Goal: Task Accomplishment & Management: Manage account settings

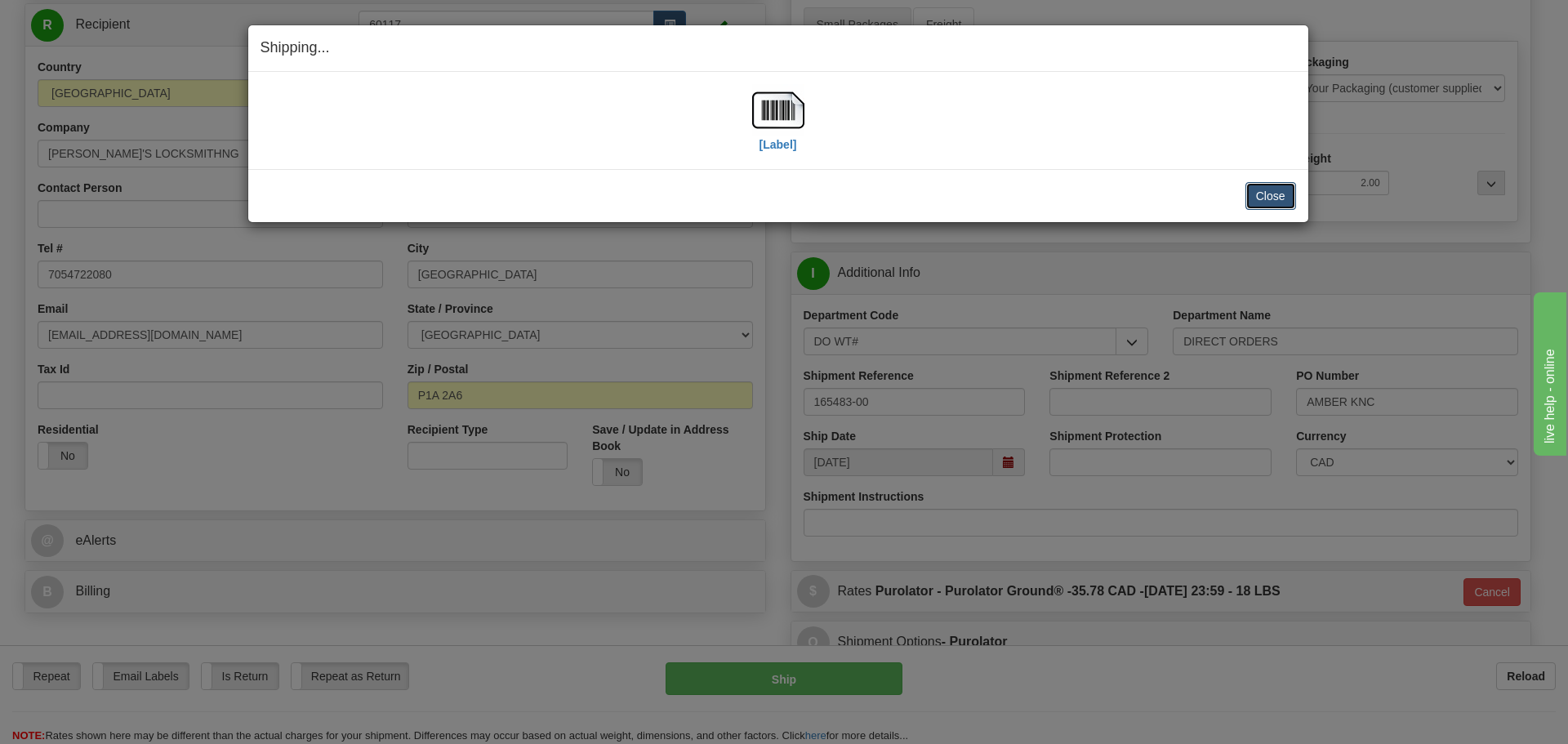
click at [1287, 196] on button "Close" at bounding box center [1271, 196] width 51 height 28
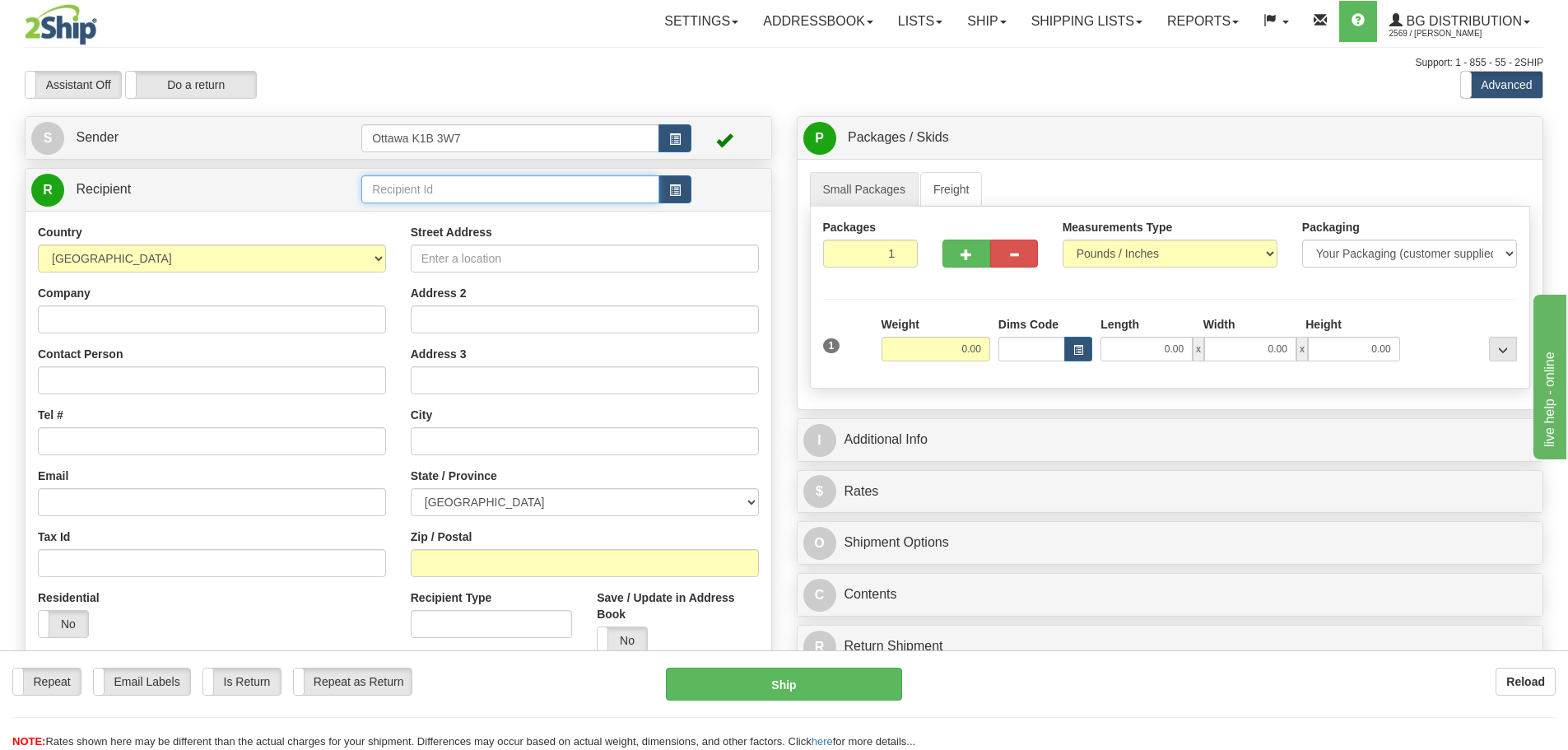
click at [489, 196] on input "text" at bounding box center [510, 190] width 298 height 28
type input "910796"
click at [710, 66] on div "Support: 1 - 855 - 55 - 2SHIP" at bounding box center [784, 63] width 1519 height 14
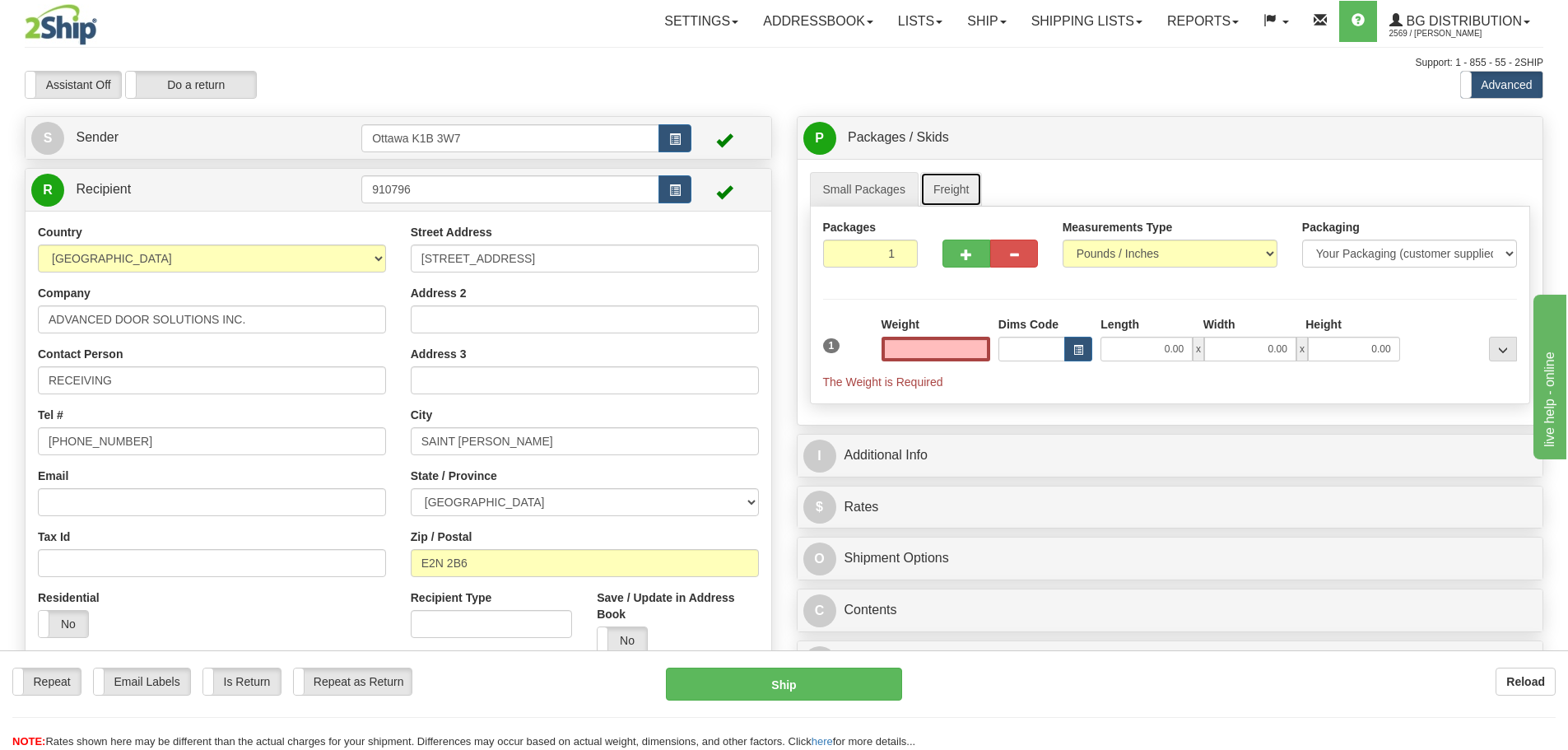
type input "0.00"
click at [945, 197] on link "Freight" at bounding box center [951, 189] width 62 height 34
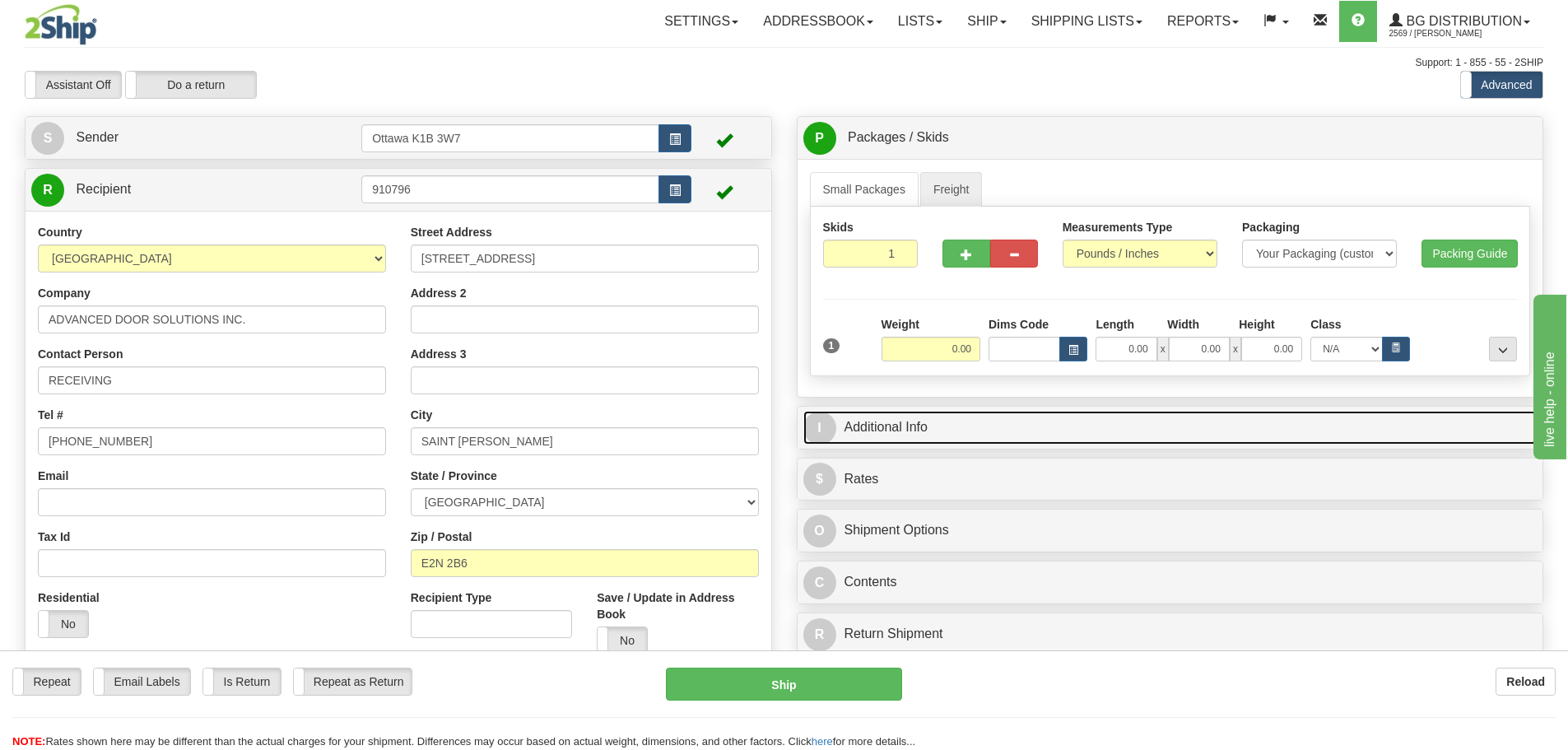
click at [916, 429] on link "I Additional Info" at bounding box center [1170, 428] width 734 height 33
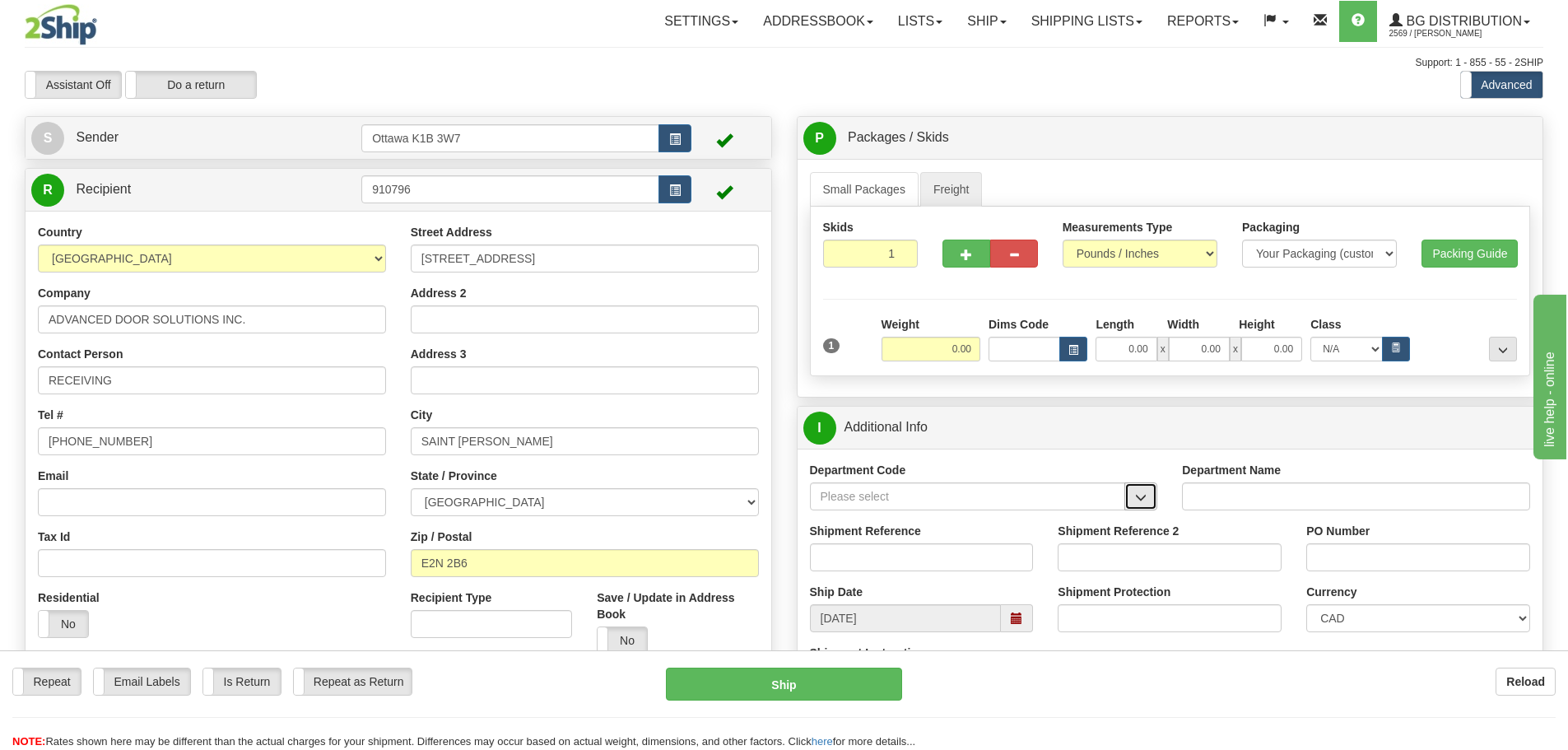
click at [1151, 502] on button "button" at bounding box center [1141, 496] width 33 height 28
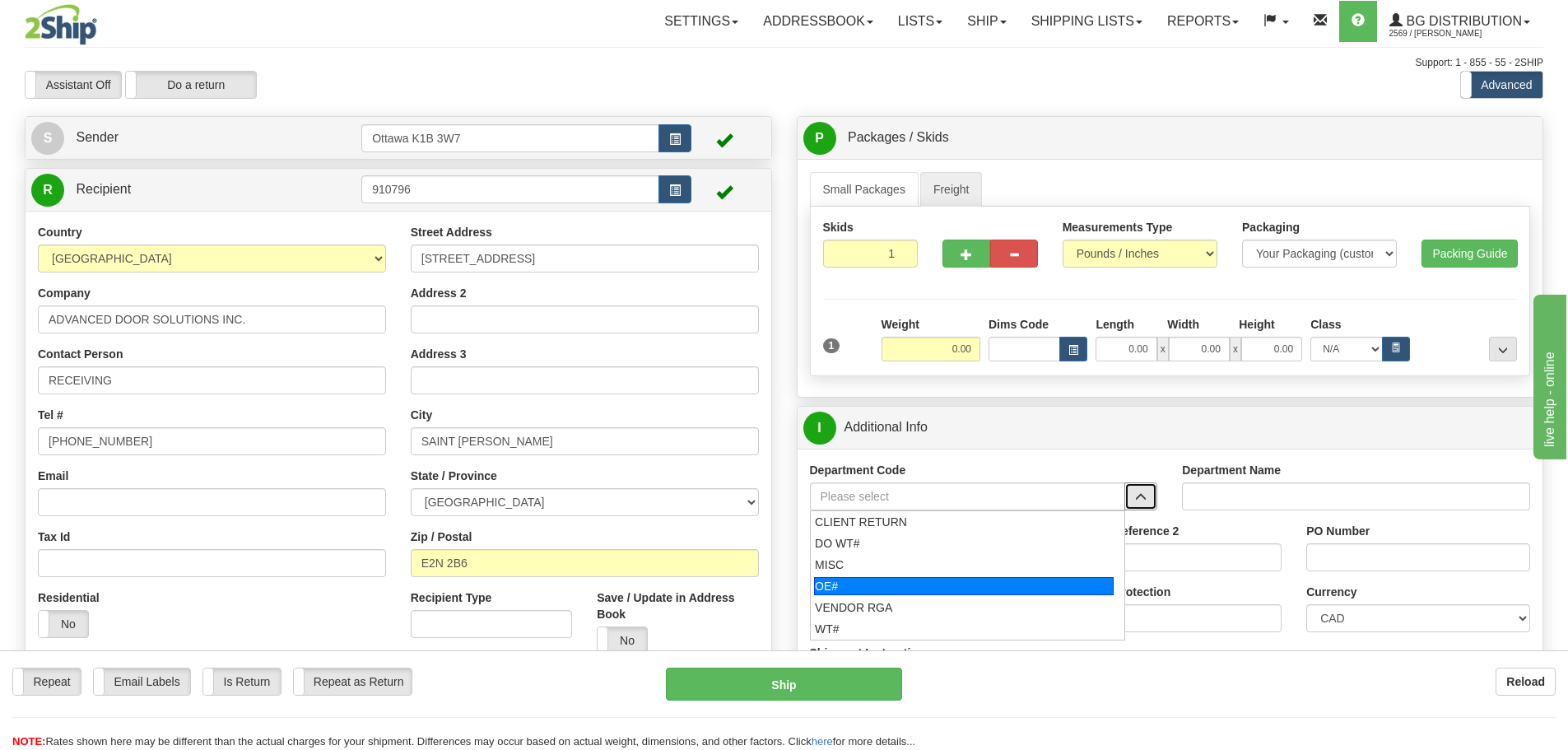
click at [852, 588] on div "OE#" at bounding box center [963, 586] width 299 height 18
type input "OE#"
type input "ORDERS"
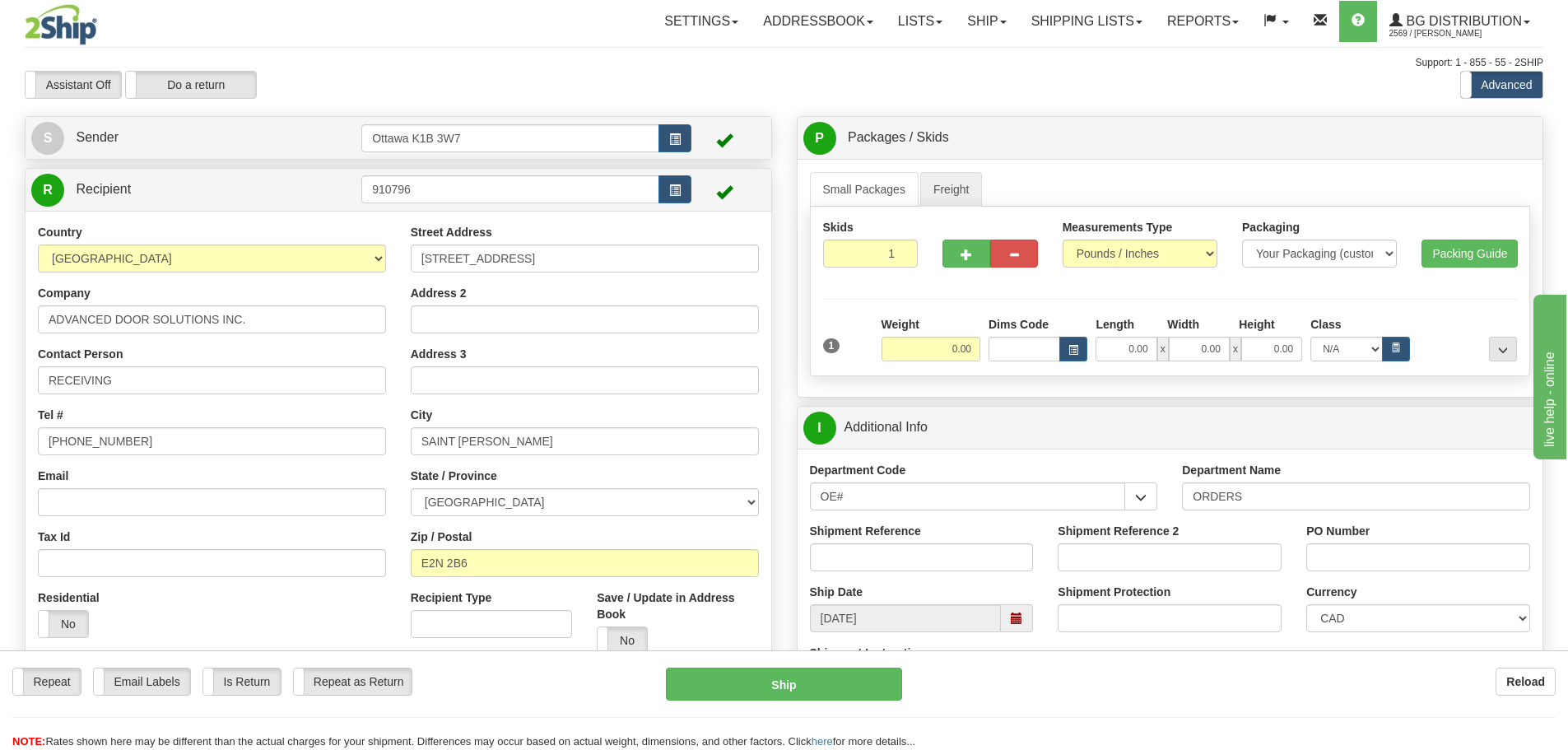
click at [866, 573] on div "Shipment Reference" at bounding box center [922, 552] width 248 height 61
click at [869, 567] on input "Shipment Reference" at bounding box center [922, 558] width 224 height 28
type input "10203321-00"
click at [1121, 554] on input "Shipment Reference 2" at bounding box center [1169, 558] width 224 height 28
type input "10203315-00"
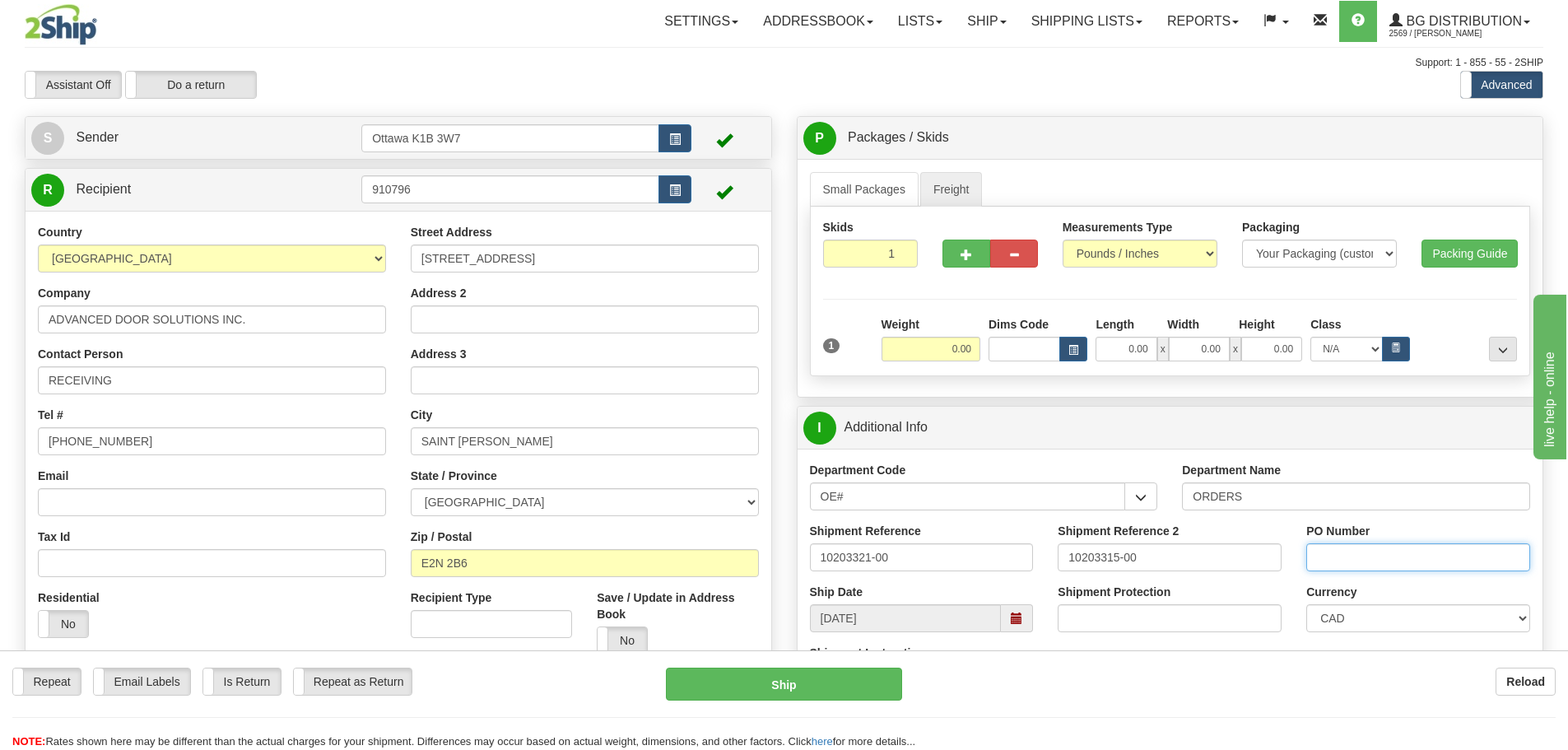
click at [1363, 550] on input "PO Number" at bounding box center [1418, 558] width 224 height 28
type input "2621"
click at [1141, 358] on input "0.00" at bounding box center [1126, 350] width 61 height 25
type input "54.00"
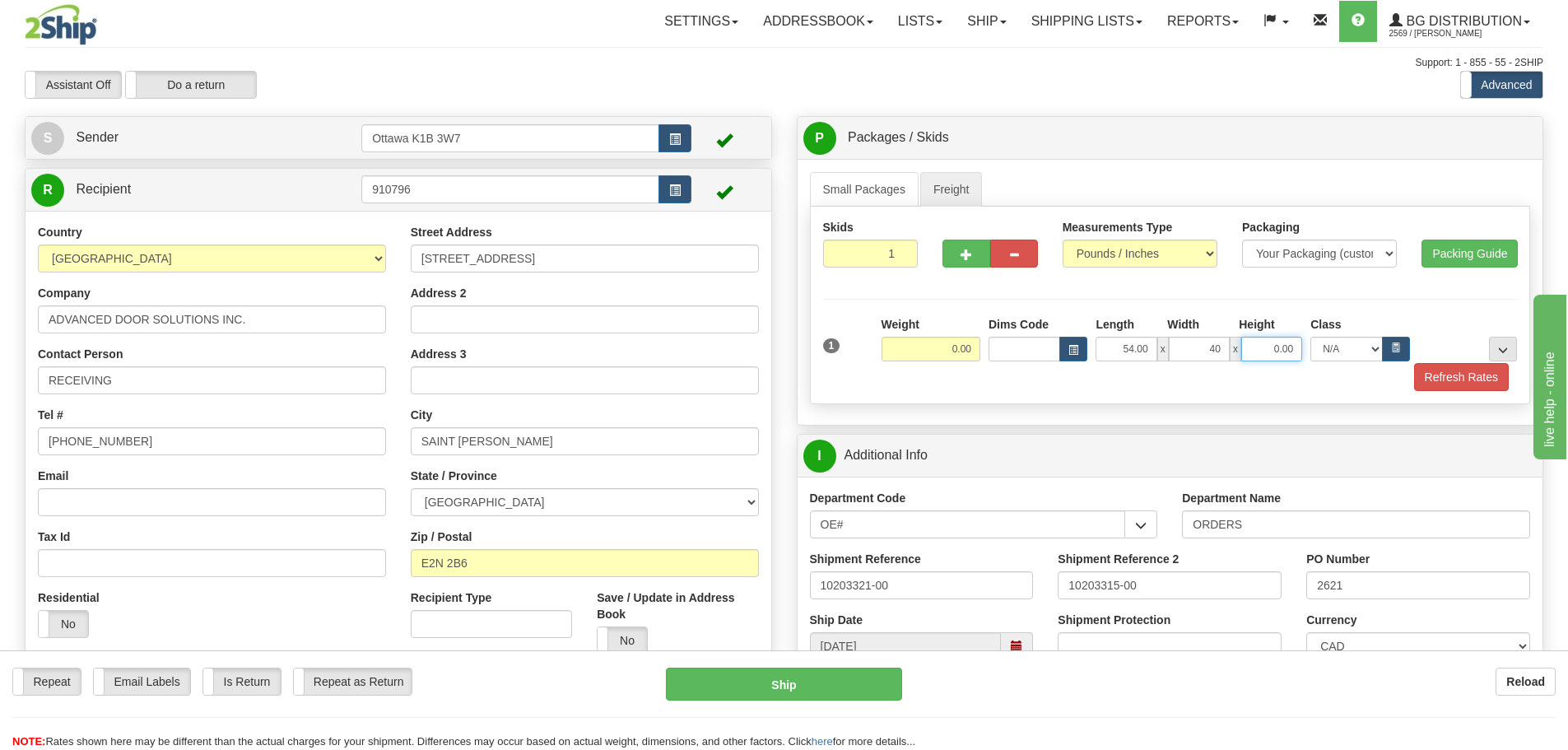
type input "40.00"
type input "34.00"
click at [917, 359] on input "0.00" at bounding box center [931, 350] width 99 height 25
type input "0.00"
click at [955, 189] on link "Freight" at bounding box center [951, 189] width 62 height 34
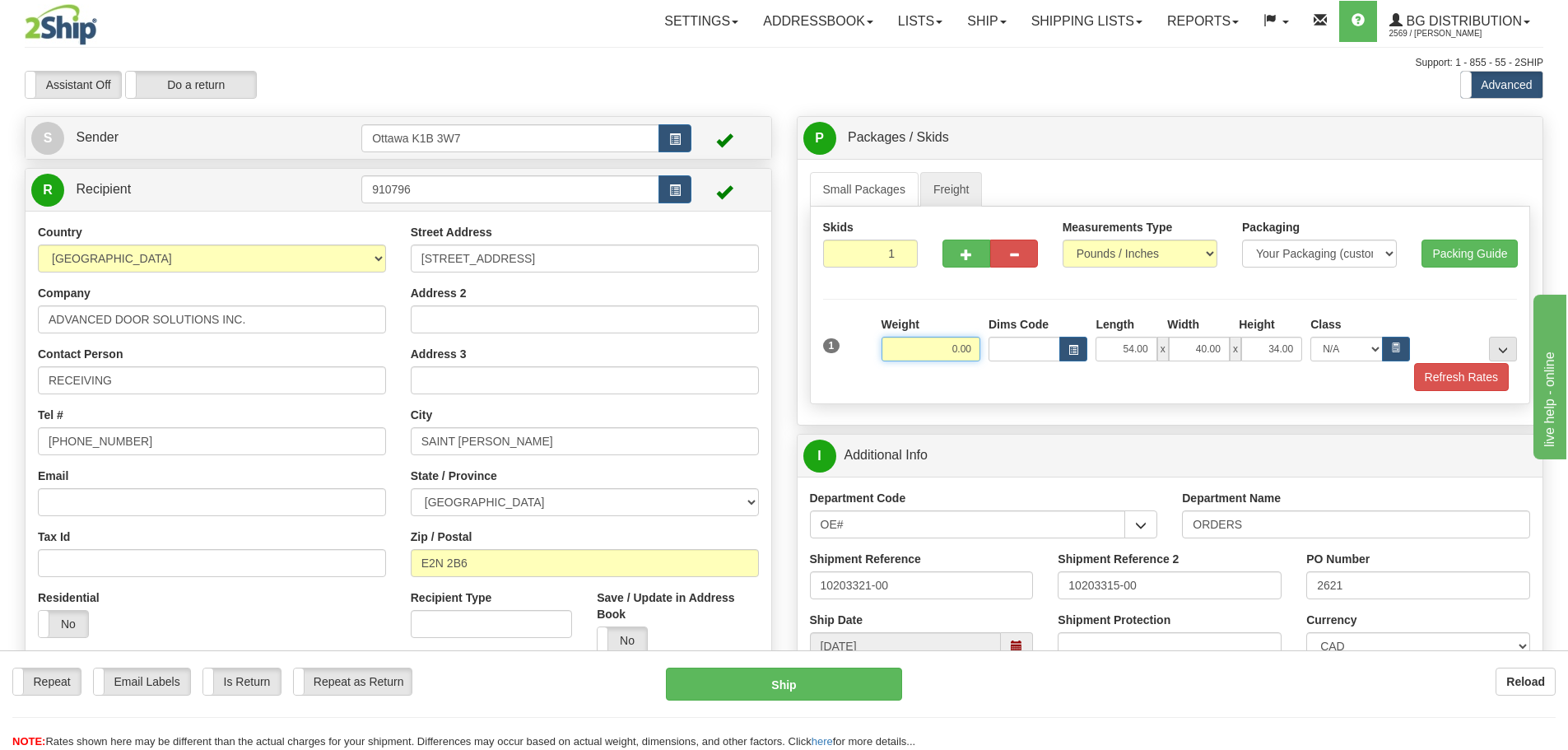
drag, startPoint x: 913, startPoint y: 353, endPoint x: 912, endPoint y: 363, distance: 10.0
click at [913, 353] on input "0.00" at bounding box center [931, 350] width 99 height 25
type input "280.00"
click at [760, 341] on div "Street Address 715 HILLCREST ROAD Address 2 Address 3 City SAINT JOHN State / P…" at bounding box center [585, 445] width 373 height 443
click at [1428, 375] on button "Refresh Rates" at bounding box center [1462, 378] width 95 height 28
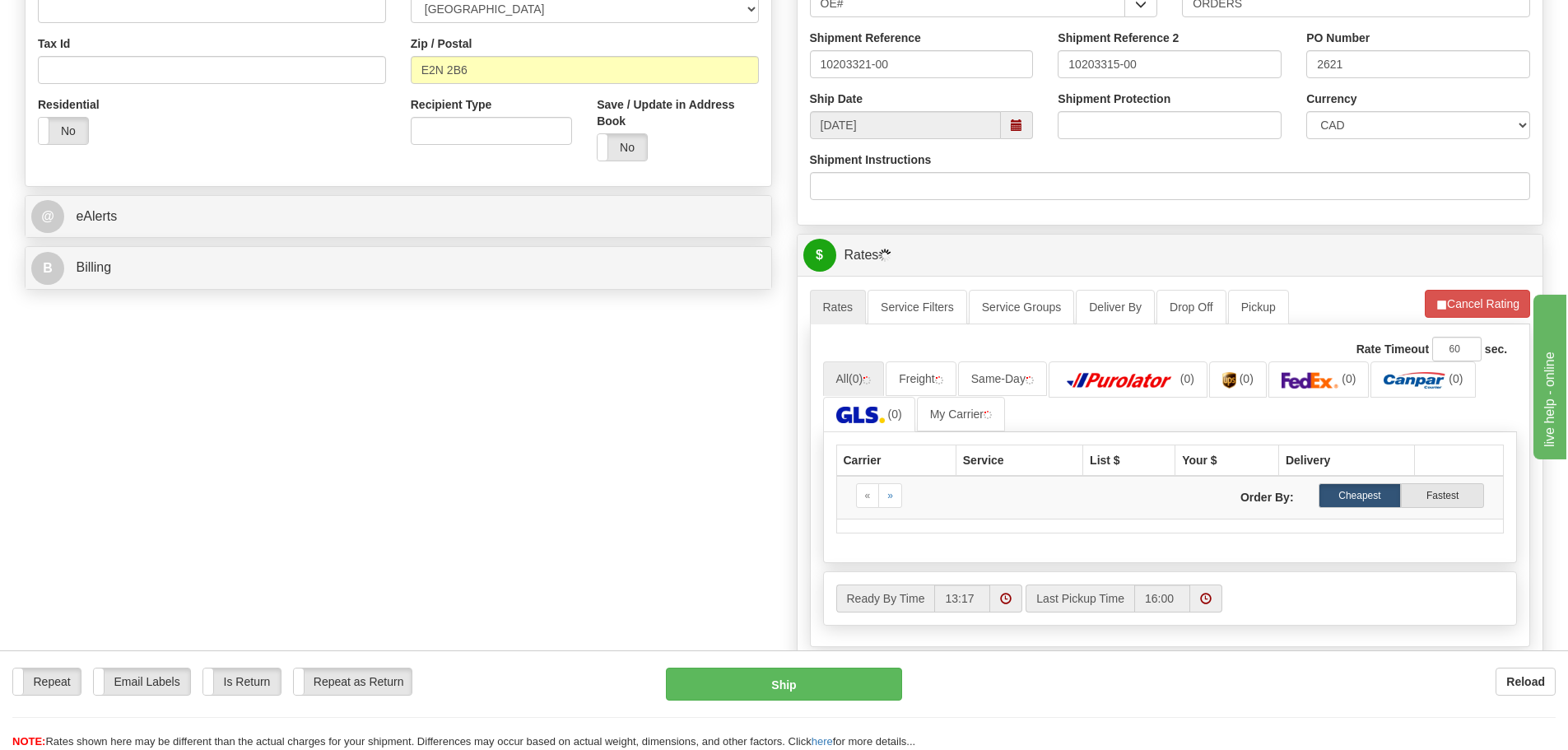
scroll to position [494, 0]
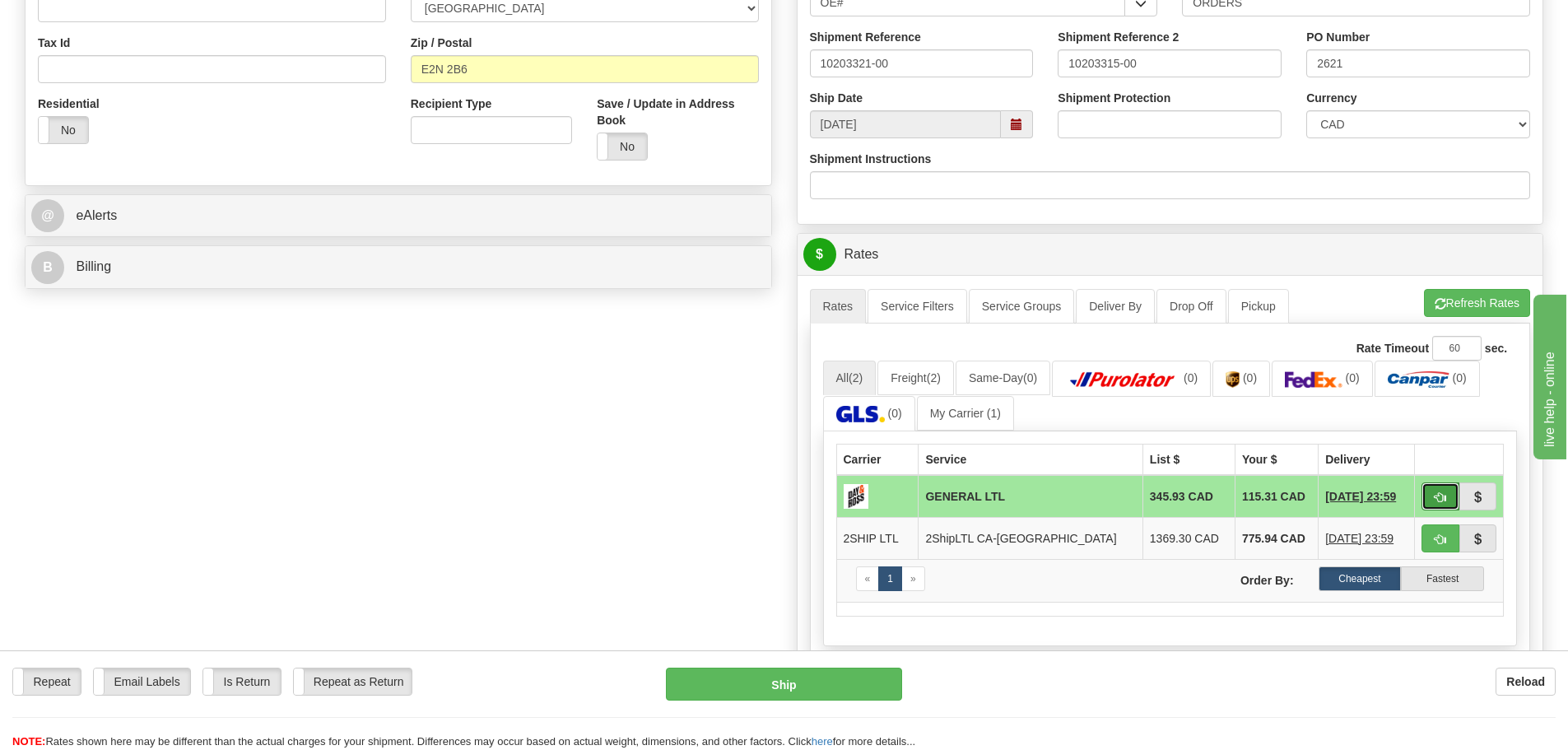
click at [1444, 501] on span "button" at bounding box center [1440, 498] width 11 height 11
type input "GL"
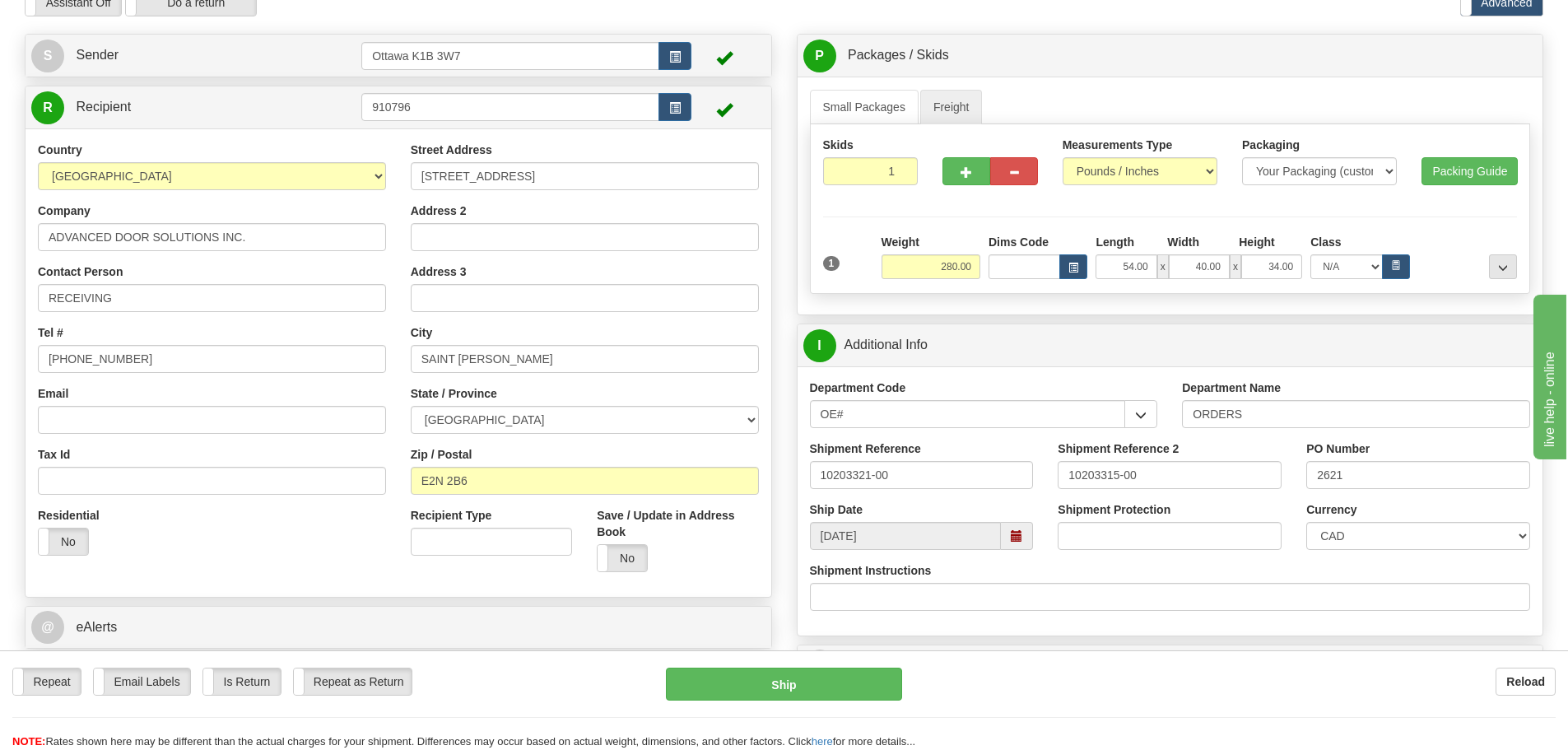
scroll to position [165, 0]
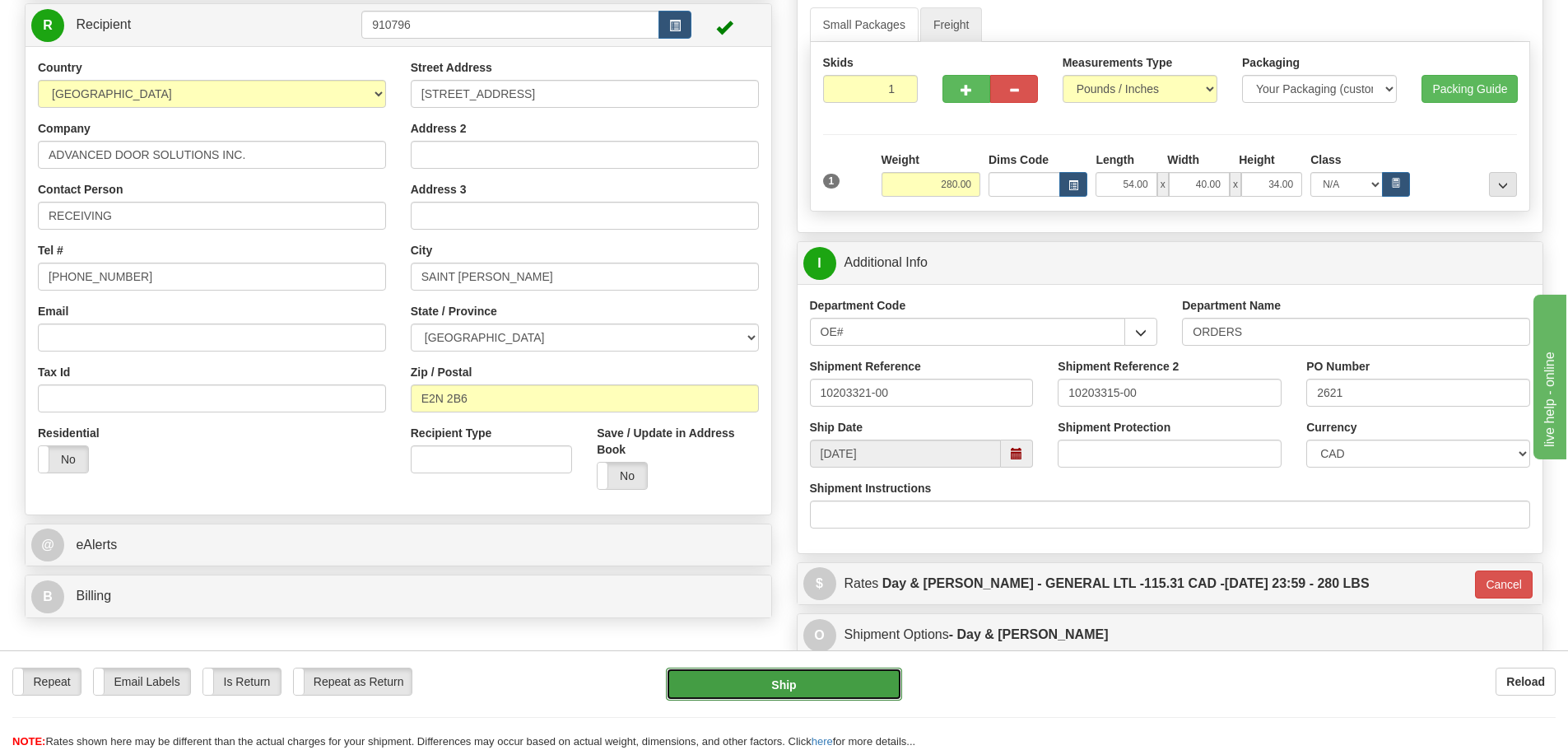
click at [874, 680] on button "Ship" at bounding box center [784, 684] width 236 height 33
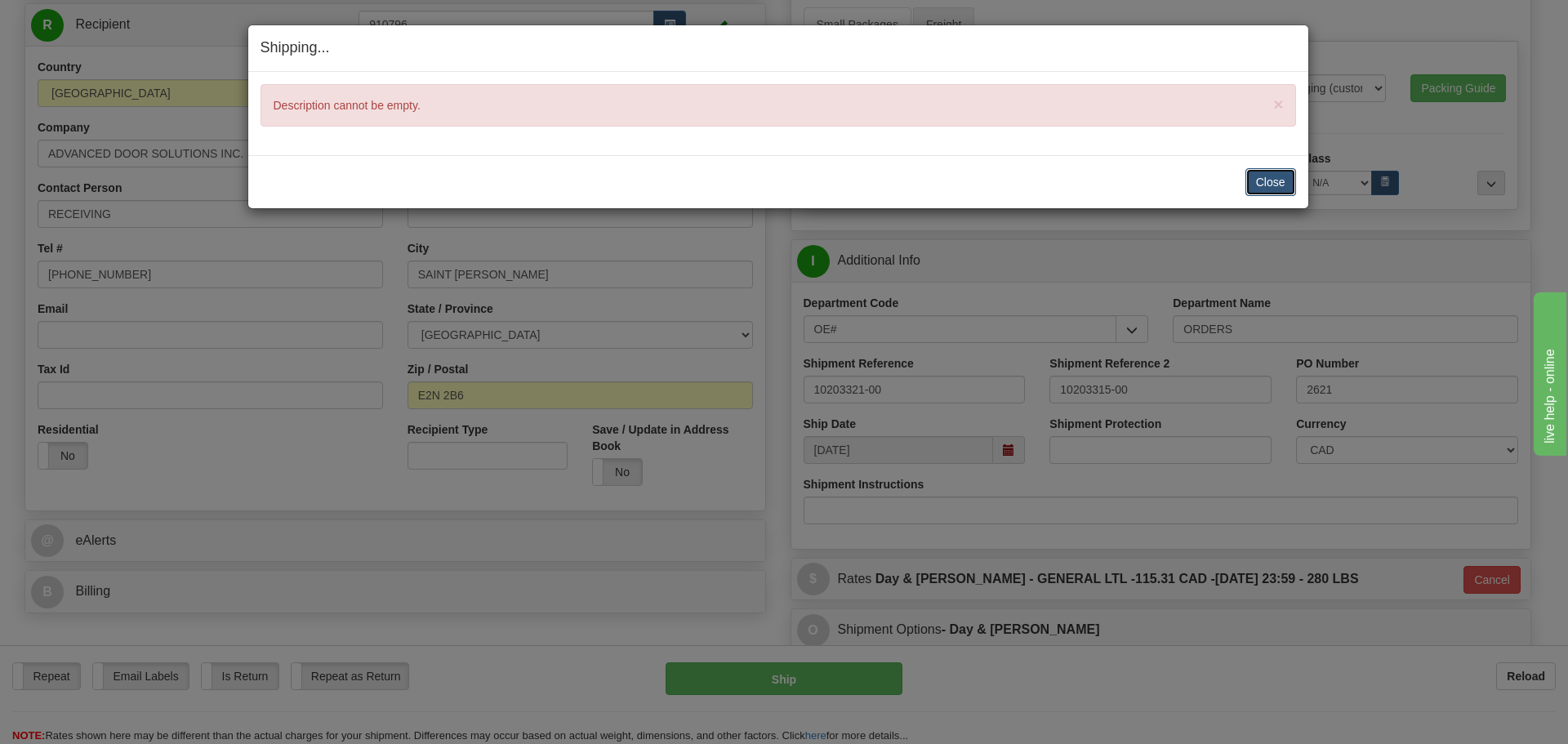
click at [1262, 186] on button "Close" at bounding box center [1271, 182] width 51 height 28
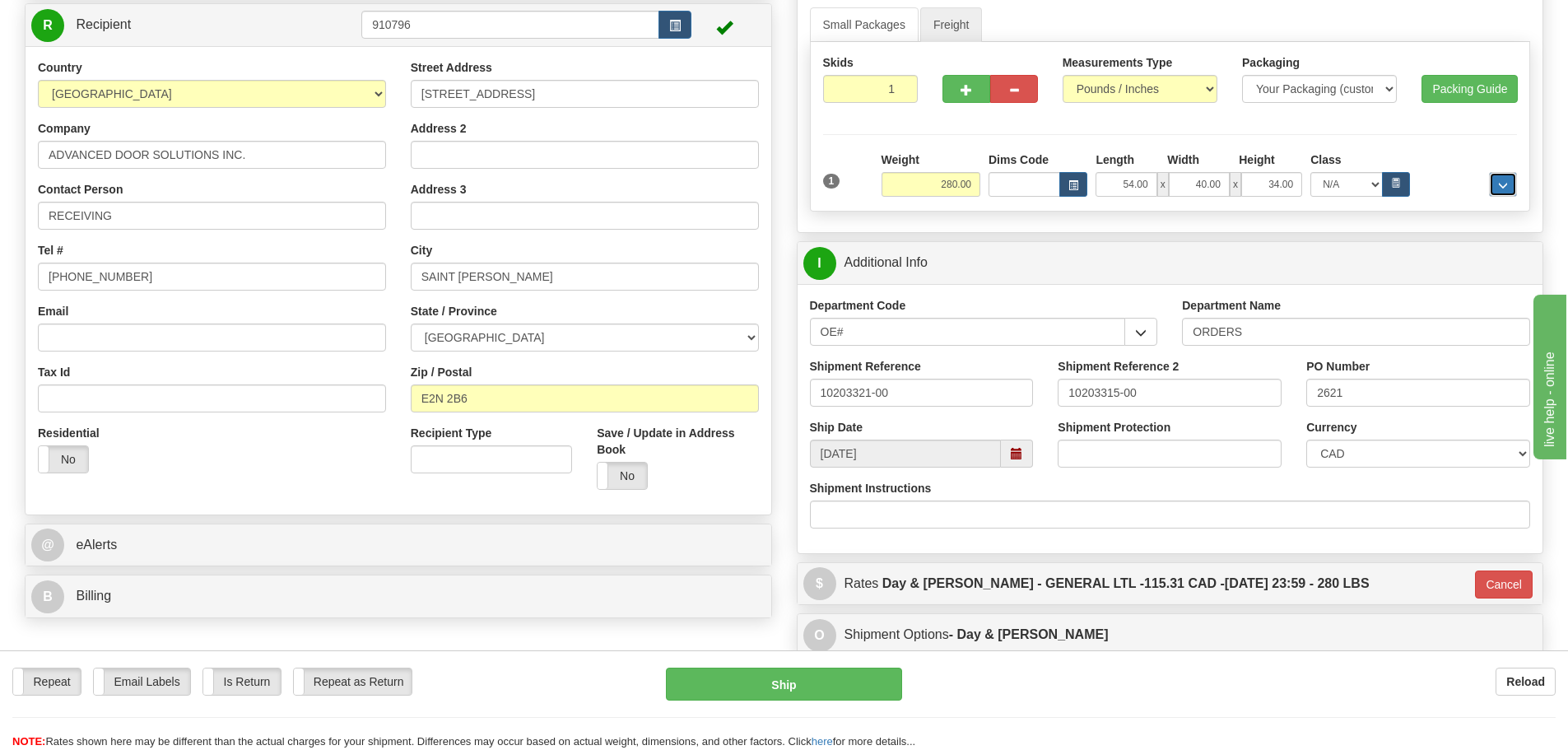
click at [1495, 180] on button "..." at bounding box center [1503, 184] width 28 height 25
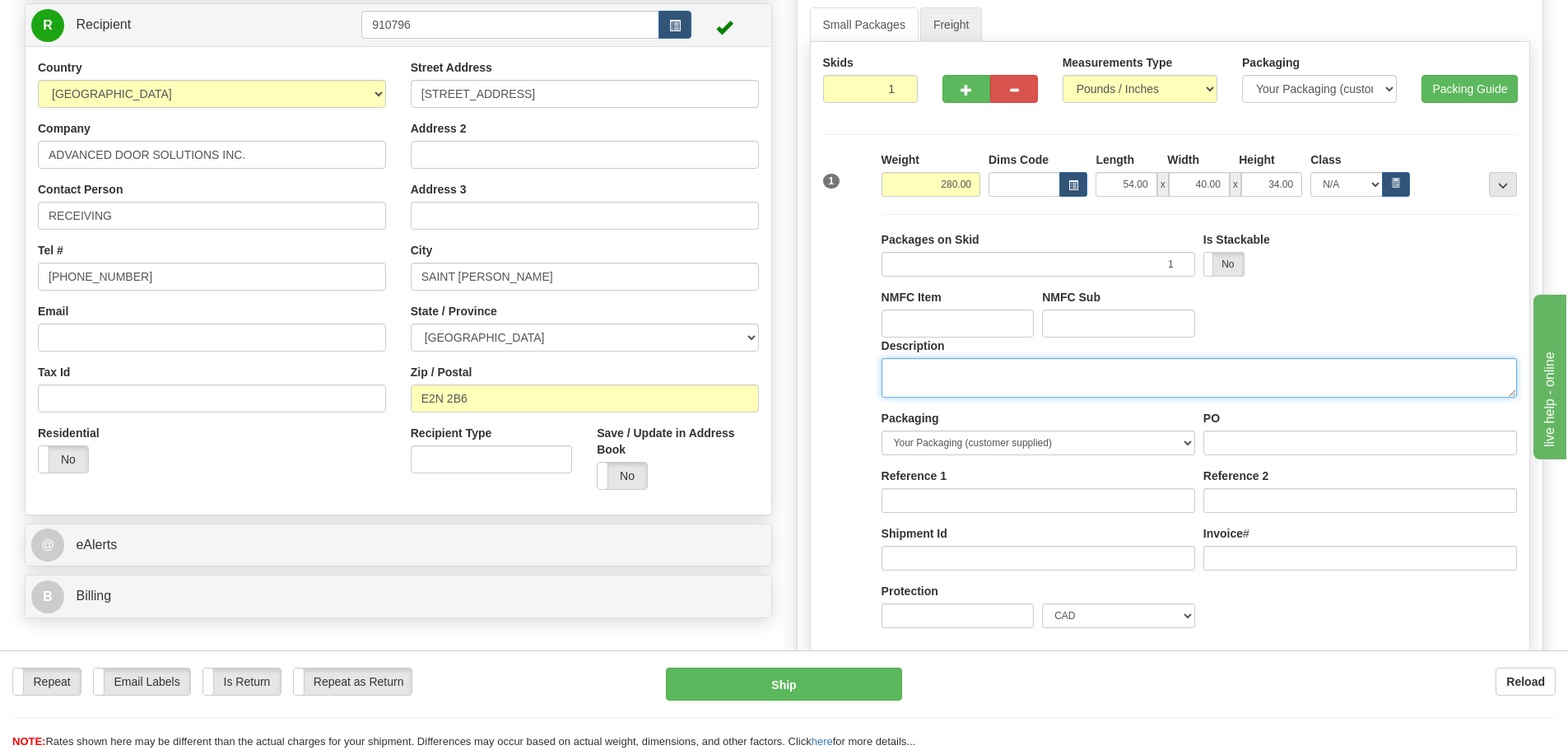
click at [1076, 389] on textarea "Description" at bounding box center [1199, 378] width 636 height 40
type textarea "d"
type textarea "DOOR HARDWARE"
click at [1509, 184] on button "..." at bounding box center [1503, 184] width 28 height 25
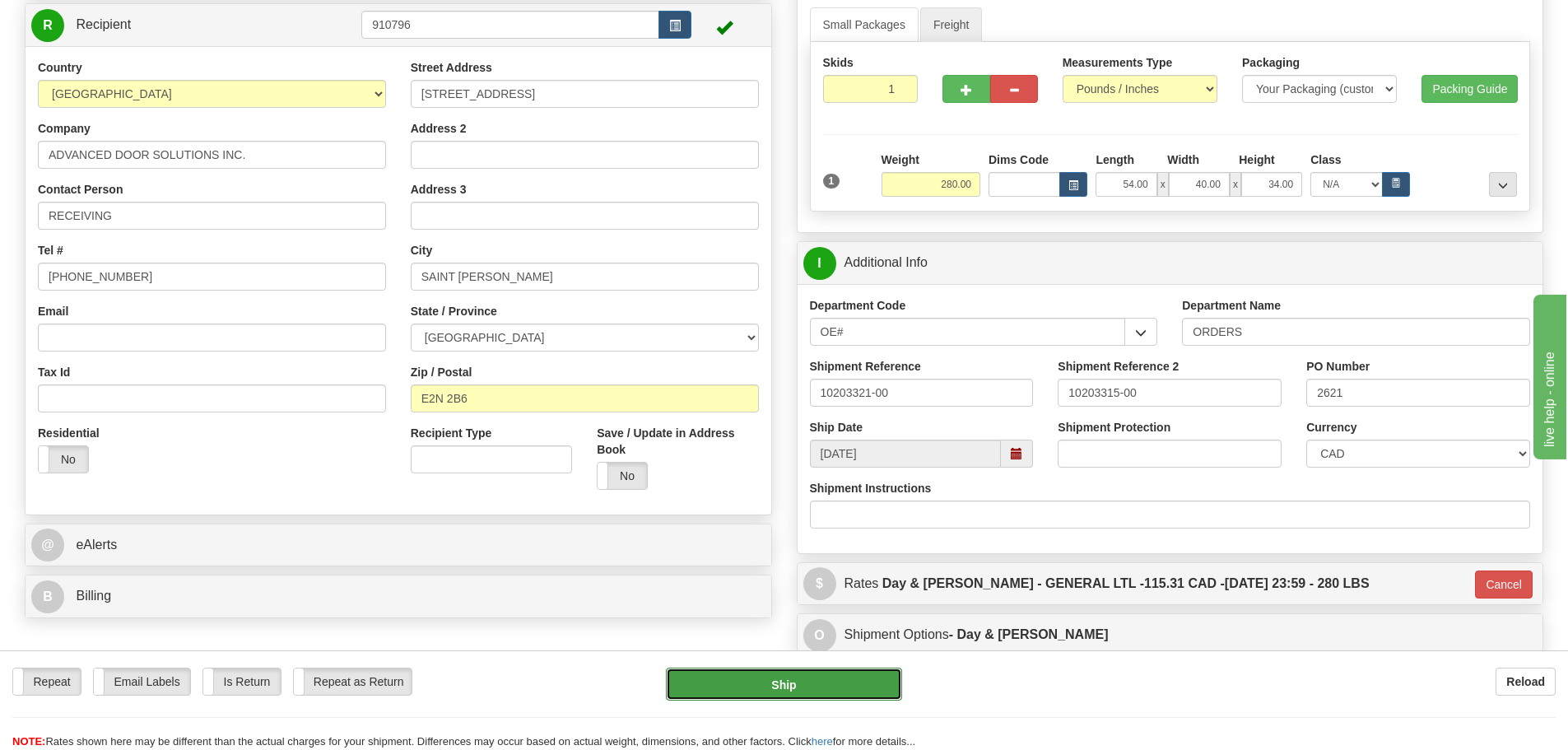
click at [860, 684] on button "Ship" at bounding box center [784, 684] width 236 height 33
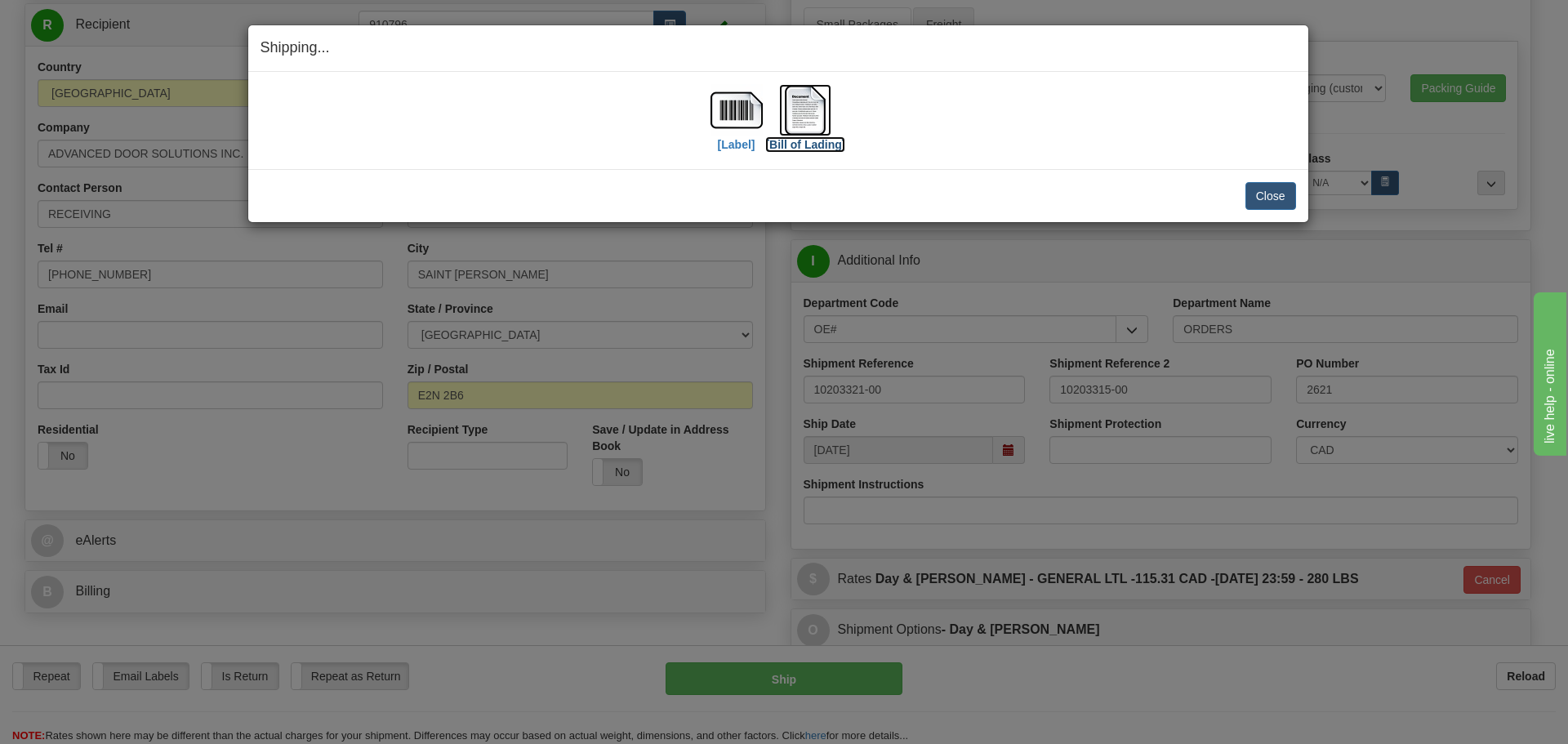
click at [822, 145] on label "[Bill of Lading]" at bounding box center [806, 145] width 80 height 17
click at [744, 145] on label "[Label]" at bounding box center [736, 145] width 37 height 17
click at [1256, 203] on button "Close" at bounding box center [1271, 196] width 51 height 28
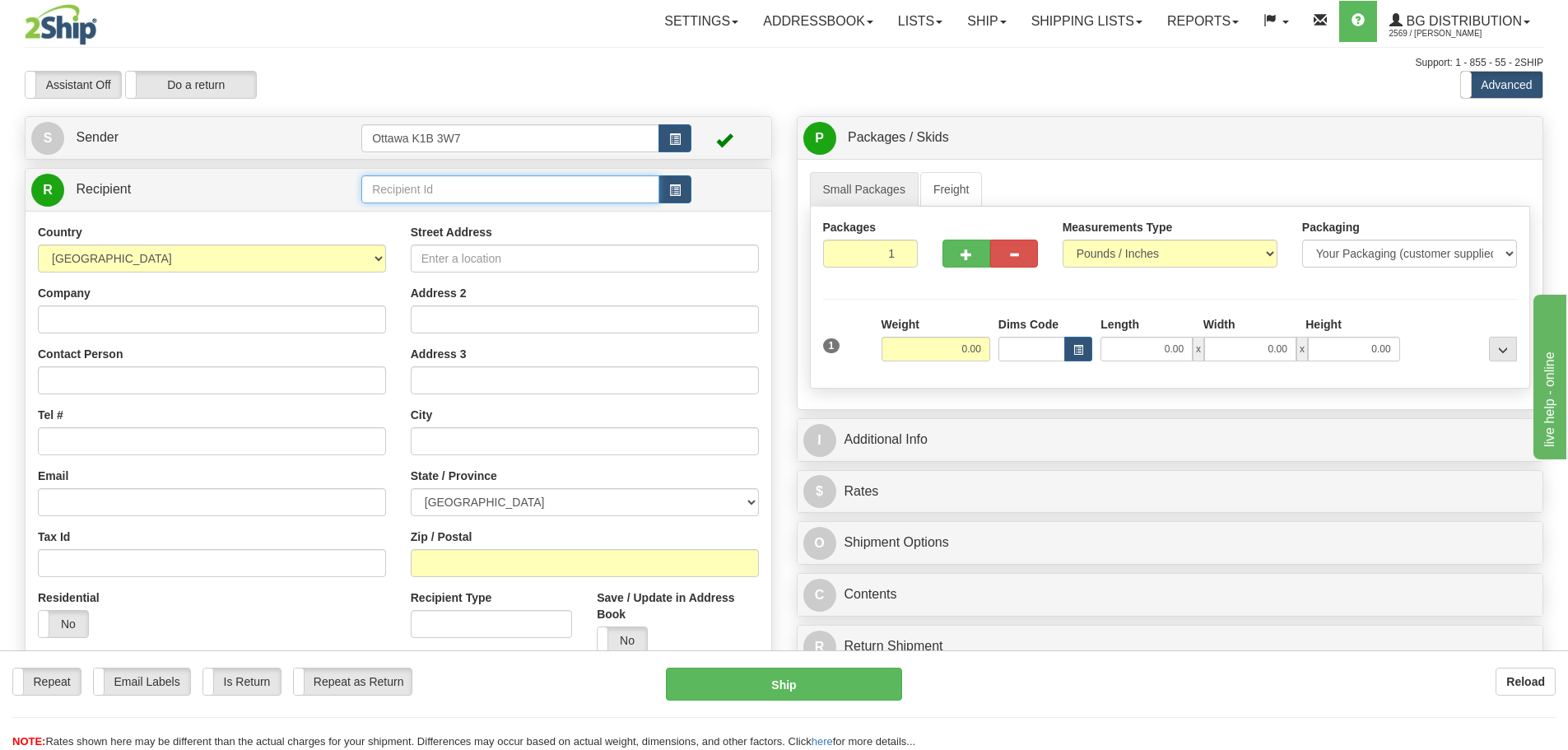
click at [526, 198] on input "text" at bounding box center [510, 190] width 298 height 28
click at [684, 188] on button "button" at bounding box center [675, 190] width 33 height 28
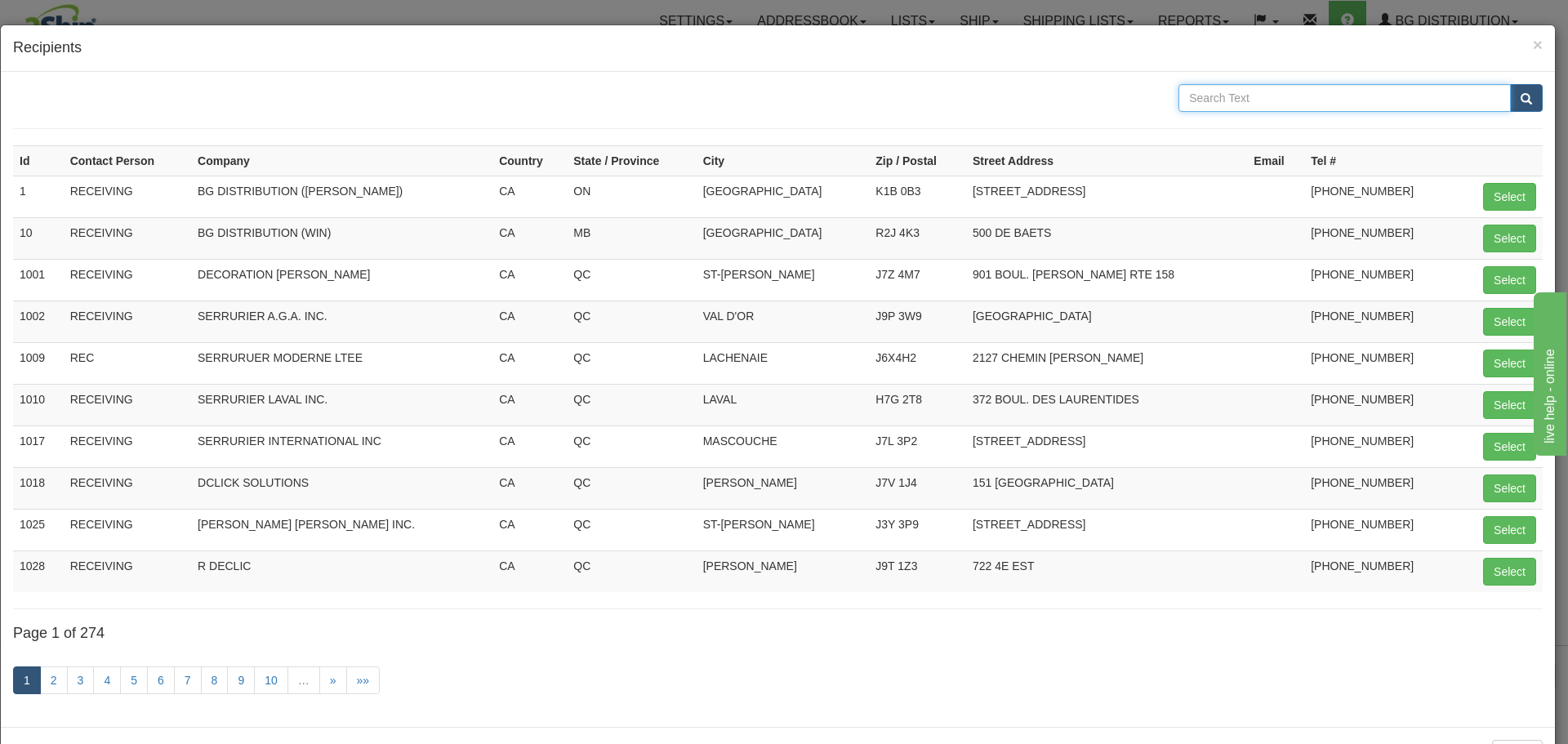
click at [1289, 98] on input "text" at bounding box center [1345, 98] width 333 height 28
type input "KNC"
click at [1511, 85] on button "submit" at bounding box center [1527, 98] width 33 height 28
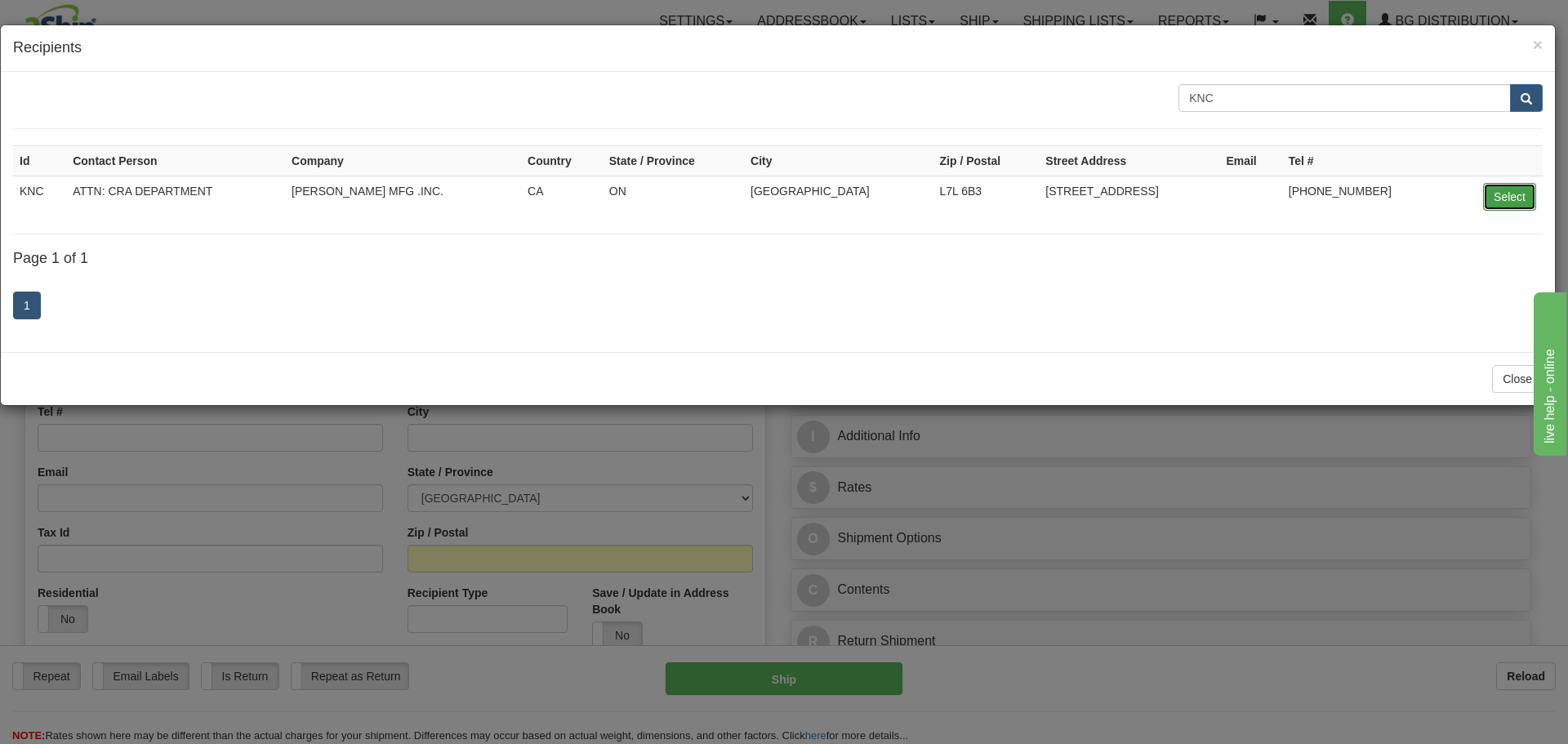
click at [1492, 195] on button "Select" at bounding box center [1510, 197] width 53 height 28
type input "KNC"
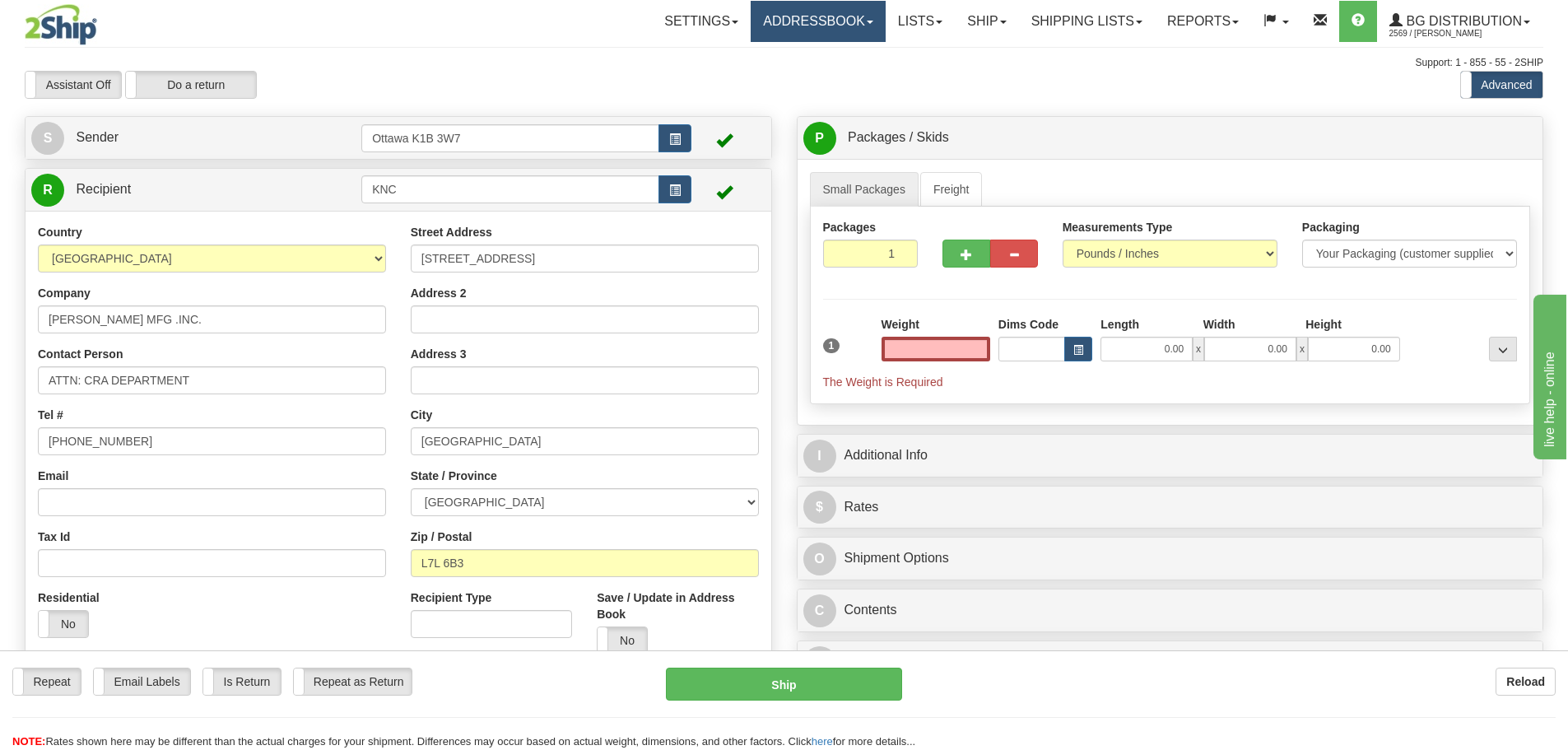
type input "0.00"
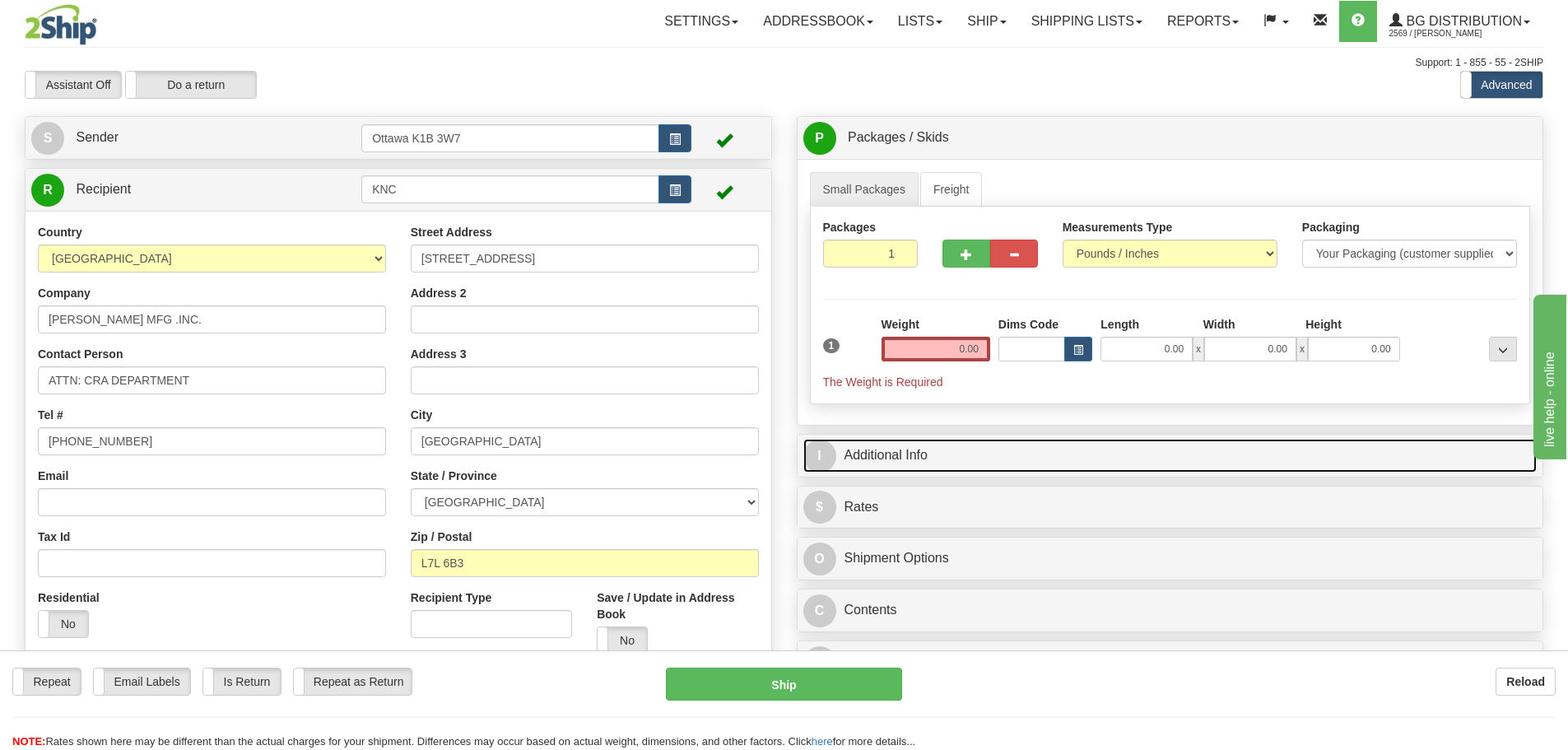
click at [939, 445] on link "I Additional Info" at bounding box center [1170, 456] width 734 height 33
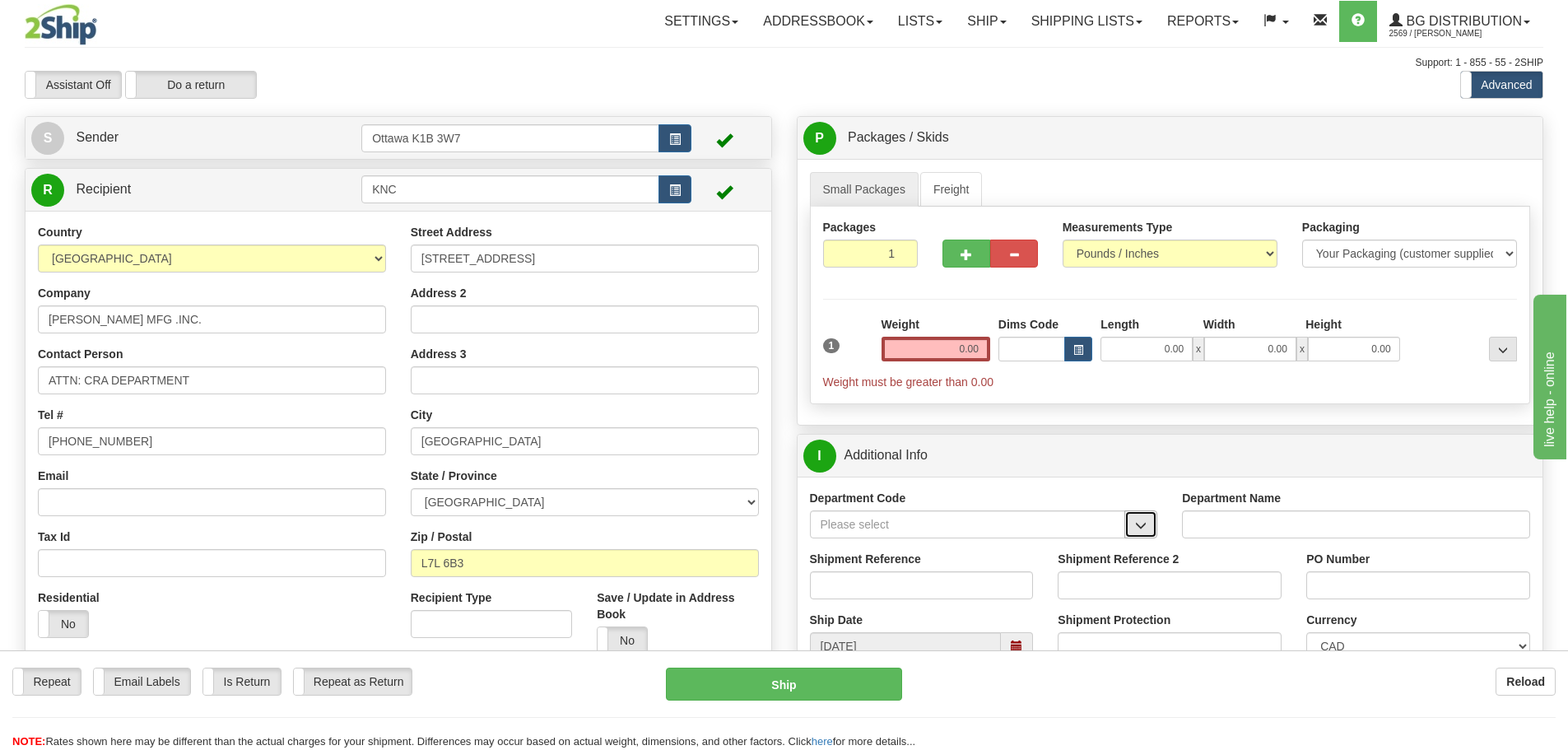
click at [1129, 527] on button "button" at bounding box center [1141, 524] width 33 height 28
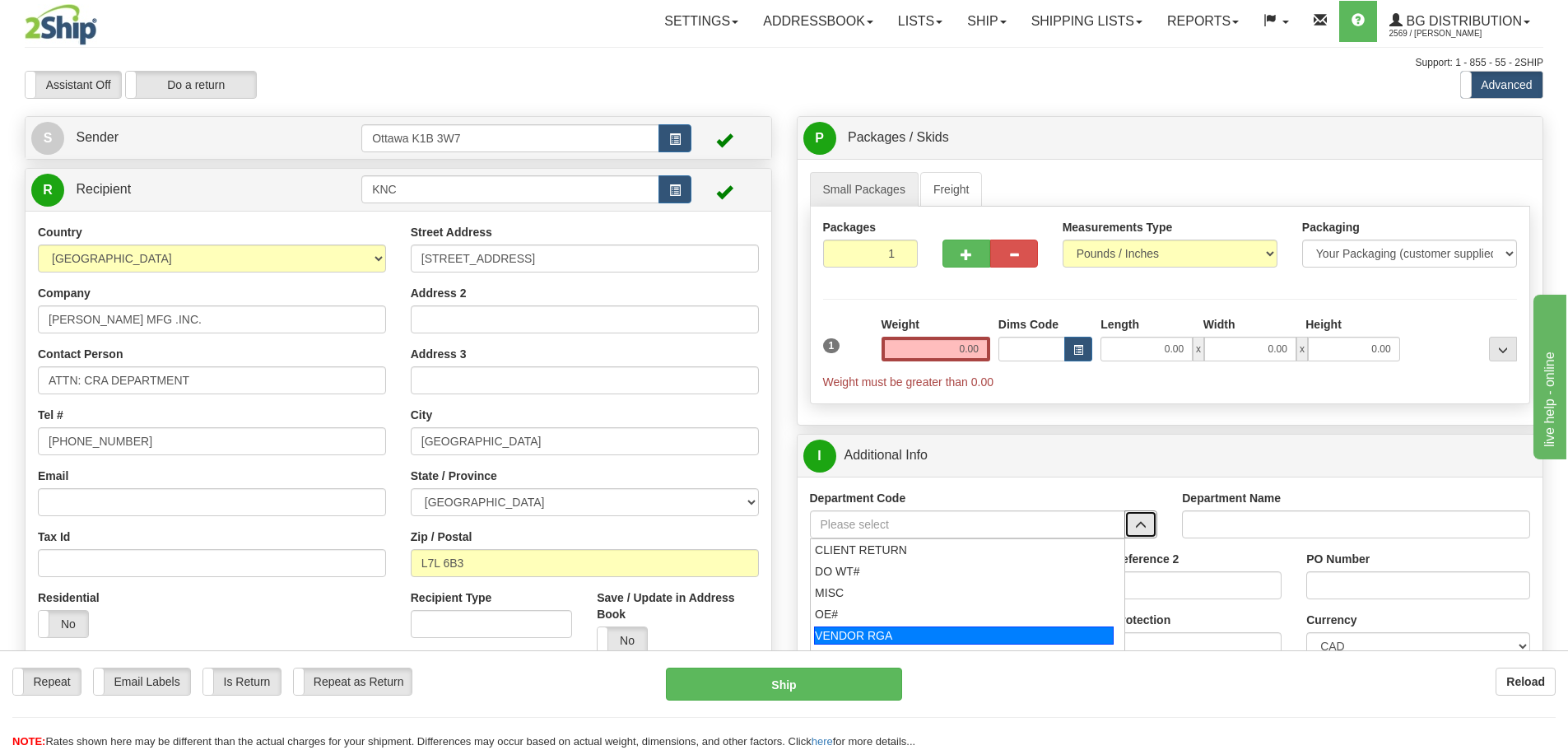
click at [885, 638] on div "VENDOR RGA" at bounding box center [963, 636] width 299 height 18
type input "VENDOR RGA"
type input "VENDOR RETURNS"
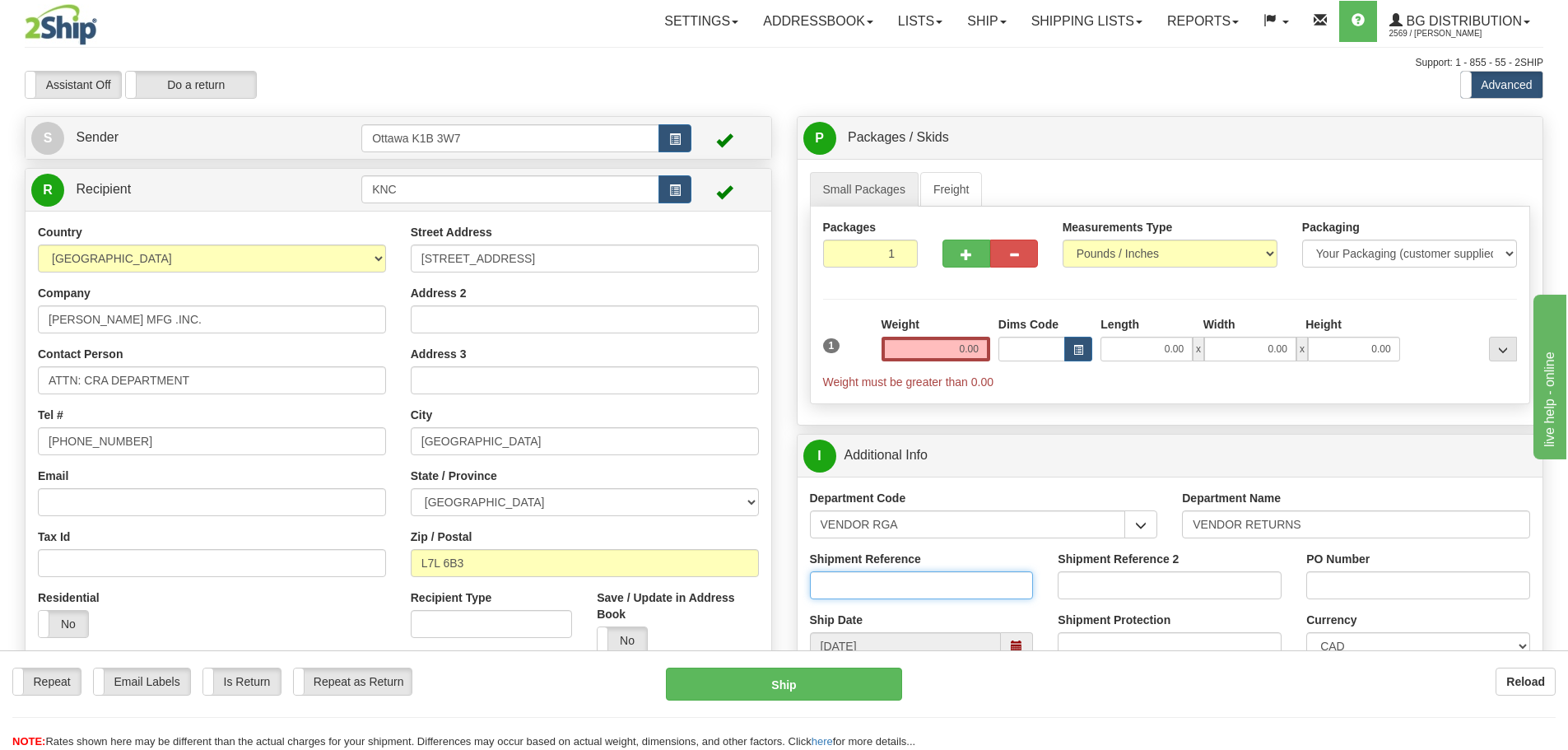
click at [866, 588] on input "Shipment Reference" at bounding box center [922, 586] width 224 height 28
drag, startPoint x: 930, startPoint y: 581, endPoint x: 608, endPoint y: 614, distance: 323.7
click at [608, 116] on div "Create a label for the return Create Pickup Without Label S Sender" at bounding box center [784, 116] width 1543 height 0
type input "CRA250134"
click at [1399, 593] on input "PO Number" at bounding box center [1418, 586] width 224 height 28
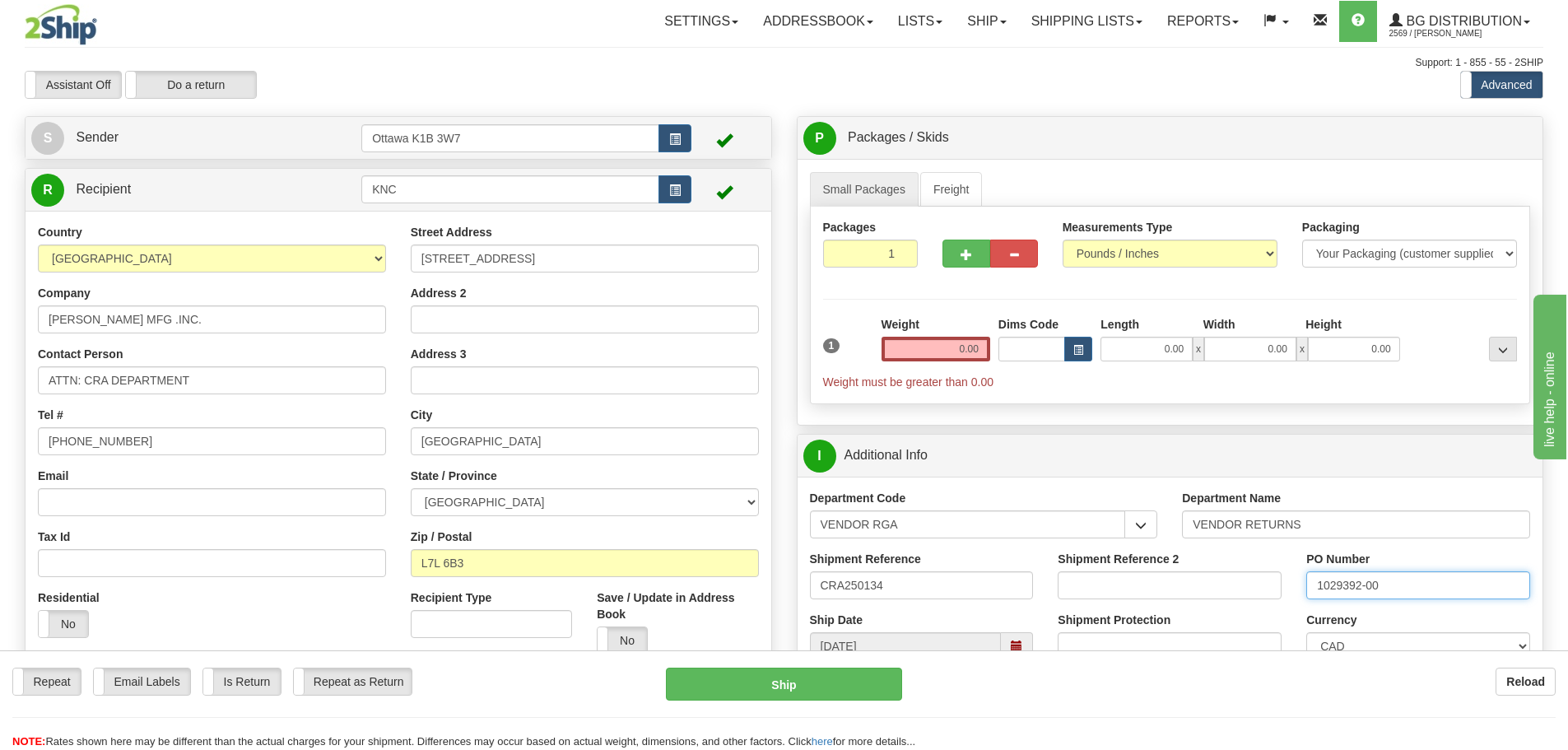
click at [1341, 587] on input "1029392-00" at bounding box center [1418, 586] width 224 height 28
click at [1524, 598] on input "1026392-00" at bounding box center [1418, 586] width 224 height 28
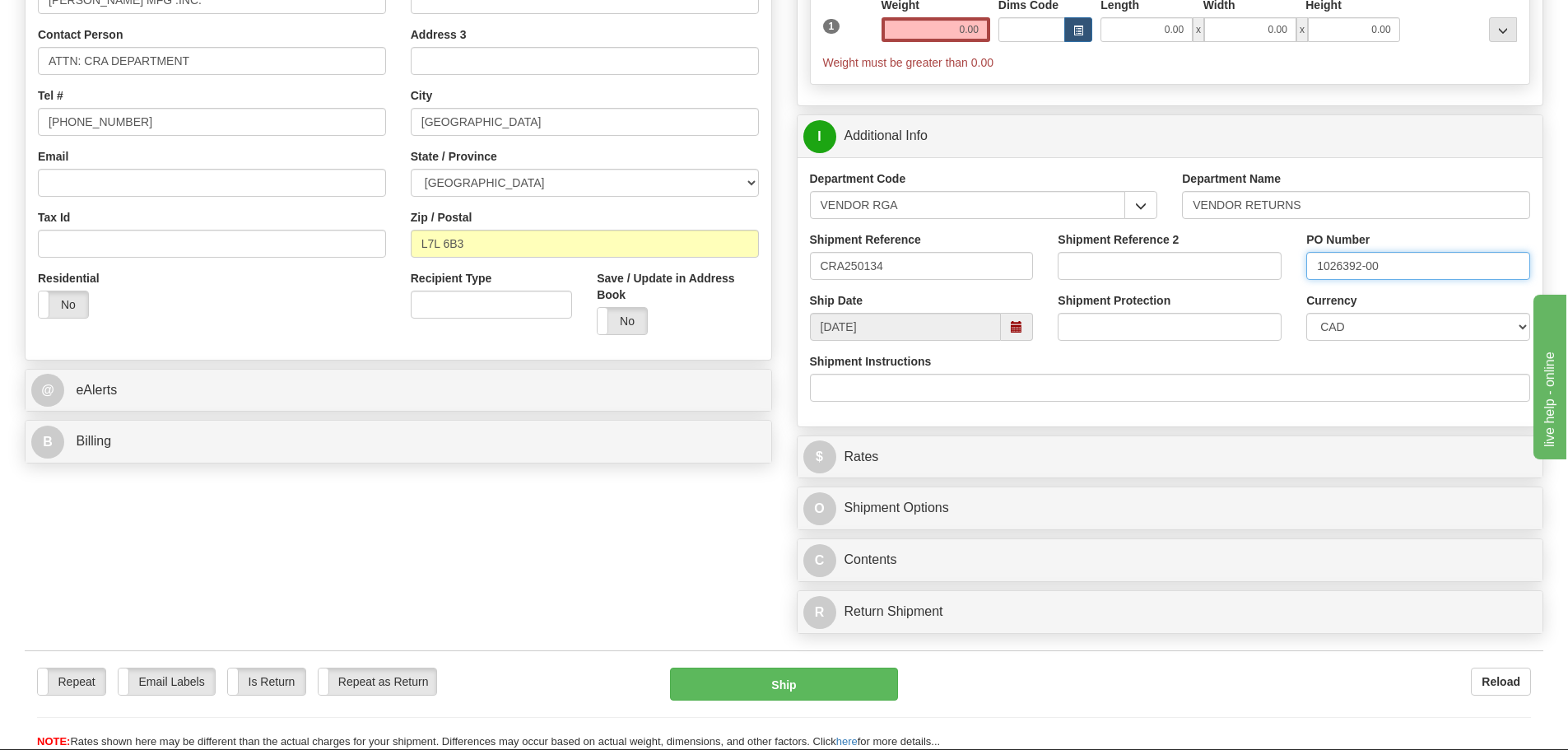
scroll to position [412, 0]
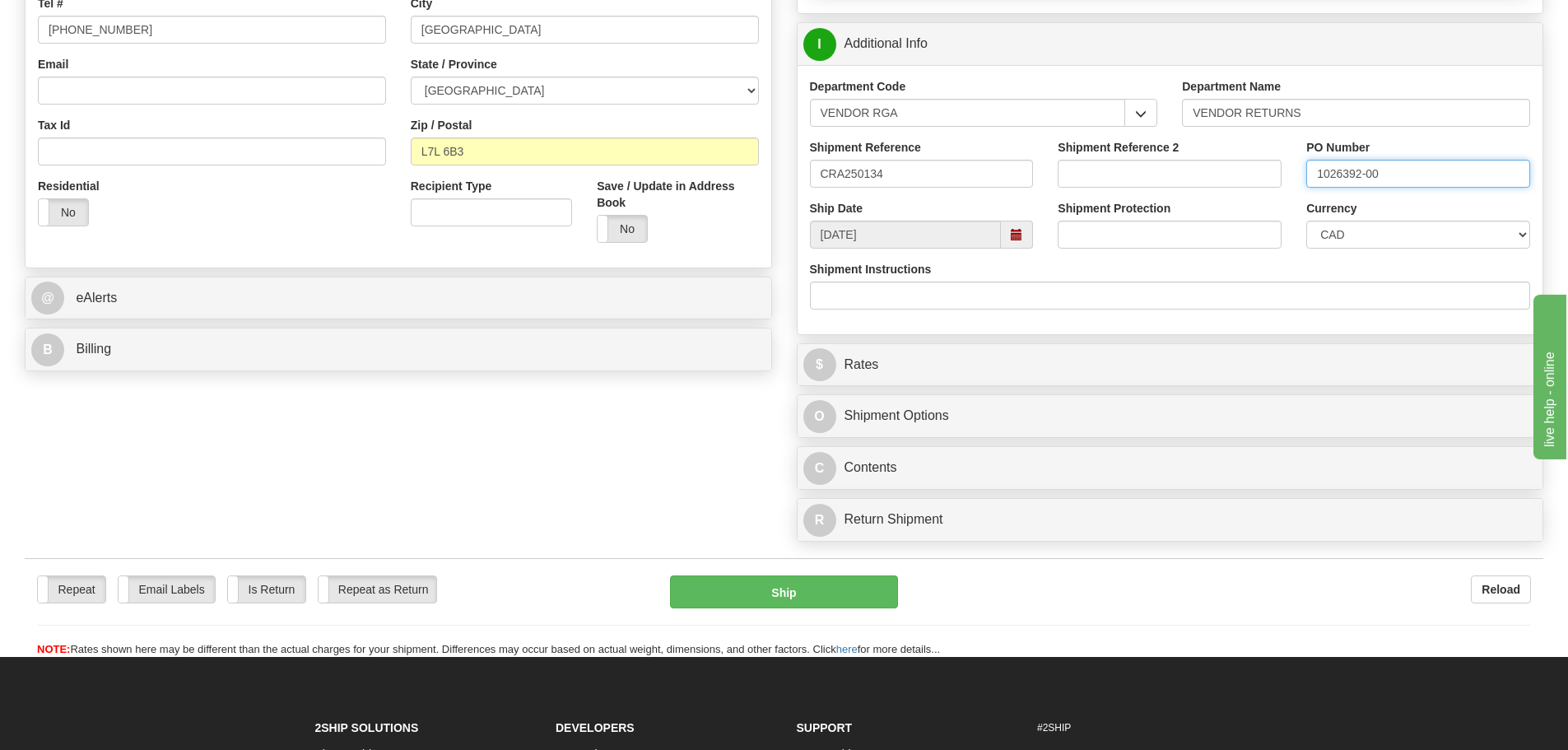
type input "1026392-00"
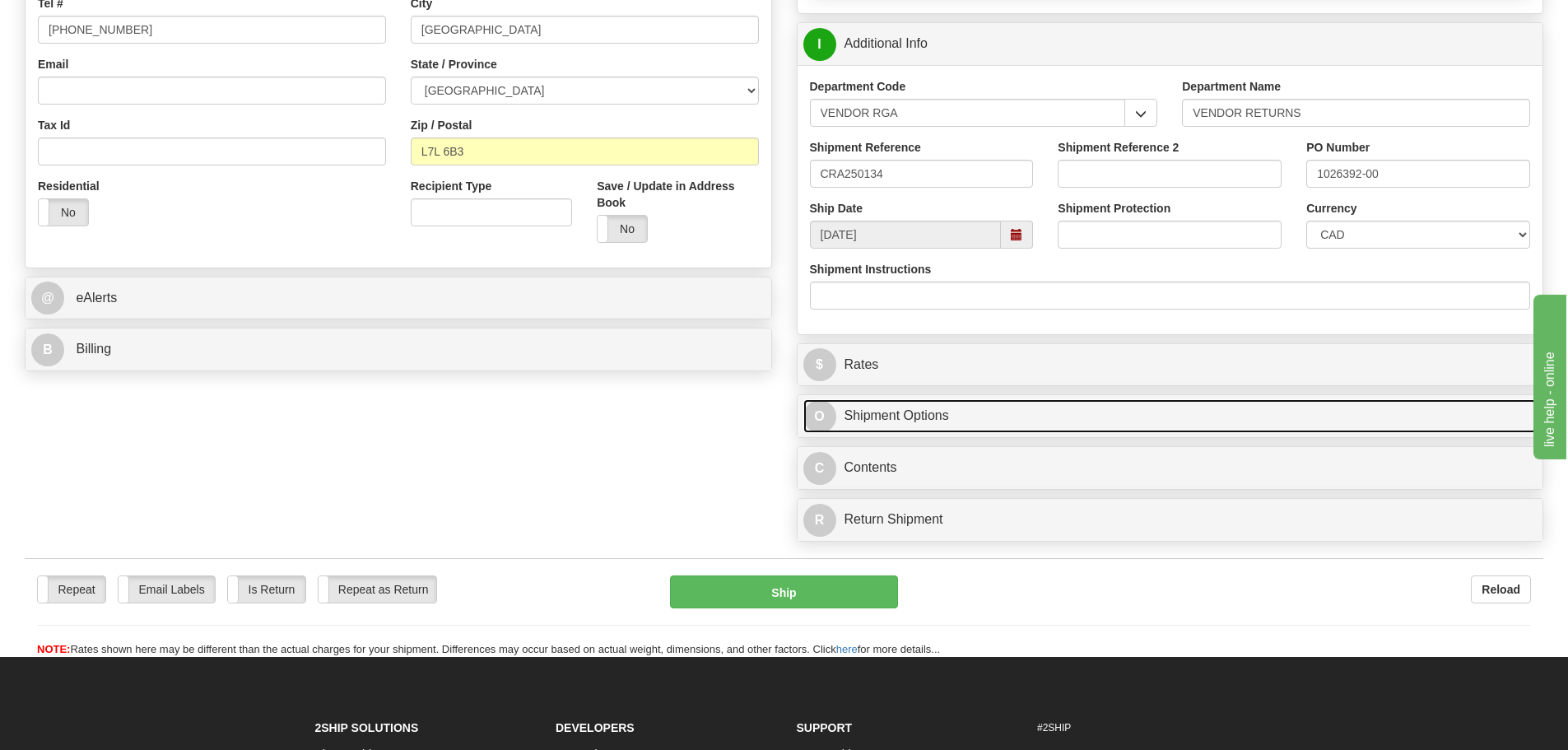
click at [1039, 418] on link "O Shipment Options" at bounding box center [1170, 416] width 734 height 33
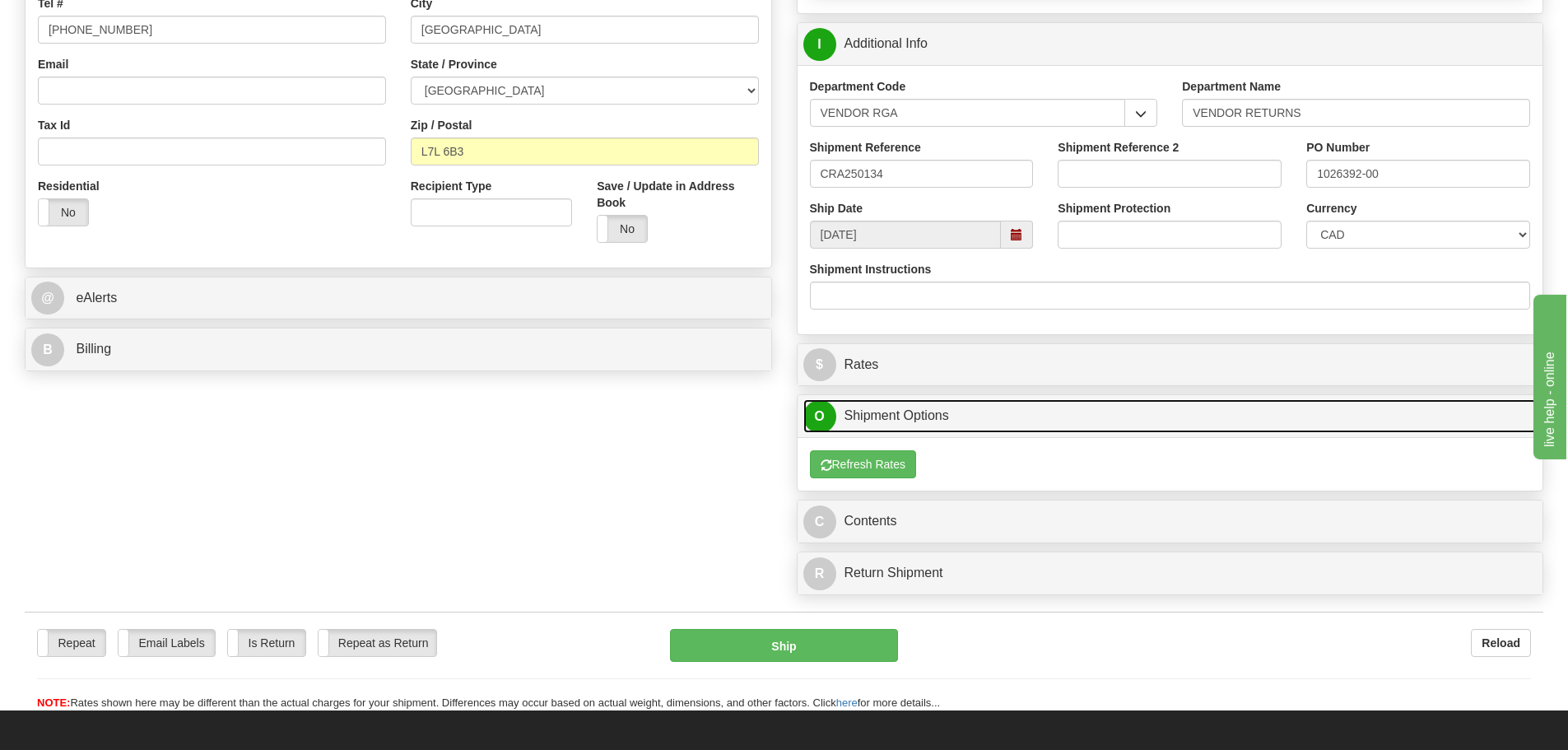
click at [1022, 406] on link "O Shipment Options" at bounding box center [1170, 416] width 734 height 33
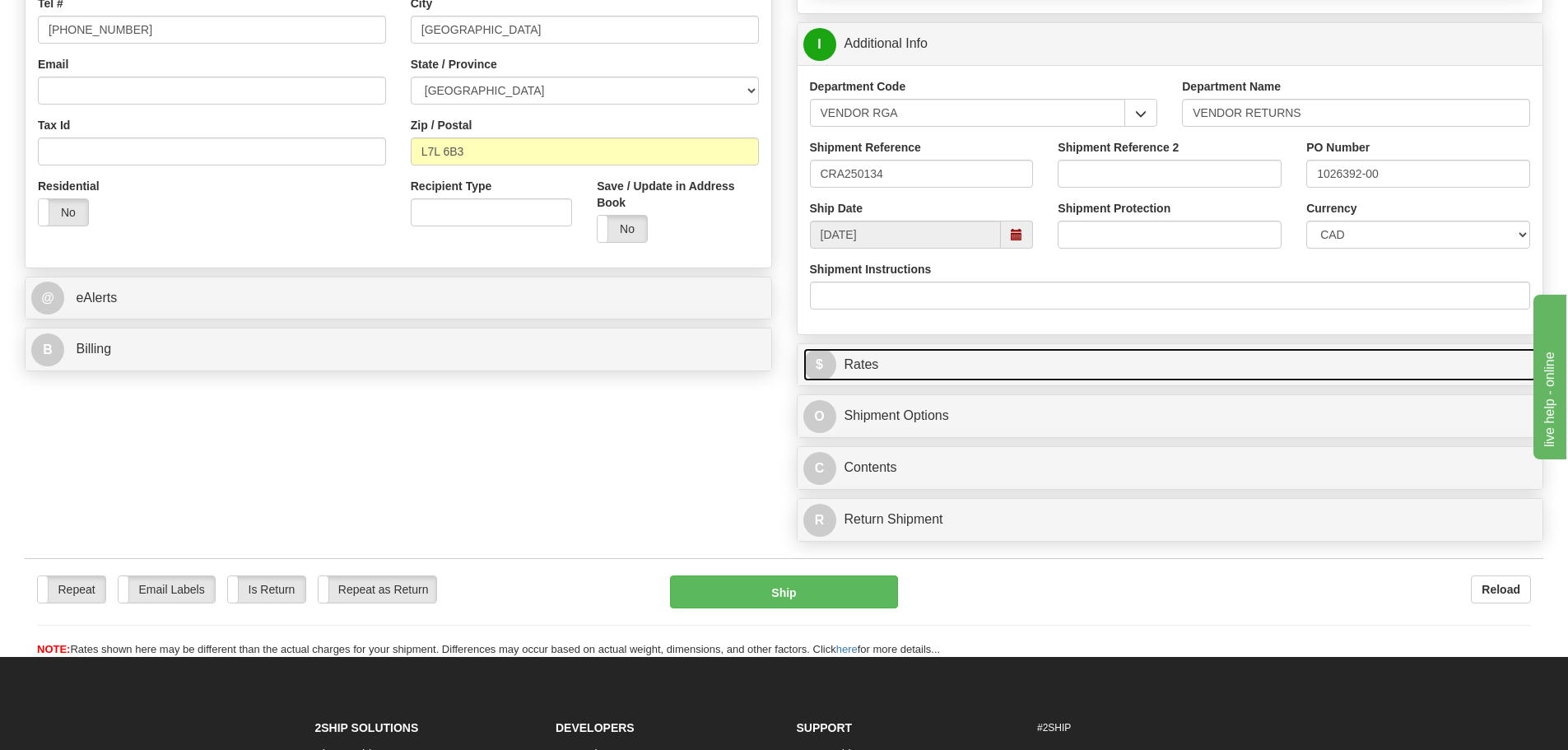
click at [1015, 371] on link "$ Rates" at bounding box center [1170, 365] width 734 height 33
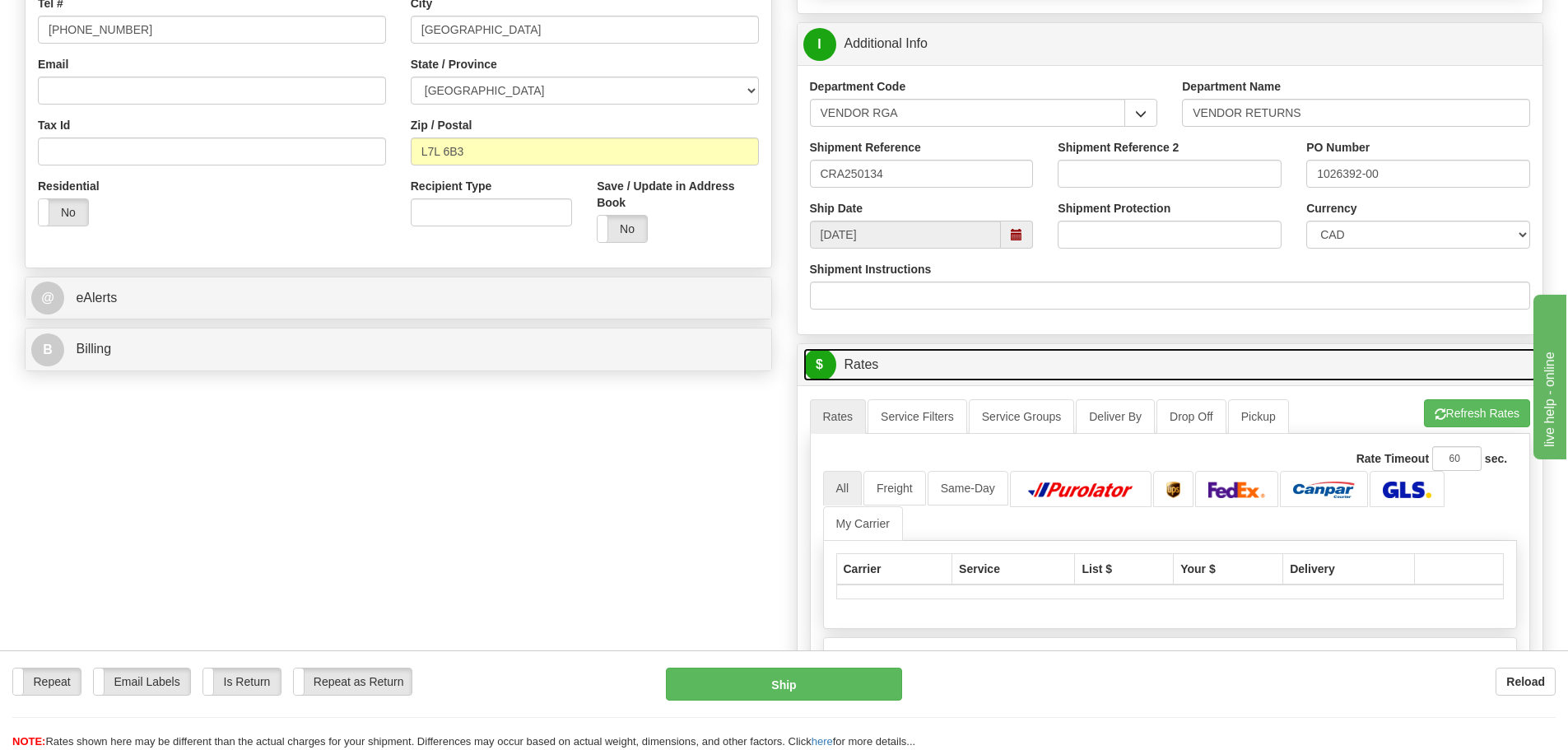
scroll to position [0, 0]
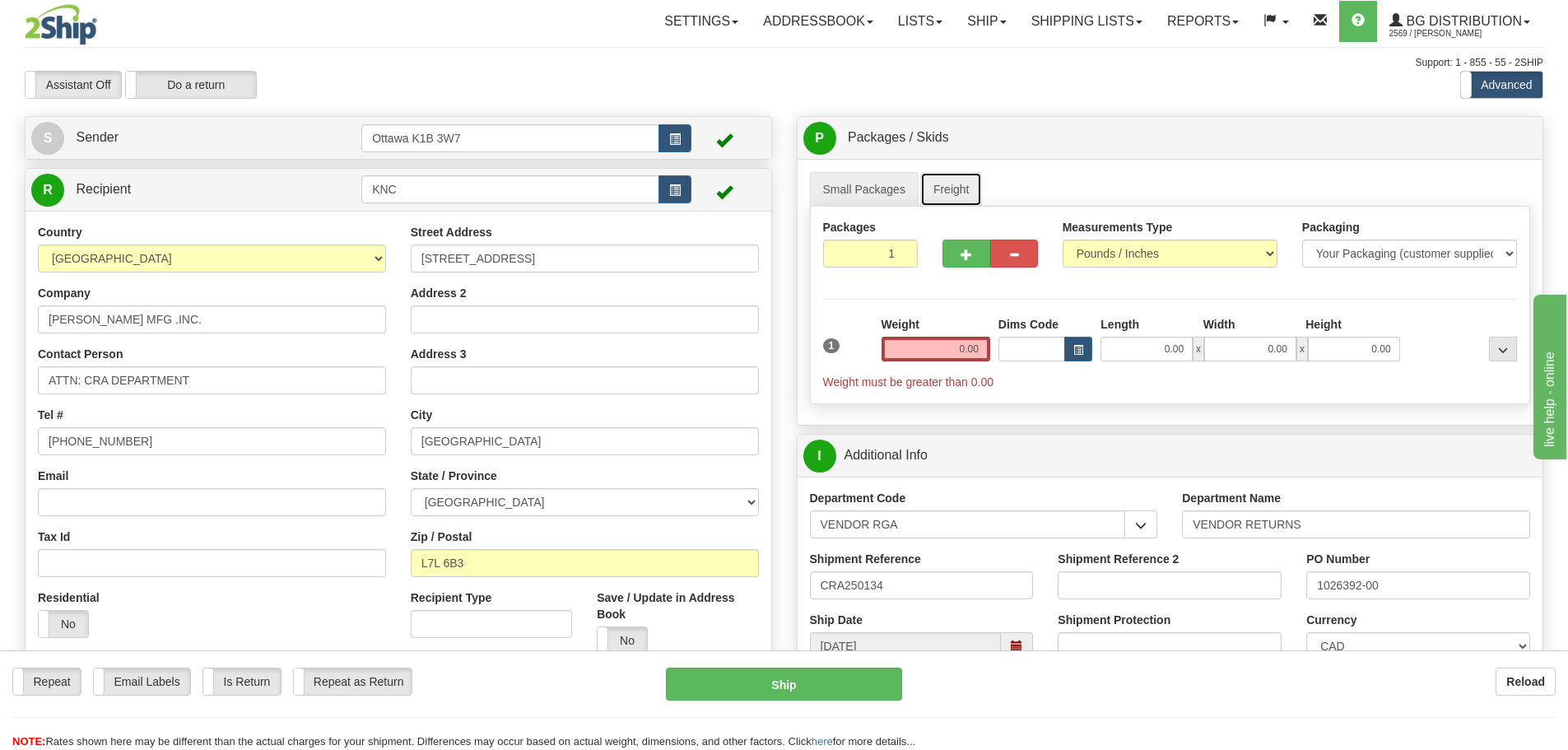
click at [936, 186] on link "Freight" at bounding box center [951, 189] width 62 height 34
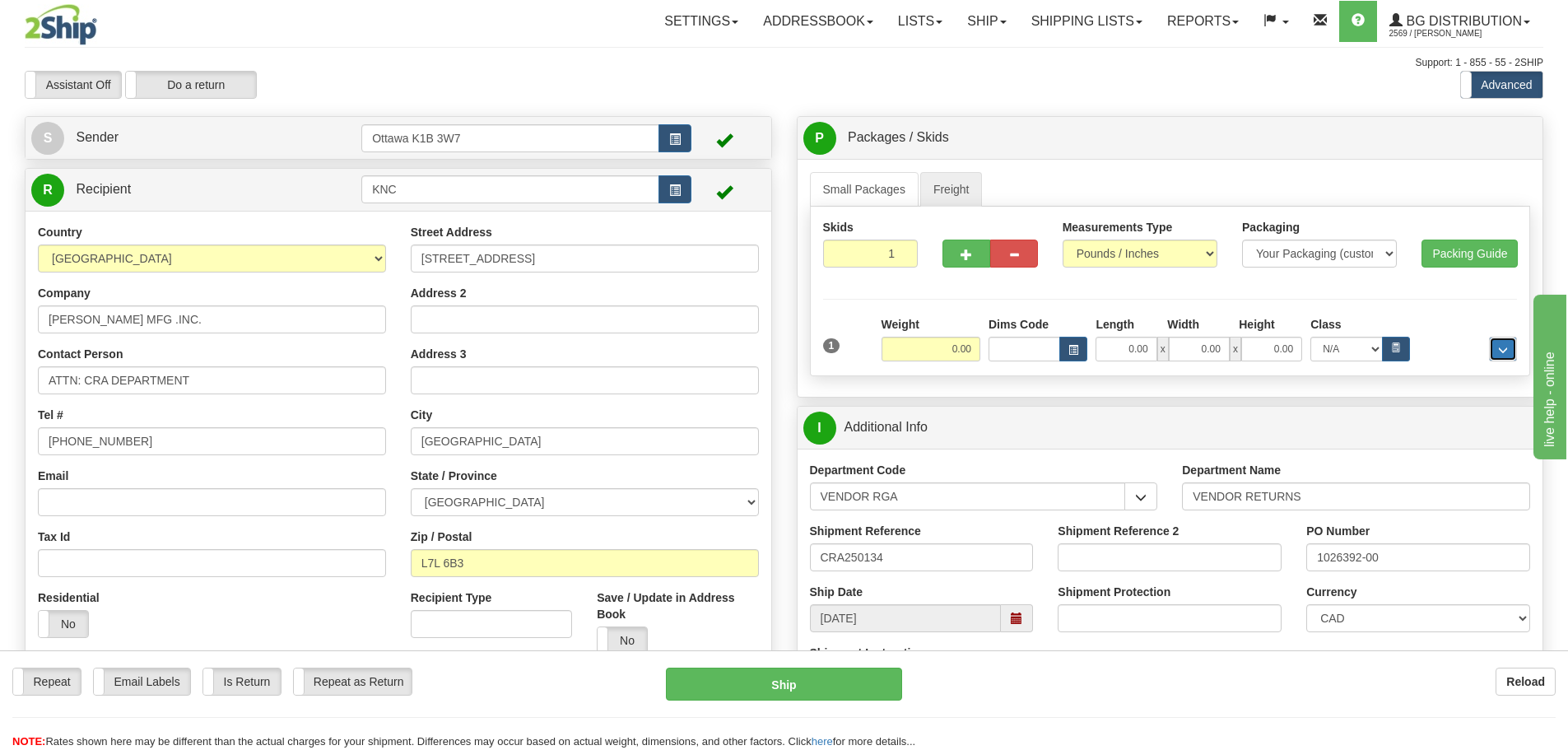
click at [1496, 349] on button "..." at bounding box center [1503, 350] width 28 height 25
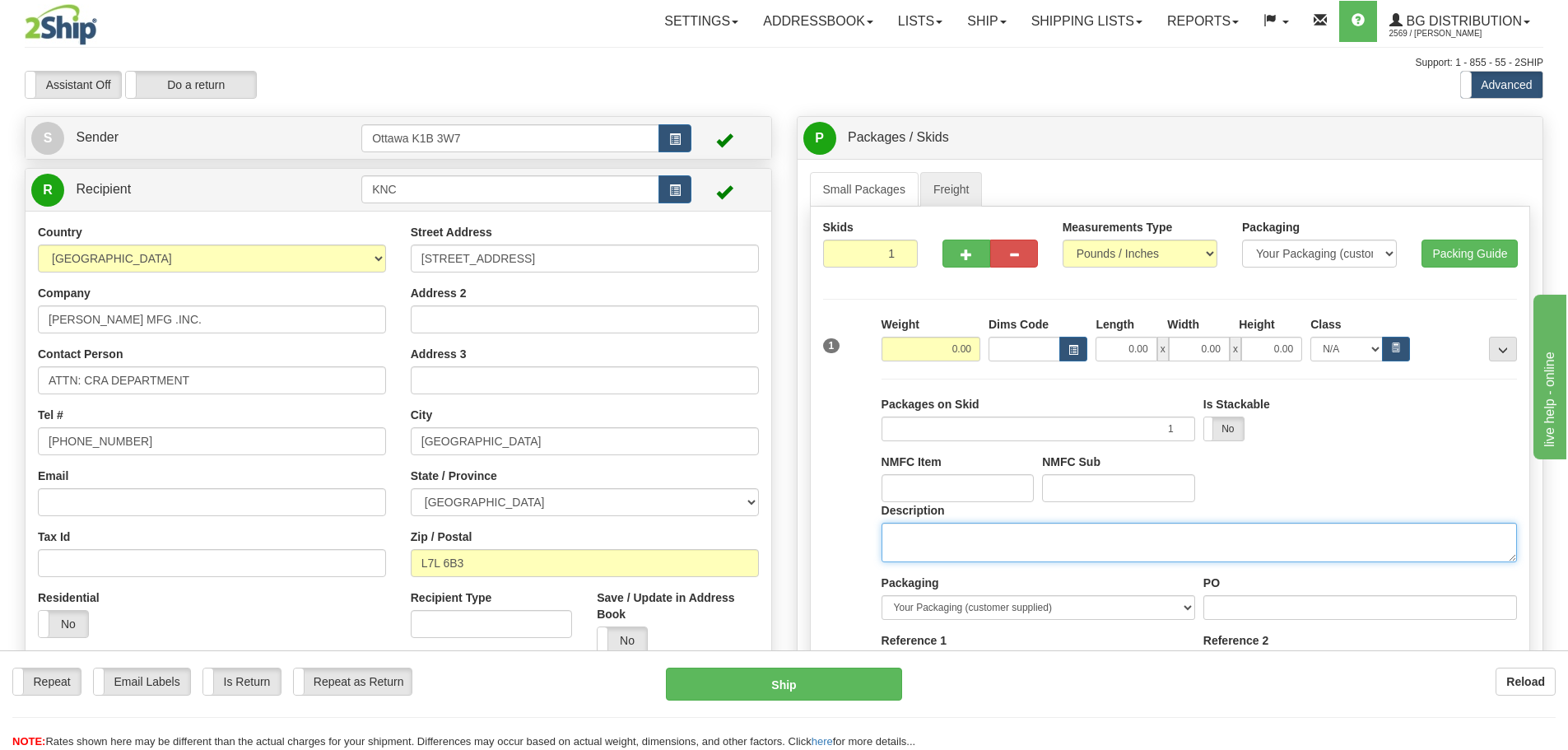
click at [1305, 536] on textarea "Description" at bounding box center [1199, 542] width 636 height 40
type textarea "DOOR HARDWARE"
drag, startPoint x: 1505, startPoint y: 337, endPoint x: 1399, endPoint y: 374, distance: 112.3
click at [1505, 338] on button "..." at bounding box center [1503, 350] width 28 height 25
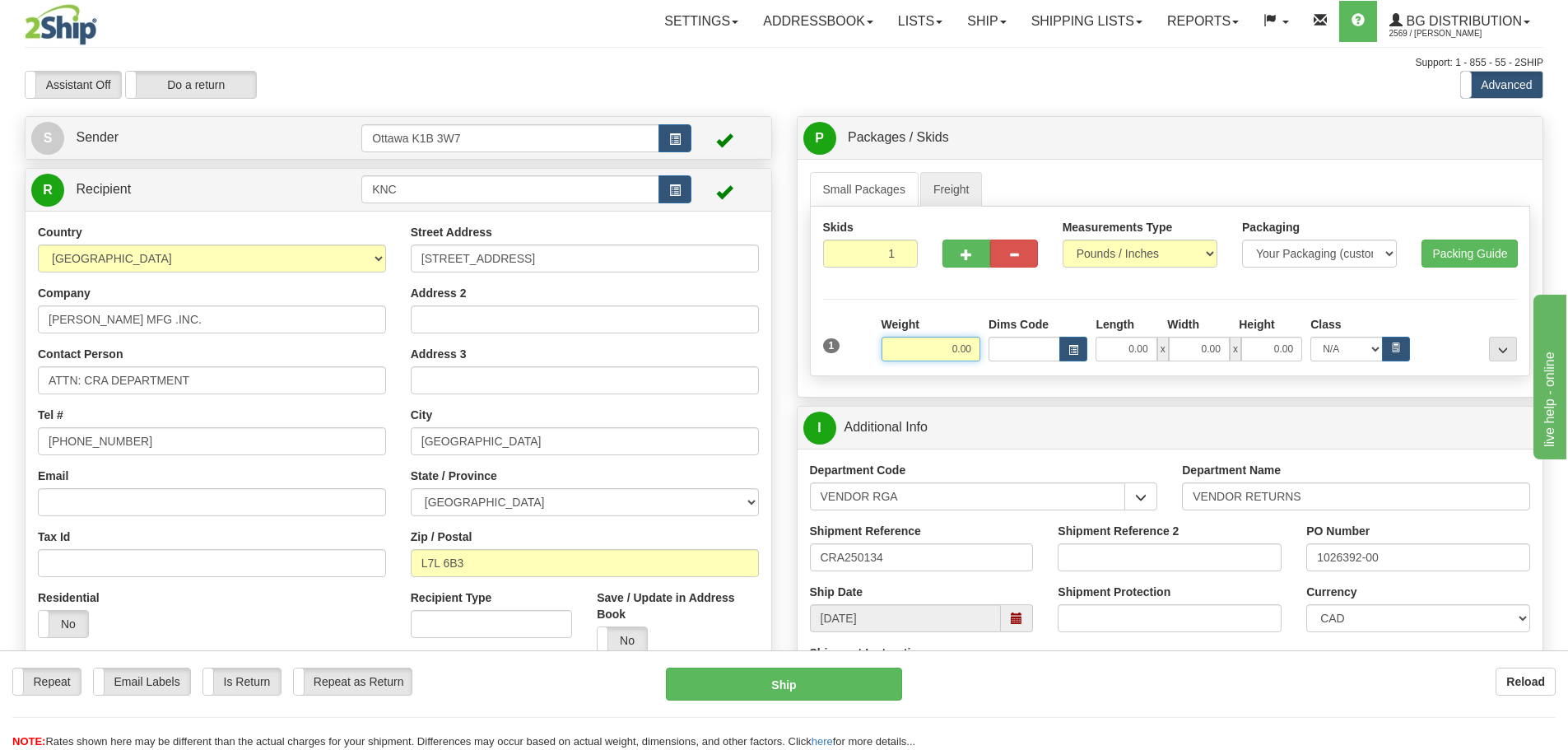
click at [960, 351] on input "0.00" at bounding box center [931, 350] width 99 height 25
type input "0.00"
click at [1142, 349] on input "0.00" at bounding box center [1126, 350] width 61 height 25
type input "119.00"
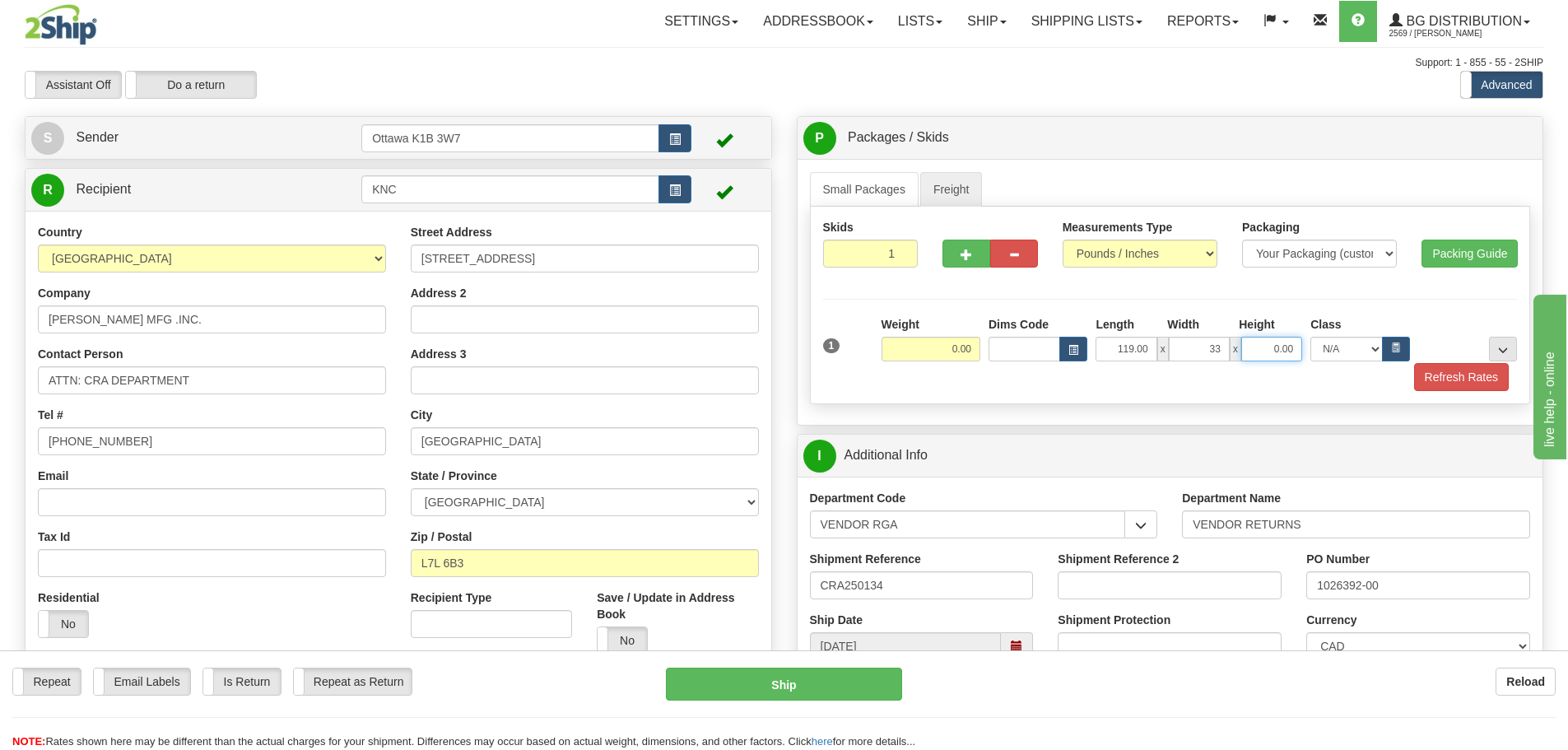
type input "33.00"
type input "13.00"
click at [897, 353] on input "0.00" at bounding box center [931, 350] width 99 height 25
type input "180.00"
drag, startPoint x: 934, startPoint y: 92, endPoint x: 929, endPoint y: 99, distance: 8.6
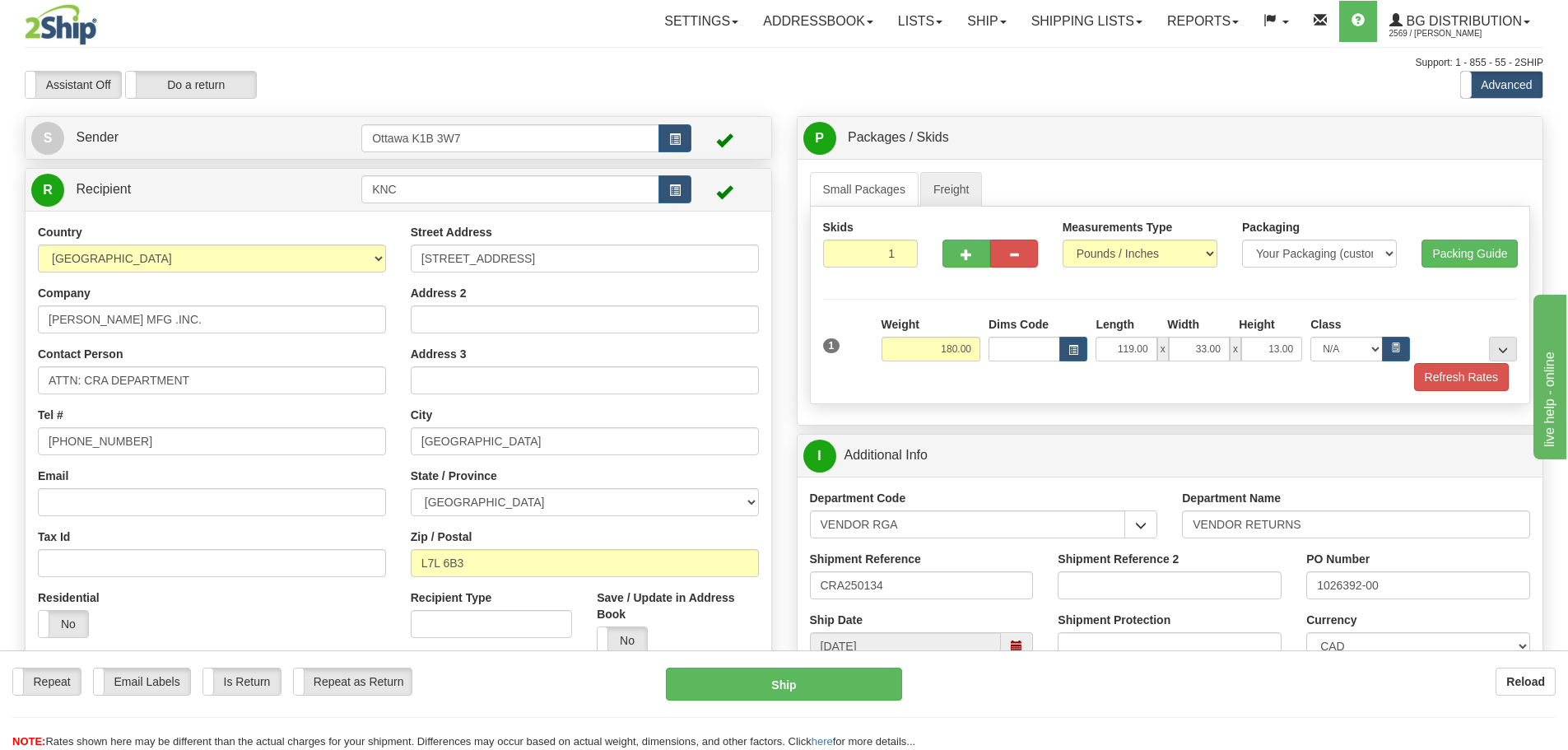
click at [934, 92] on div "Assistant On Assistant Off Do a return Do a return Previous Next Standard Advan…" at bounding box center [784, 85] width 1543 height 28
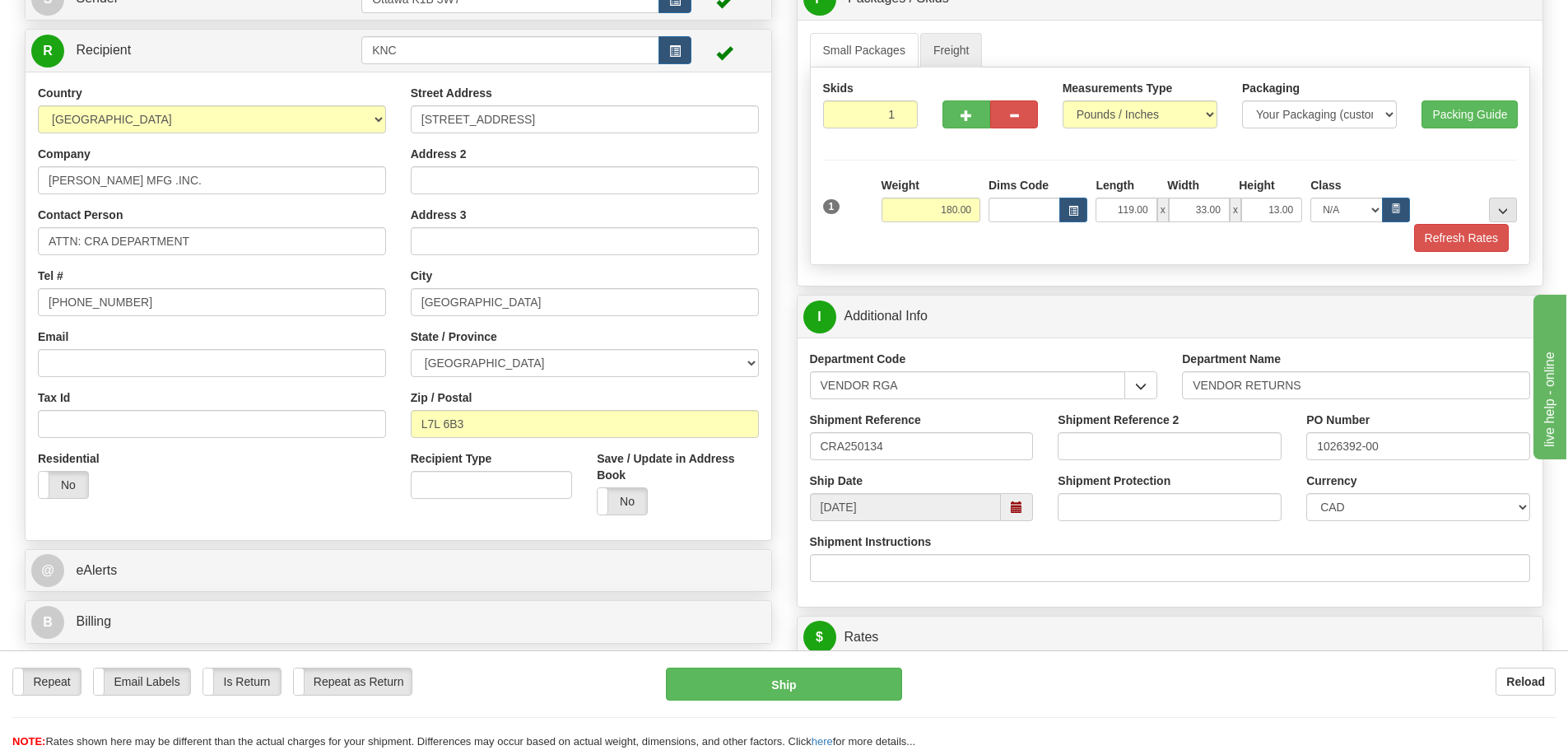
scroll to position [329, 0]
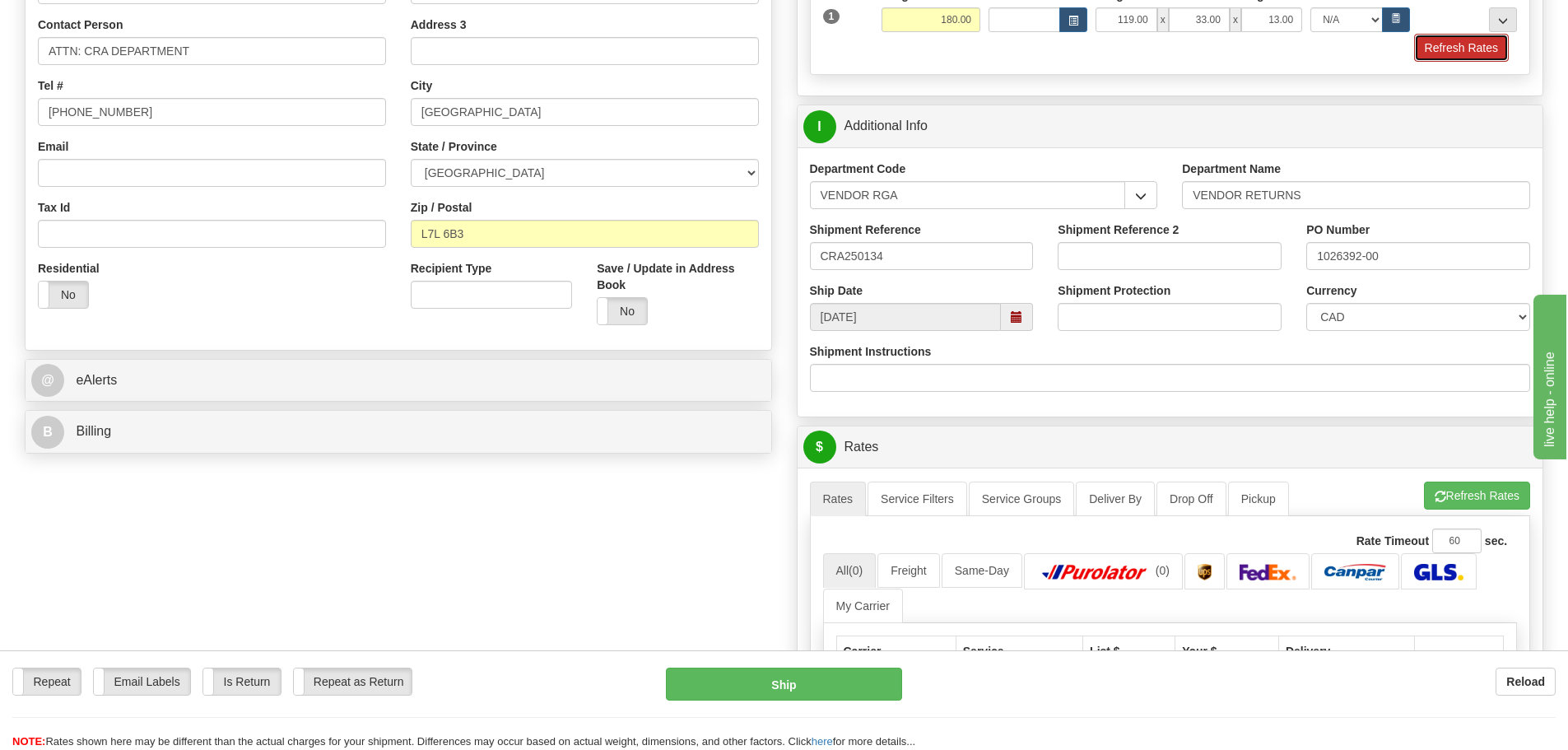
click at [1448, 42] on button "Refresh Rates" at bounding box center [1462, 47] width 95 height 28
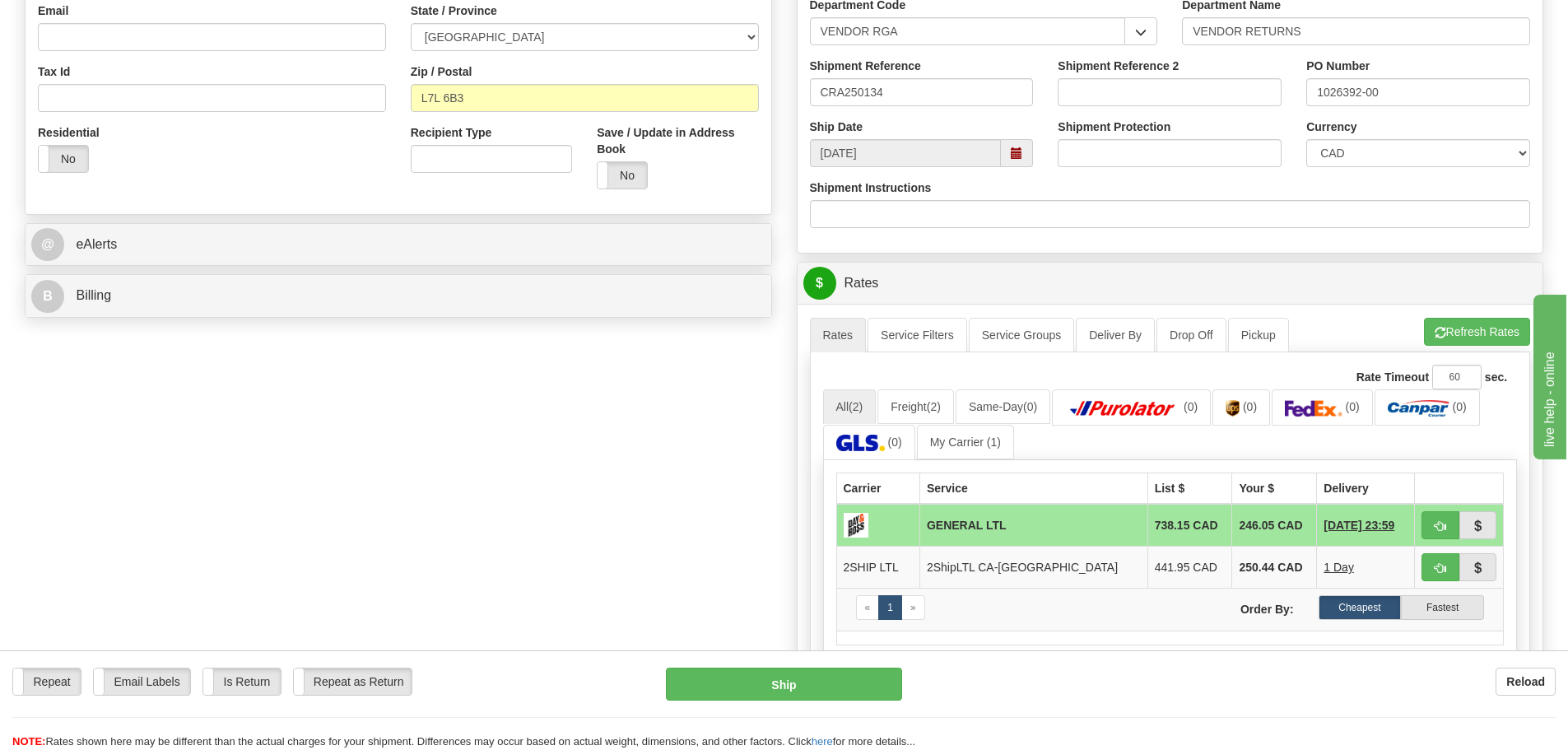
scroll to position [494, 0]
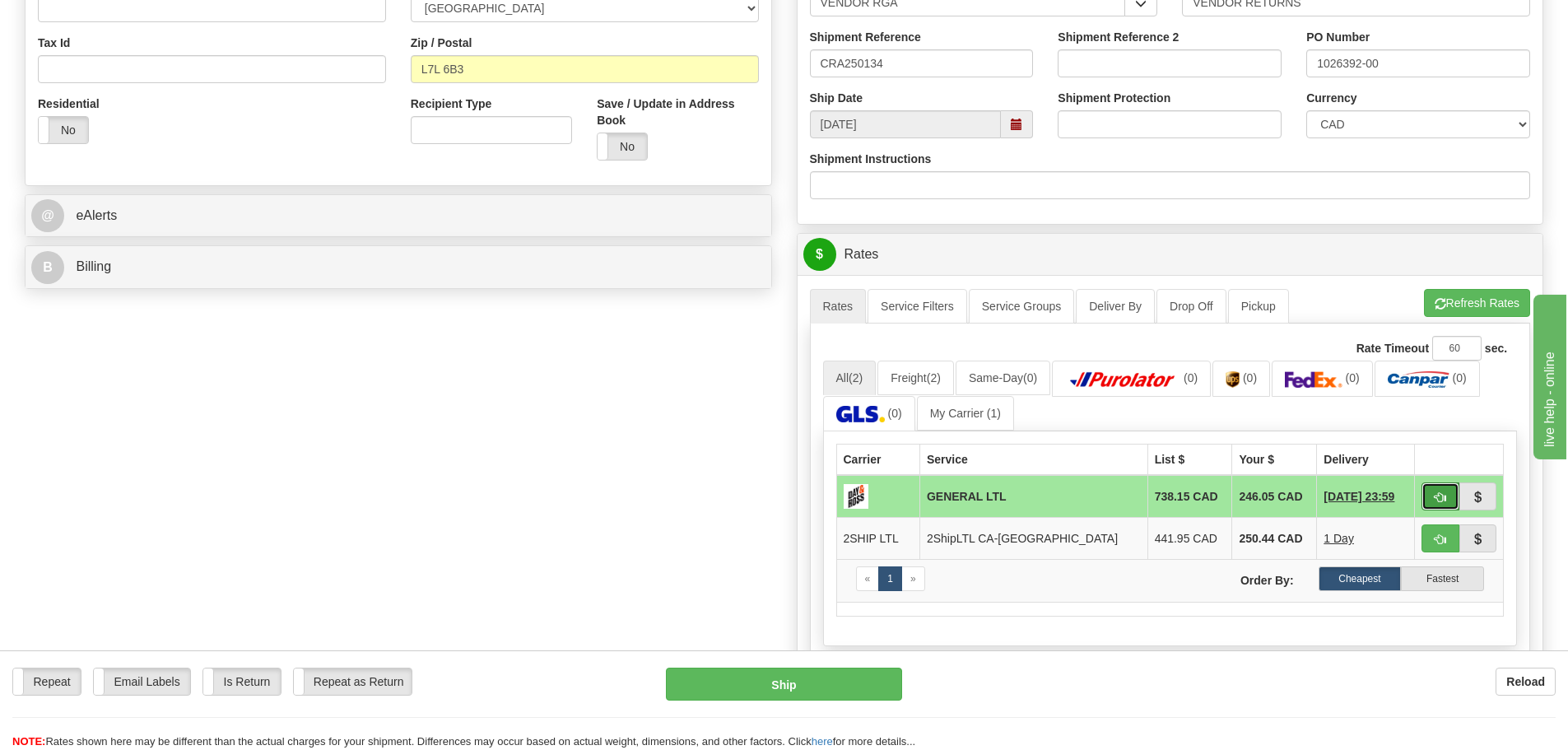
click at [1435, 498] on span "button" at bounding box center [1440, 498] width 11 height 11
type input "GL"
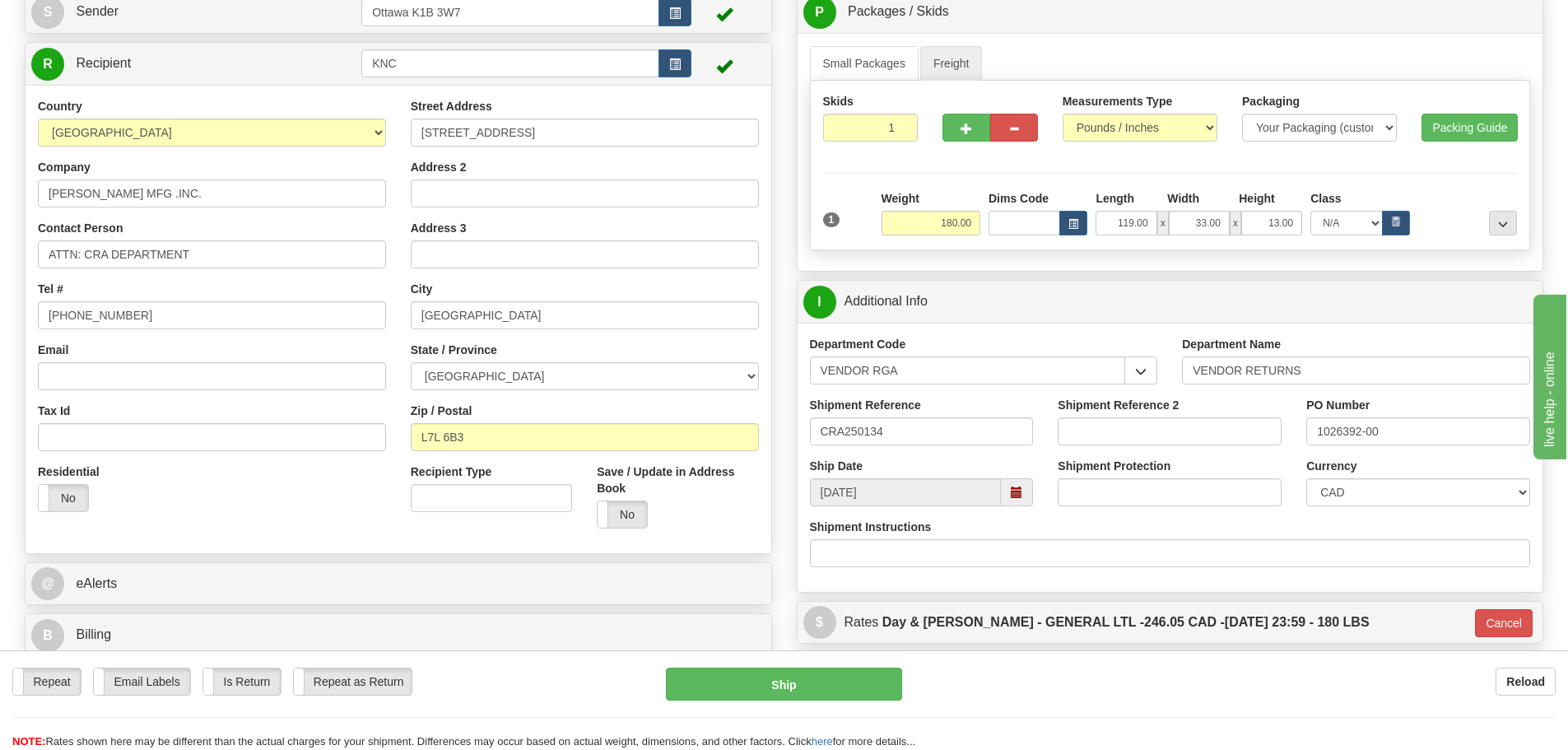
scroll to position [165, 0]
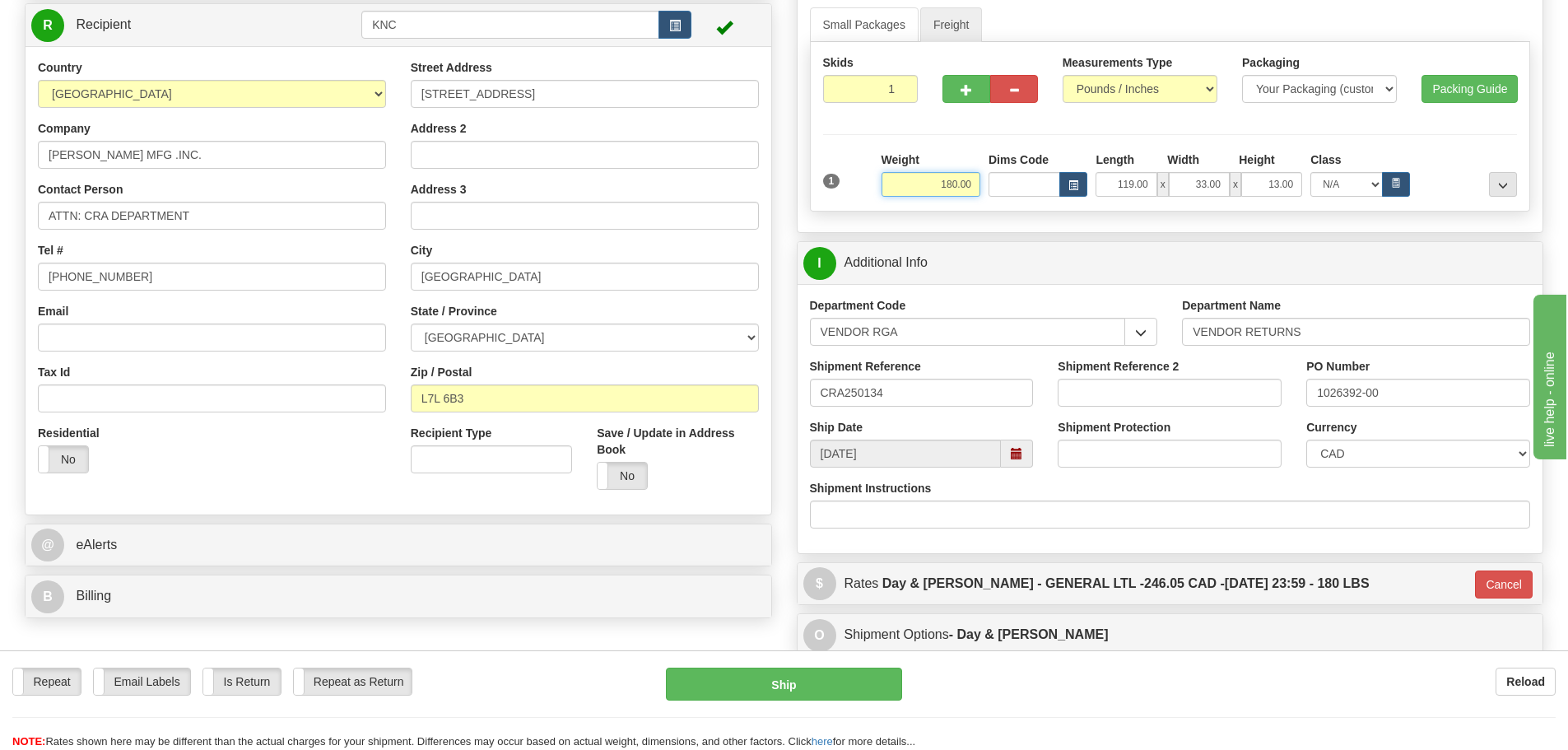
drag, startPoint x: 938, startPoint y: 182, endPoint x: 1196, endPoint y: 242, distance: 264.9
click at [1183, 237] on div "P Packages / Skids 1 Packages - Weight: 0.00 Lbs 1 Skids - Weight: NaN Lbs Ship…" at bounding box center [1171, 360] width 773 height 818
type input "70.00"
type input "GL"
click at [804, 241] on div "P Packages / Skids 1 Packages - Weight: 0.00 Lbs 1 Skids - Weight: NaN Lbs Ship…" at bounding box center [1171, 360] width 773 height 818
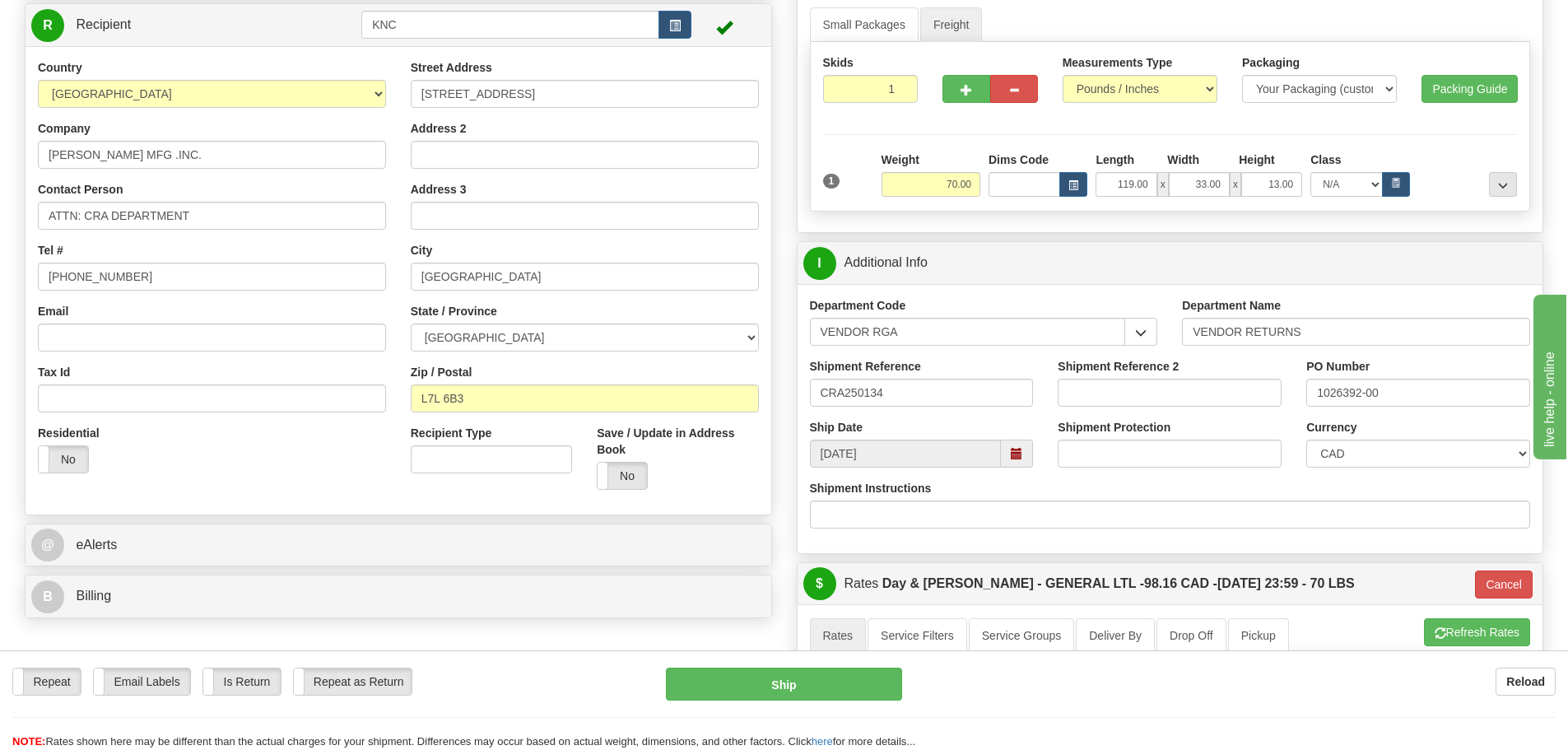
click at [968, 104] on div at bounding box center [990, 86] width 120 height 63
click at [967, 99] on button "button" at bounding box center [967, 89] width 47 height 28
type input "2"
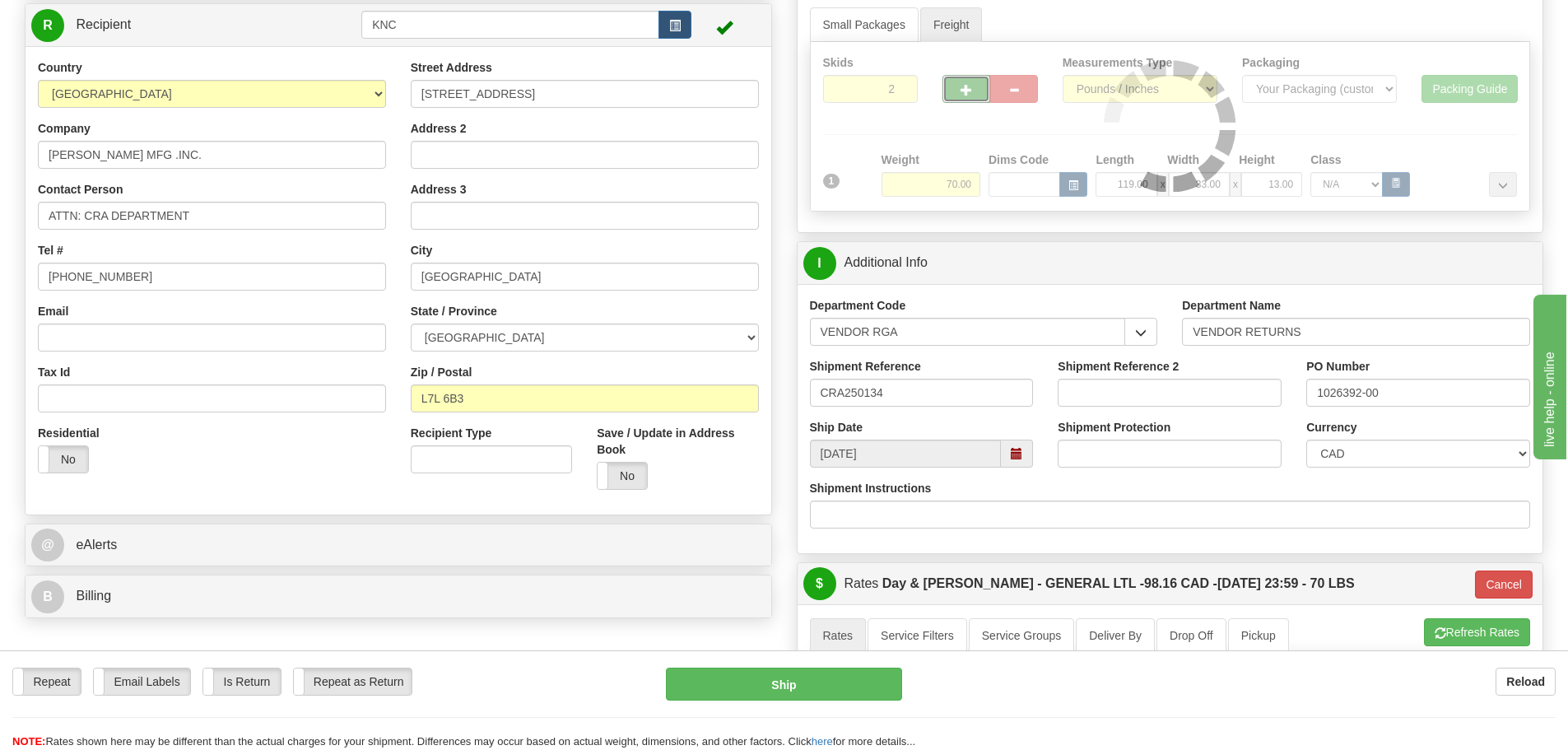
type input "GL"
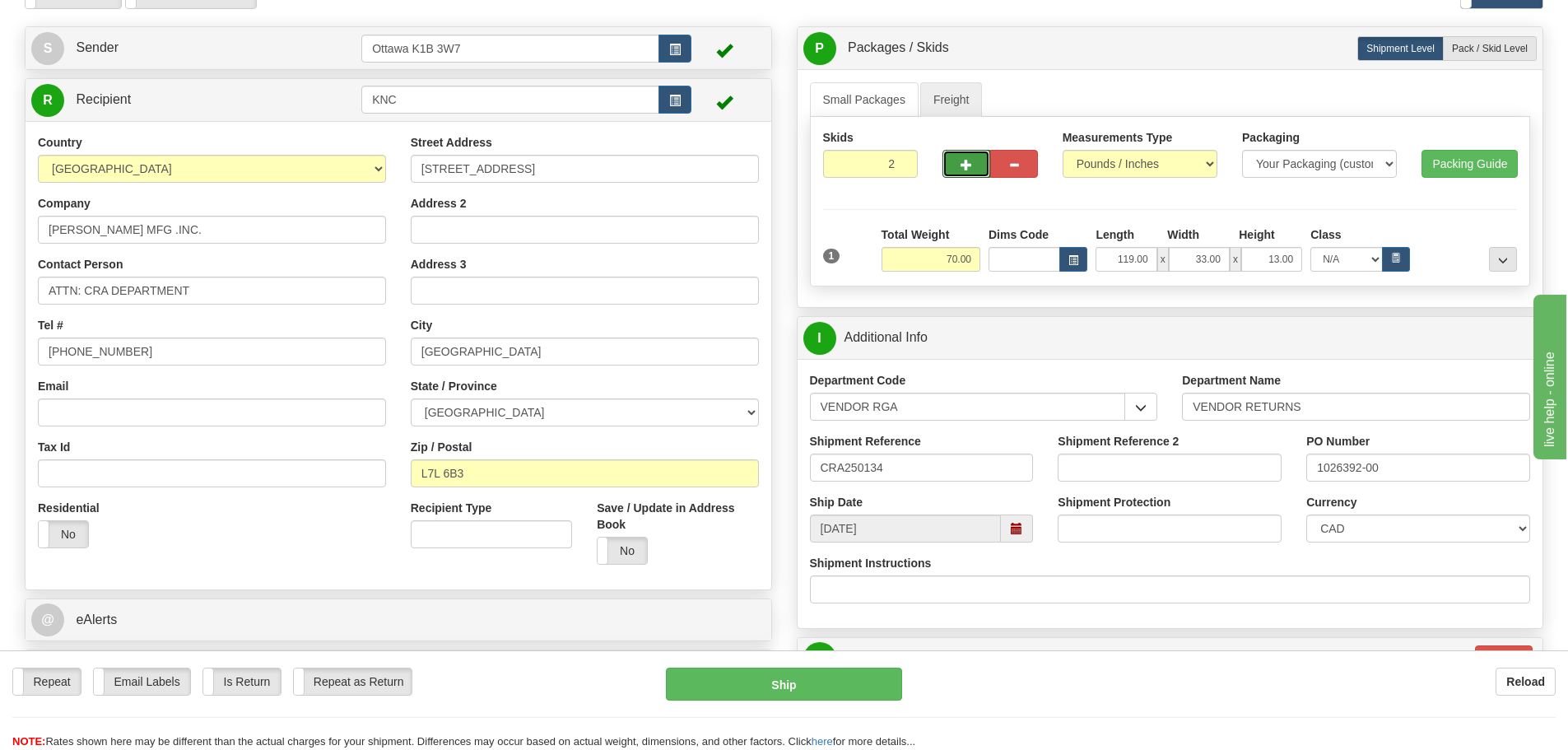
scroll to position [0, 0]
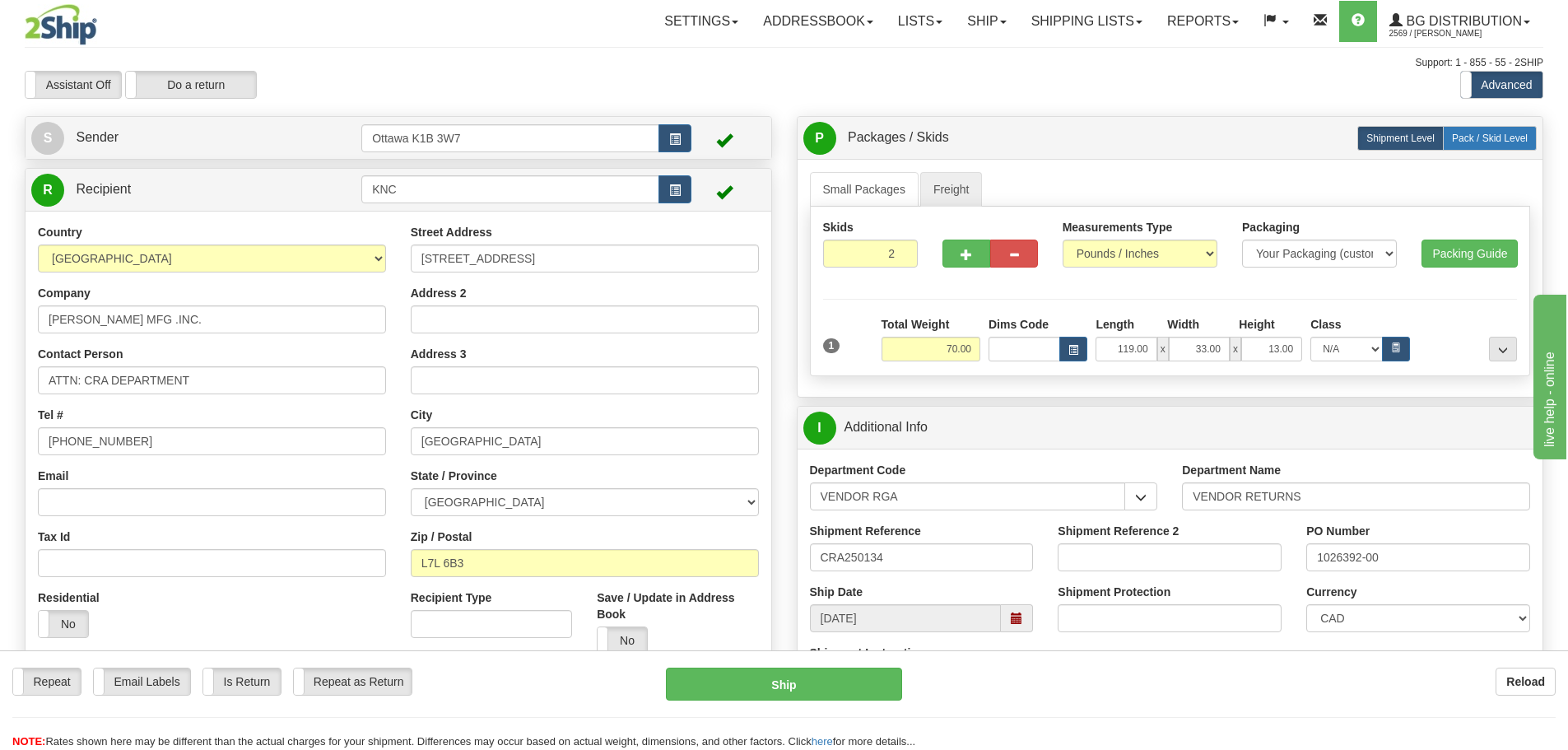
click at [1477, 139] on span "Pack / Skid Level" at bounding box center [1490, 138] width 76 height 11
radio input "true"
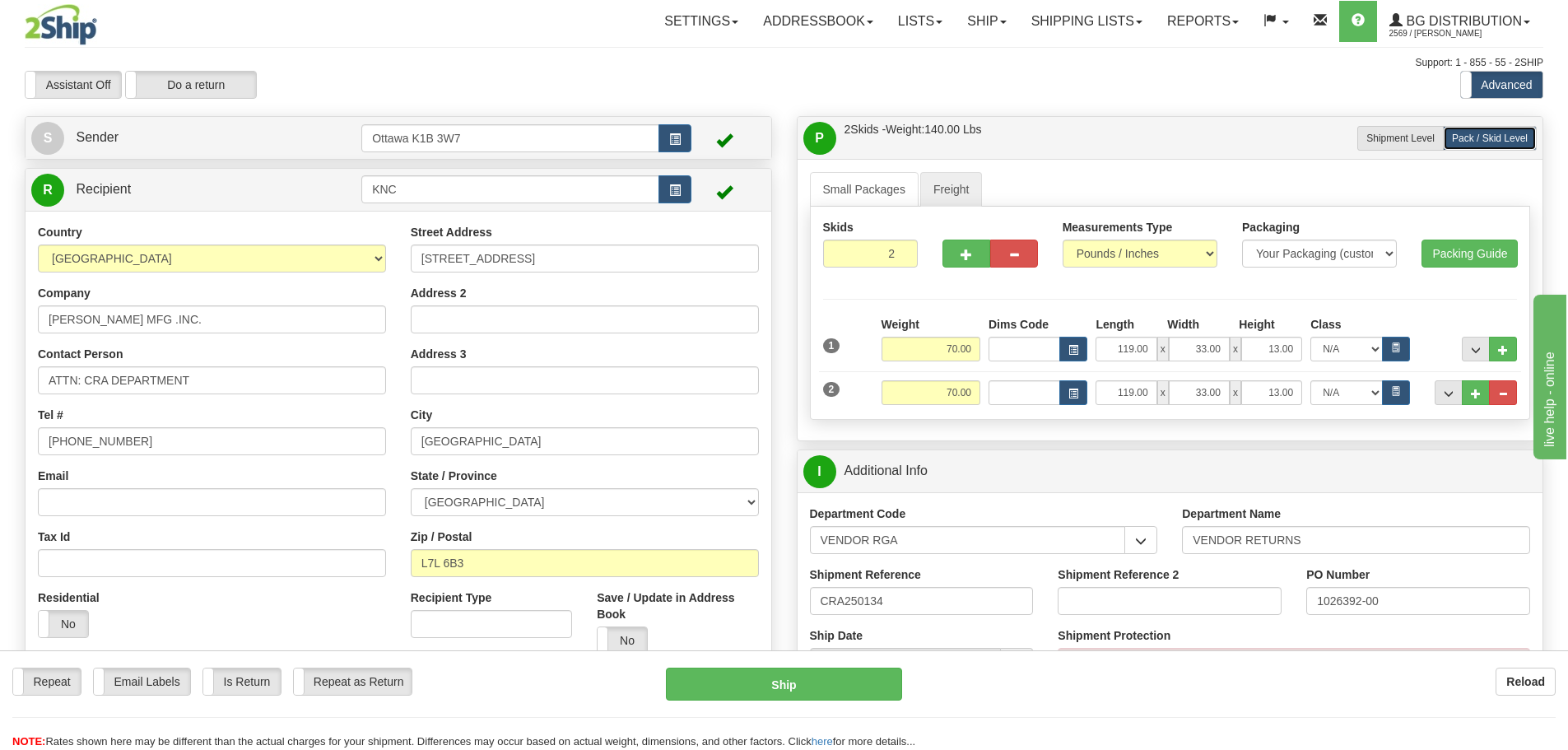
type input "GL"
drag, startPoint x: 1107, startPoint y: 347, endPoint x: 1193, endPoint y: 375, distance: 90.4
click at [1187, 345] on div "119.00 x 33.00 x 13.00" at bounding box center [1198, 350] width 206 height 25
click at [1195, 350] on input "33.00" at bounding box center [1199, 350] width 61 height 25
click at [1197, 351] on input "33.00" at bounding box center [1199, 350] width 61 height 25
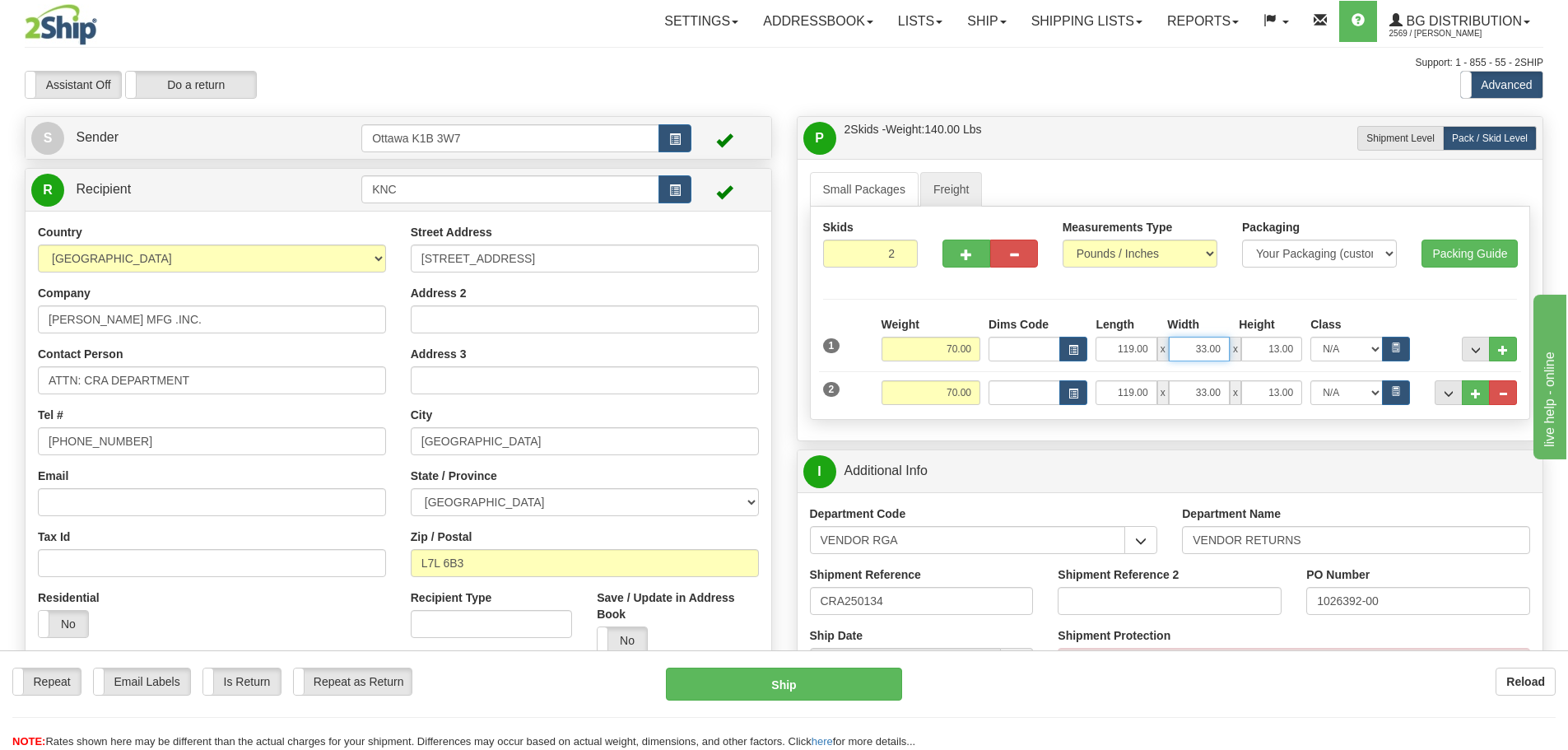
click at [1197, 351] on input "33.00" at bounding box center [1199, 350] width 61 height 25
type input "7.50"
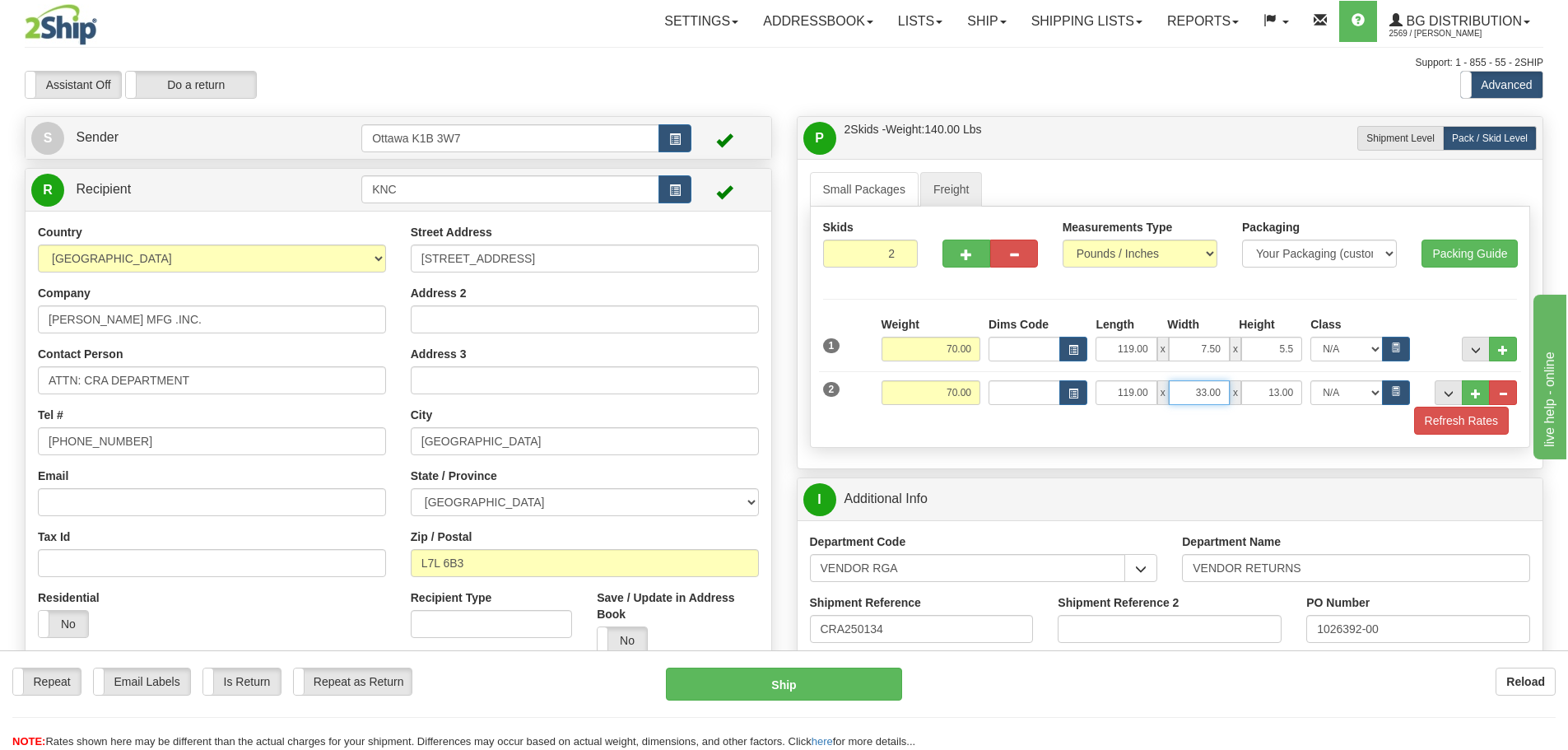
type input "5.50"
drag, startPoint x: 1184, startPoint y: 398, endPoint x: 1343, endPoint y: 436, distance: 163.5
click at [1325, 427] on div "1 Weight 70.00 Dims Code Length" at bounding box center [1170, 375] width 694 height 119
type input "7.50"
type input "5.50"
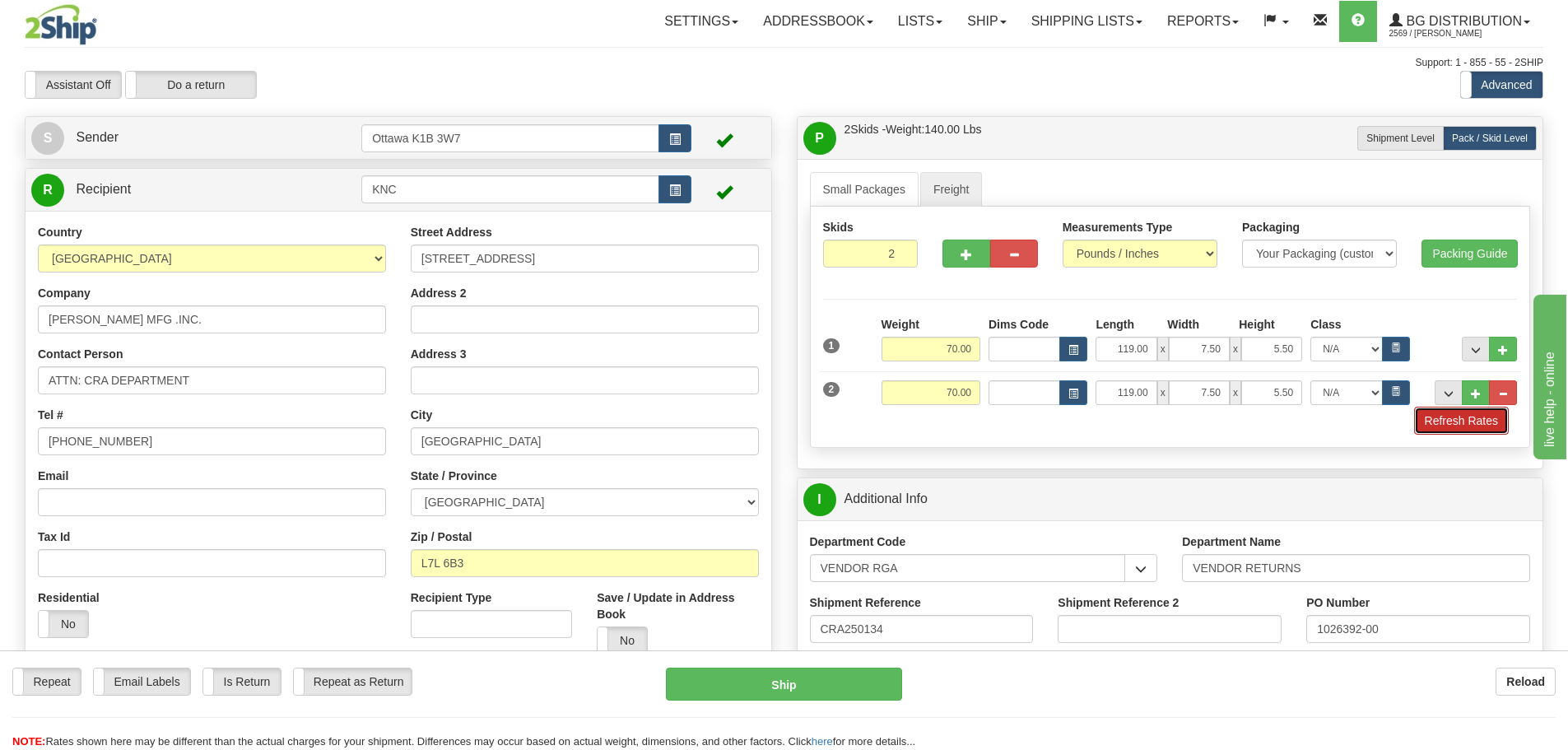
click at [1478, 418] on button "Refresh Rates" at bounding box center [1462, 421] width 95 height 28
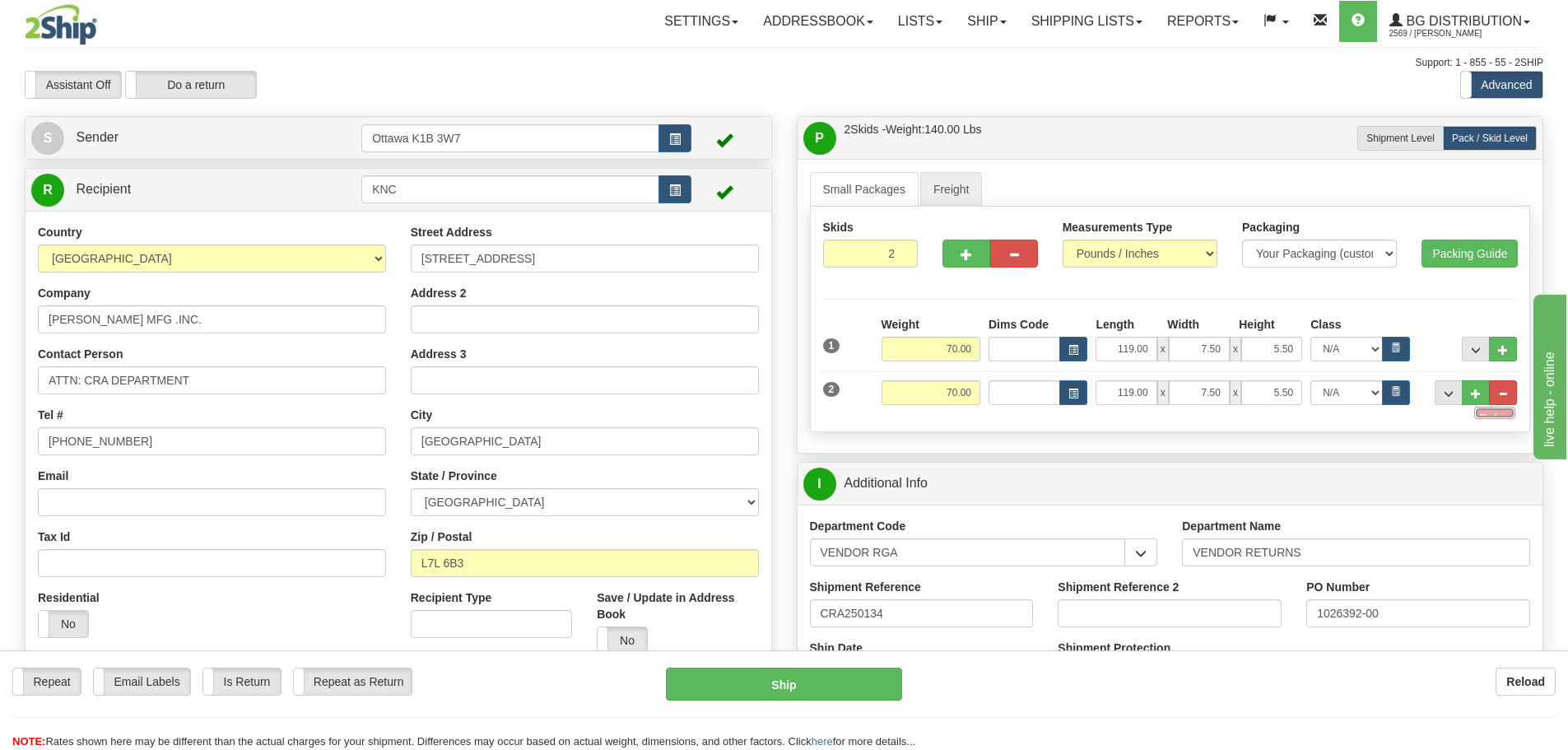
type input "GL"
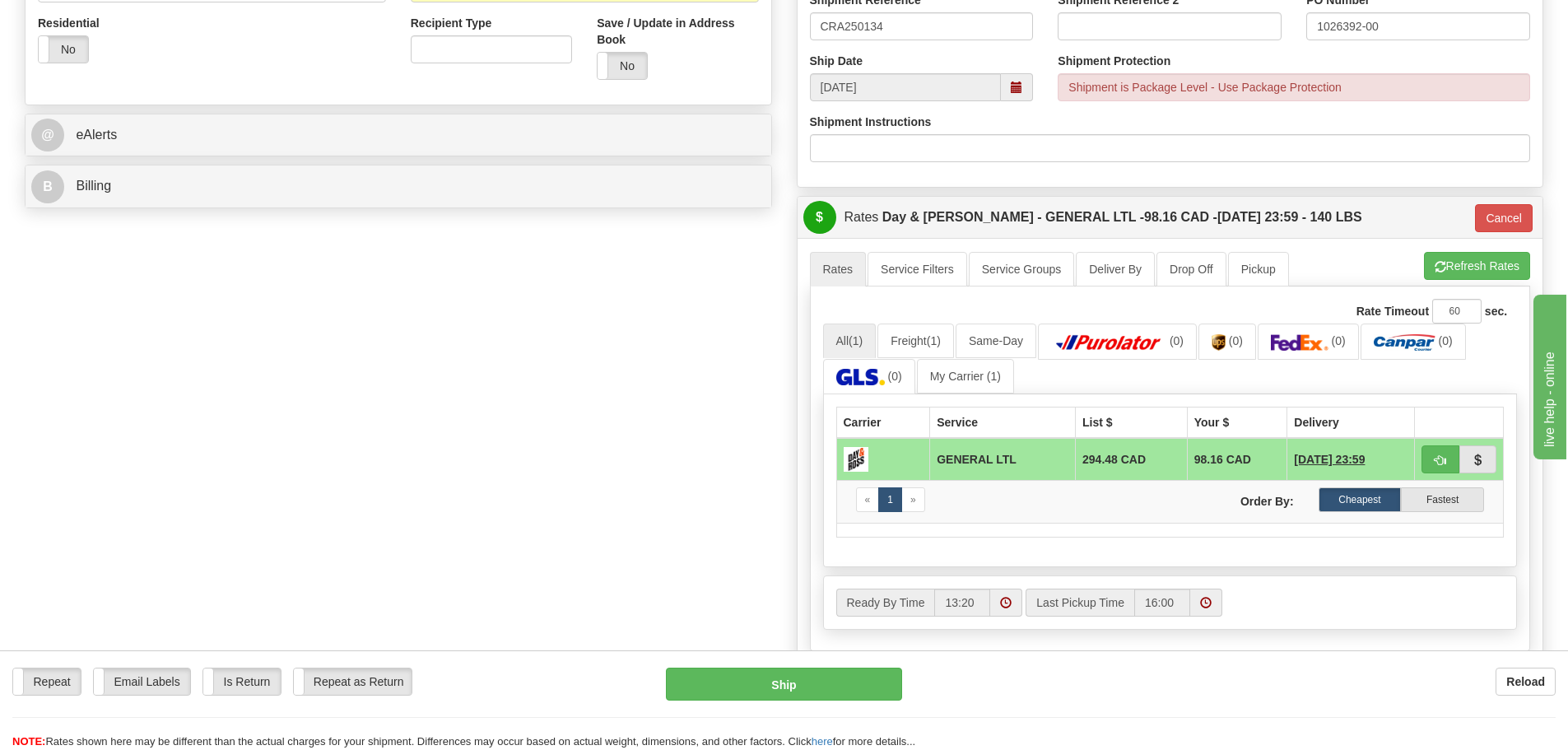
scroll to position [576, 0]
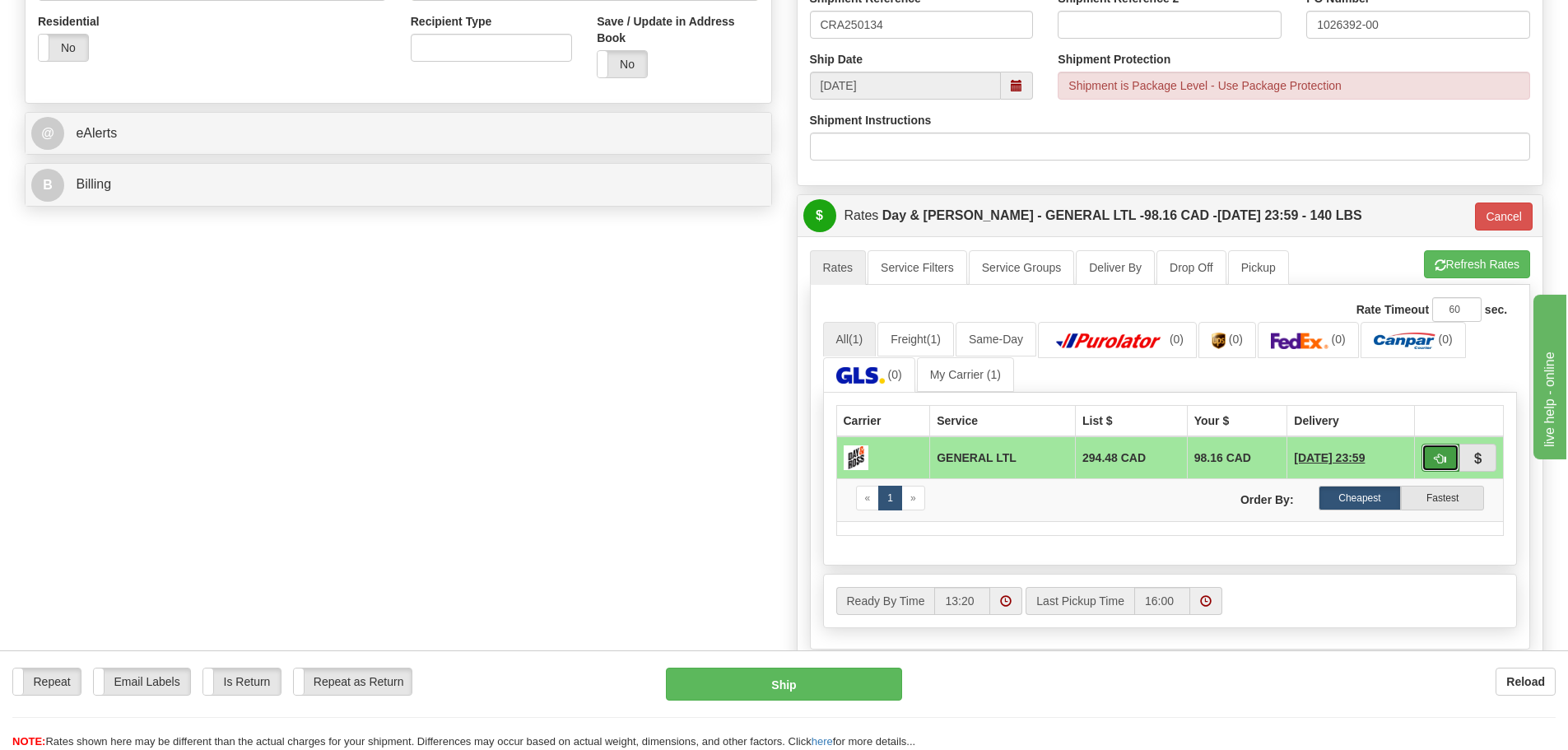
click at [1423, 457] on button "button" at bounding box center [1440, 458] width 38 height 28
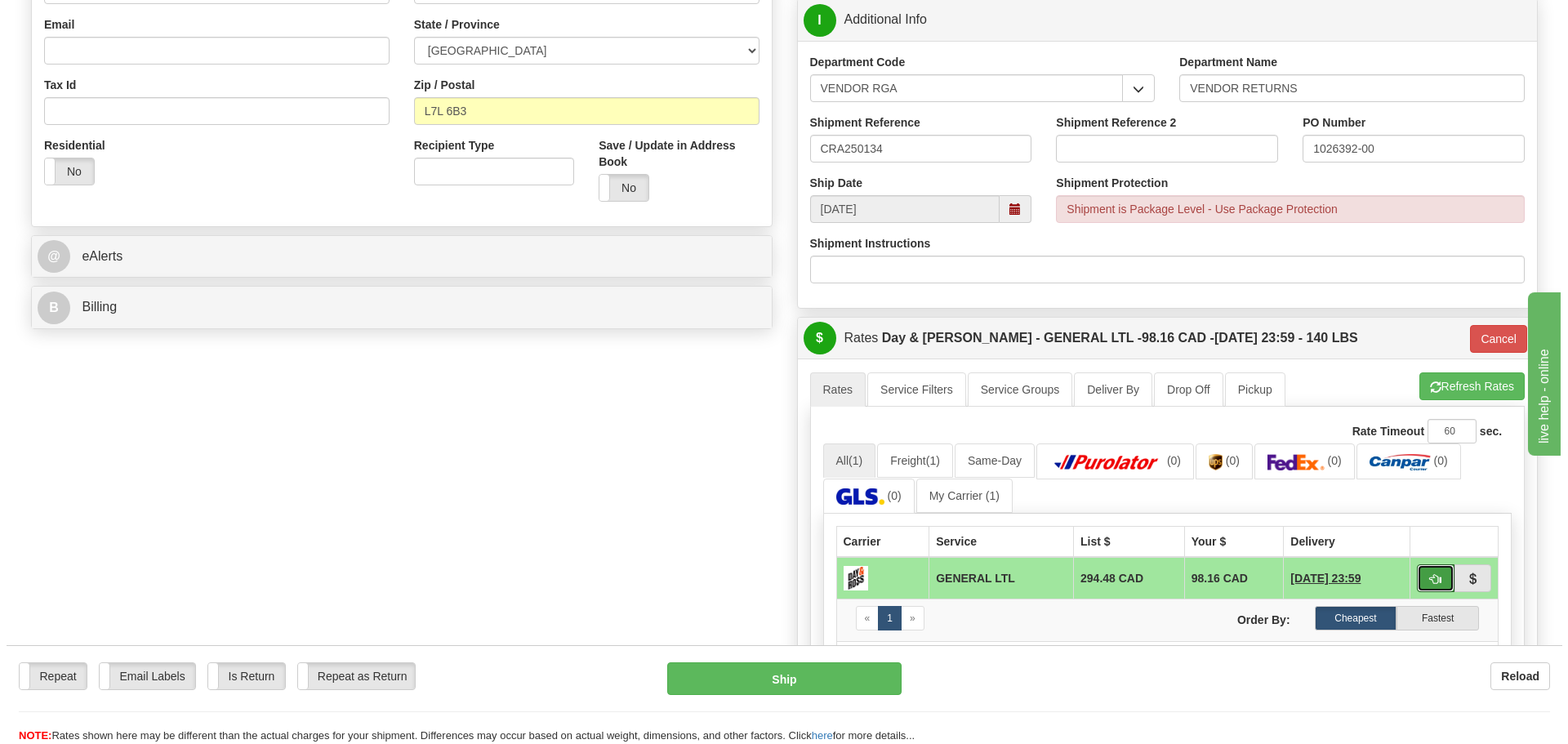
scroll to position [409, 0]
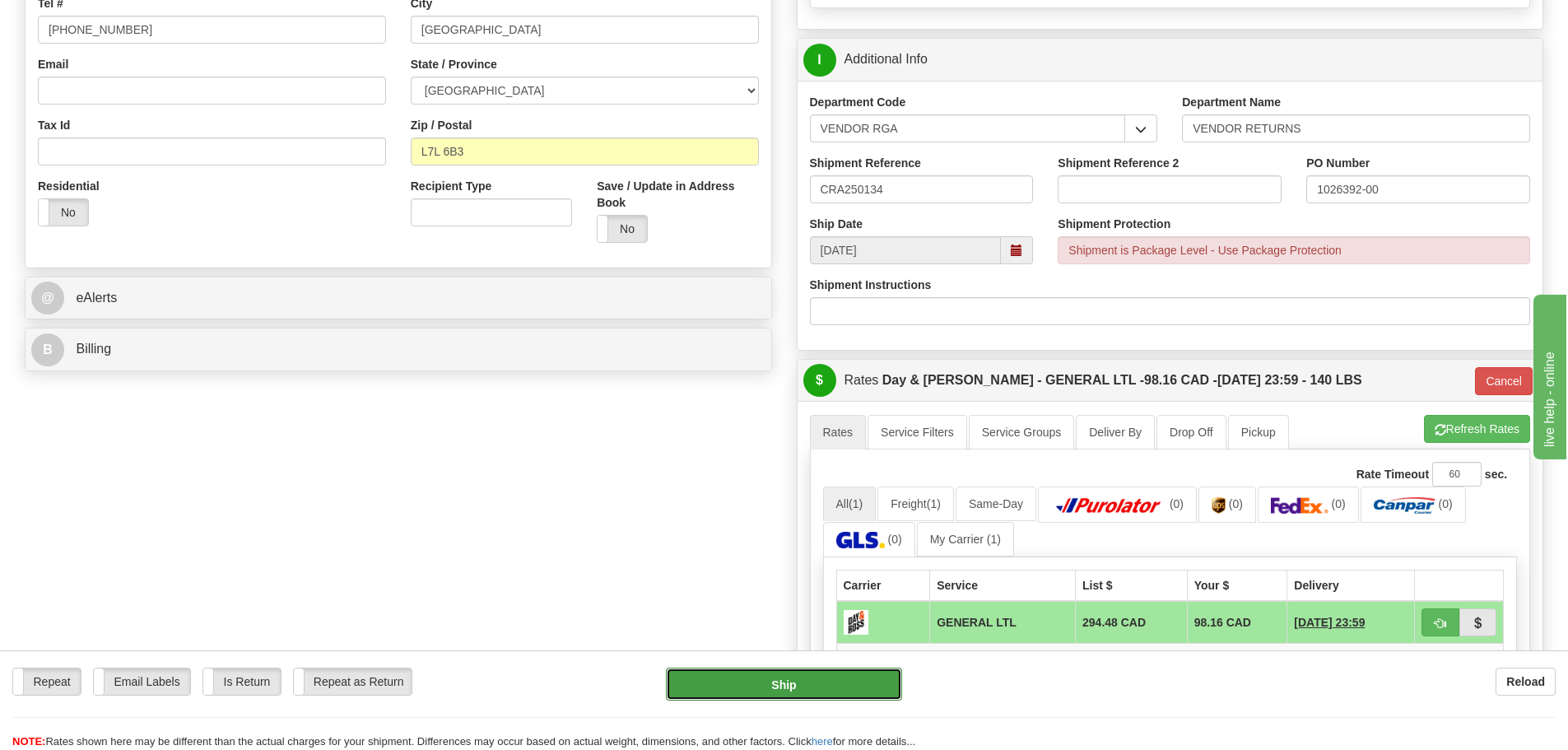
click at [813, 686] on button "Ship" at bounding box center [784, 684] width 236 height 33
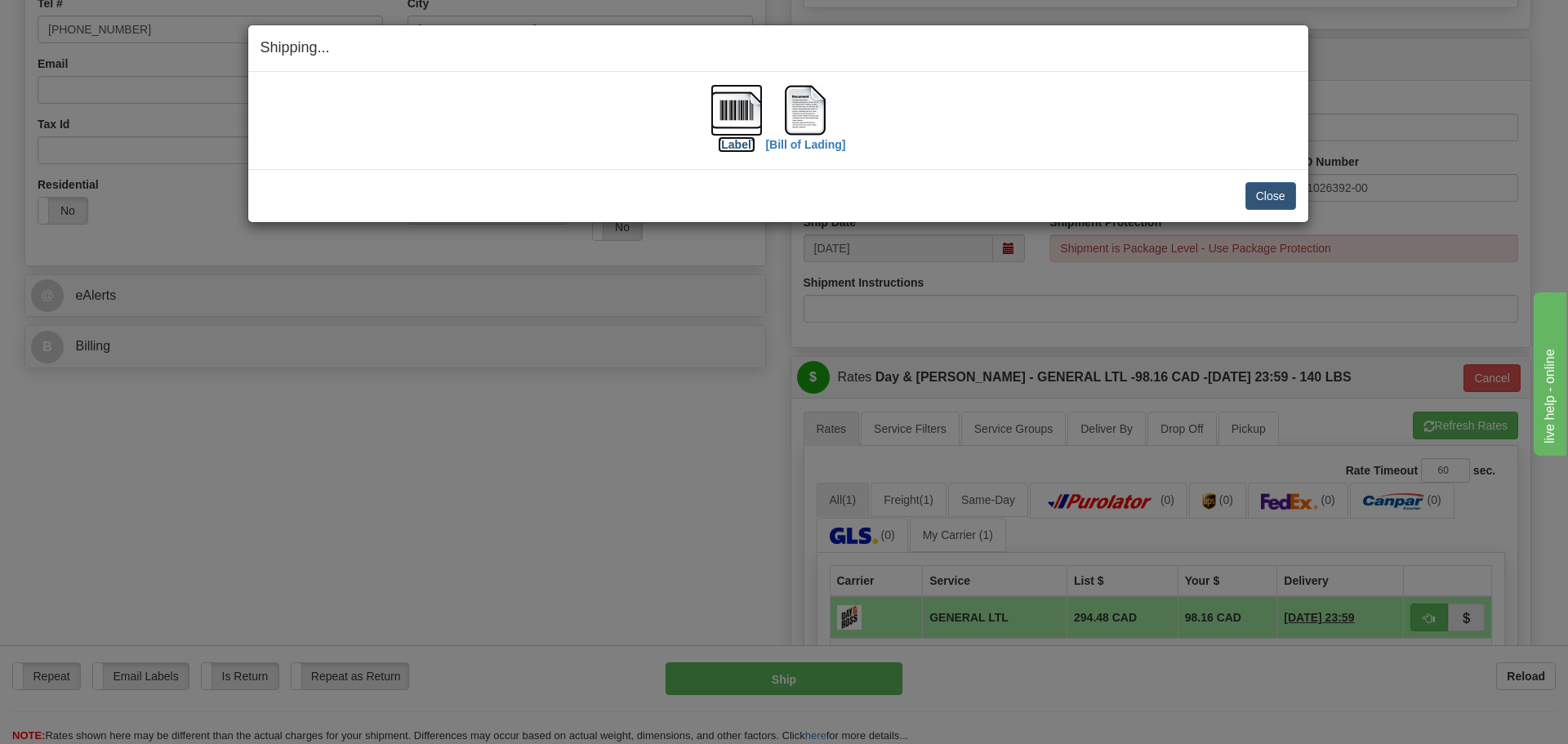
click at [736, 147] on label "[Label]" at bounding box center [736, 145] width 37 height 17
click at [795, 149] on label "[Bill of Lading]" at bounding box center [806, 145] width 80 height 17
click at [1260, 194] on button "Close" at bounding box center [1271, 196] width 51 height 28
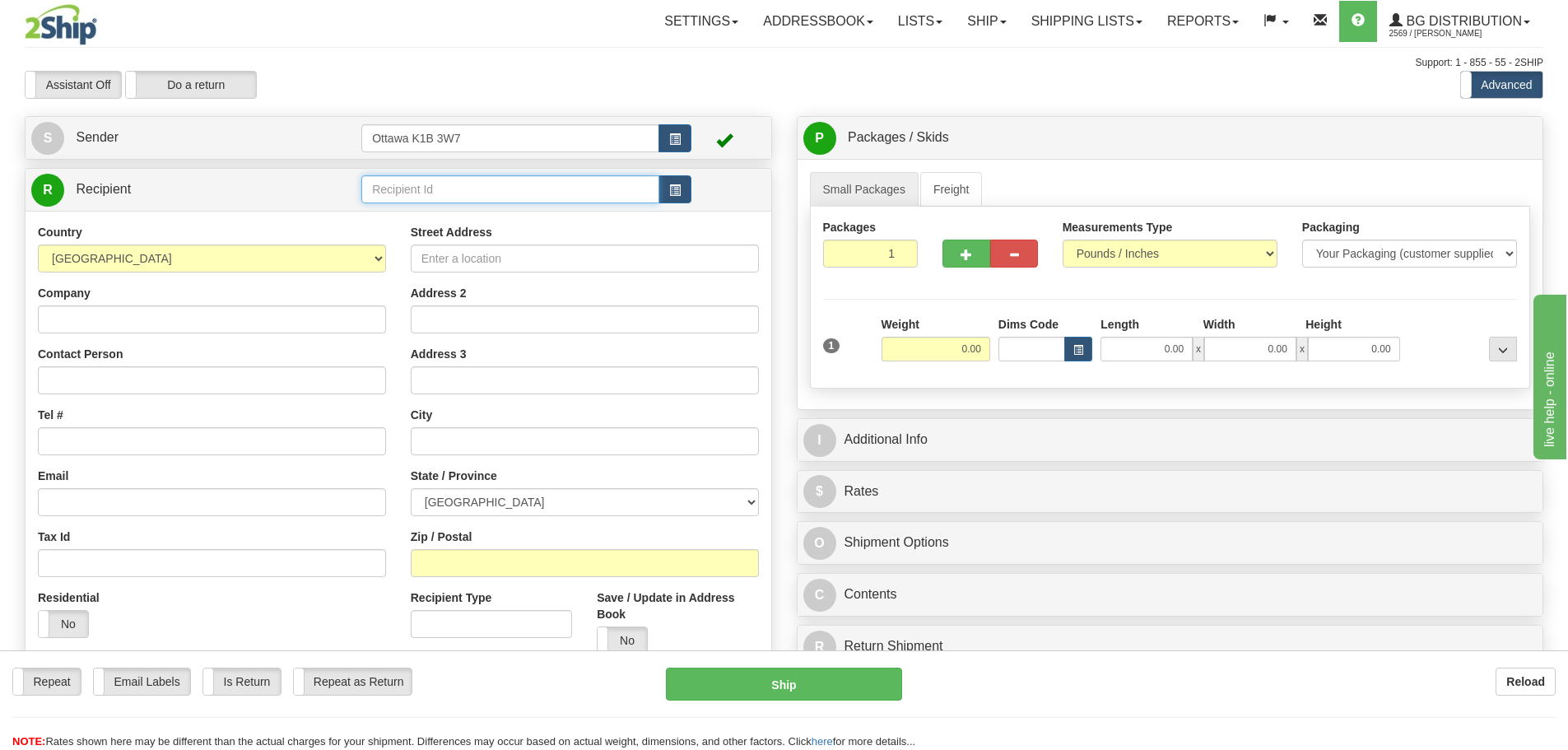
click at [422, 182] on input "text" at bounding box center [510, 190] width 298 height 28
type input "910698"
click button "Delete" at bounding box center [0, 0] width 0 height 0
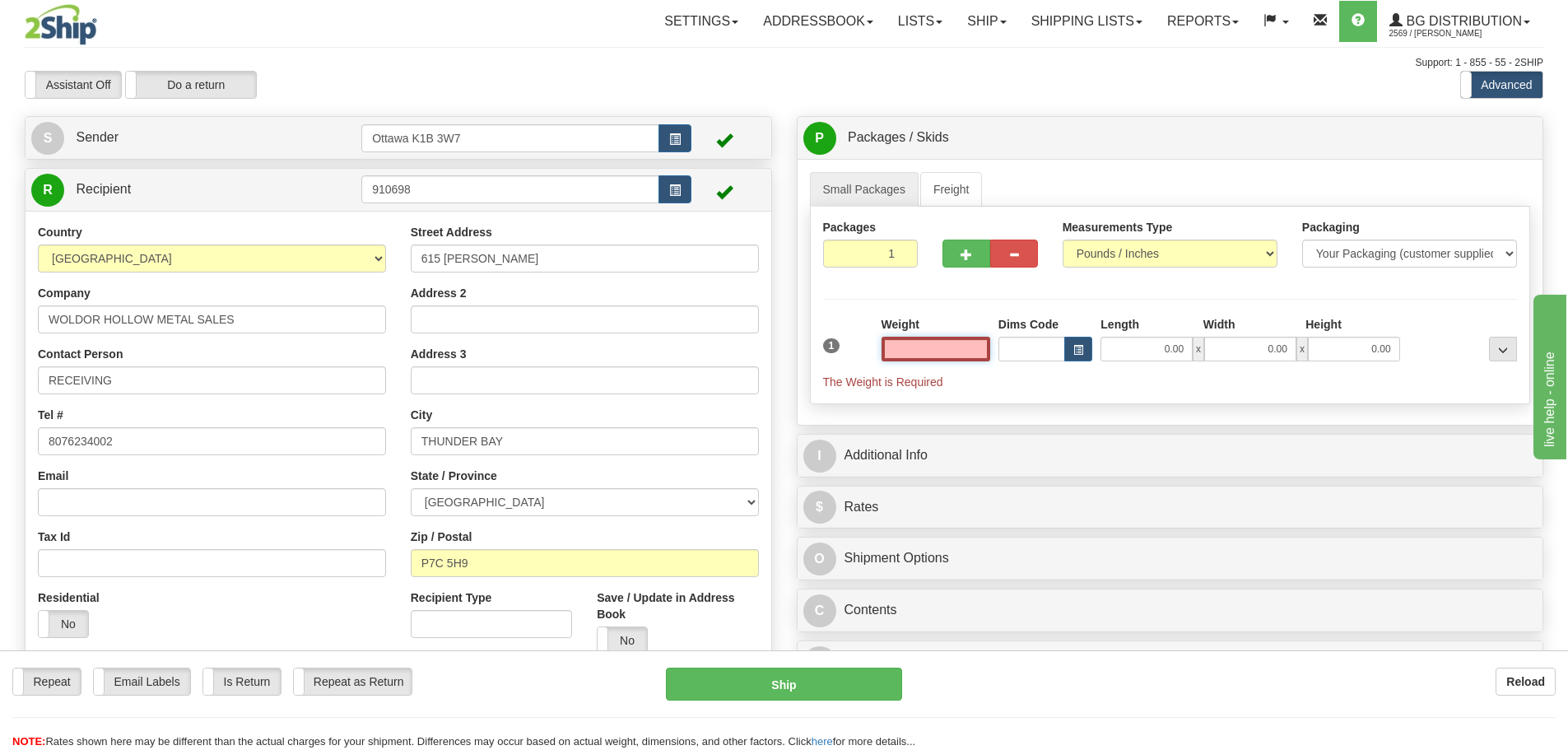
click at [947, 343] on input "text" at bounding box center [936, 350] width 109 height 25
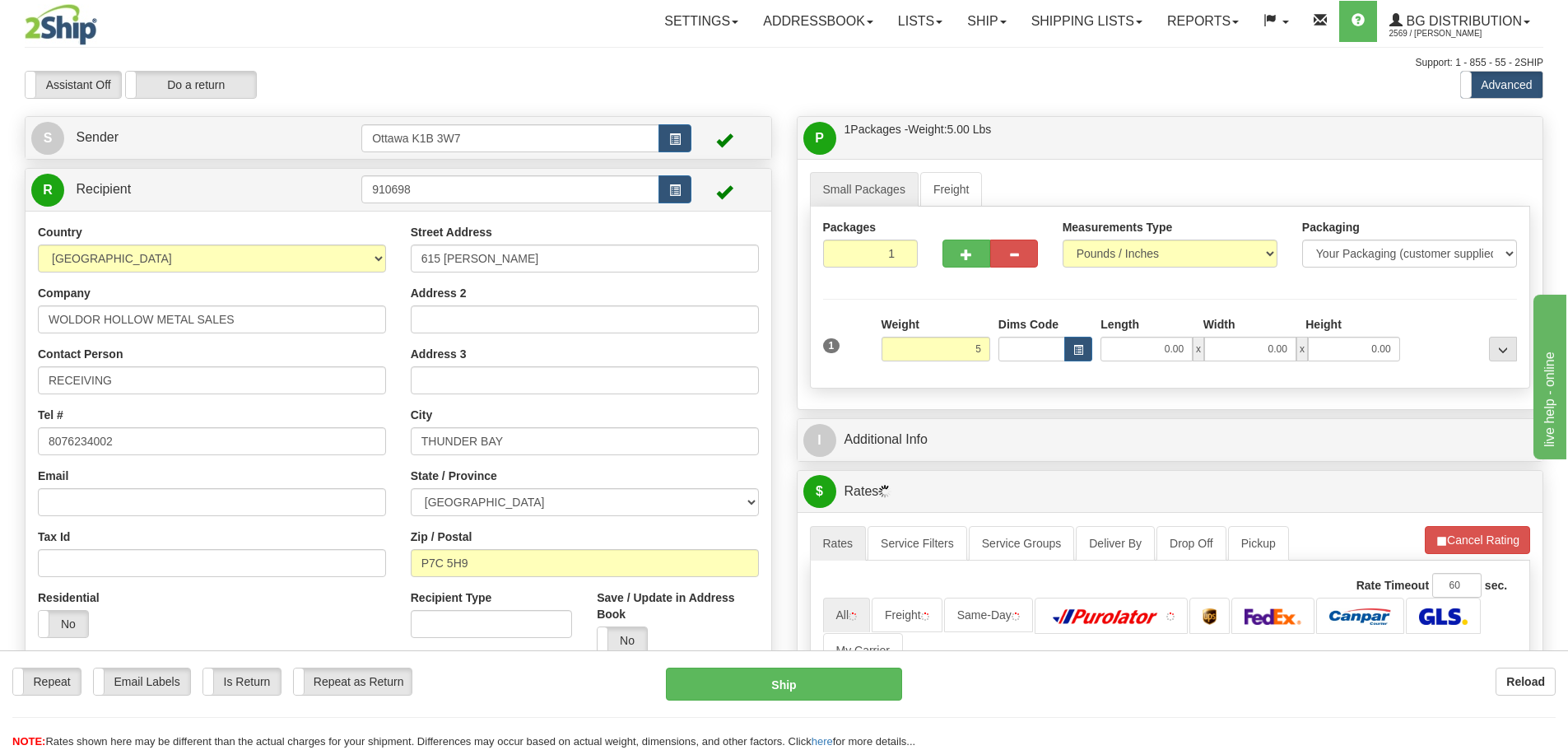
type input "5.00"
click at [1071, 386] on div "Packages 1 1 Measurements Type" at bounding box center [1170, 297] width 721 height 182
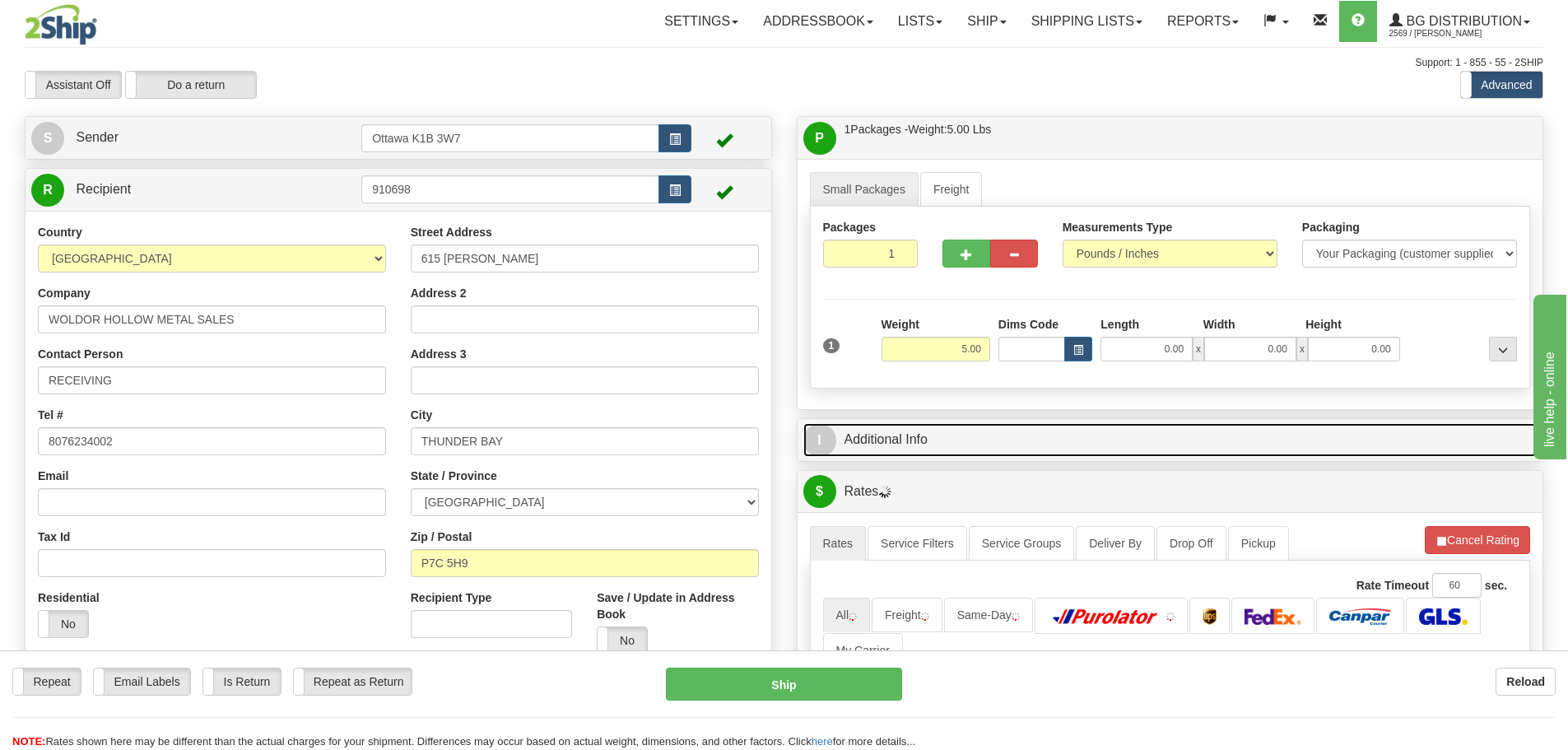
click at [1039, 424] on link "I Additional Info" at bounding box center [1170, 440] width 734 height 33
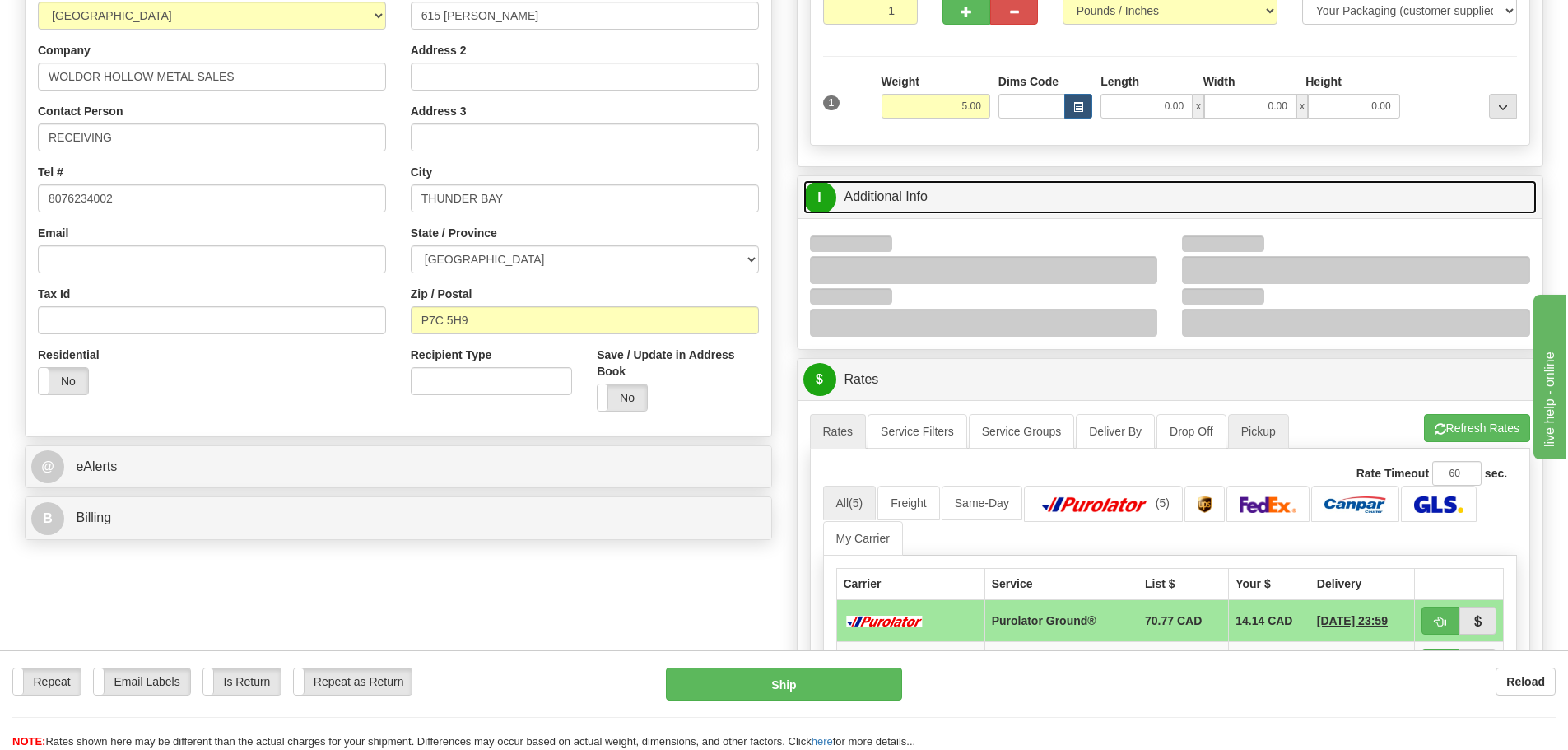
scroll to position [247, 0]
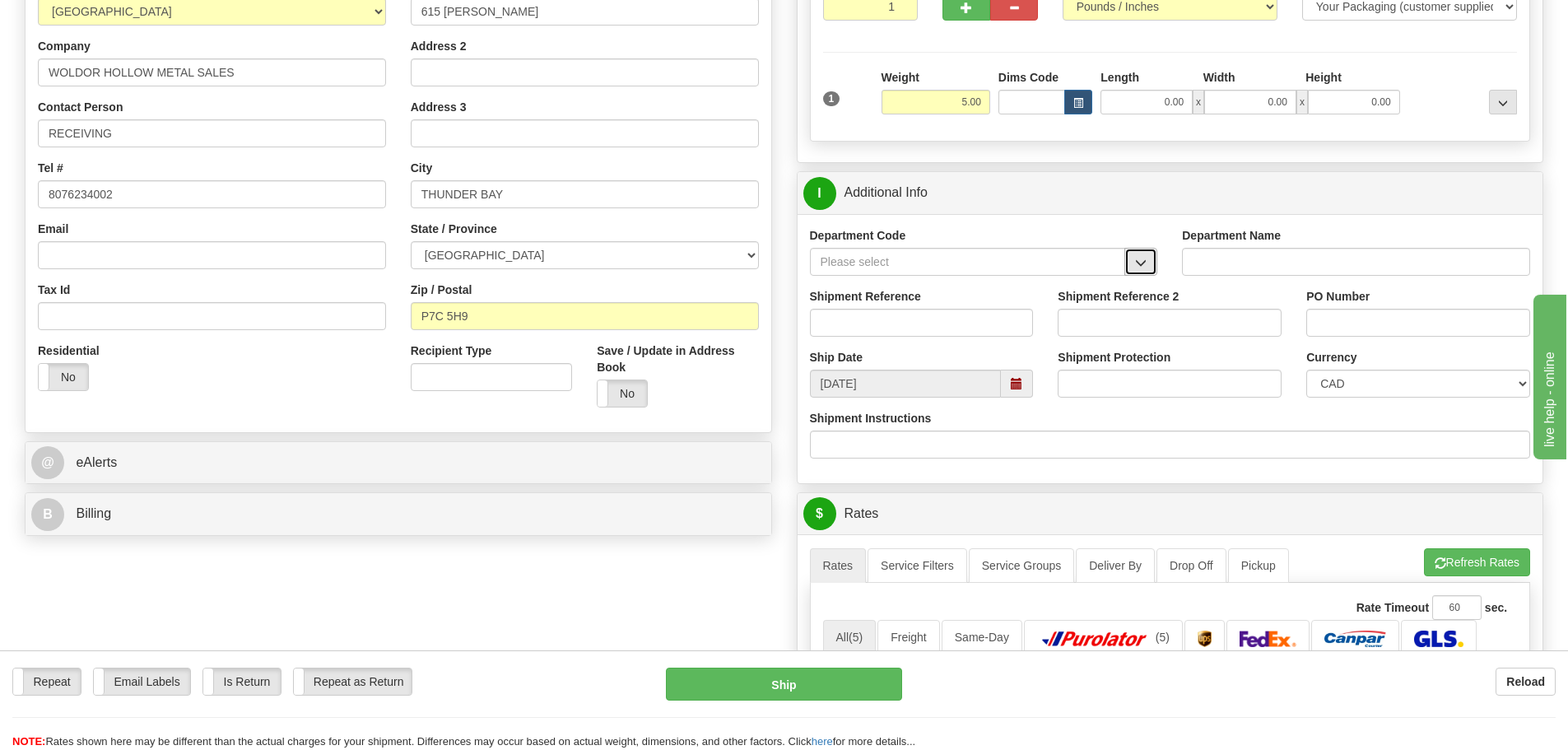
click at [1143, 268] on span "button" at bounding box center [1140, 263] width 11 height 11
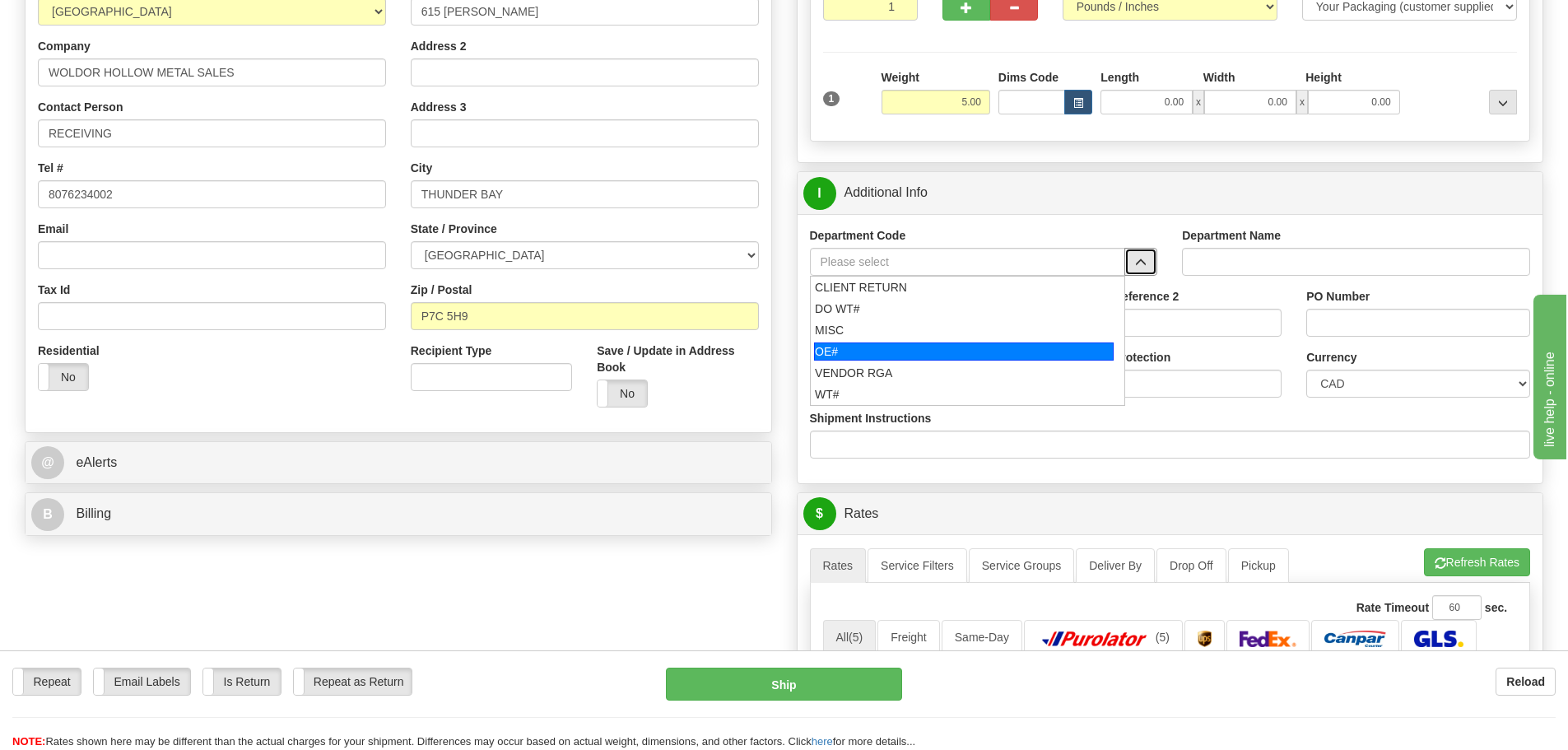
click at [914, 352] on div "OE#" at bounding box center [963, 351] width 299 height 18
type input "OE#"
type input "ORDERS"
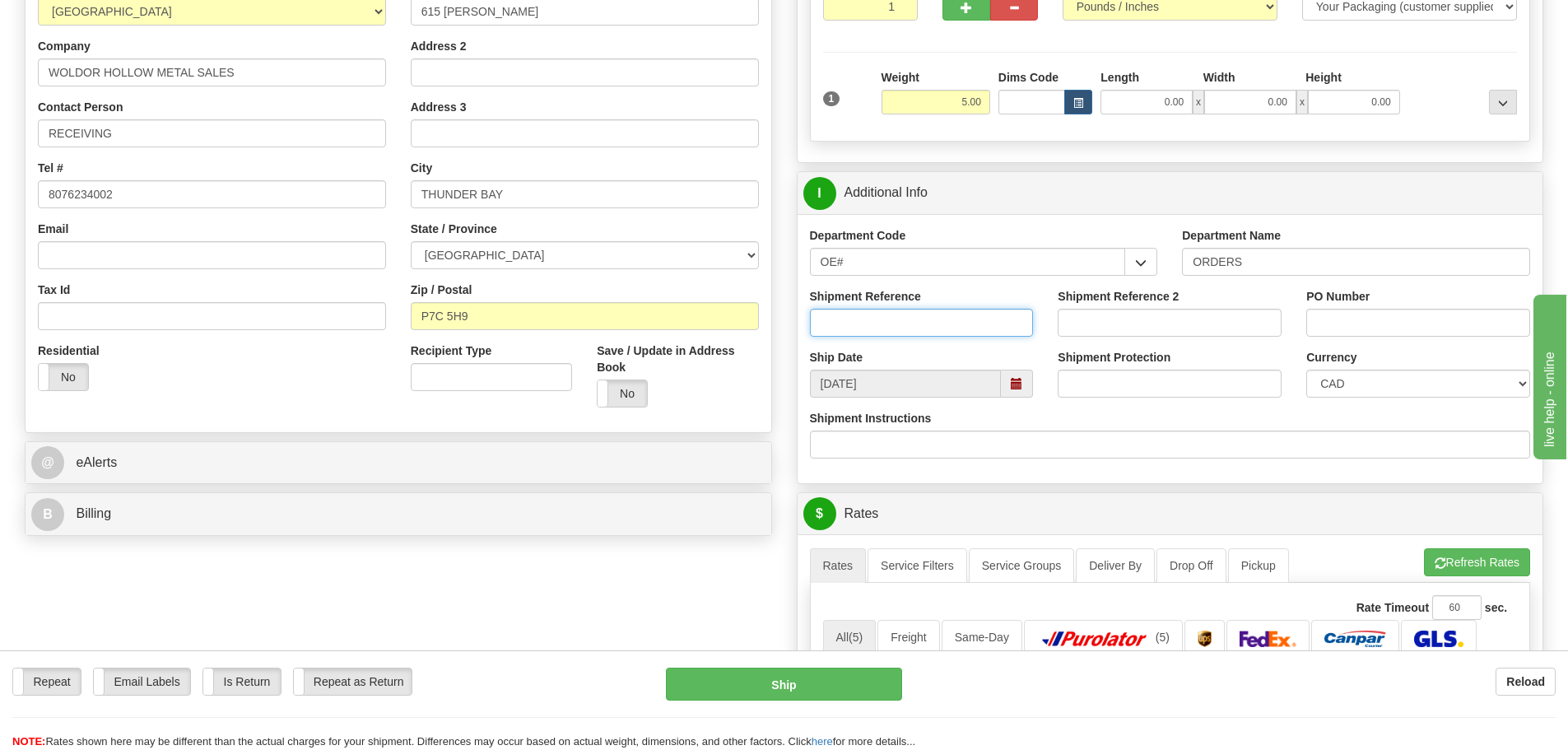
click at [891, 323] on input "Shipment Reference" at bounding box center [922, 323] width 224 height 28
type input "10199424-00"
click at [1329, 324] on input "PO Number" at bounding box center [1418, 323] width 224 height 28
type input "39360"
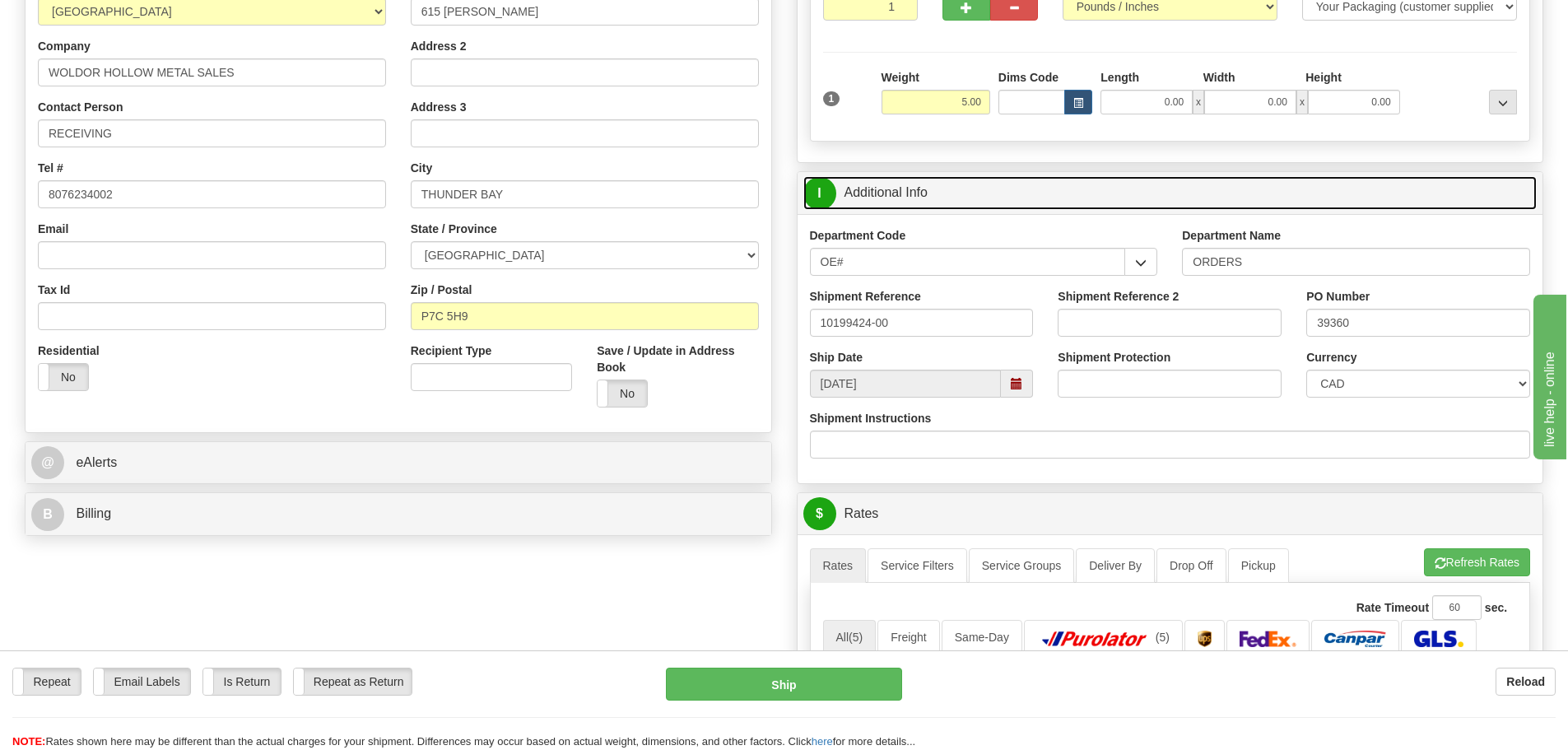
click at [968, 180] on link "I Additional Info" at bounding box center [1170, 193] width 734 height 33
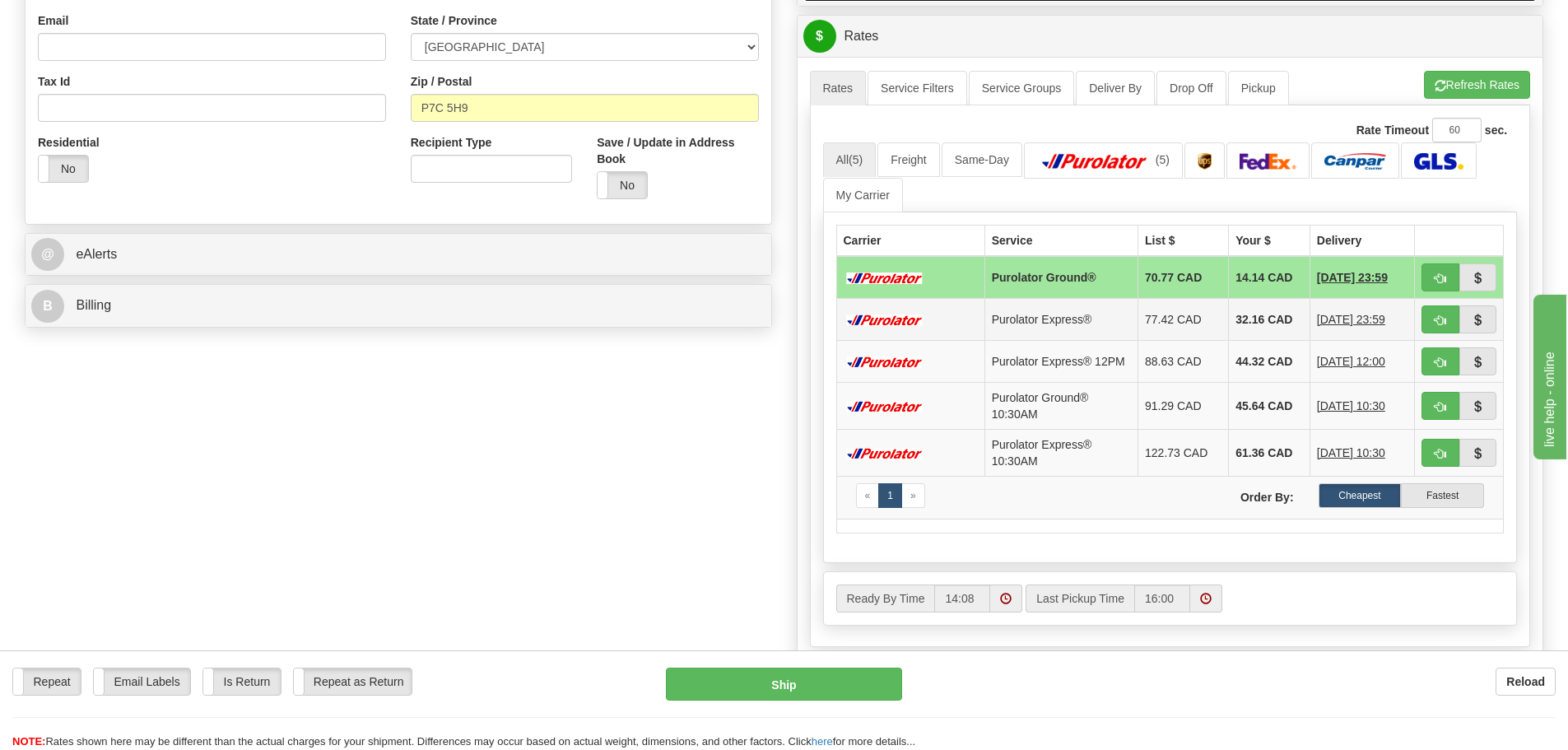
scroll to position [494, 0]
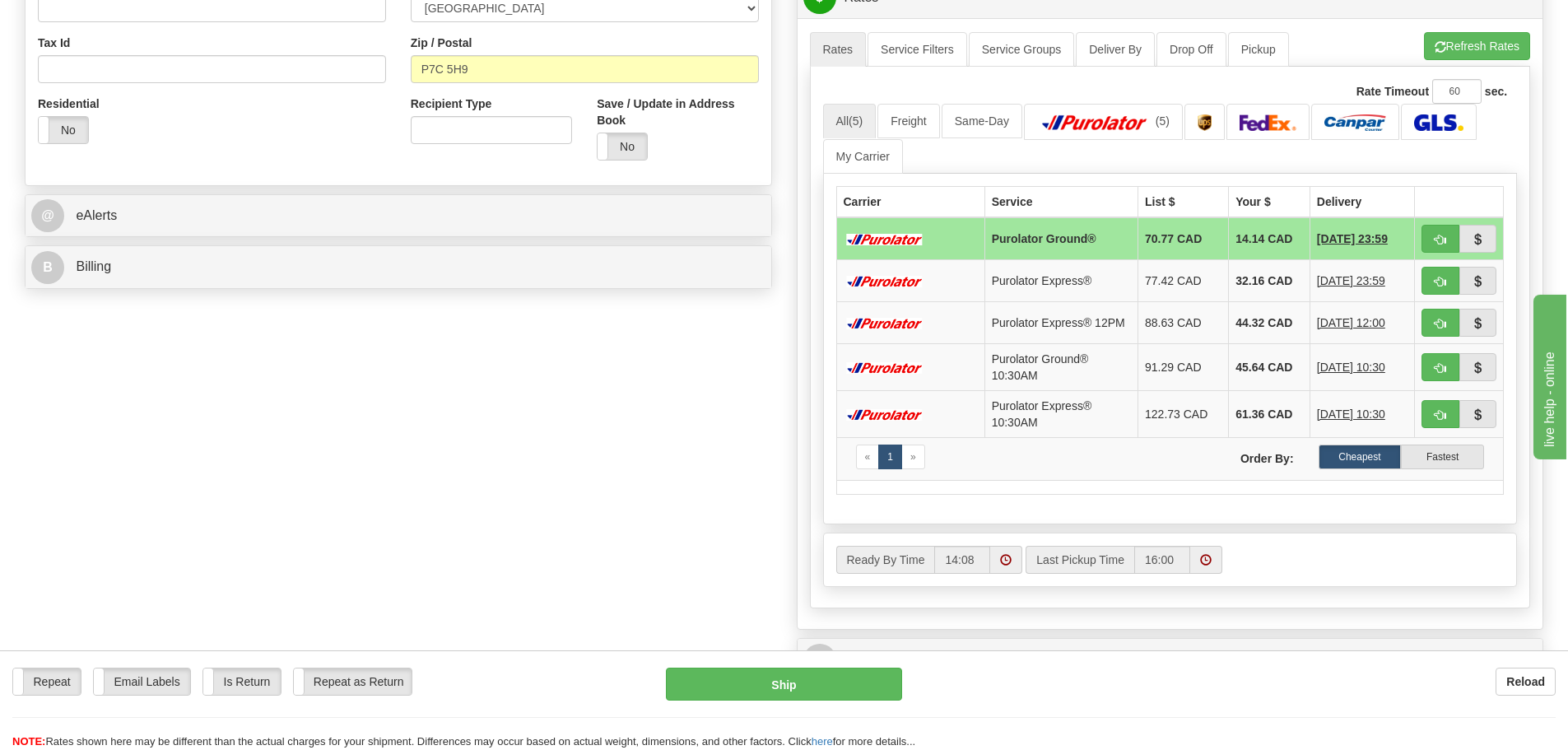
drag, startPoint x: 1250, startPoint y: 676, endPoint x: 1229, endPoint y: 667, distance: 22.8
click at [1249, 676] on div "Reload" at bounding box center [1241, 681] width 629 height 28
click at [1440, 241] on span "button" at bounding box center [1440, 240] width 11 height 11
type input "260"
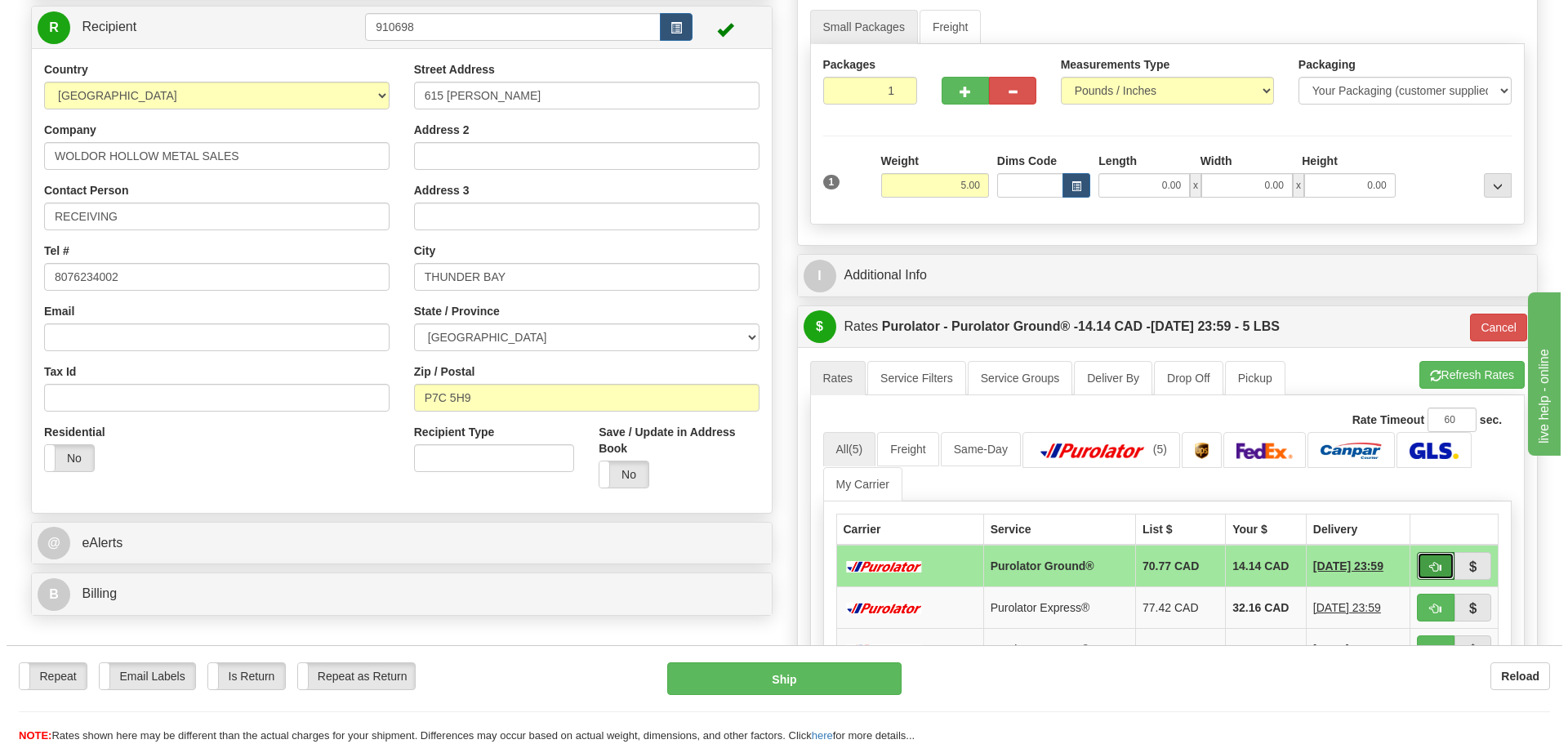
scroll to position [0, 0]
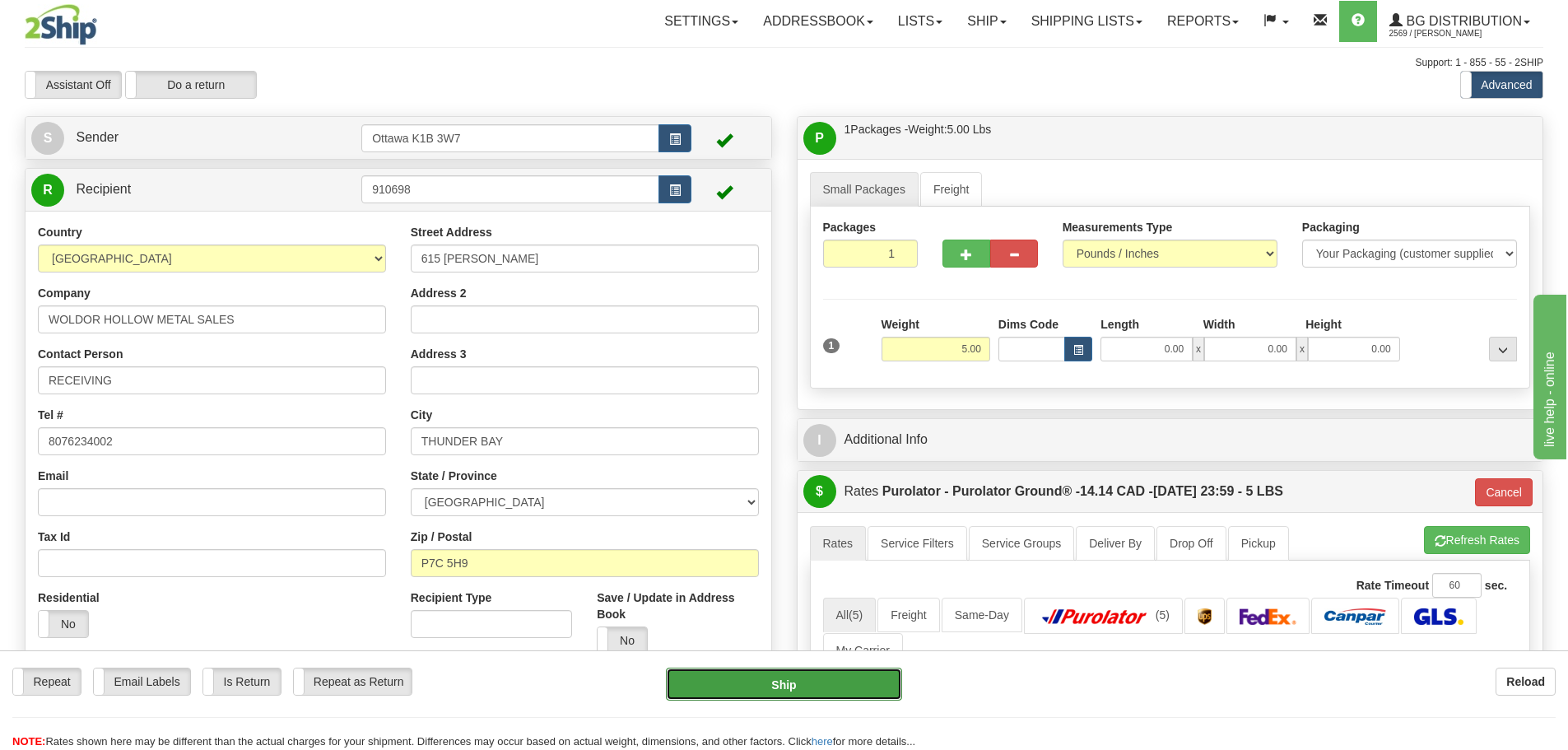
click at [772, 681] on button "Ship" at bounding box center [784, 684] width 236 height 33
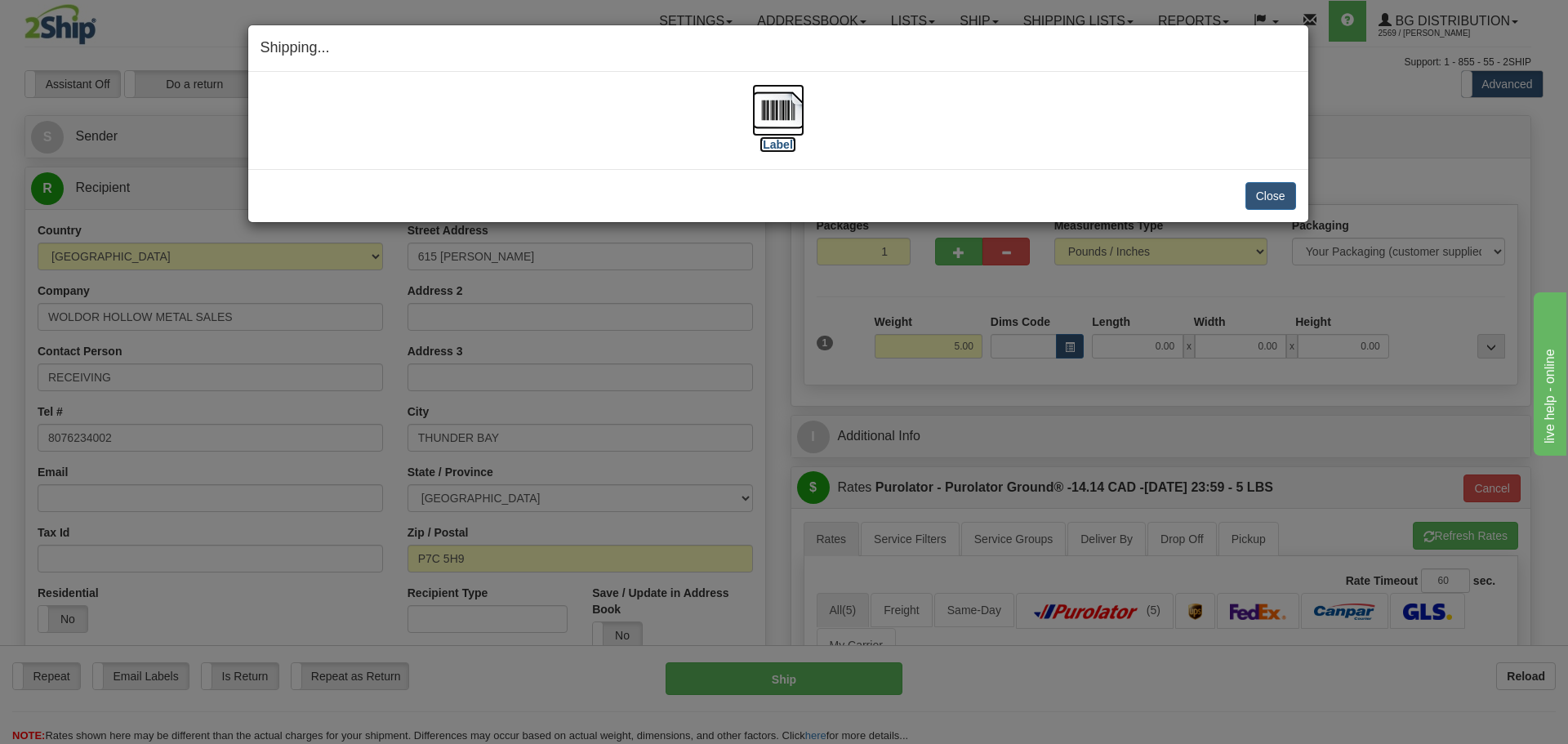
click at [782, 139] on label "[Label]" at bounding box center [778, 145] width 37 height 17
click at [1283, 190] on button "Close" at bounding box center [1271, 196] width 51 height 28
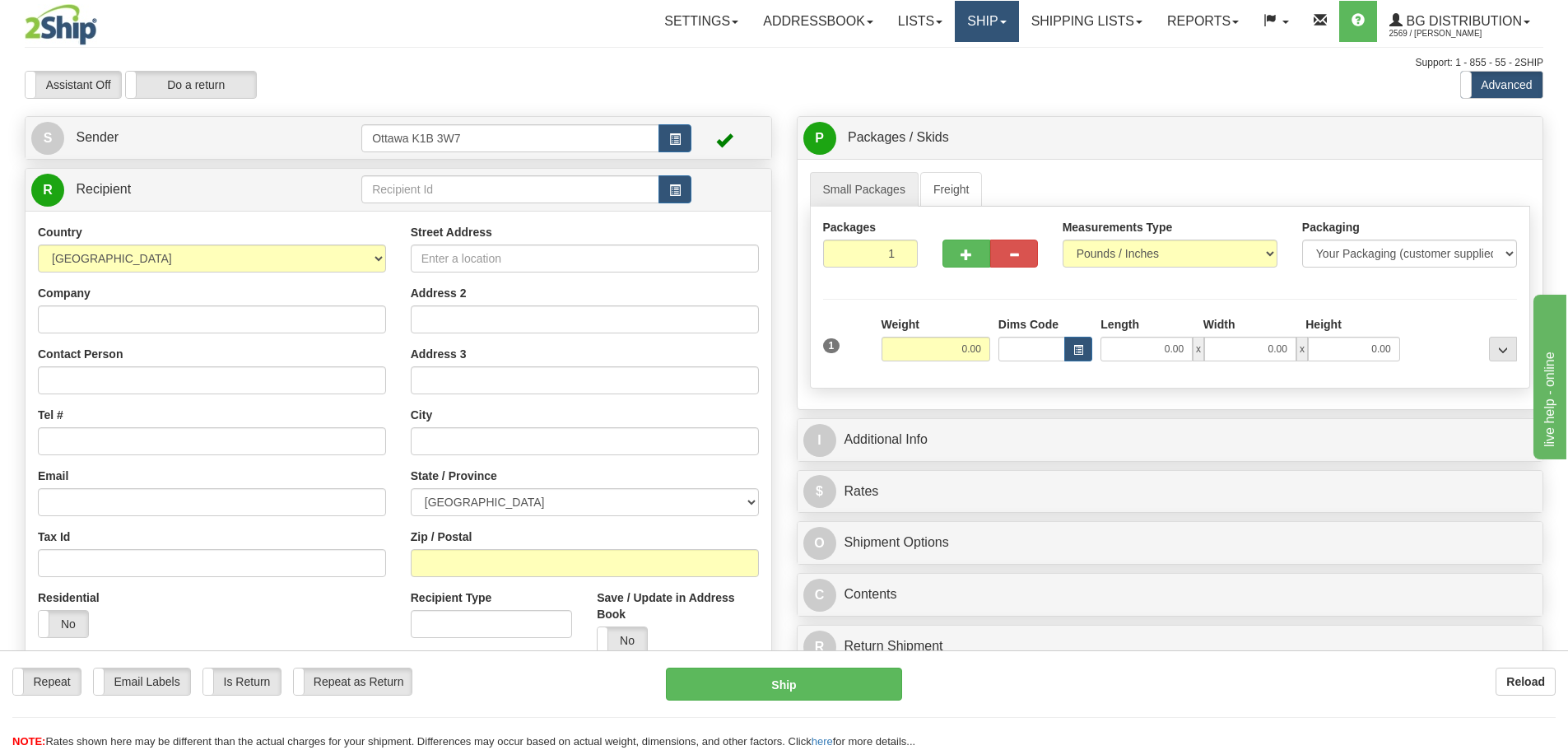
click at [975, 20] on link "Ship" at bounding box center [987, 21] width 63 height 41
click at [1061, 7] on link "Shipping lists" at bounding box center [1087, 21] width 136 height 41
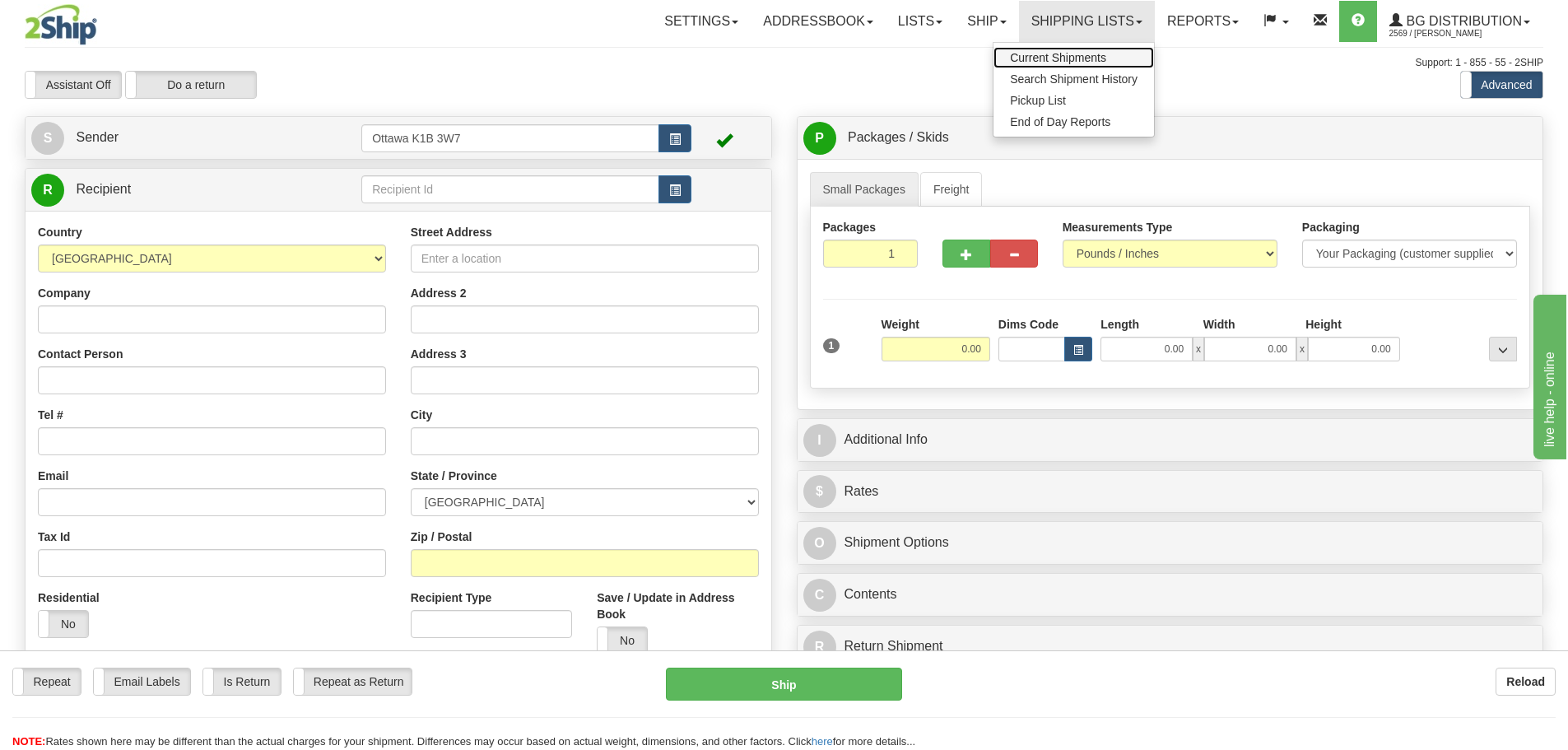
click at [1069, 62] on span "Current Shipments" at bounding box center [1059, 57] width 97 height 13
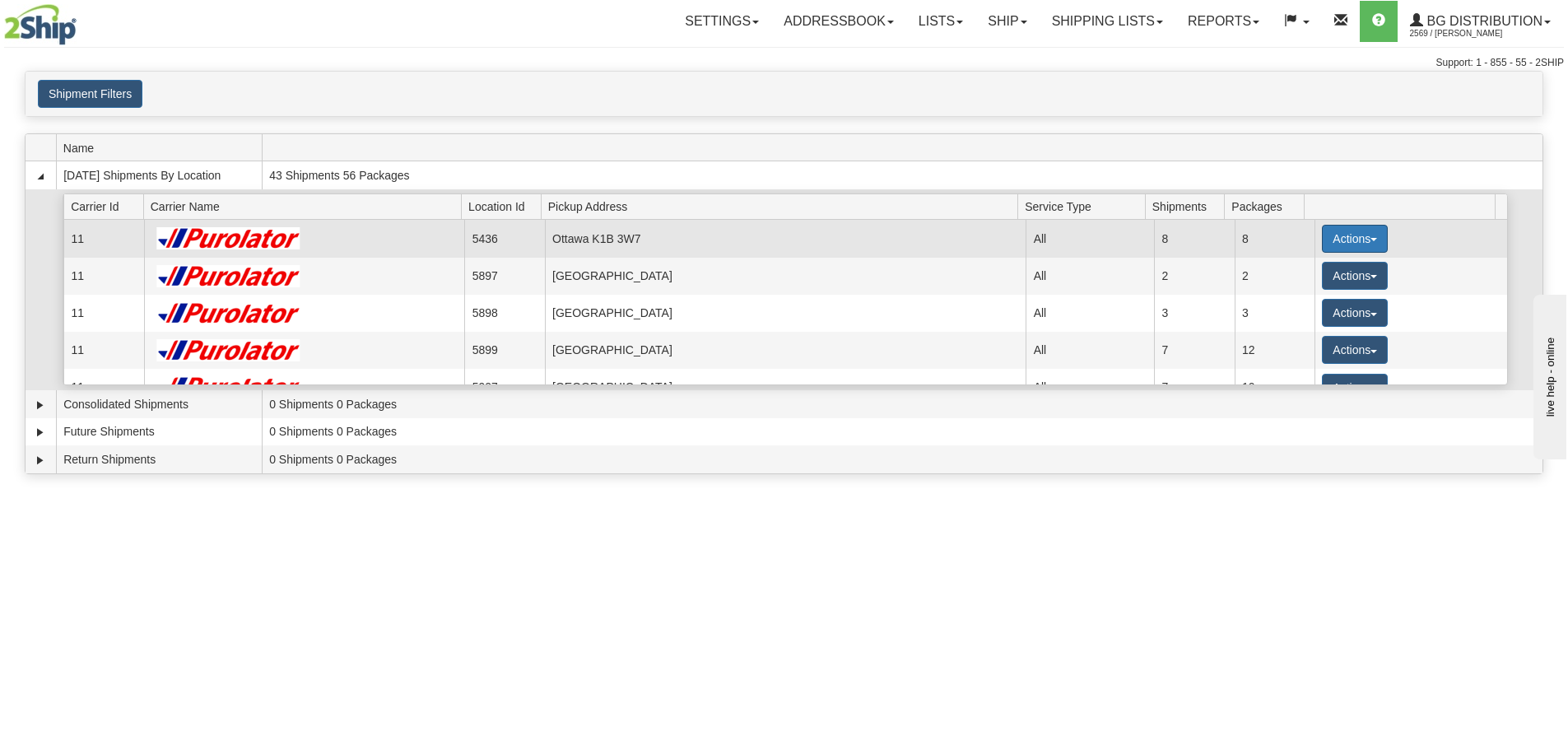
click at [1323, 236] on button "Actions" at bounding box center [1355, 239] width 66 height 28
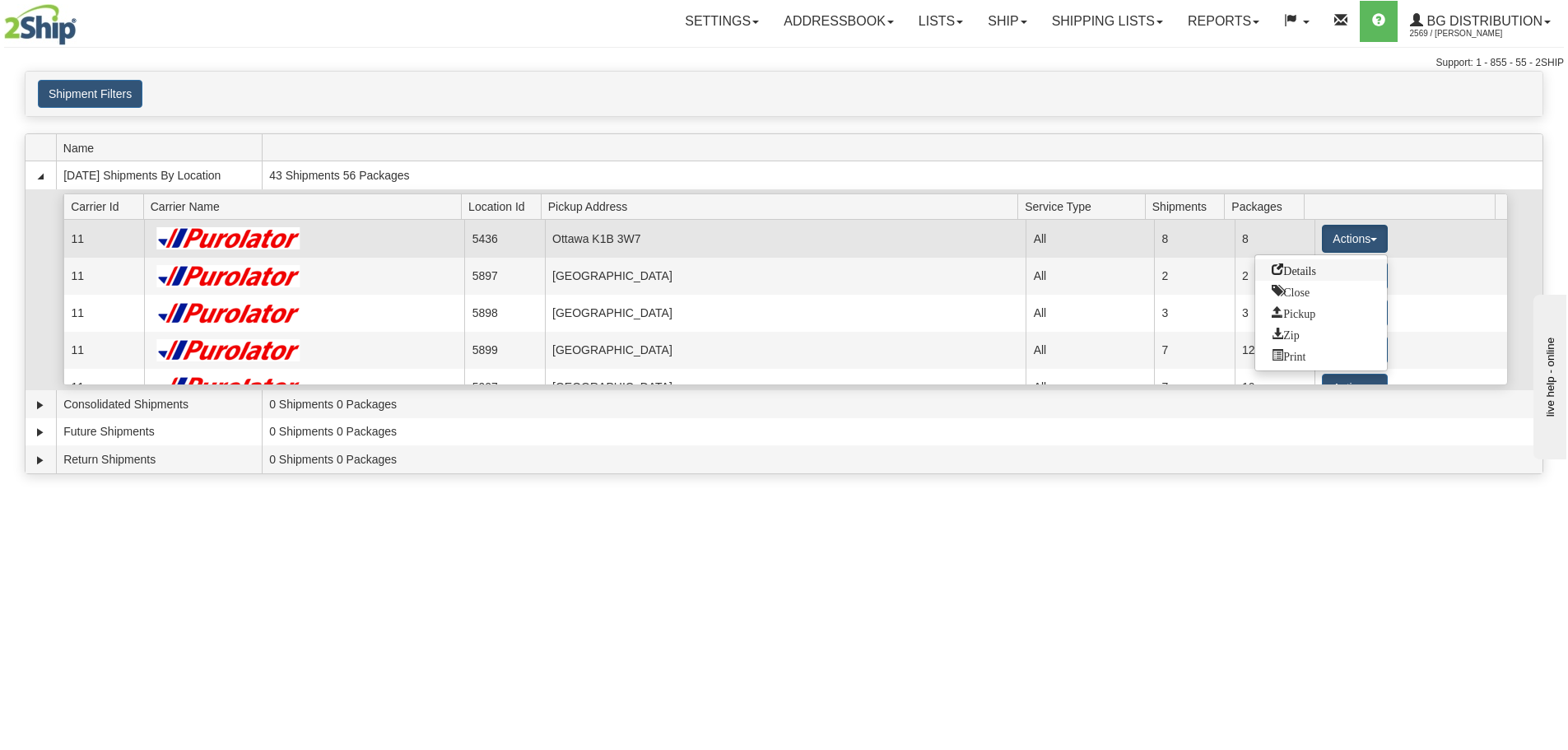
click at [1310, 269] on span "Details" at bounding box center [1294, 269] width 45 height 11
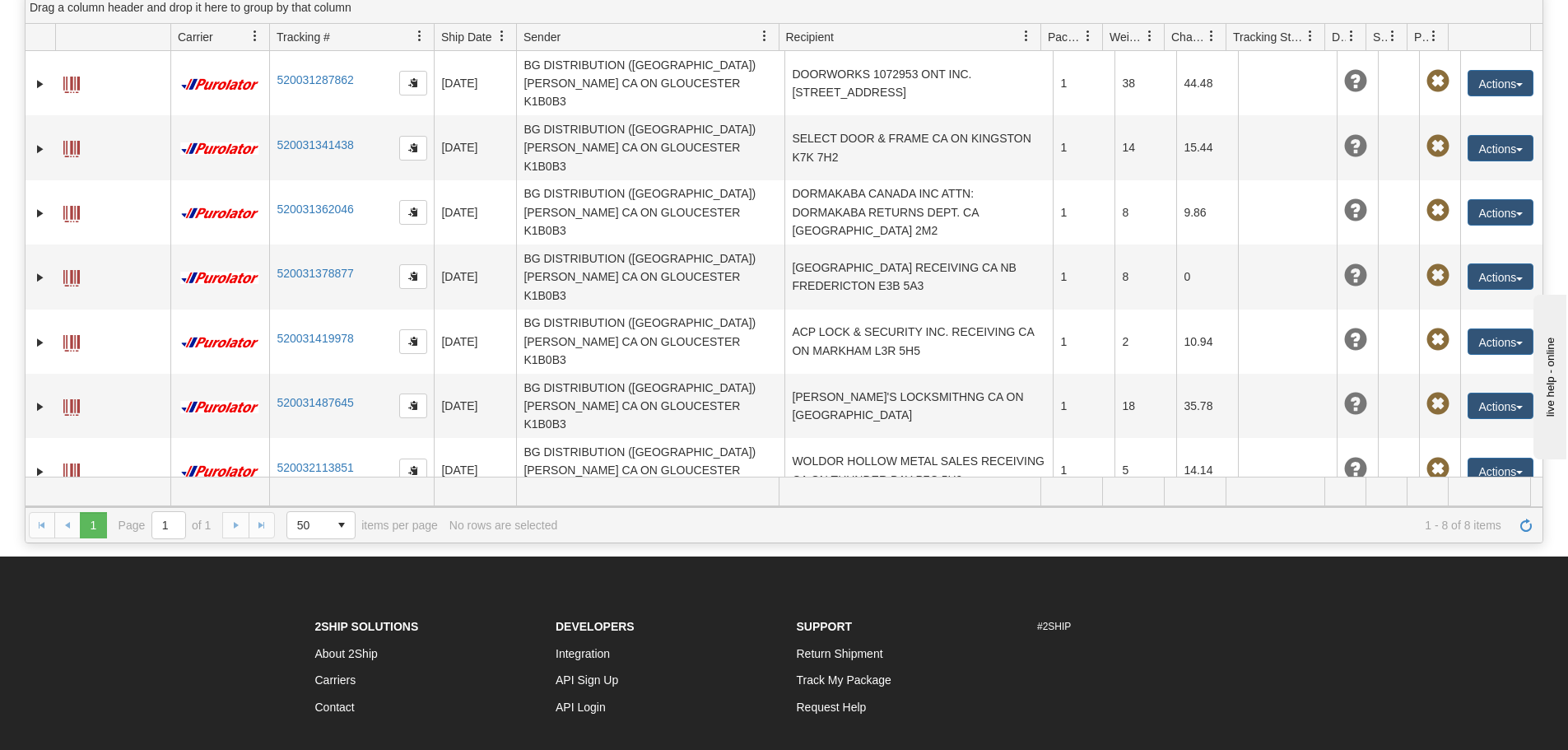
scroll to position [329, 0]
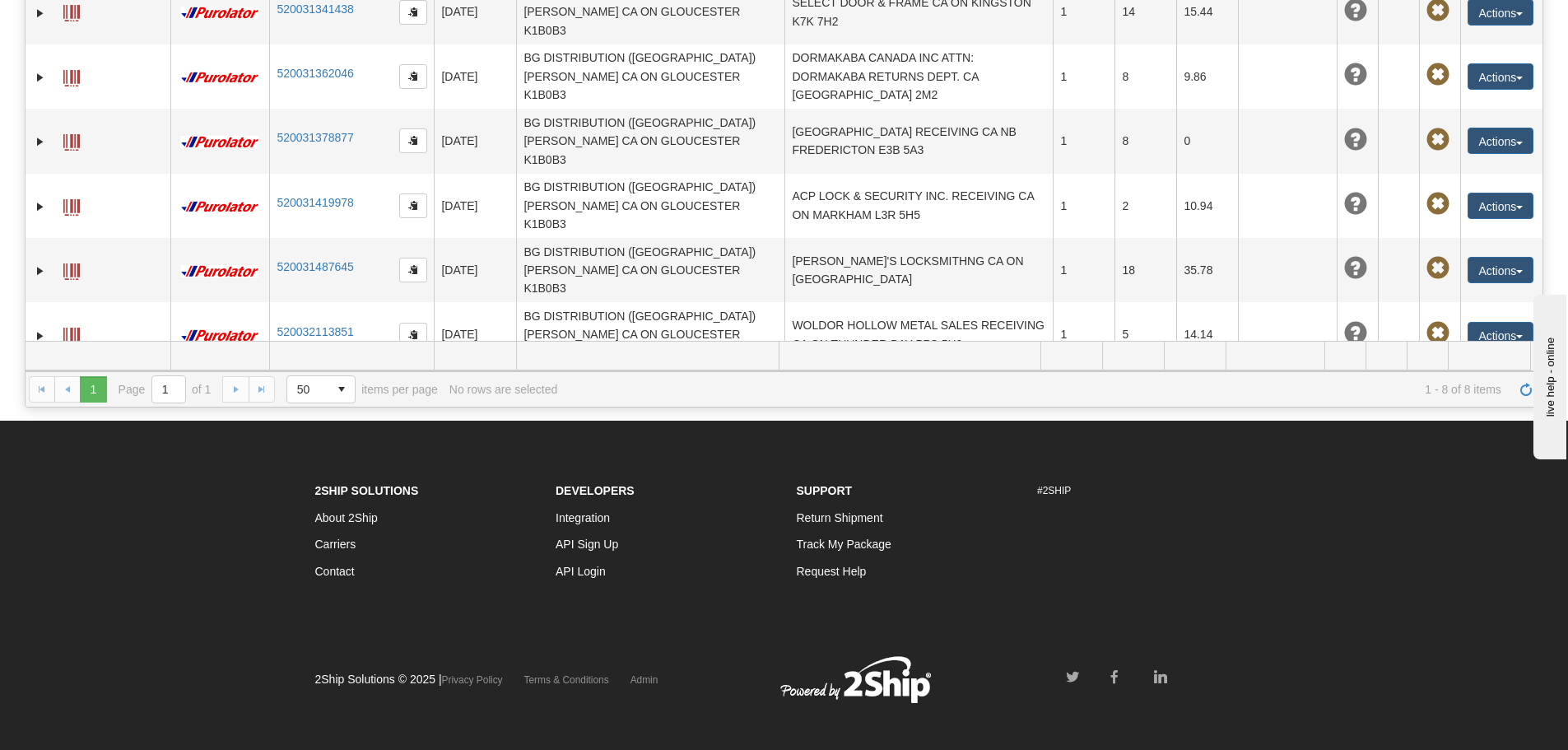
click at [884, 367] on td "SERRURIER ROBILLARD CA QC SAINT-LAURENT H4R2N9" at bounding box center [919, 399] width 269 height 64
click at [1474, 386] on button "Actions" at bounding box center [1500, 400] width 66 height 26
click at [1441, 419] on link "Edit" at bounding box center [1467, 429] width 132 height 21
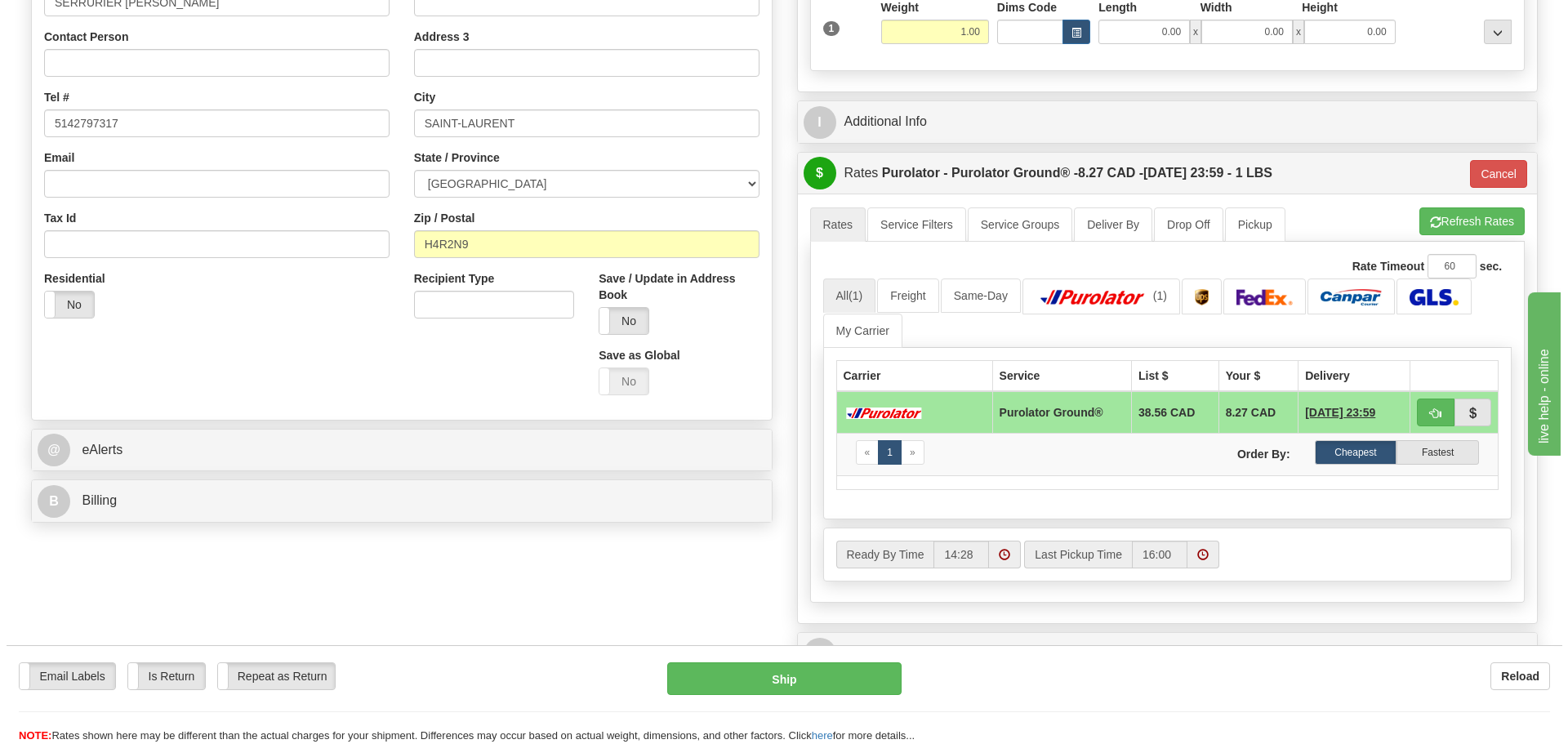
scroll to position [327, 0]
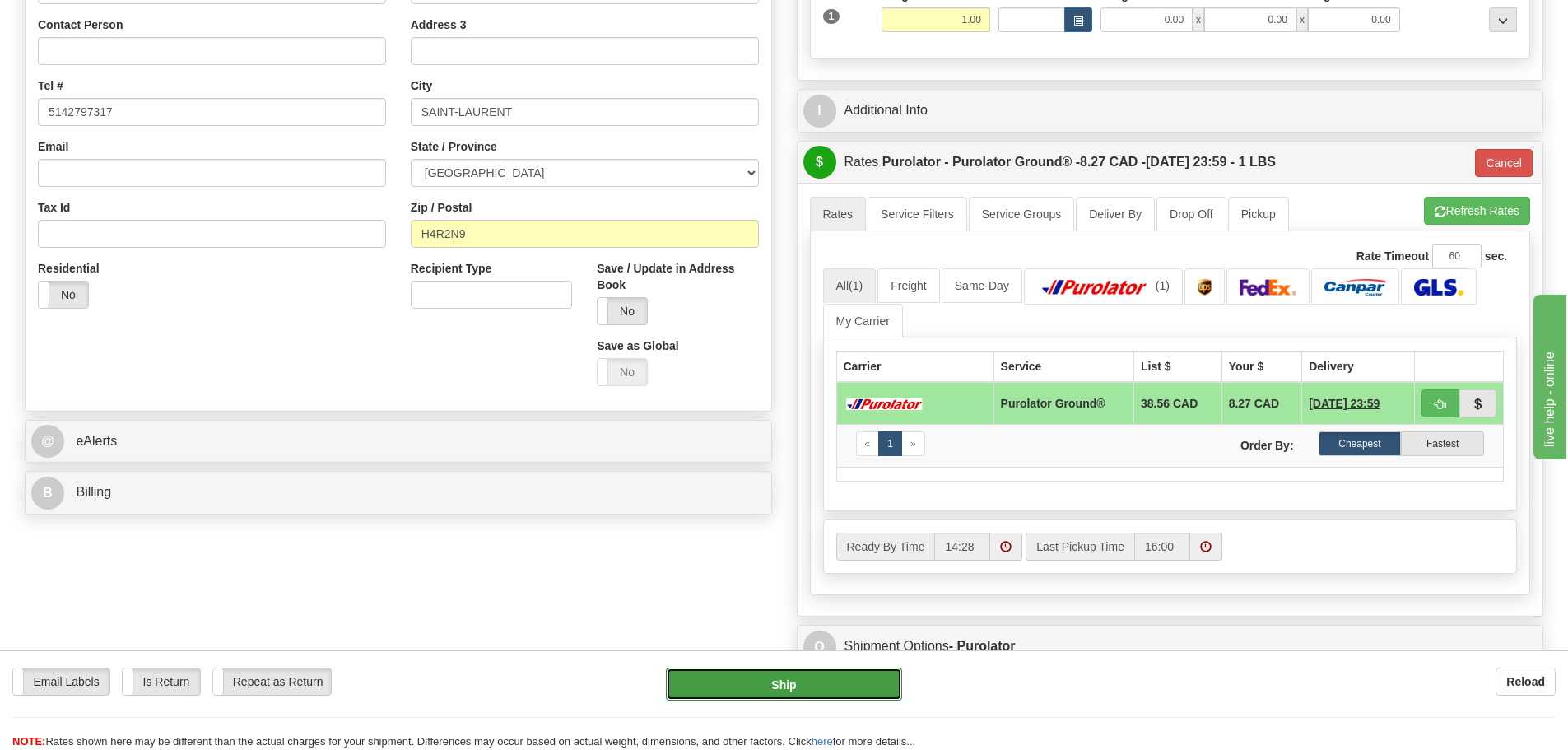
click at [808, 684] on button "Ship" at bounding box center [784, 684] width 236 height 33
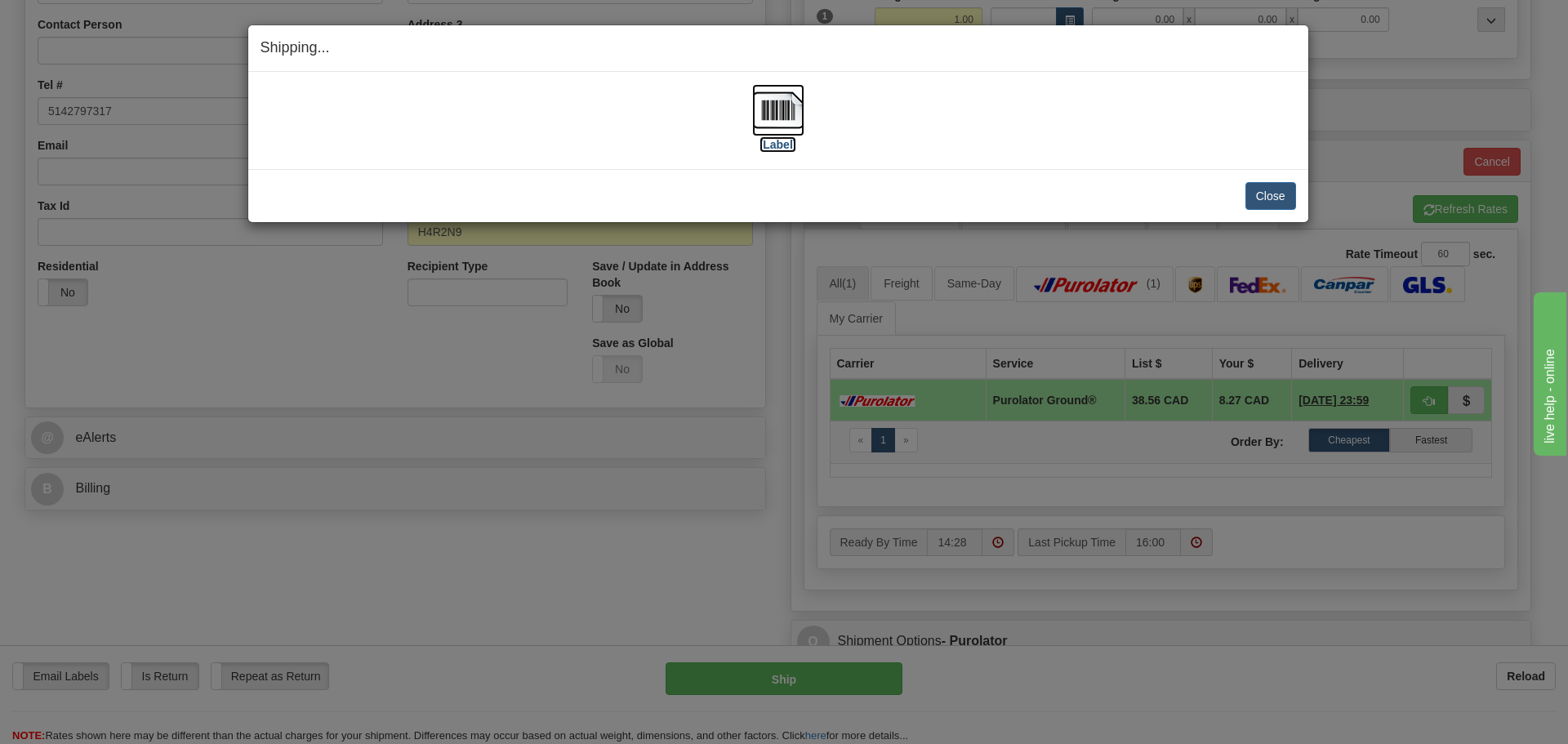
click at [781, 139] on label "[Label]" at bounding box center [778, 145] width 37 height 17
drag, startPoint x: 1267, startPoint y: 199, endPoint x: 1255, endPoint y: 195, distance: 12.6
click at [1267, 195] on button "Close" at bounding box center [1271, 196] width 51 height 28
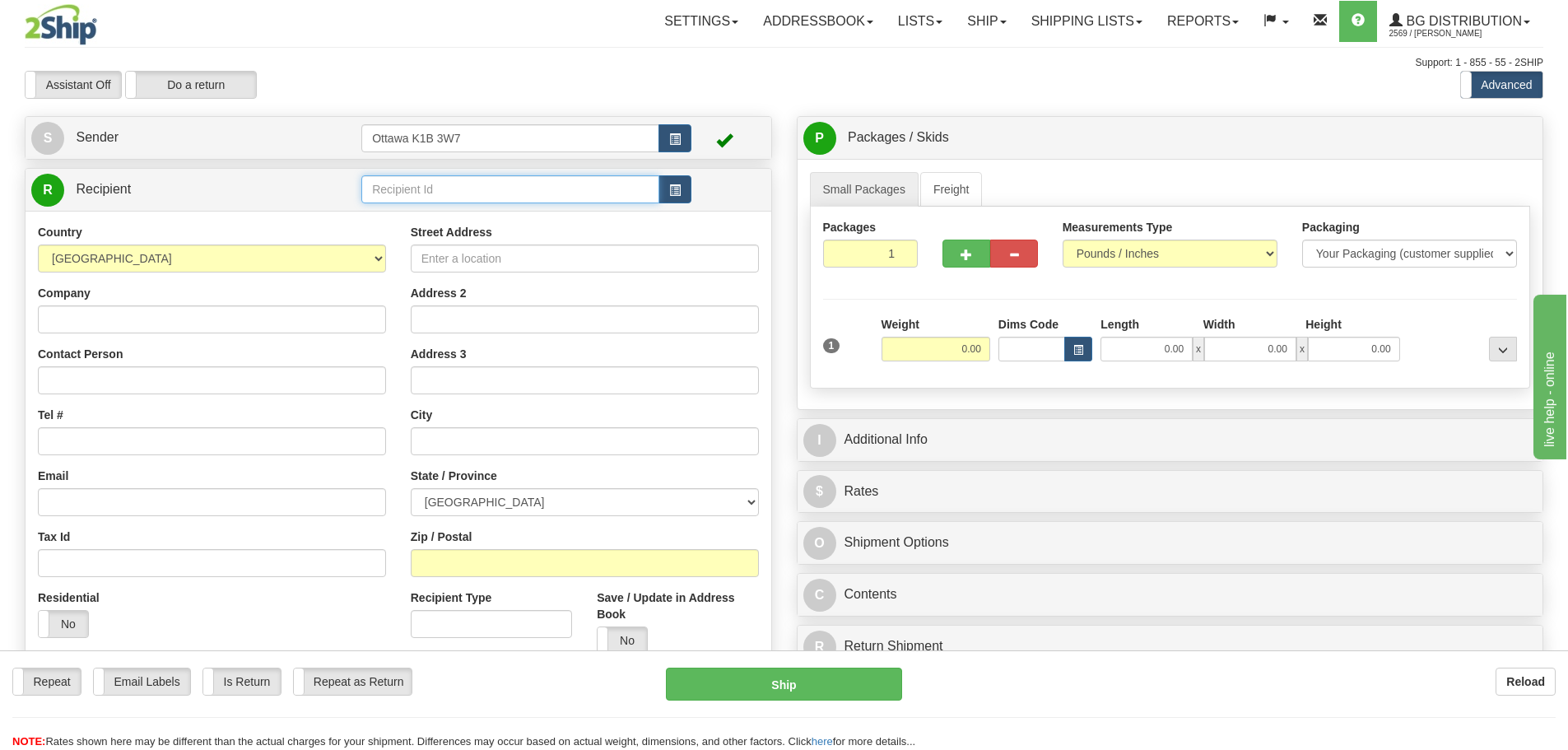
click at [525, 181] on input "text" at bounding box center [510, 190] width 298 height 28
type input "5556"
click button "Delete" at bounding box center [0, 0] width 0 height 0
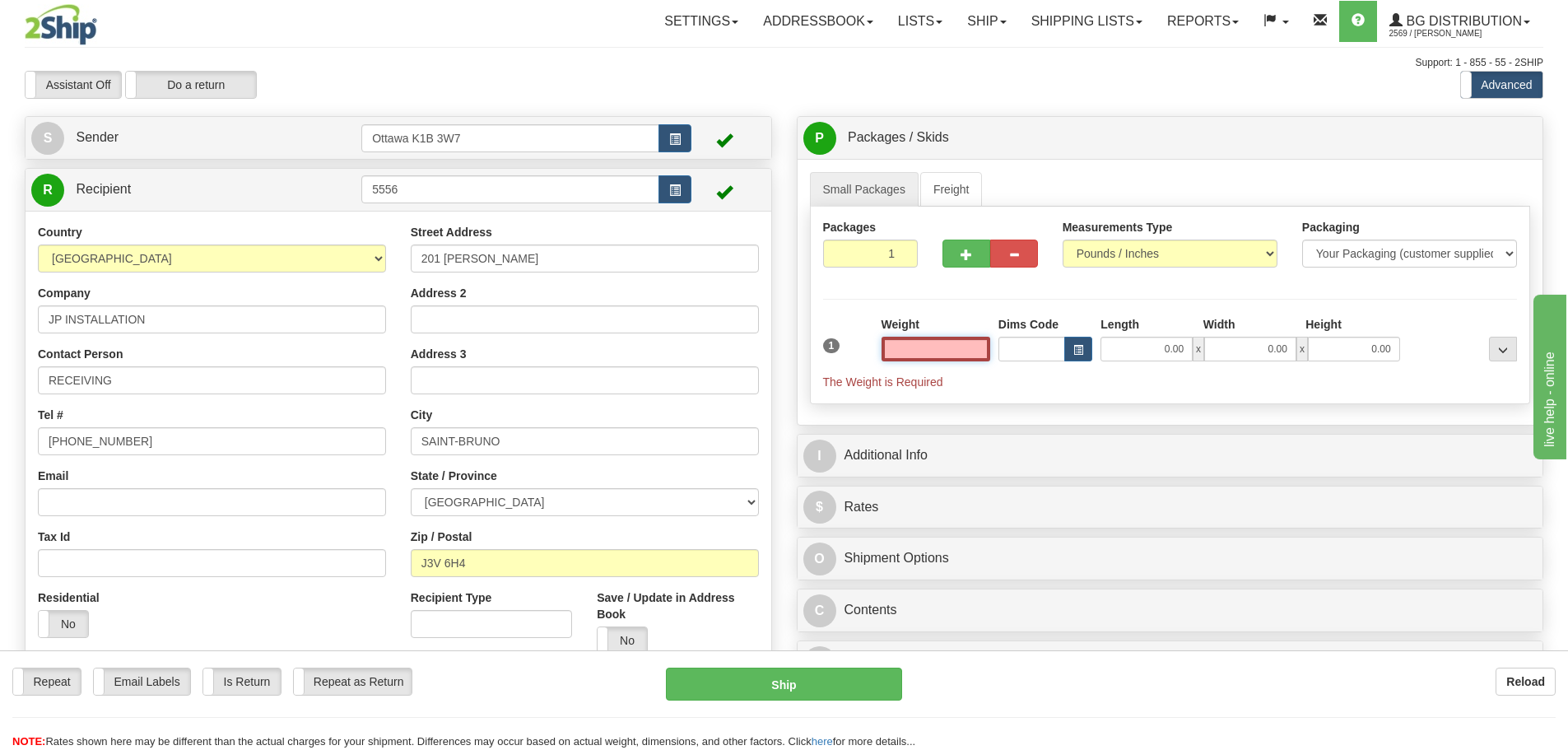
click at [945, 346] on input "text" at bounding box center [936, 350] width 109 height 25
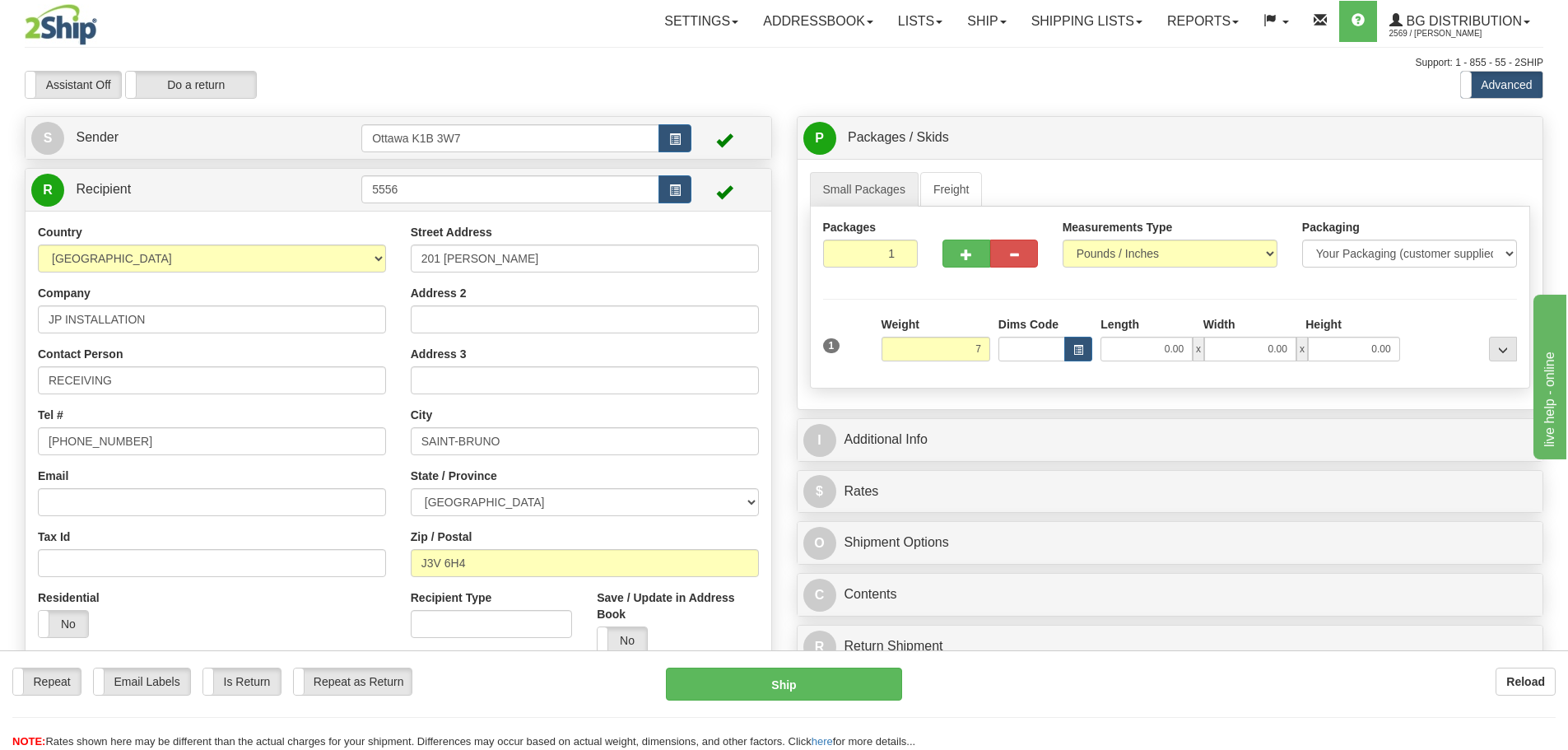
type input "7.00"
click at [1117, 298] on div "Packages 1 1 Measurements Type" at bounding box center [1170, 297] width 721 height 182
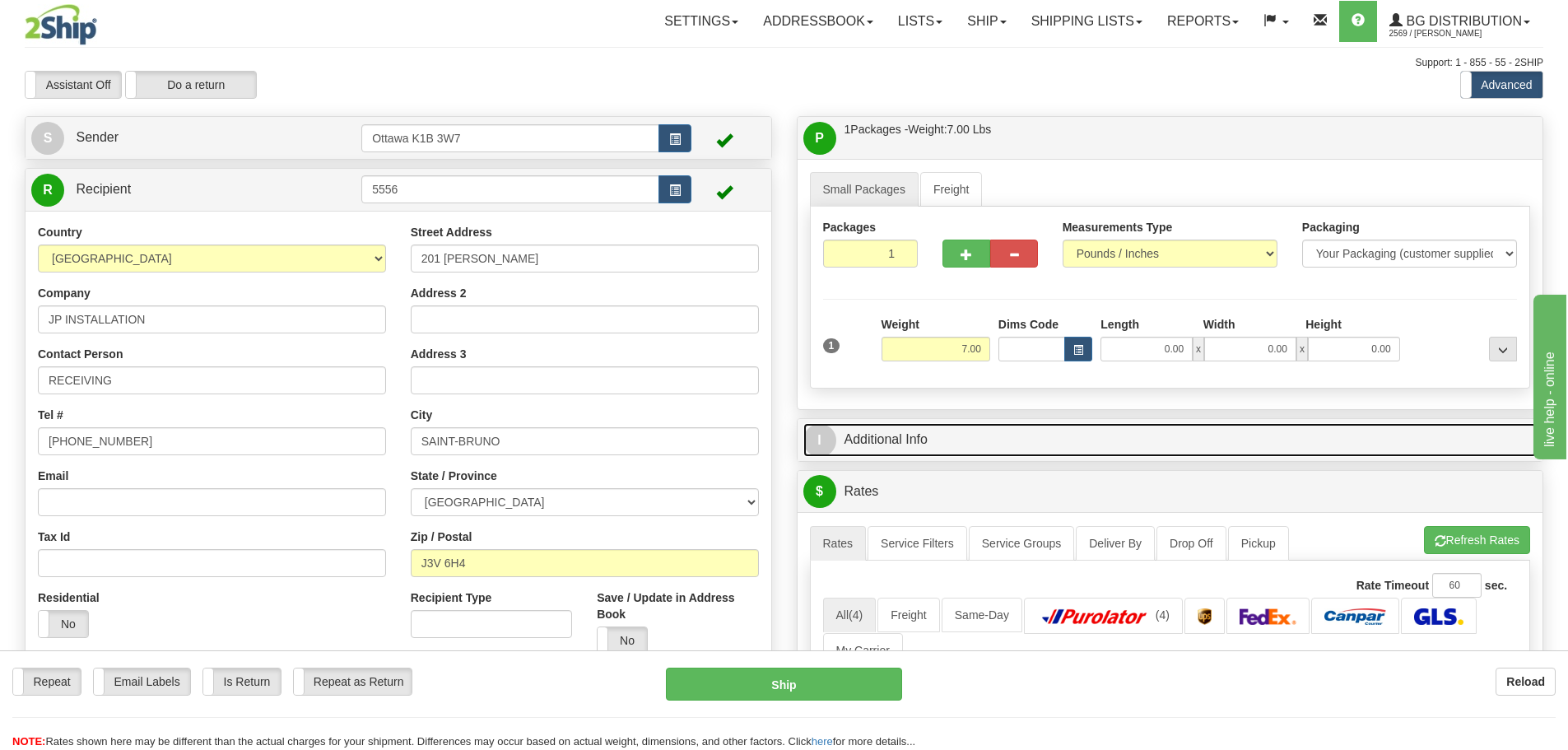
click at [1000, 445] on link "I Additional Info" at bounding box center [1170, 440] width 734 height 33
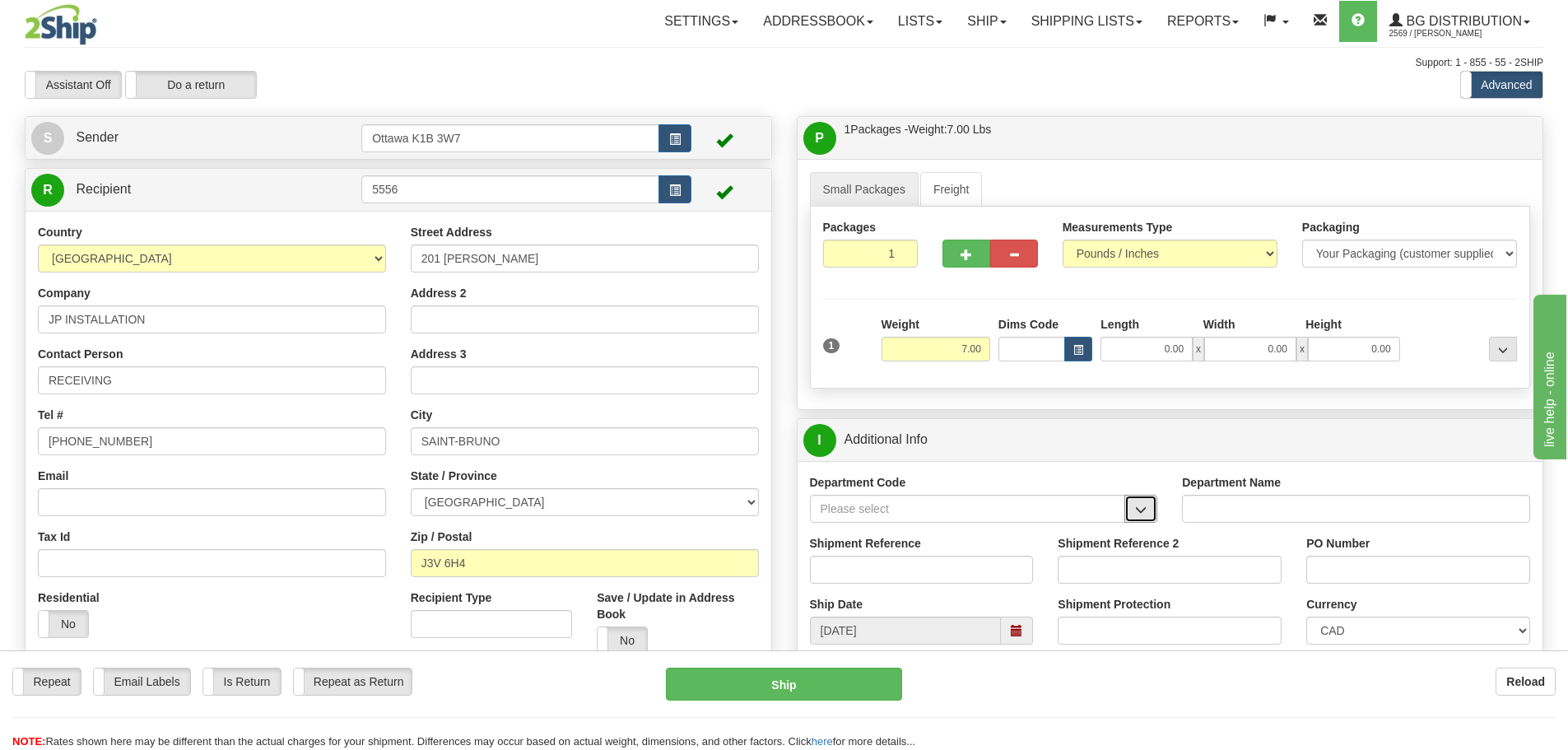
drag, startPoint x: 1147, startPoint y: 508, endPoint x: 1104, endPoint y: 516, distance: 43.7
click at [1148, 507] on button "button" at bounding box center [1141, 509] width 33 height 28
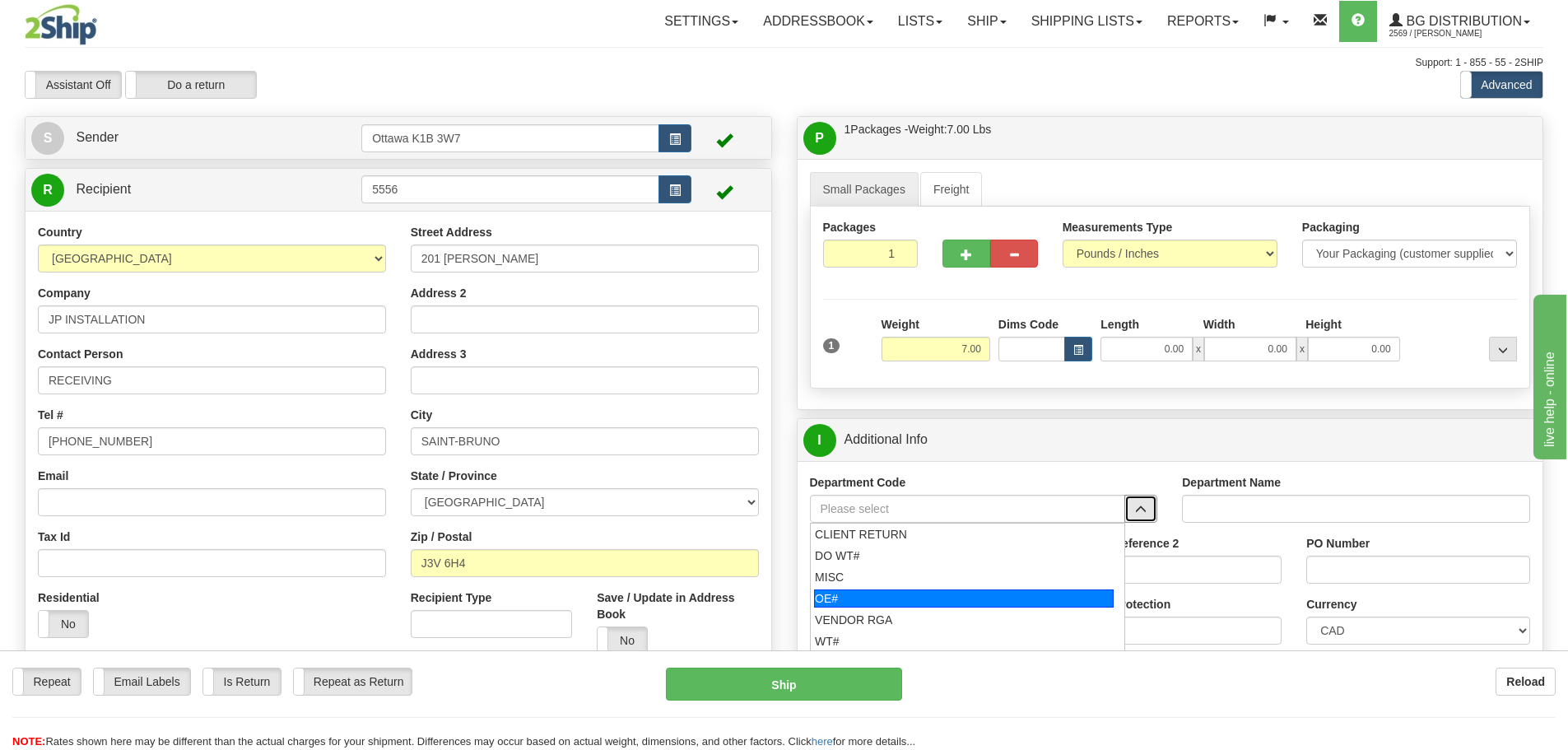
click at [931, 590] on div "OE#" at bounding box center [963, 598] width 299 height 18
type input "OE#"
type input "ORDERS"
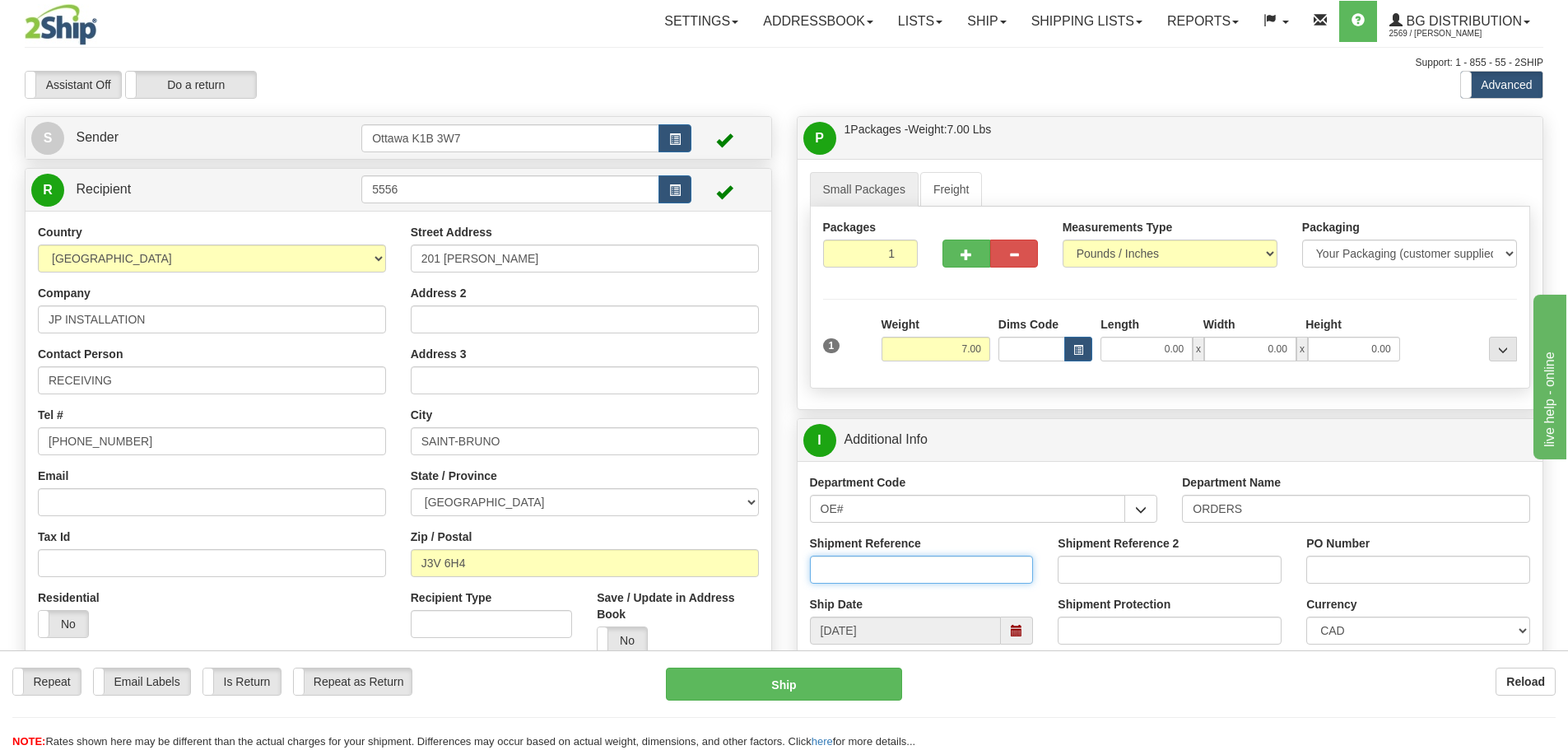
click at [879, 569] on input "Shipment Reference" at bounding box center [922, 570] width 224 height 28
type input "10203618-00"
click at [1341, 559] on input "PO Number" at bounding box center [1418, 570] width 224 height 28
type input "j"
type input "JP205410-101"
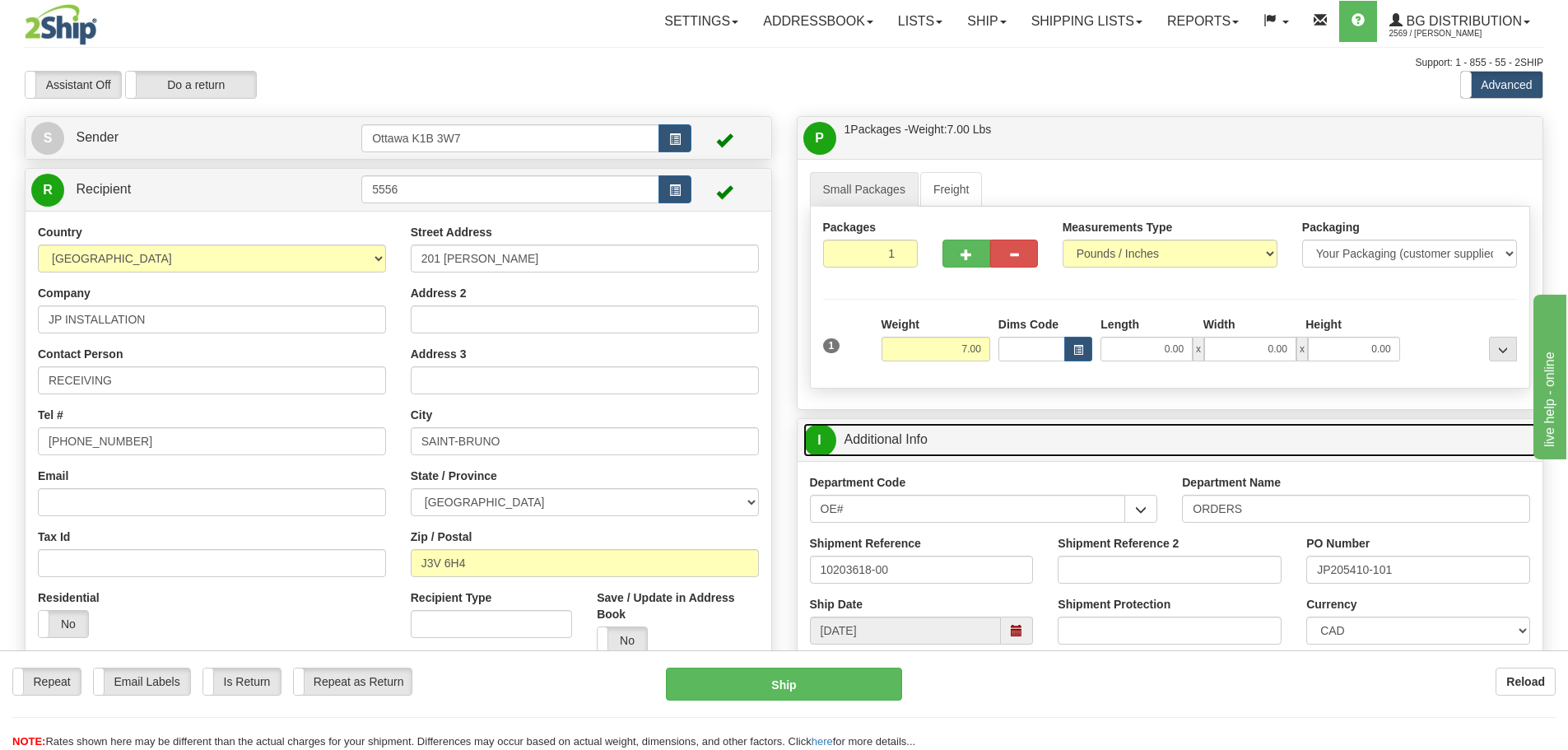
click at [1295, 441] on link "I Additional Info" at bounding box center [1170, 440] width 734 height 33
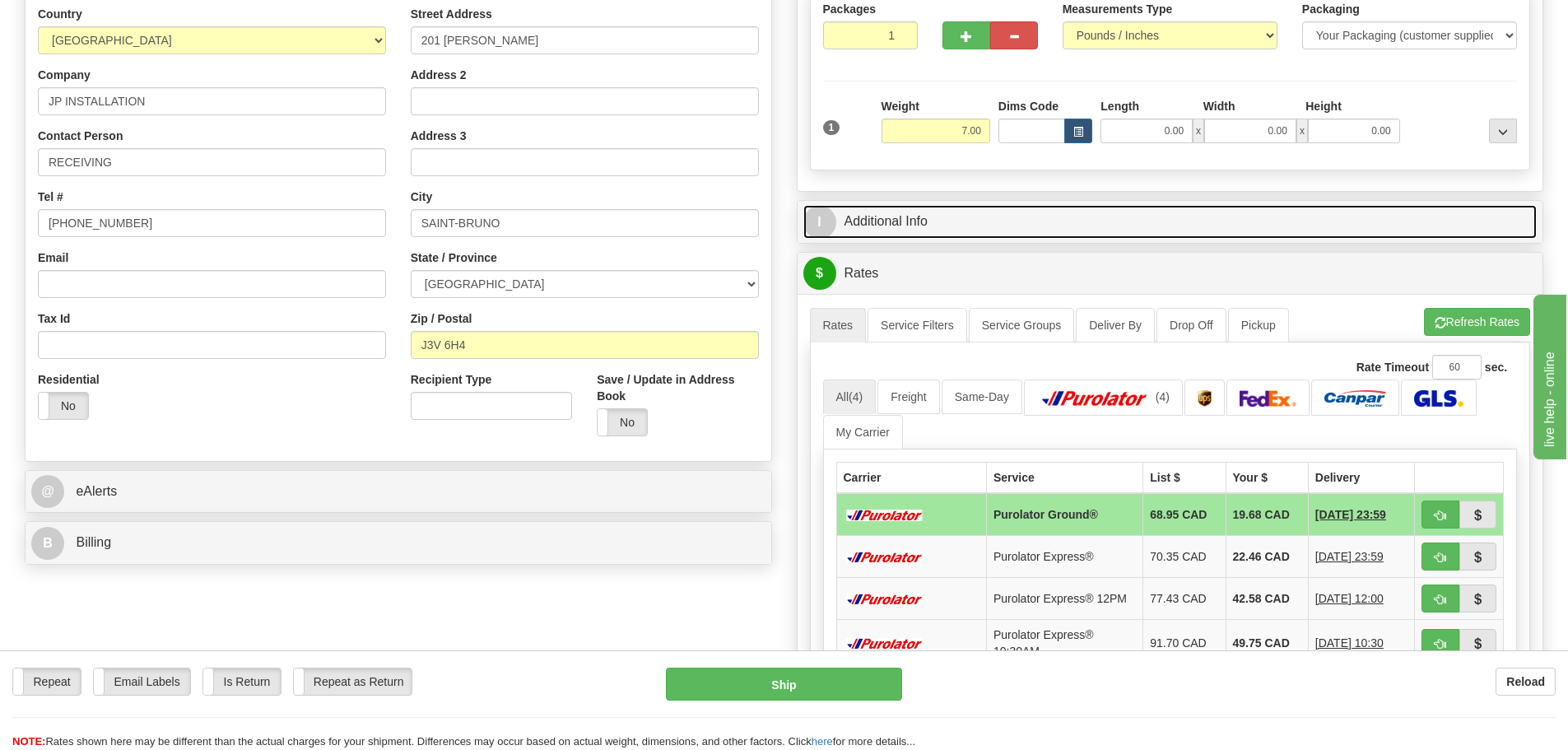
scroll to position [247, 0]
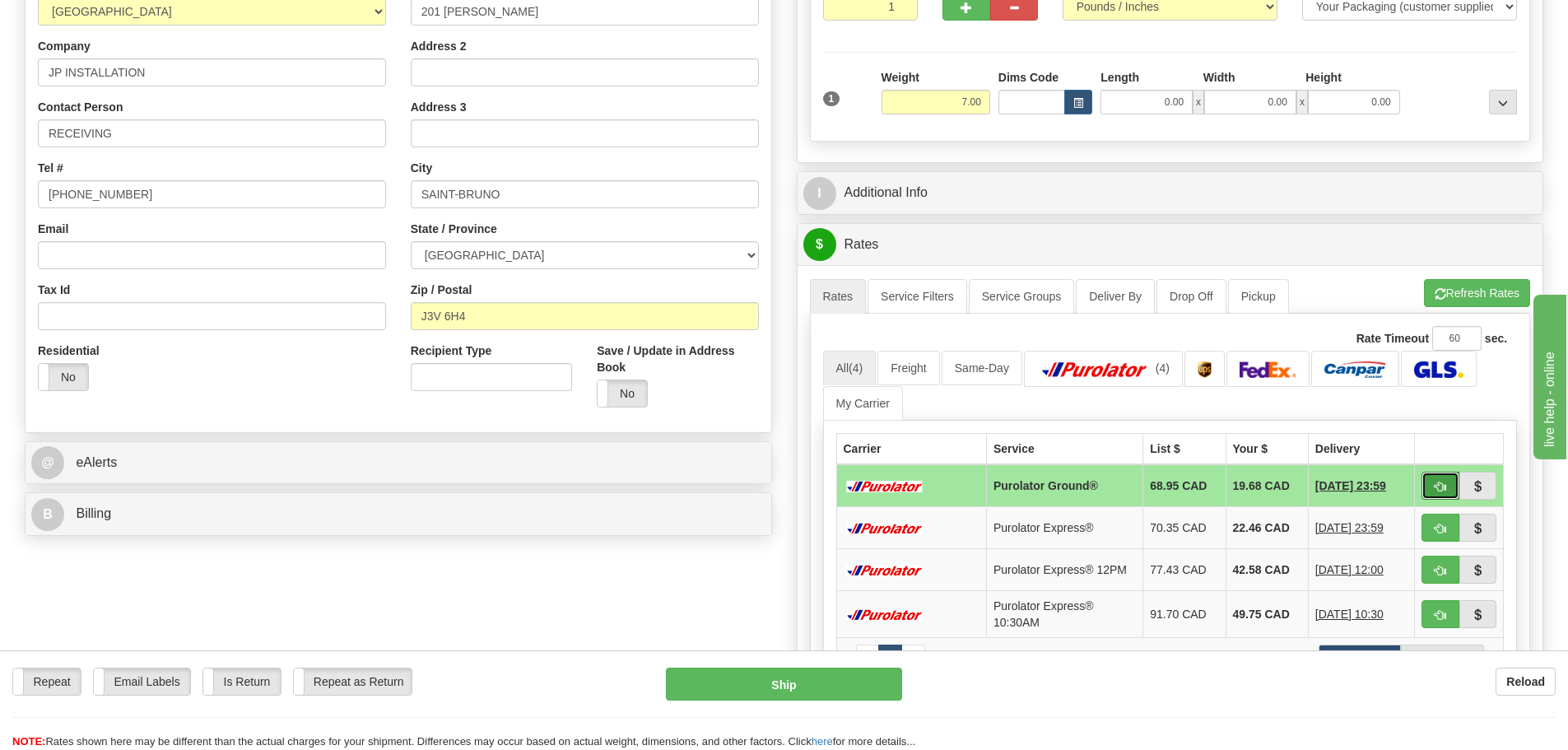
click at [1432, 494] on button "button" at bounding box center [1440, 486] width 38 height 28
type input "260"
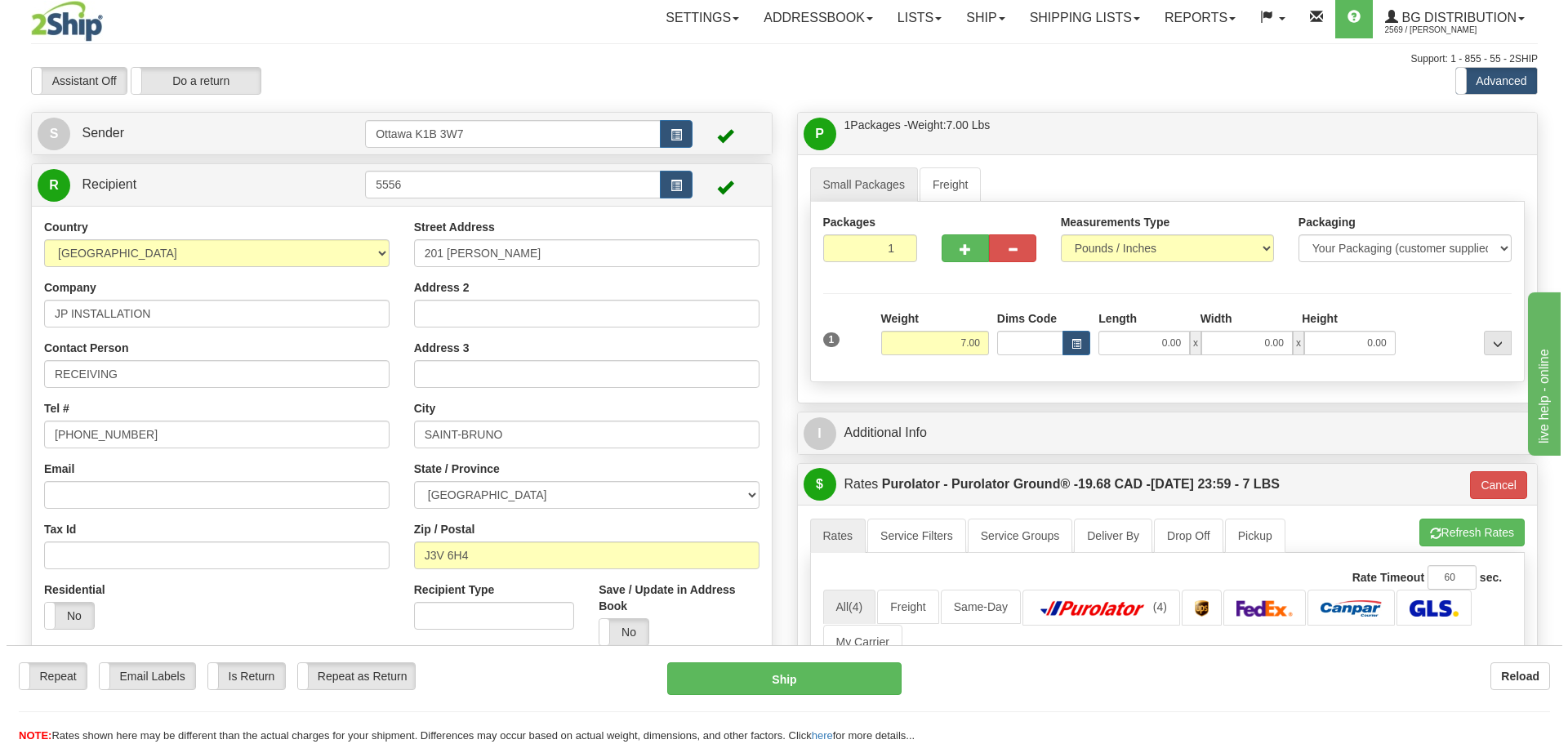
scroll to position [0, 0]
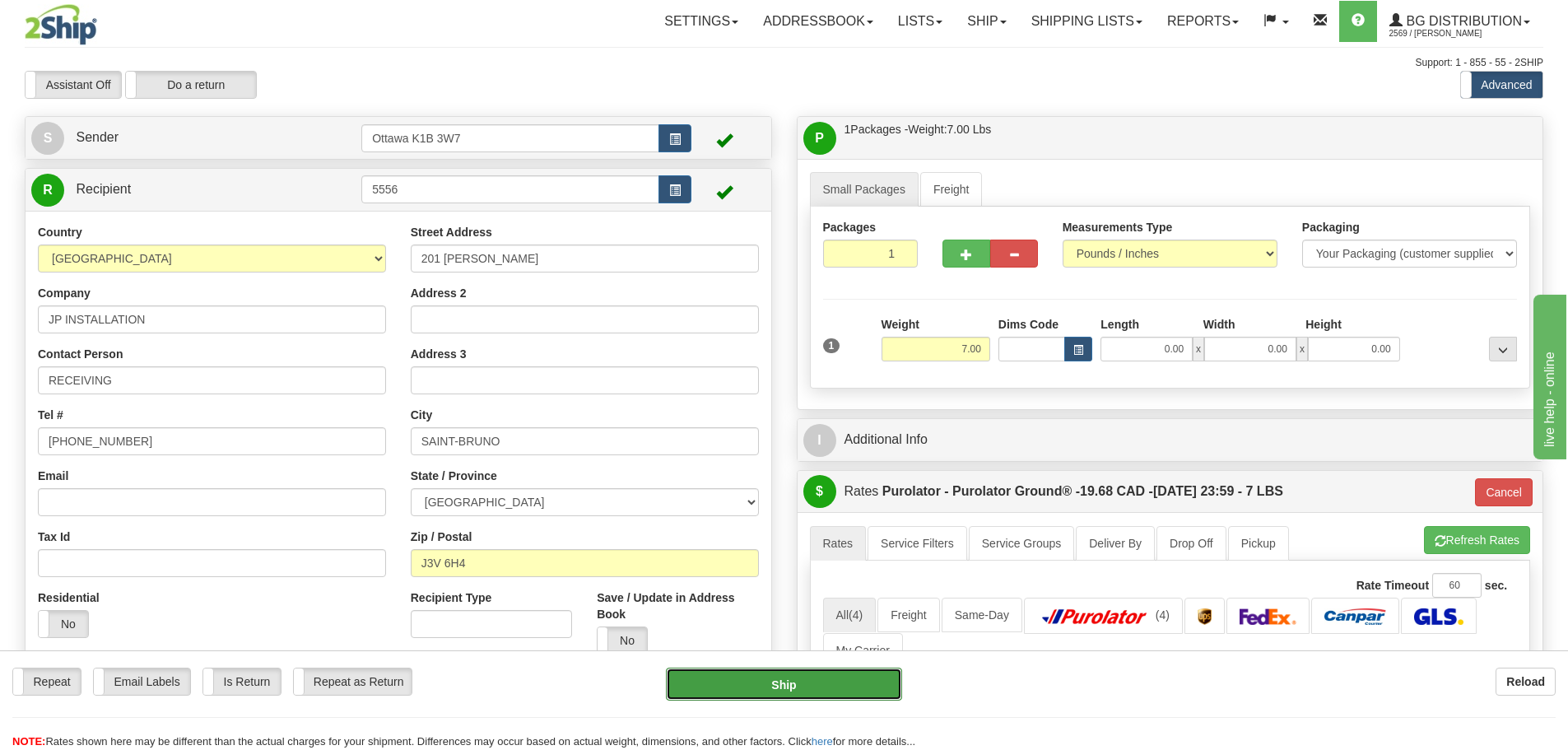
click at [826, 678] on button "Ship" at bounding box center [784, 684] width 236 height 33
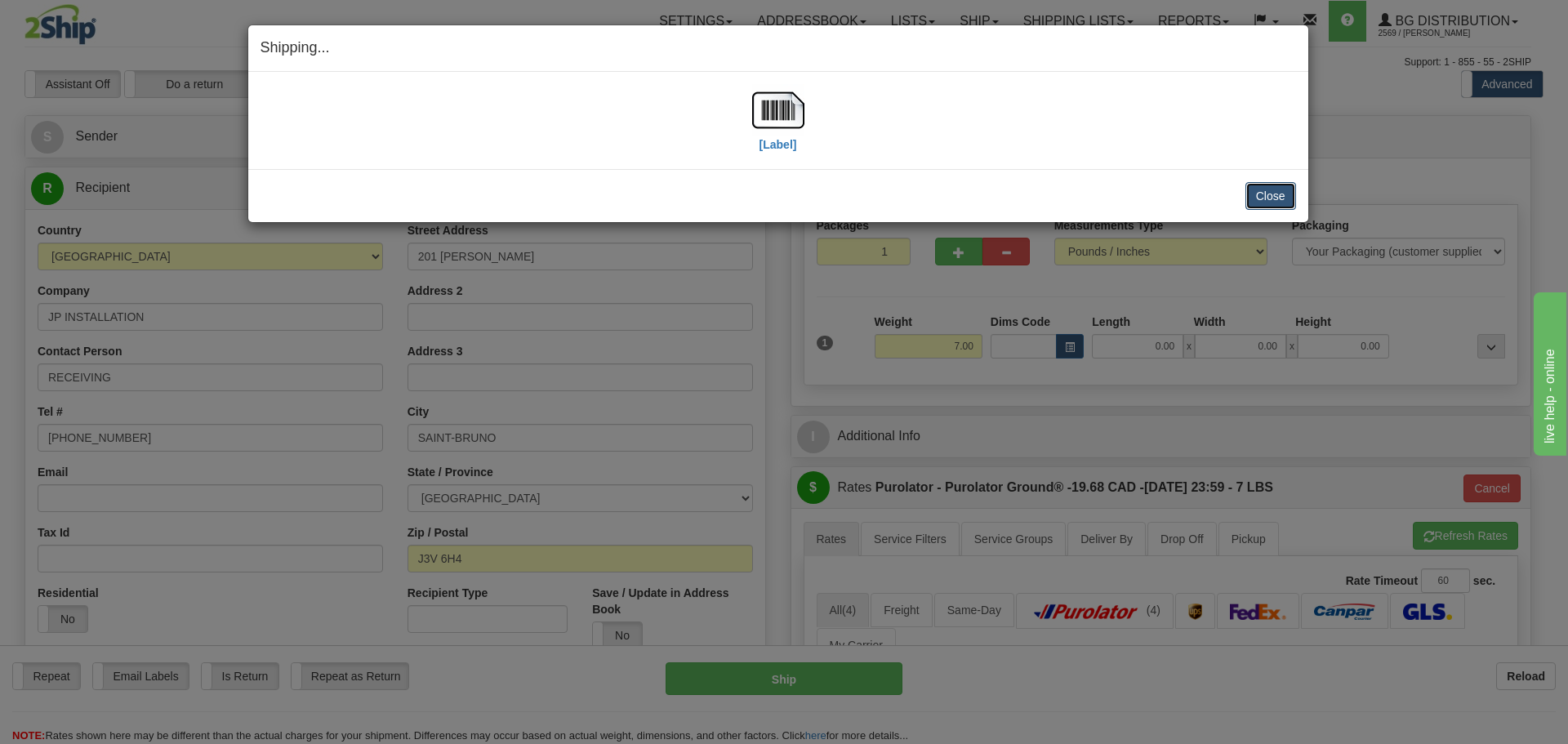
click at [1281, 182] on button "Close" at bounding box center [1271, 196] width 51 height 28
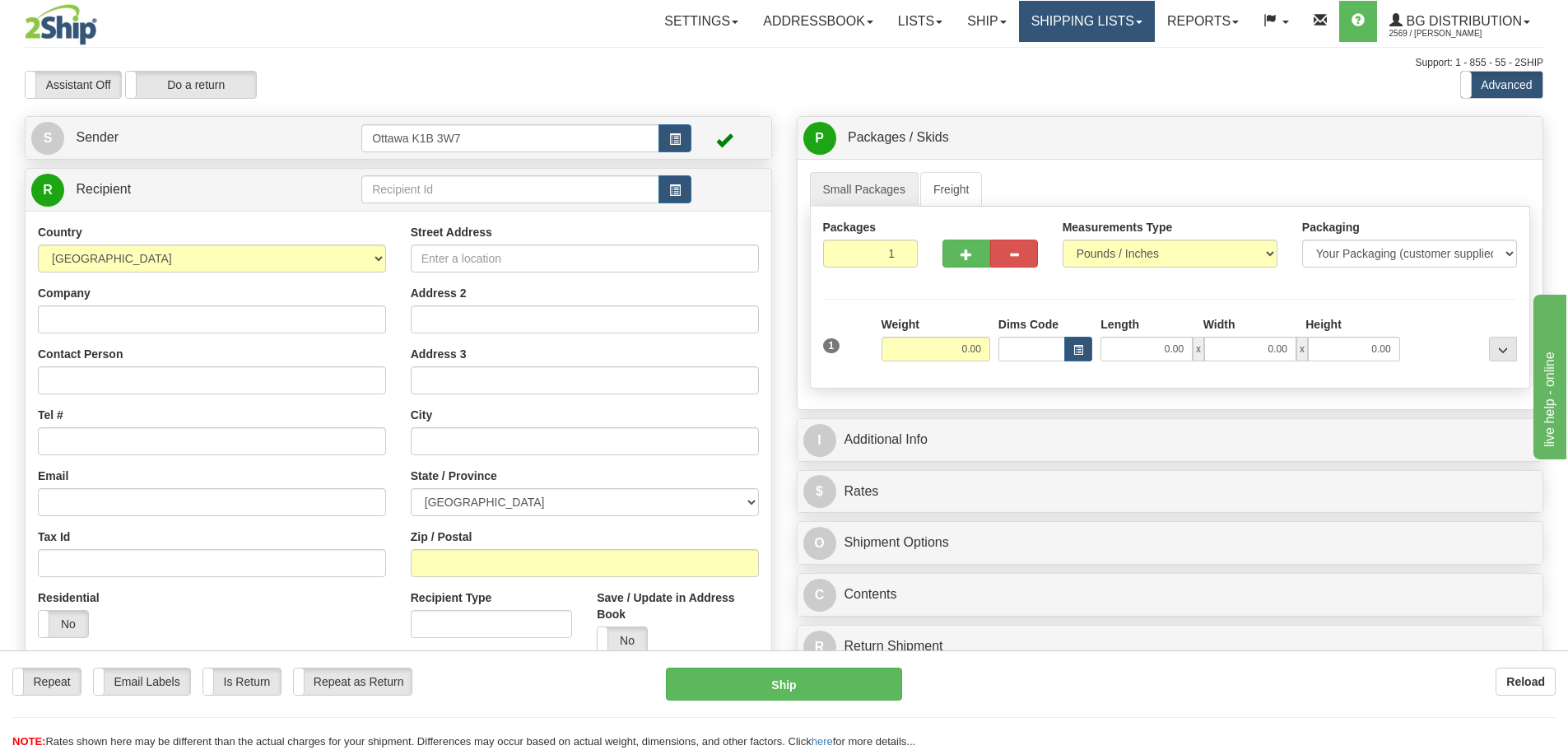
click at [1075, 20] on link "Shipping lists" at bounding box center [1087, 21] width 136 height 41
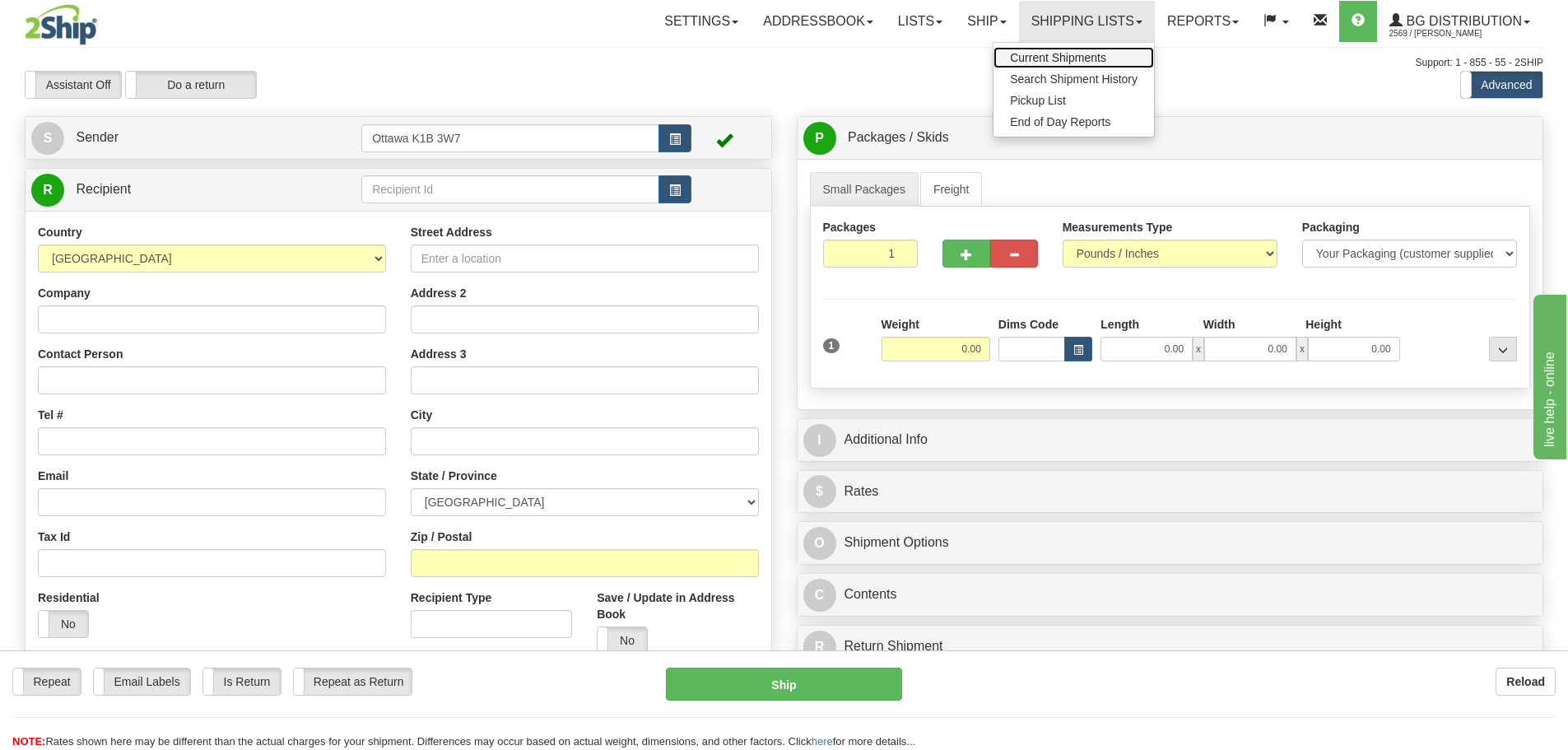
click at [1073, 56] on span "Current Shipments" at bounding box center [1059, 57] width 97 height 13
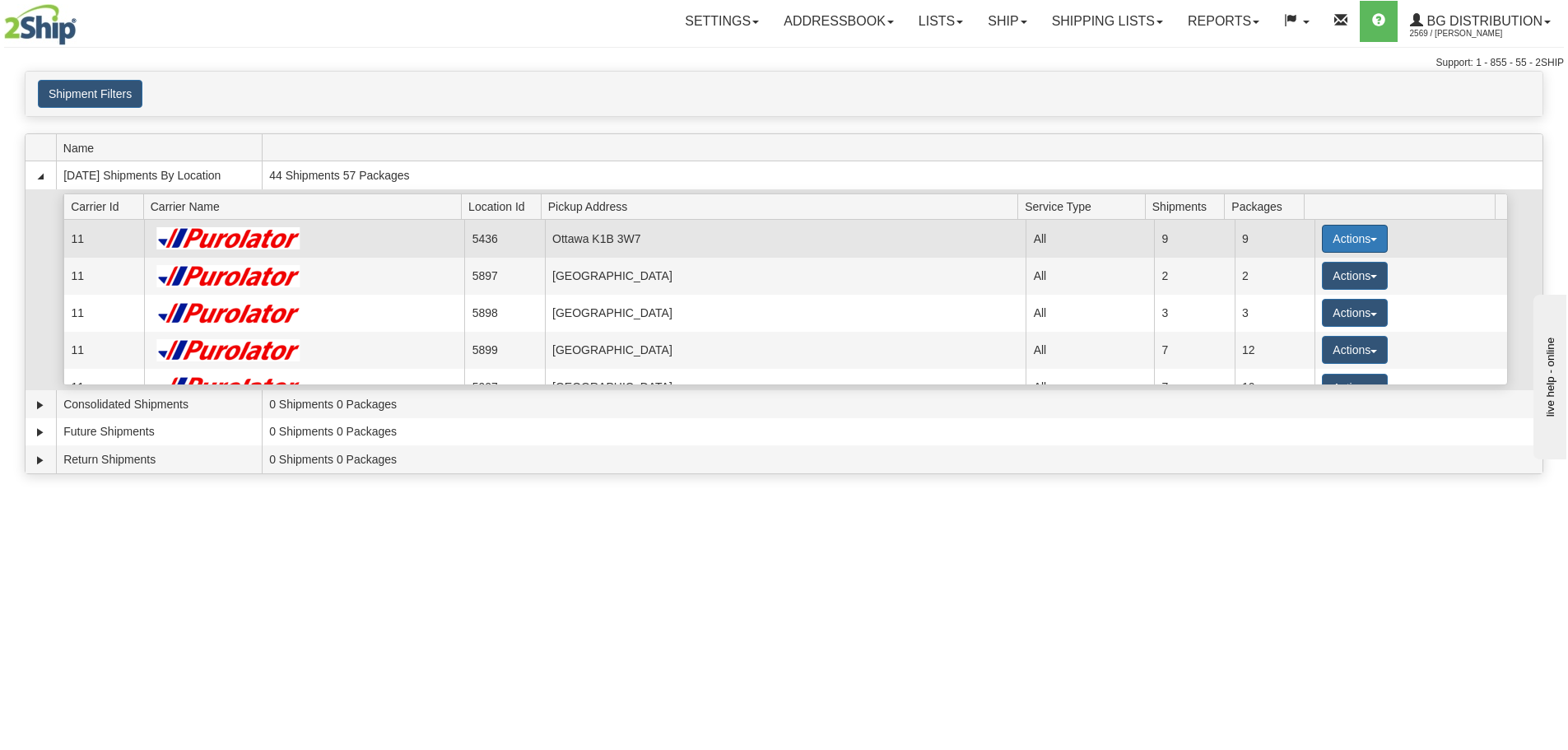
click at [1341, 232] on button "Actions" at bounding box center [1355, 239] width 66 height 28
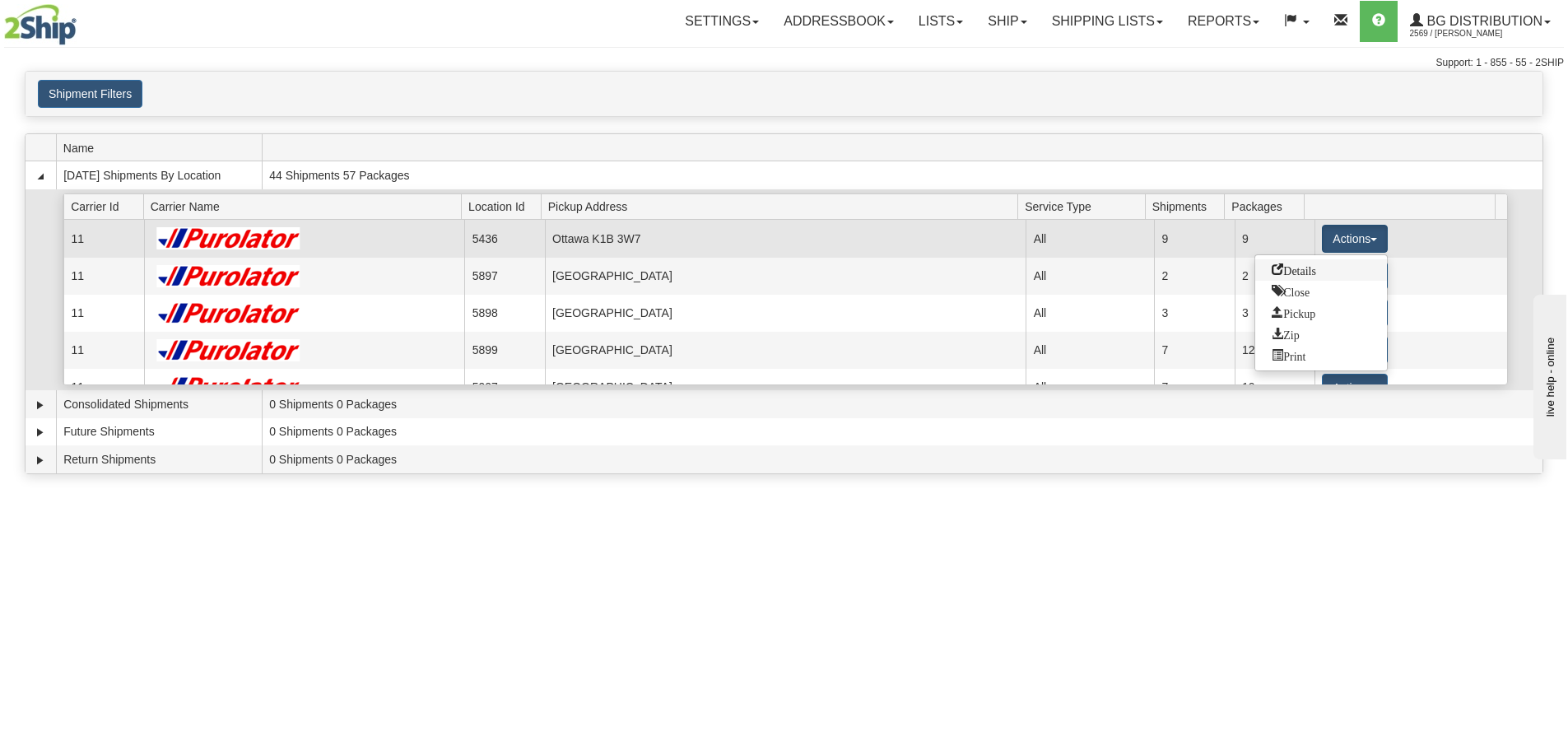
click at [1306, 273] on span "Details" at bounding box center [1294, 269] width 45 height 11
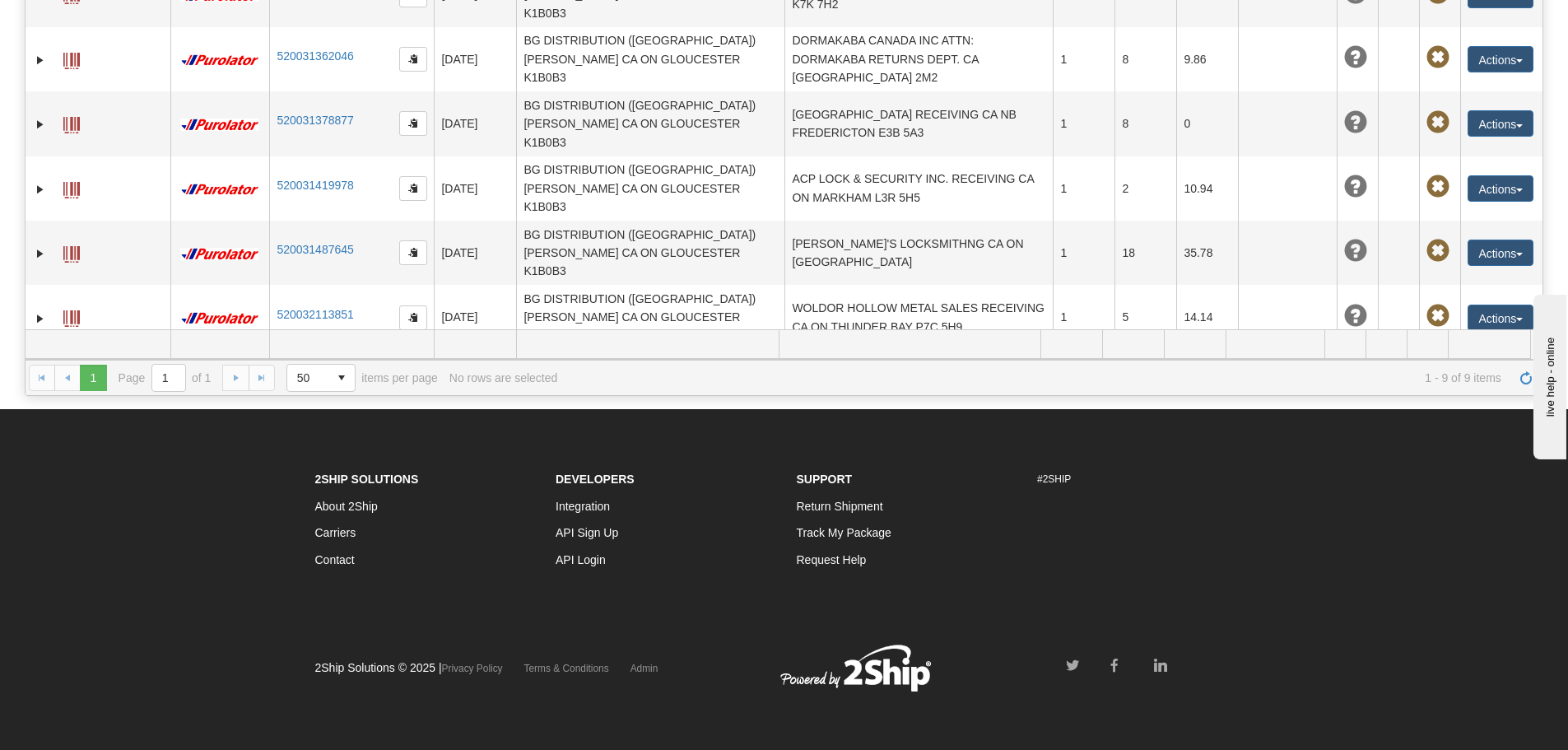
scroll to position [7, 0]
click at [933, 413] on td "JP INSTALLATION RECEIVING CA [GEOGRAPHIC_DATA] J3V 6H4" at bounding box center [919, 444] width 269 height 64
click at [1498, 431] on button "Actions" at bounding box center [1500, 444] width 66 height 26
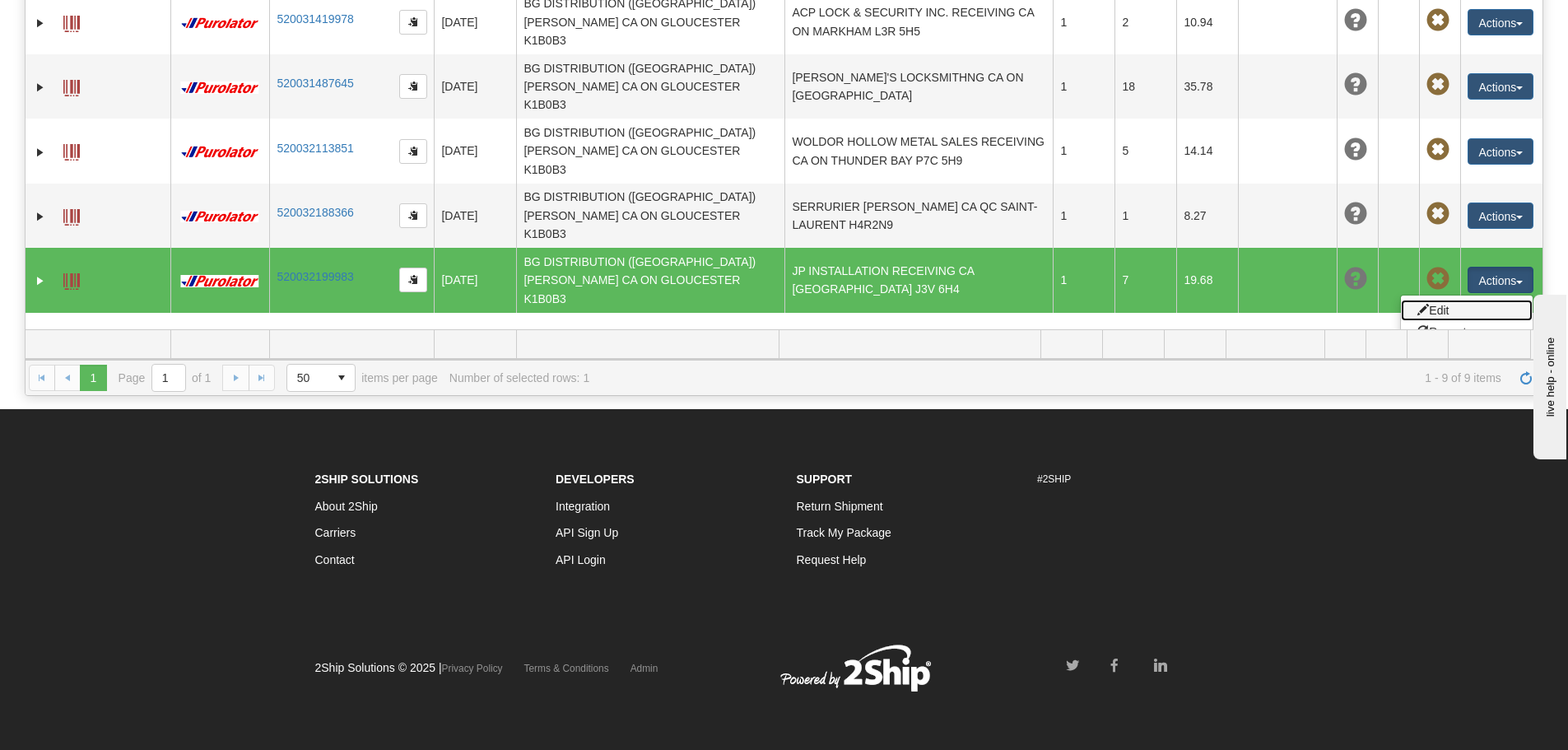
click at [1431, 299] on link "Edit" at bounding box center [1467, 310] width 132 height 21
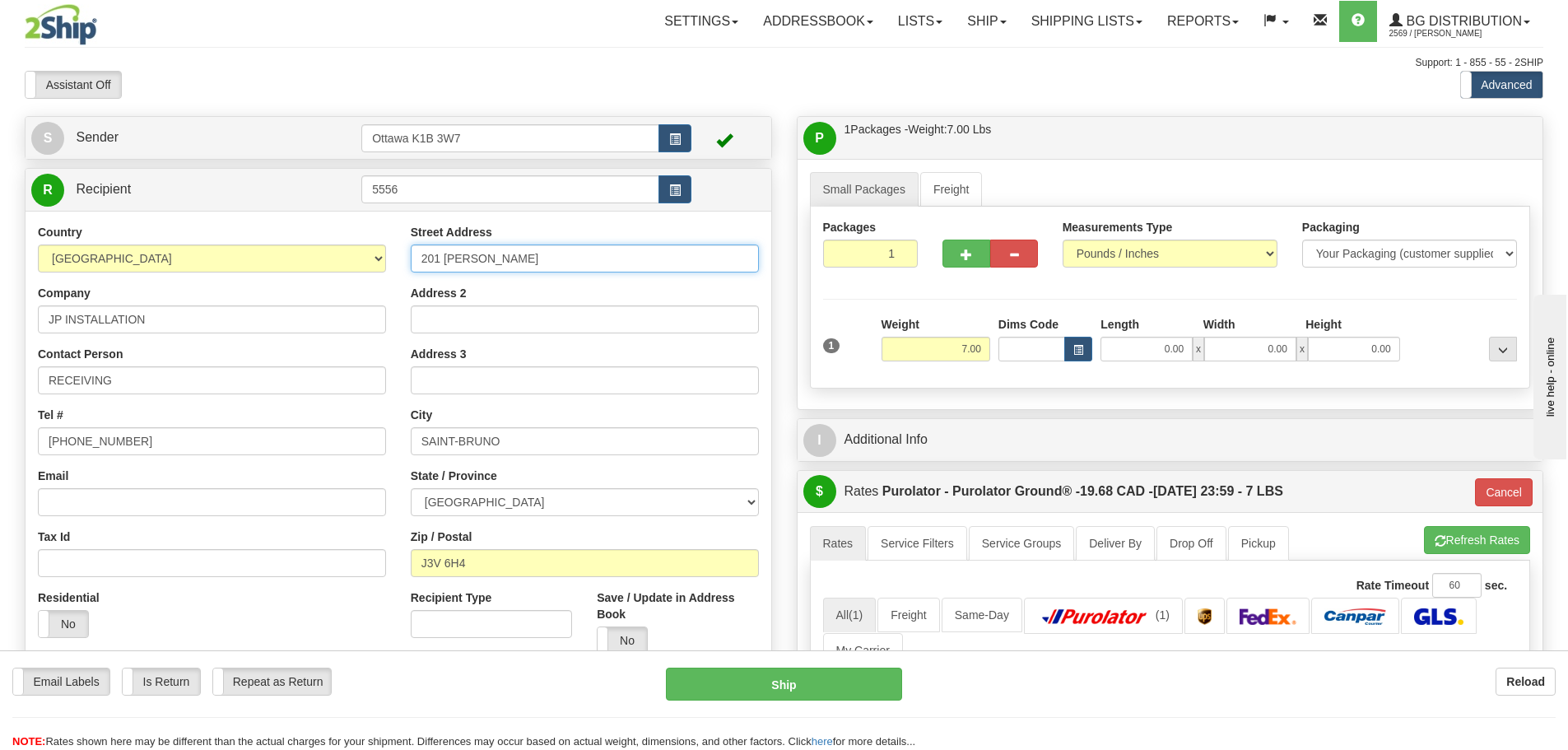
click at [592, 249] on input "201 THERESE CASGRAIN" at bounding box center [585, 258] width 349 height 28
click at [588, 253] on input "201 THERESE CASGRAIN" at bounding box center [585, 258] width 349 height 28
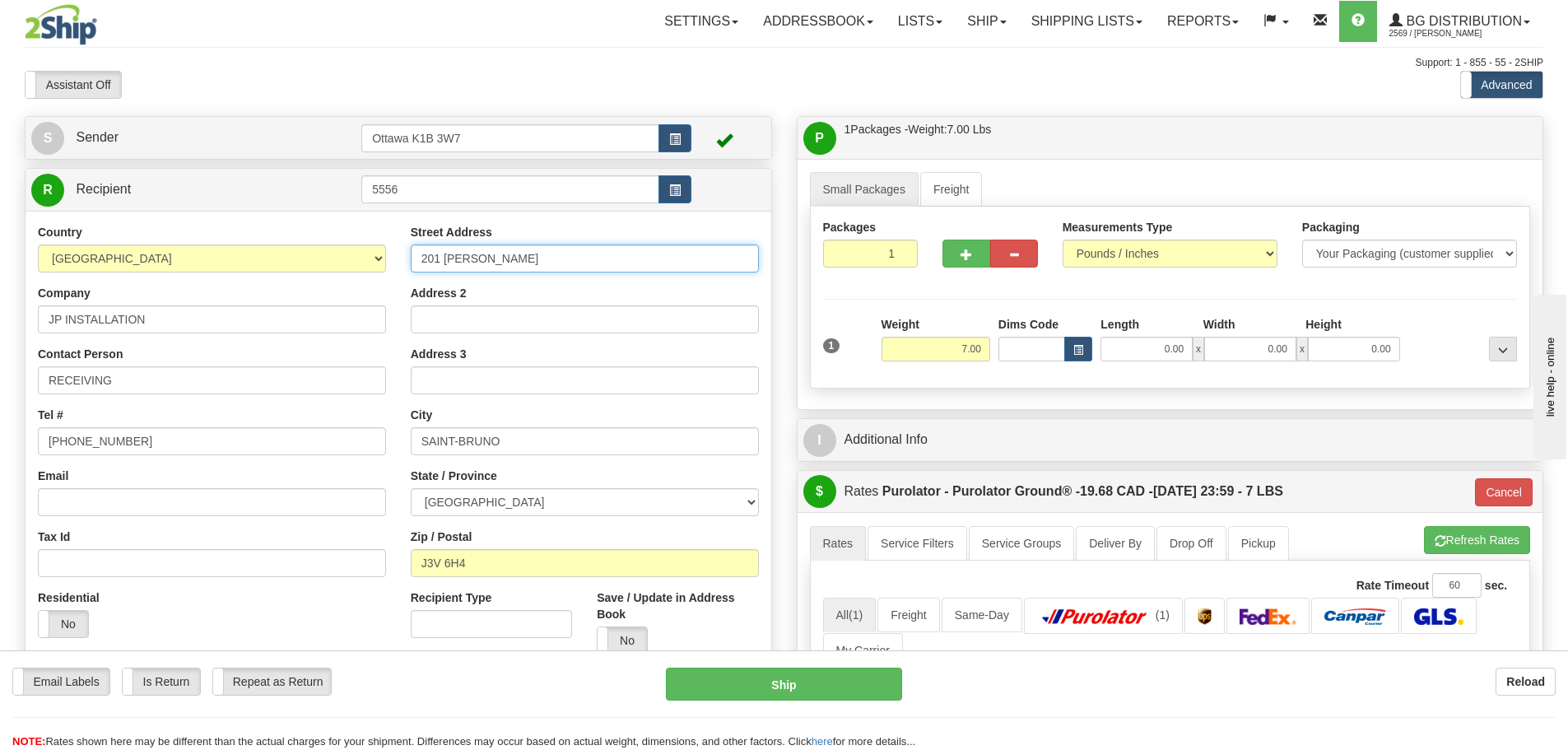
click at [588, 253] on input "201 THERESE CASGRAIN" at bounding box center [585, 258] width 349 height 28
type input "3217 STAR"
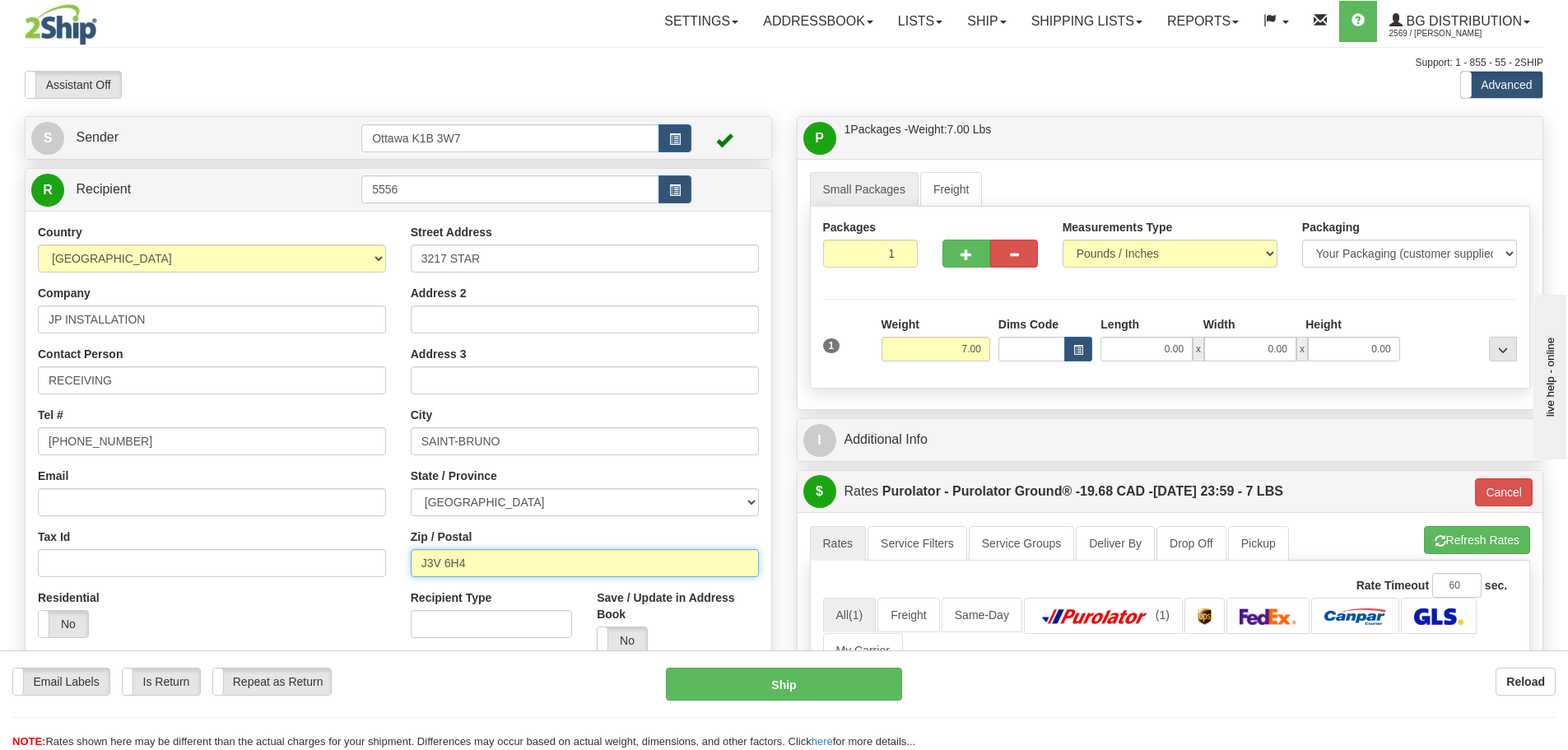
click at [508, 566] on input "J3V 6H4" at bounding box center [585, 563] width 349 height 28
click at [509, 561] on input "J3V 6H4" at bounding box center [585, 563] width 349 height 28
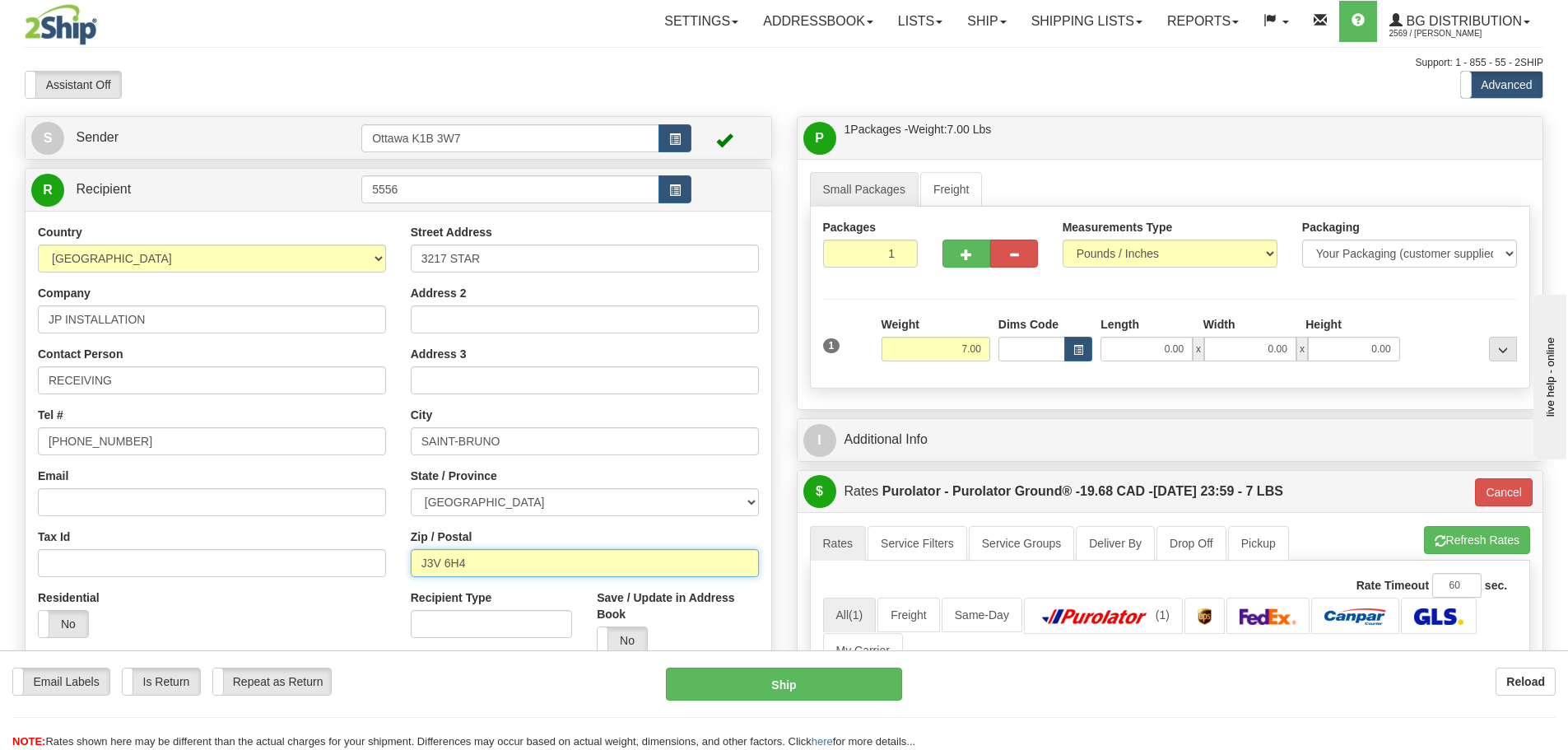
click at [509, 561] on input "J3V 6H4" at bounding box center [585, 563] width 349 height 28
type input "J3Y3W5"
click at [528, 436] on input "SAINT-BRUNO" at bounding box center [585, 442] width 349 height 28
type input "260"
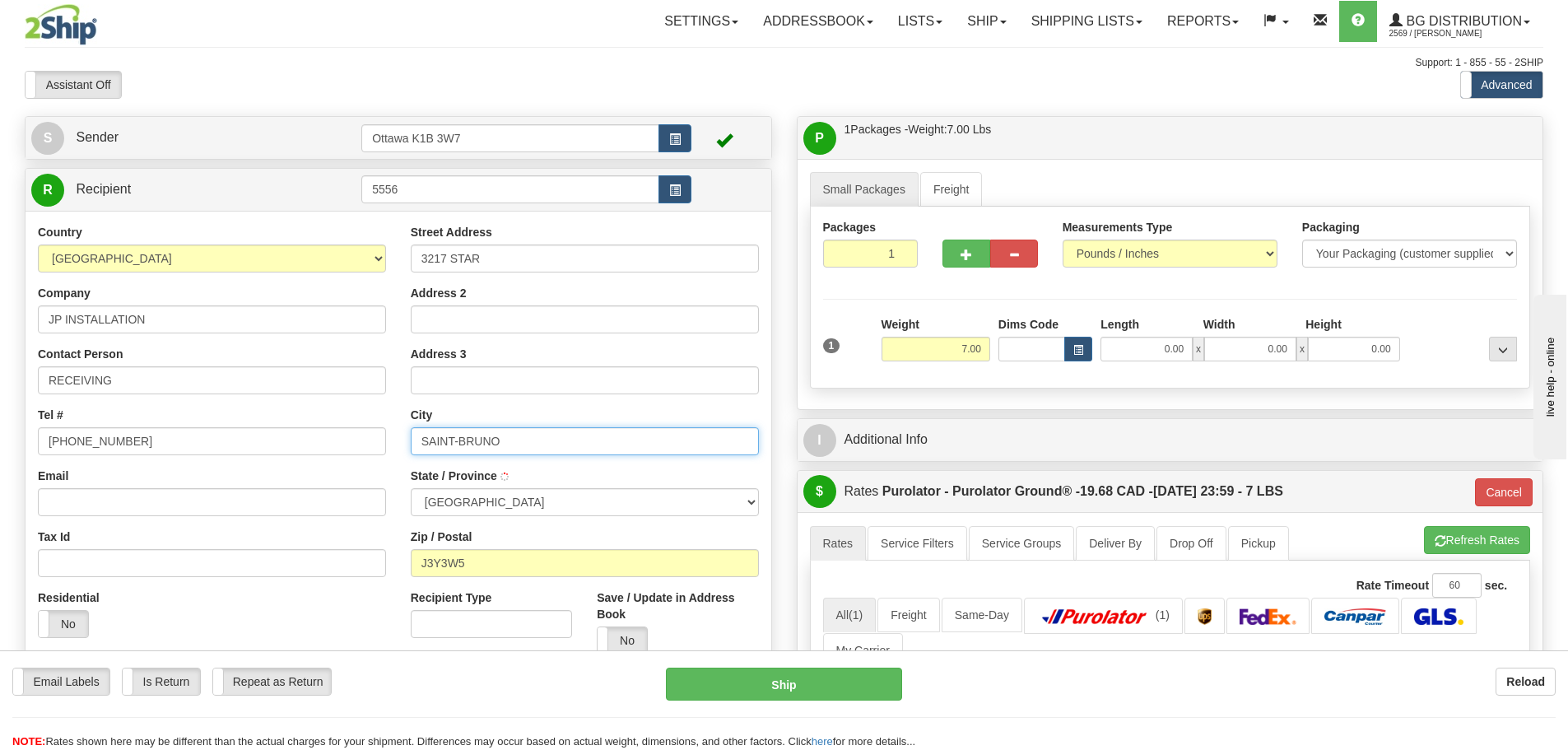
click at [528, 436] on input "SAINT-BRUNO" at bounding box center [585, 442] width 349 height 28
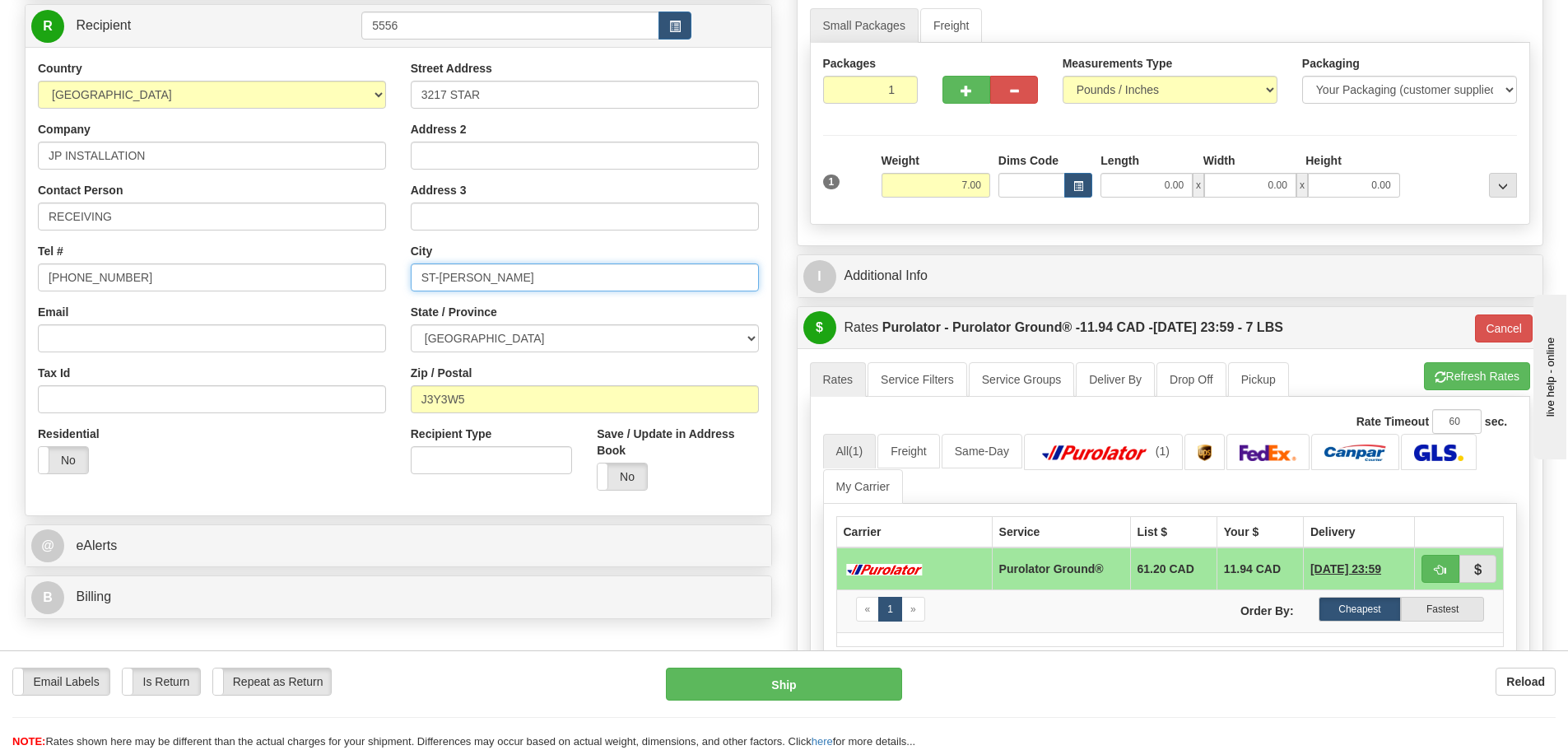
scroll to position [165, 0]
type input "ST-HUBERT"
click at [785, 228] on div "P Packages / Skids 1 Packages - Weight: 7.00 Lbs 1 Skids - Weight: NaN Lbs Ship…" at bounding box center [1171, 448] width 773 height 993
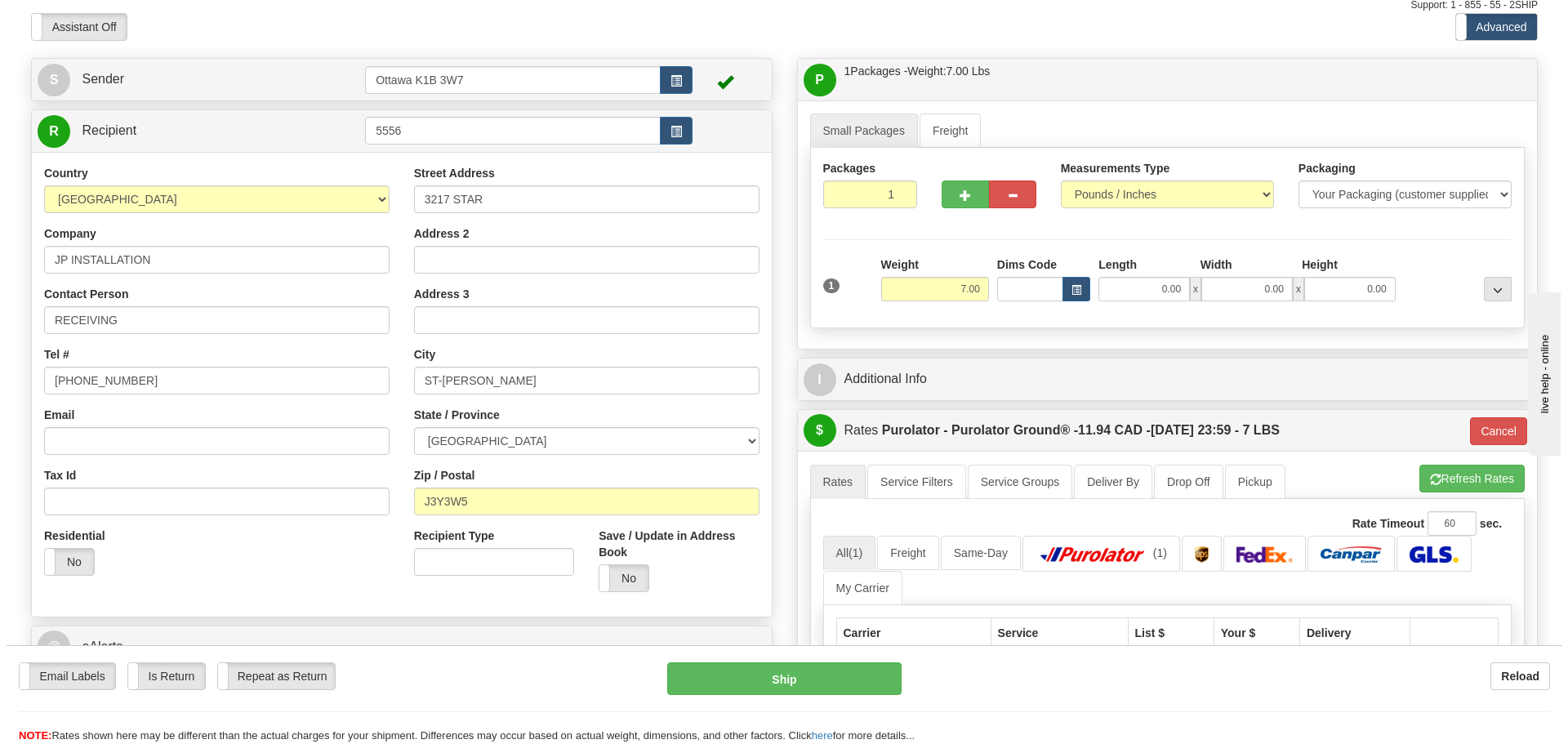
scroll to position [0, 0]
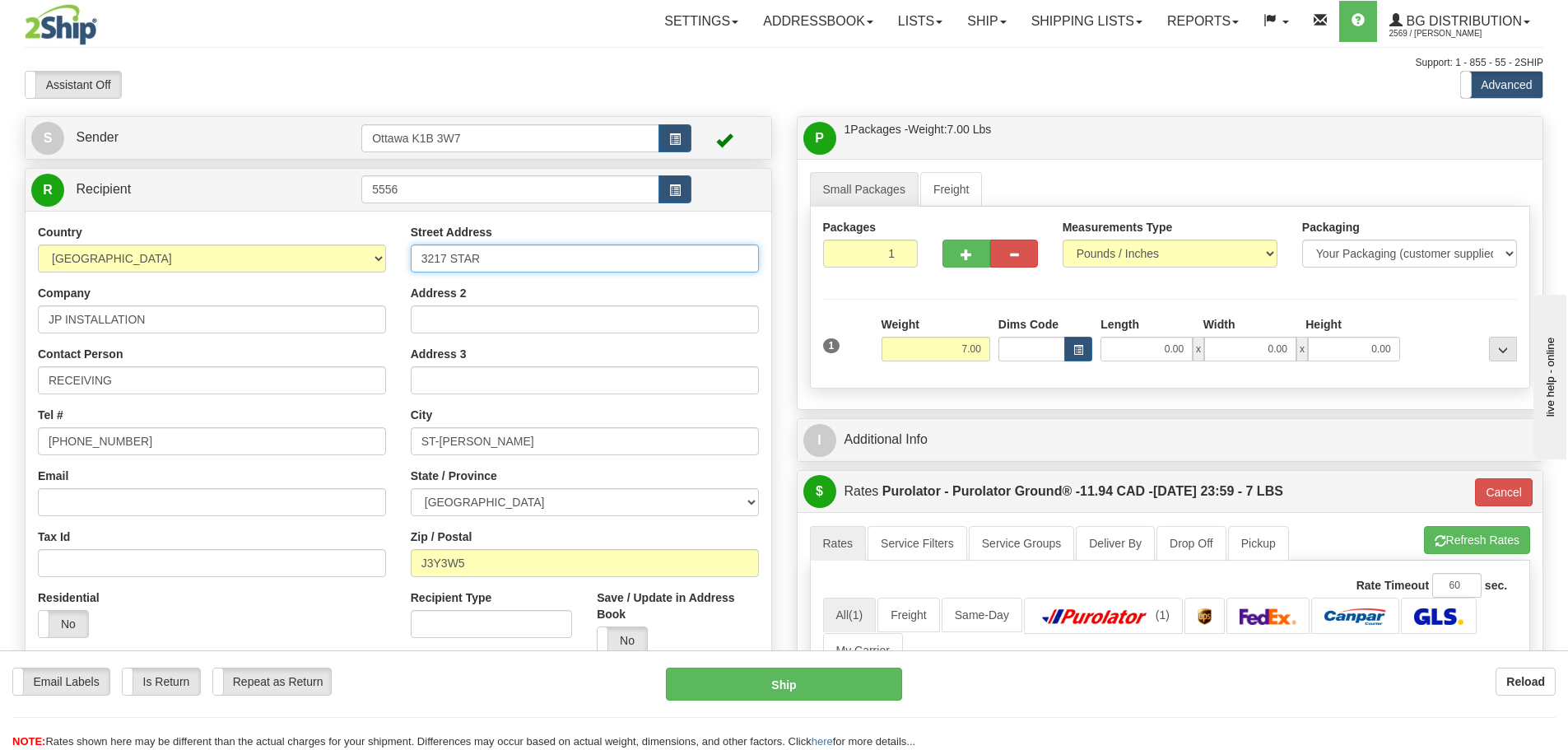
click at [490, 256] on input "3217 STAR" at bounding box center [585, 258] width 349 height 28
type input "3217 RUE STAR"
click at [794, 210] on div "P Packages / Skids 1 Packages - Weight: 7.00 Lbs 1 Skids - Weight: NaN Lbs Ship…" at bounding box center [1171, 612] width 773 height 993
click at [787, 696] on button "Ship" at bounding box center [784, 684] width 236 height 33
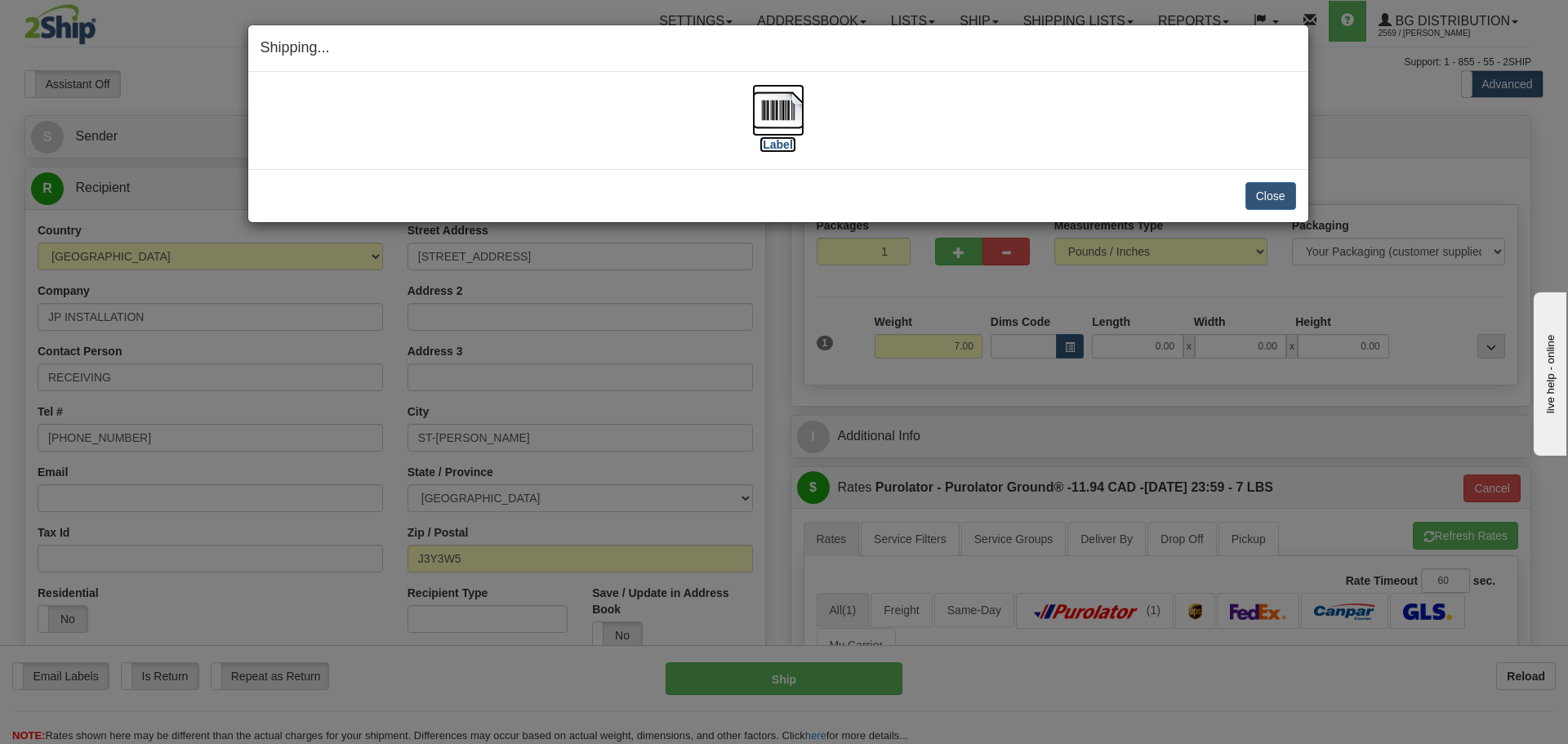
click at [782, 139] on label "[Label]" at bounding box center [778, 145] width 37 height 17
click at [1279, 195] on button "Close" at bounding box center [1271, 196] width 51 height 28
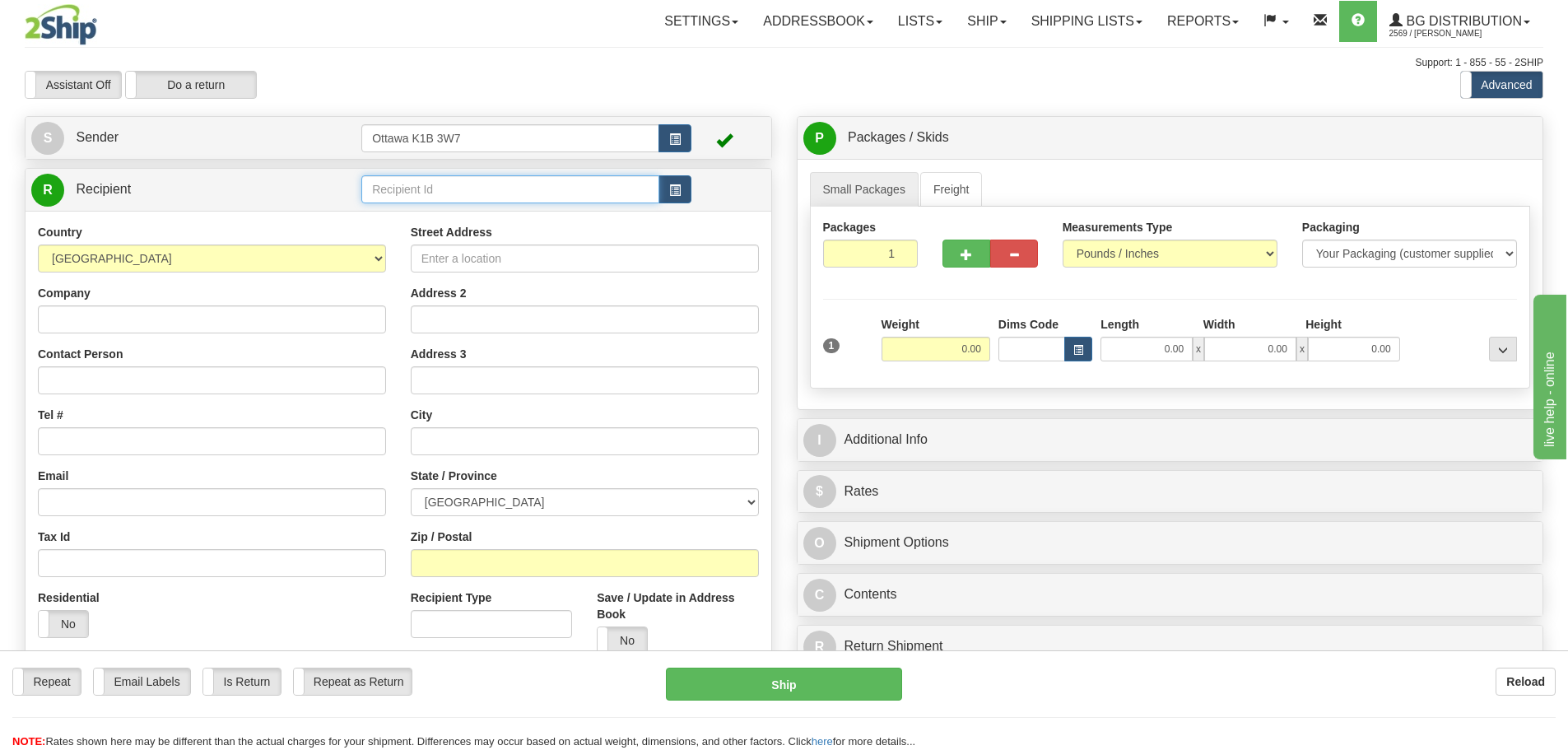
click at [414, 202] on input "text" at bounding box center [510, 190] width 298 height 28
type input "910909"
click button "Delete" at bounding box center [0, 0] width 0 height 0
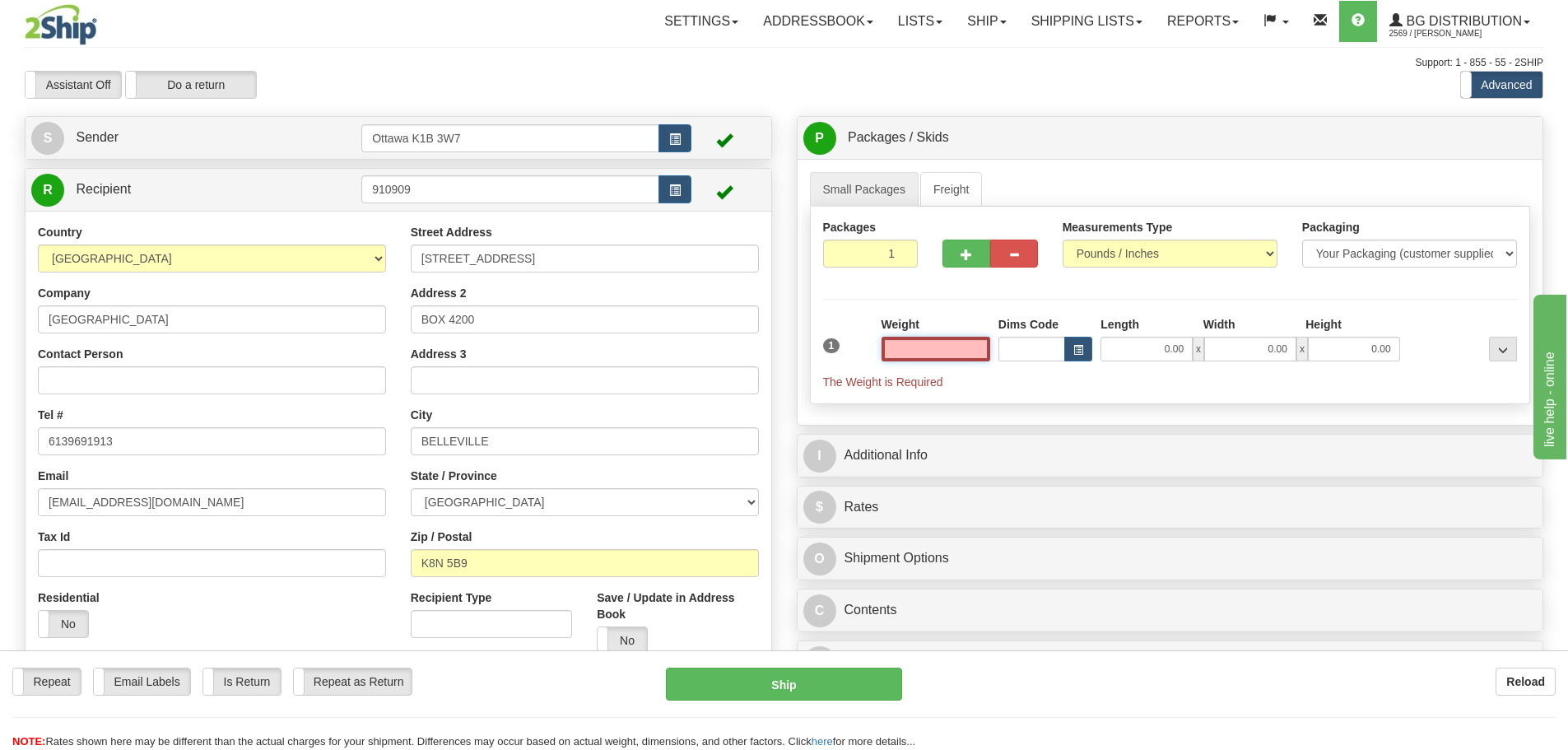
click at [909, 341] on input "text" at bounding box center [936, 350] width 109 height 25
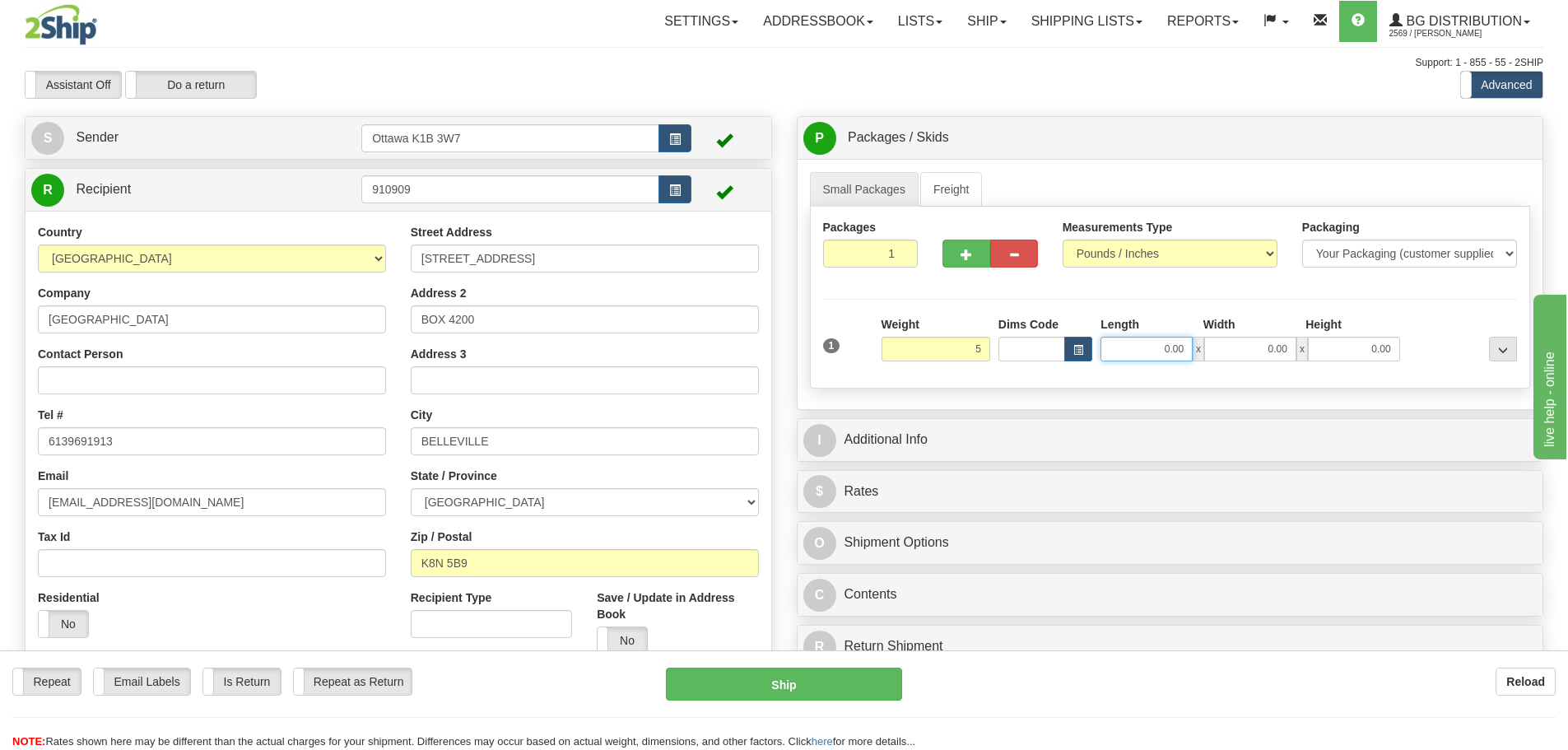
type input "5.00"
click at [1169, 341] on input "0.00" at bounding box center [1147, 350] width 92 height 25
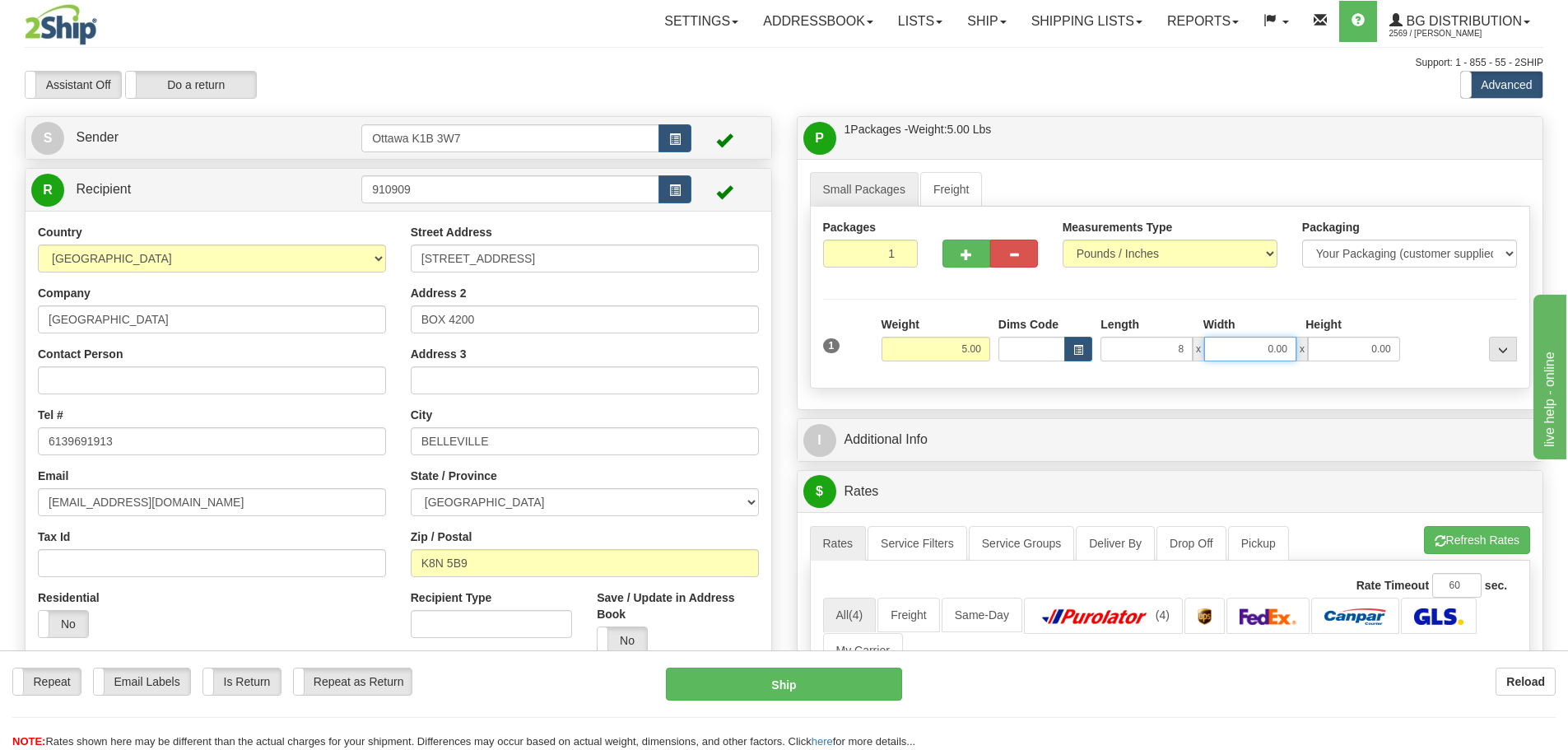
type input "8.00"
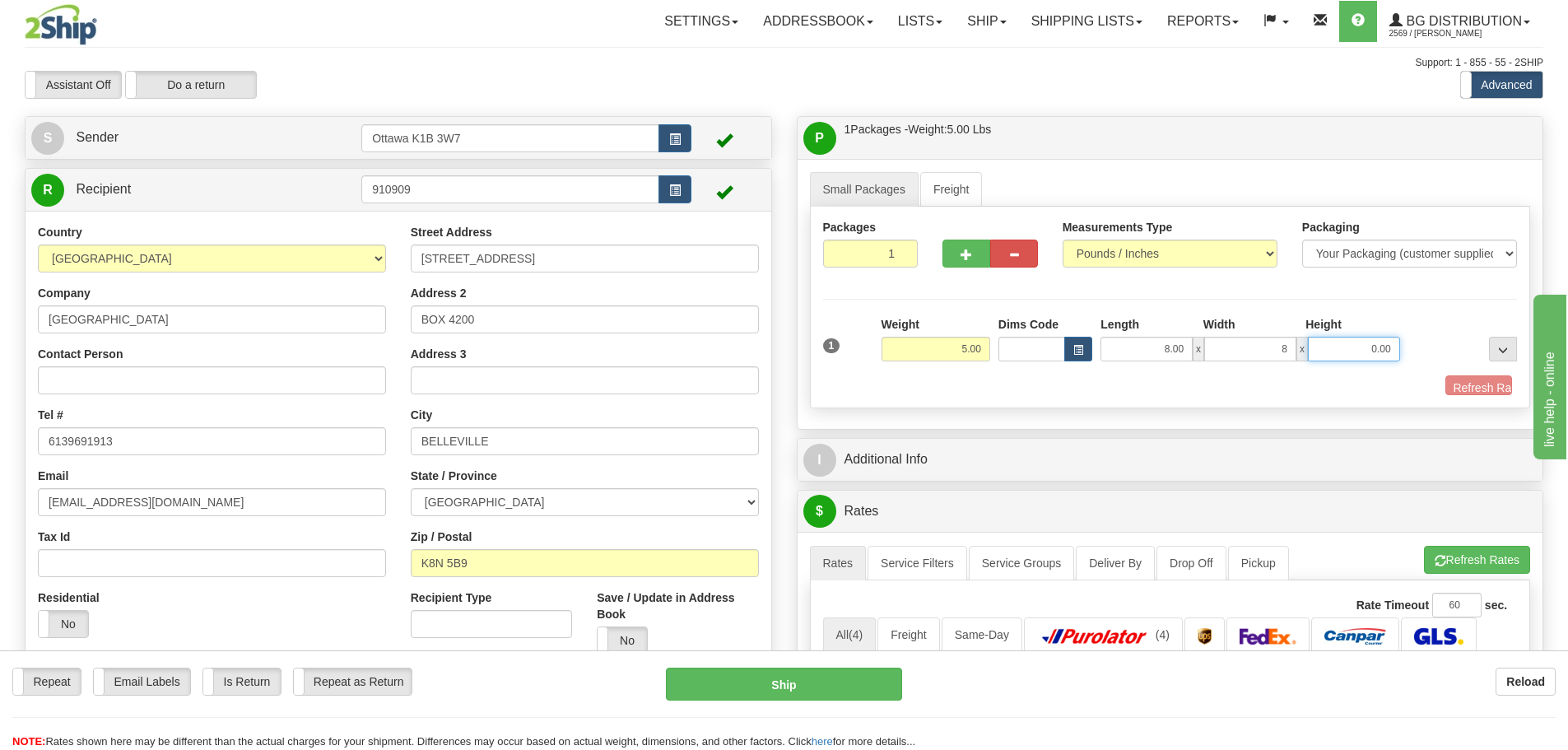
type input "8.00"
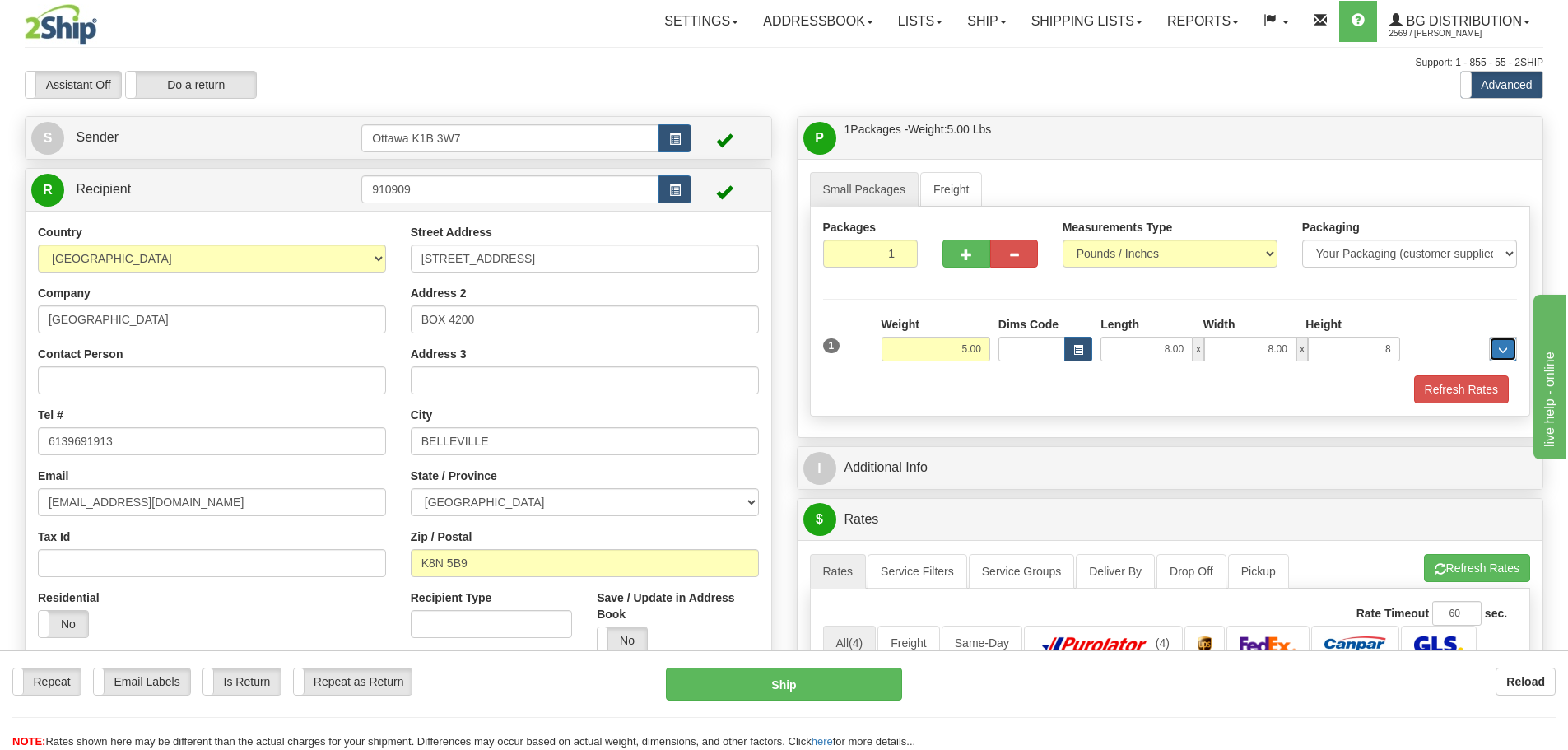
type input "8.00"
click at [1176, 383] on div "Refresh Rates" at bounding box center [1170, 390] width 703 height 28
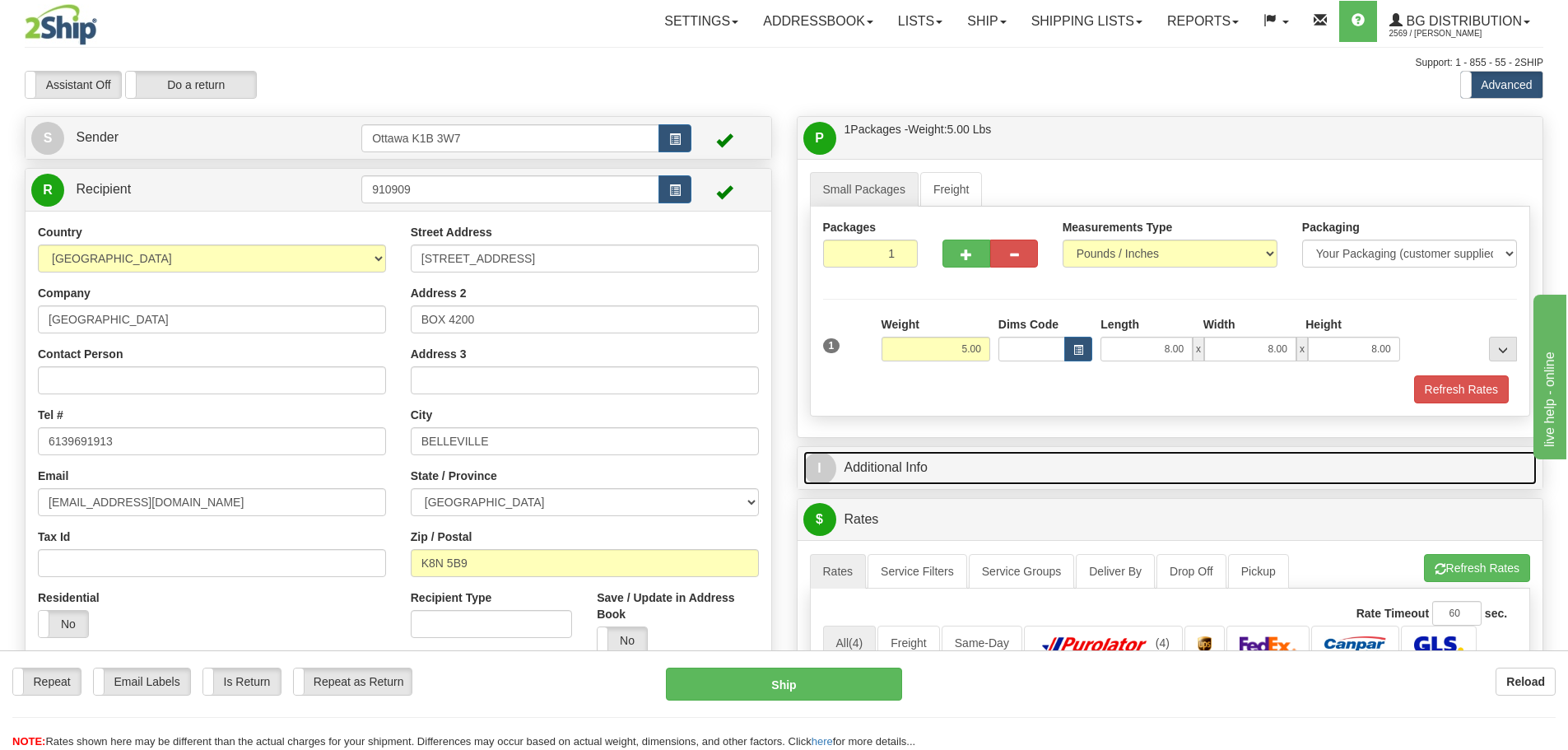
click at [1154, 472] on link "I Additional Info" at bounding box center [1170, 468] width 734 height 33
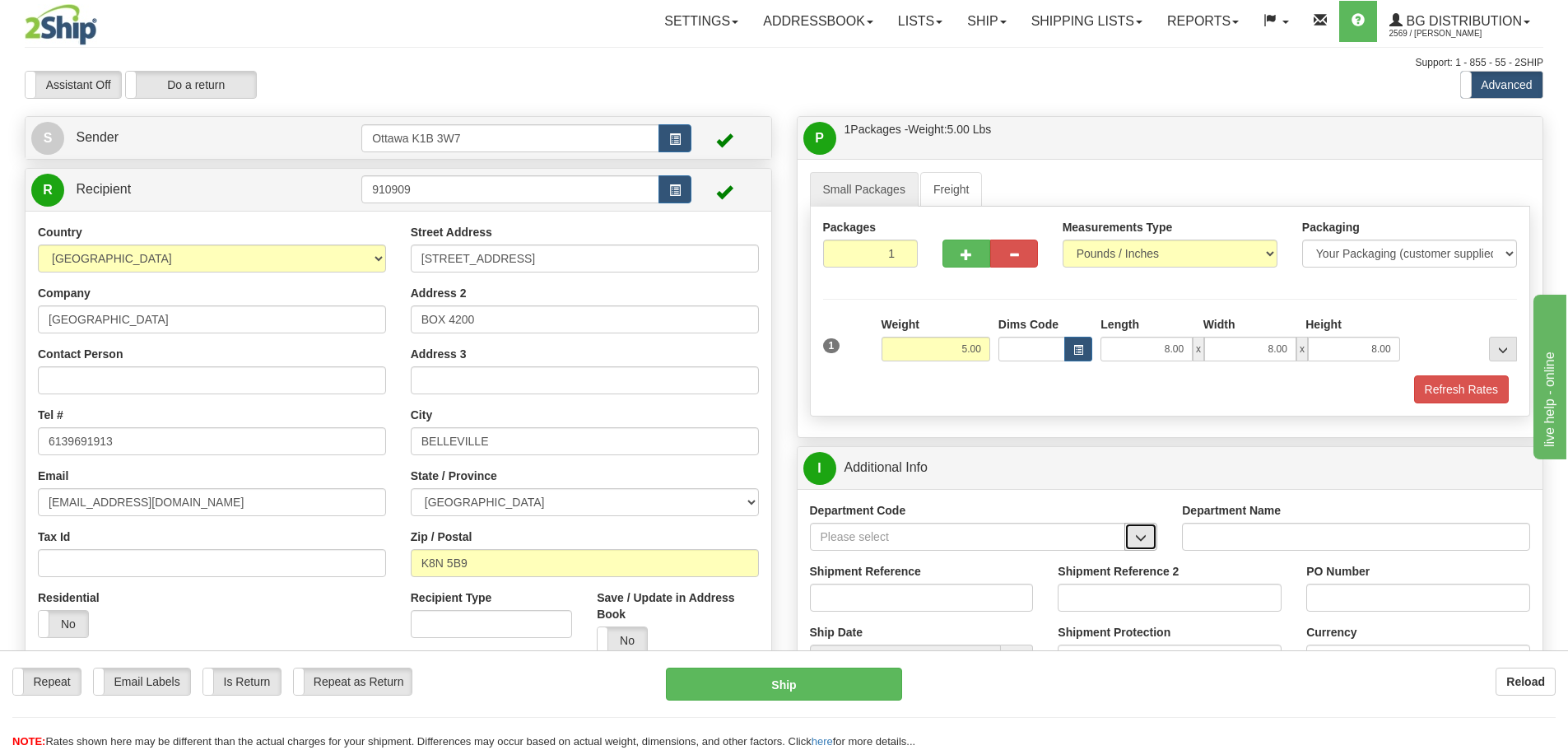
click at [1130, 544] on button "button" at bounding box center [1141, 537] width 33 height 28
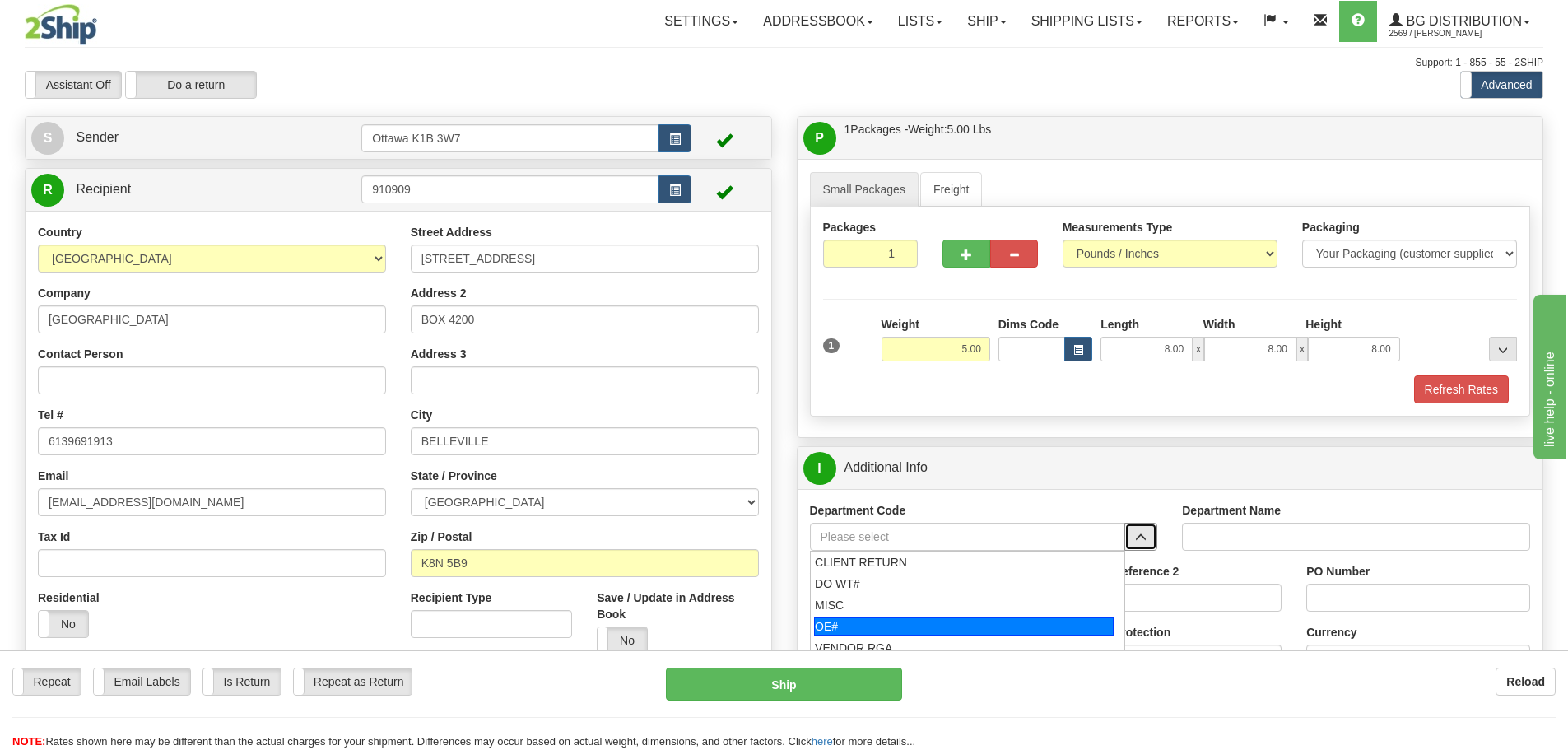
click at [891, 629] on div "OE#" at bounding box center [963, 626] width 299 height 18
type input "OE#"
type input "ORDERS"
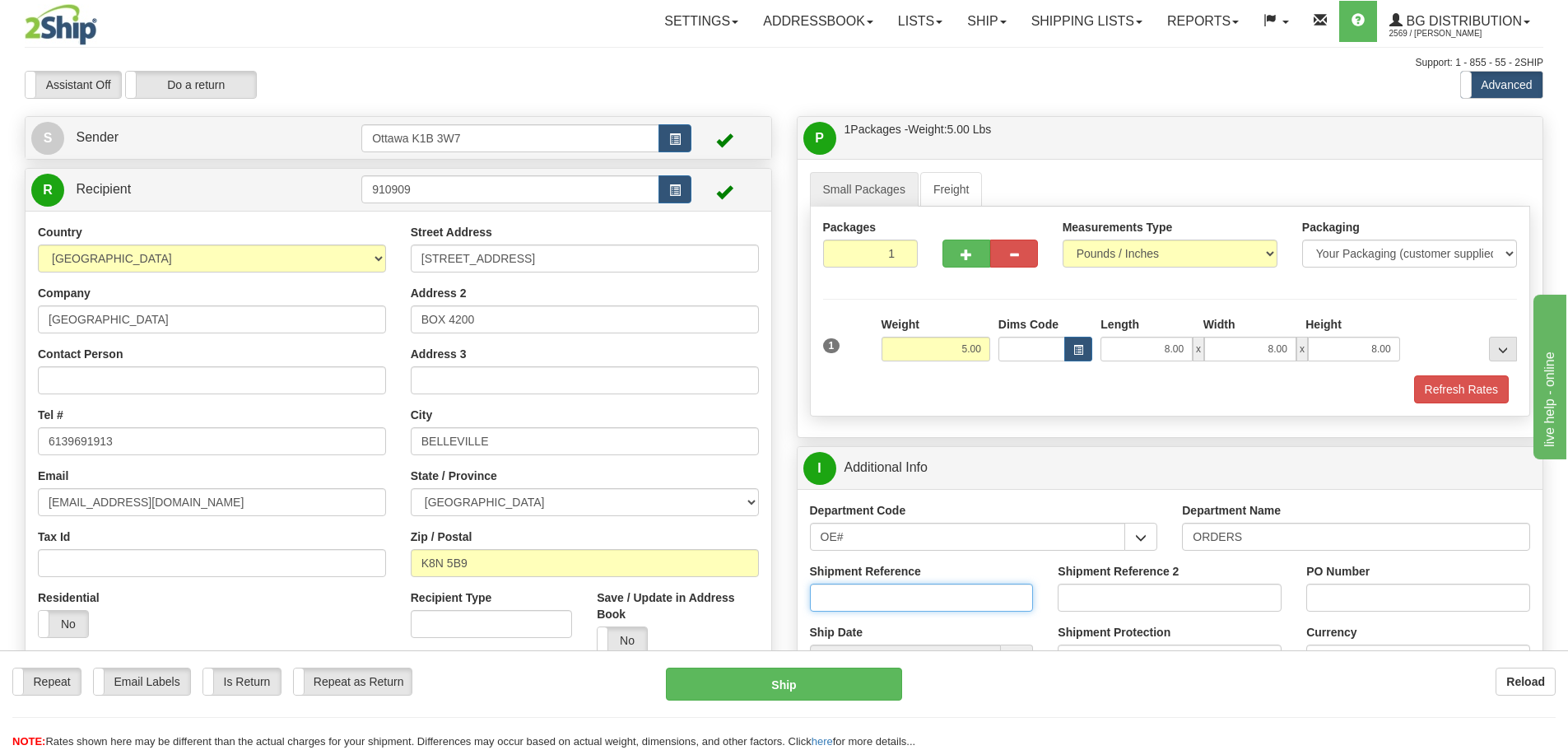
click at [867, 594] on input "Shipment Reference" at bounding box center [922, 598] width 224 height 28
type input "10203365-00"
click at [1422, 602] on input "PO Number" at bounding box center [1418, 598] width 224 height 28
paste input "10203365-00"
type input "10203365-00"
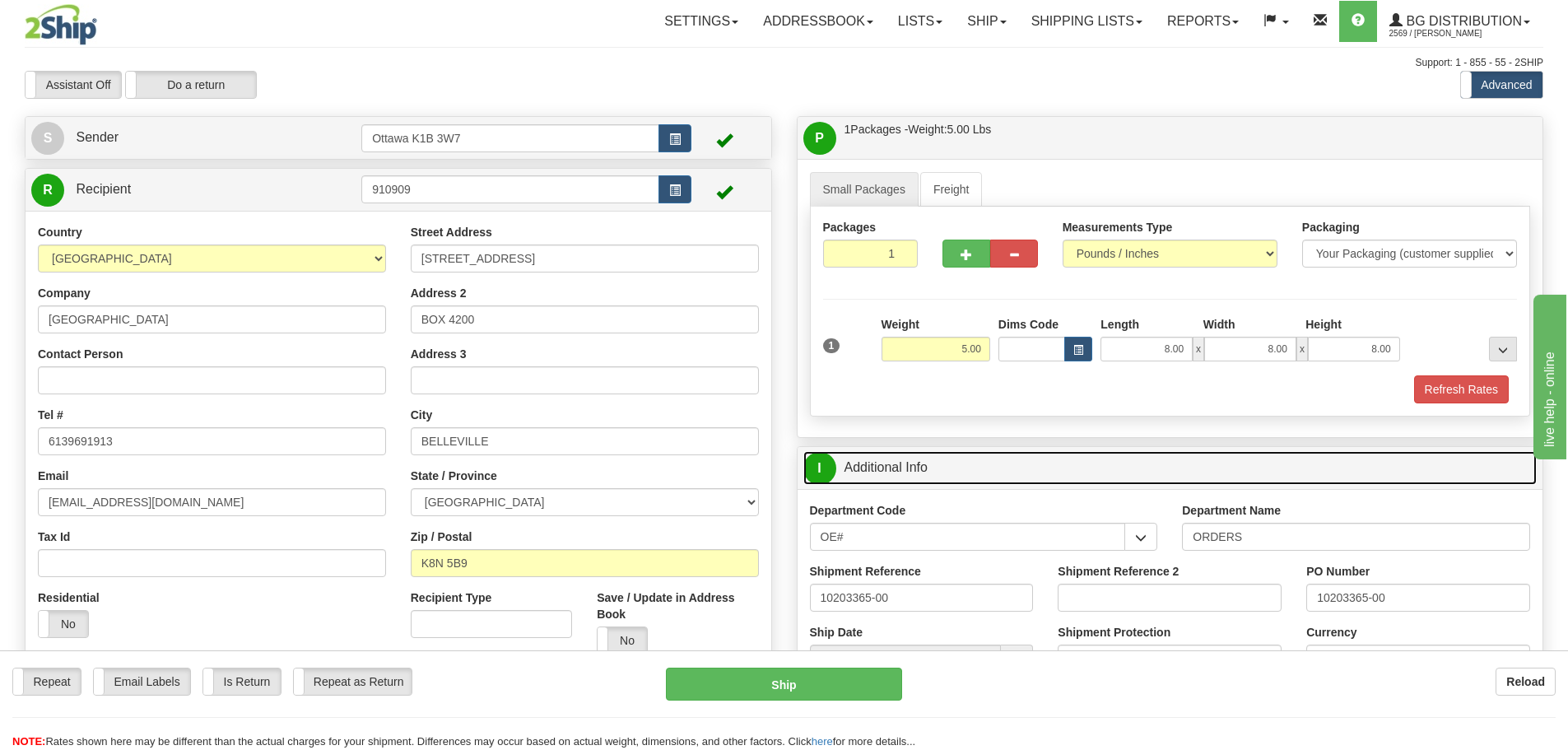
click at [1313, 460] on link "I Additional Info" at bounding box center [1170, 468] width 734 height 33
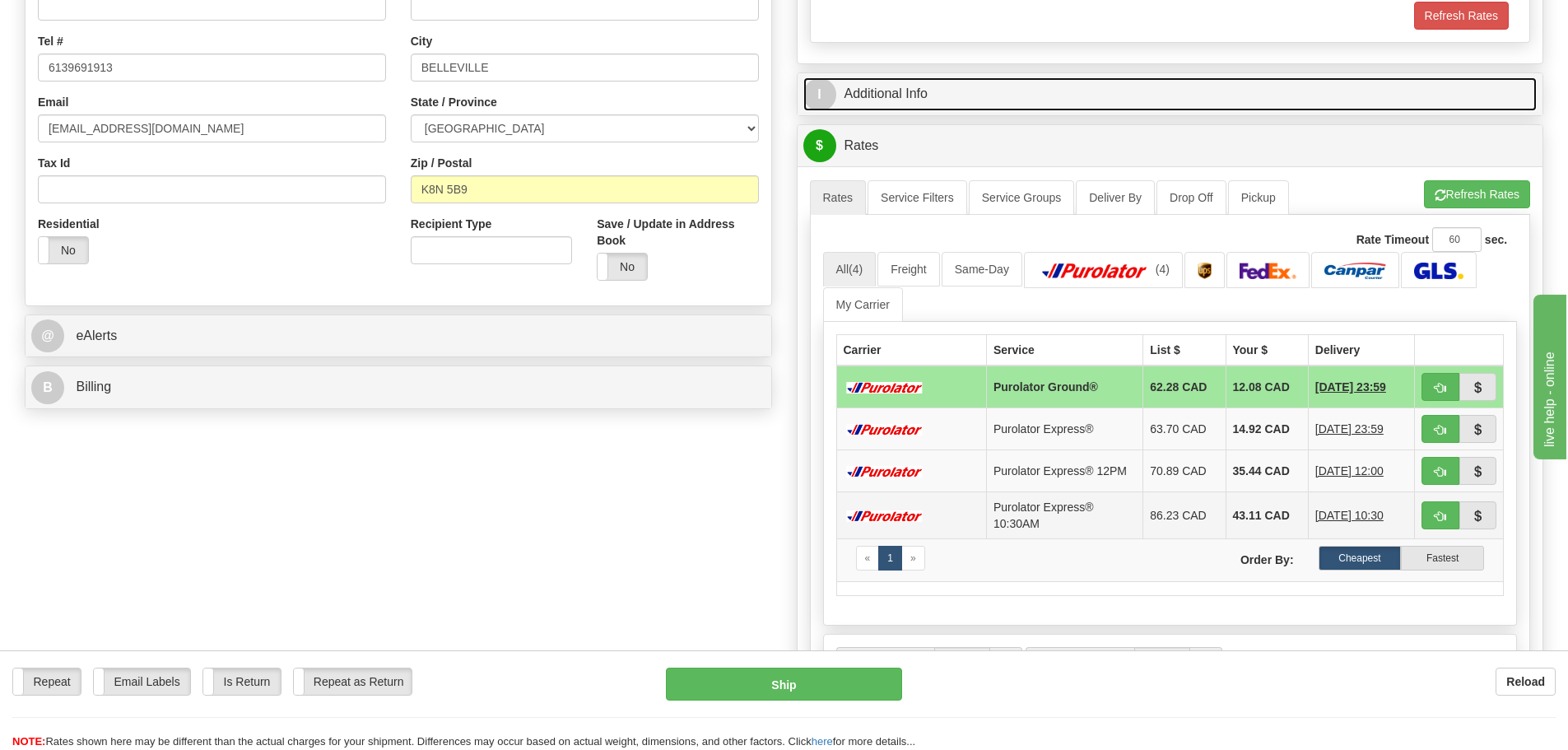
scroll to position [412, 0]
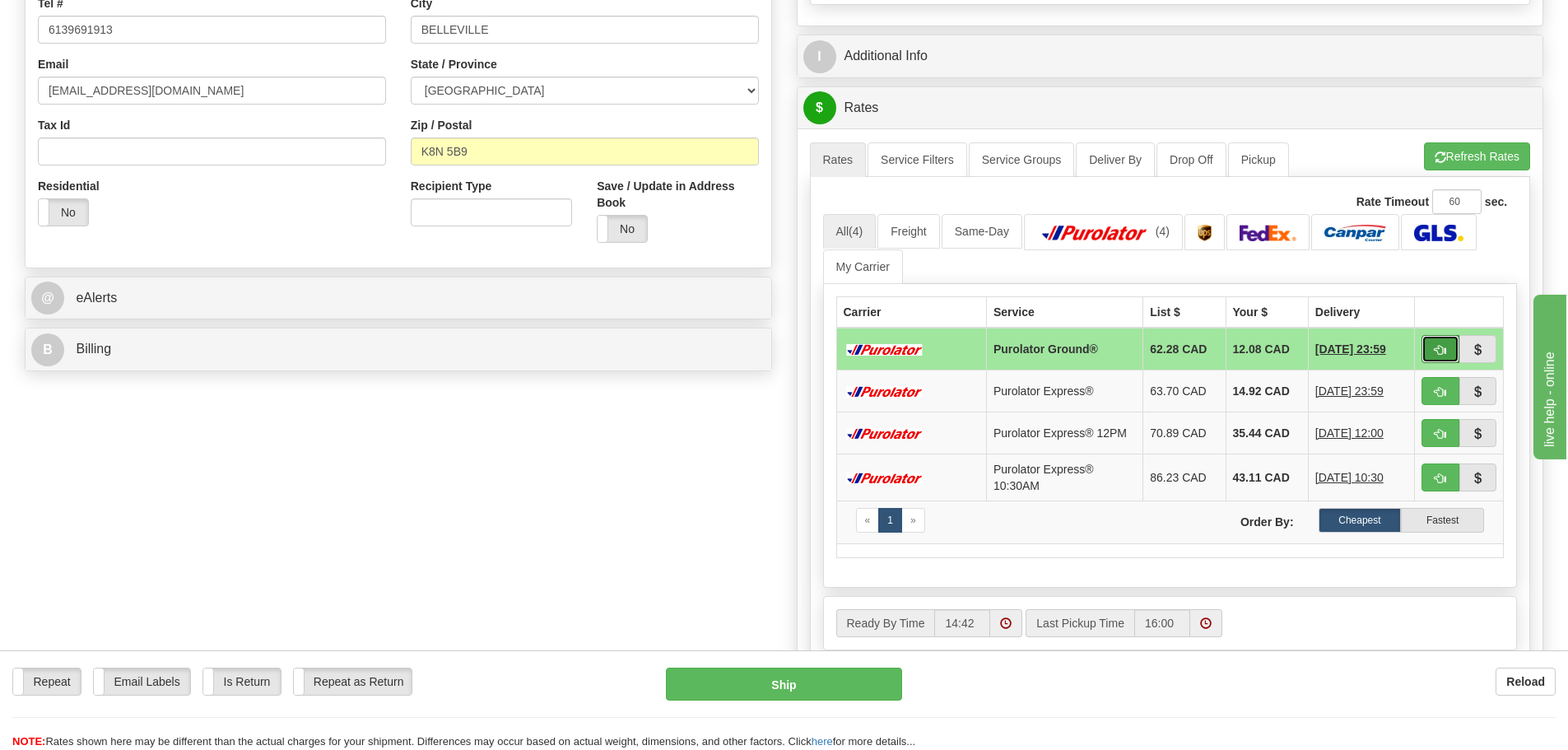
click at [1429, 355] on button "button" at bounding box center [1440, 350] width 38 height 28
type input "260"
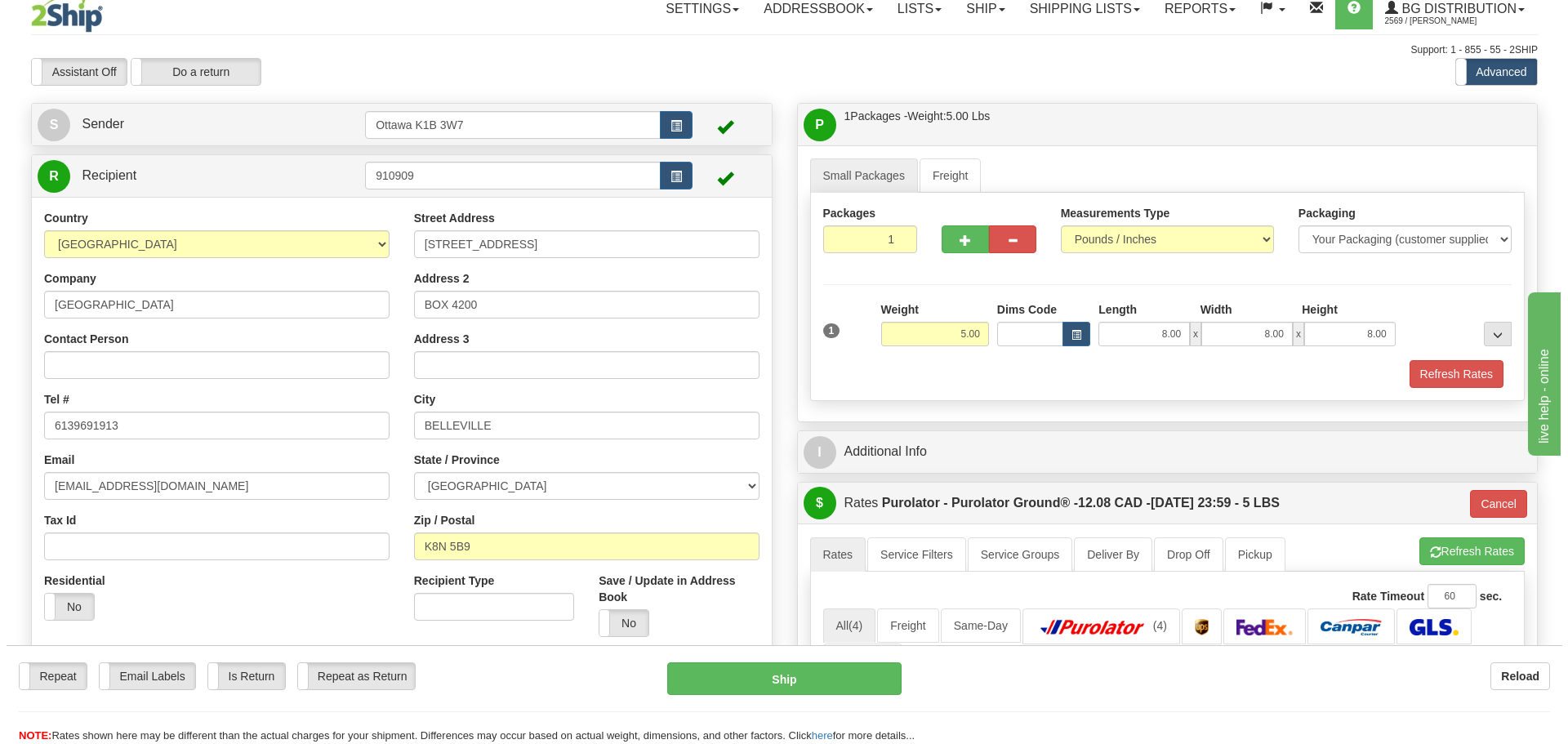
scroll to position [0, 0]
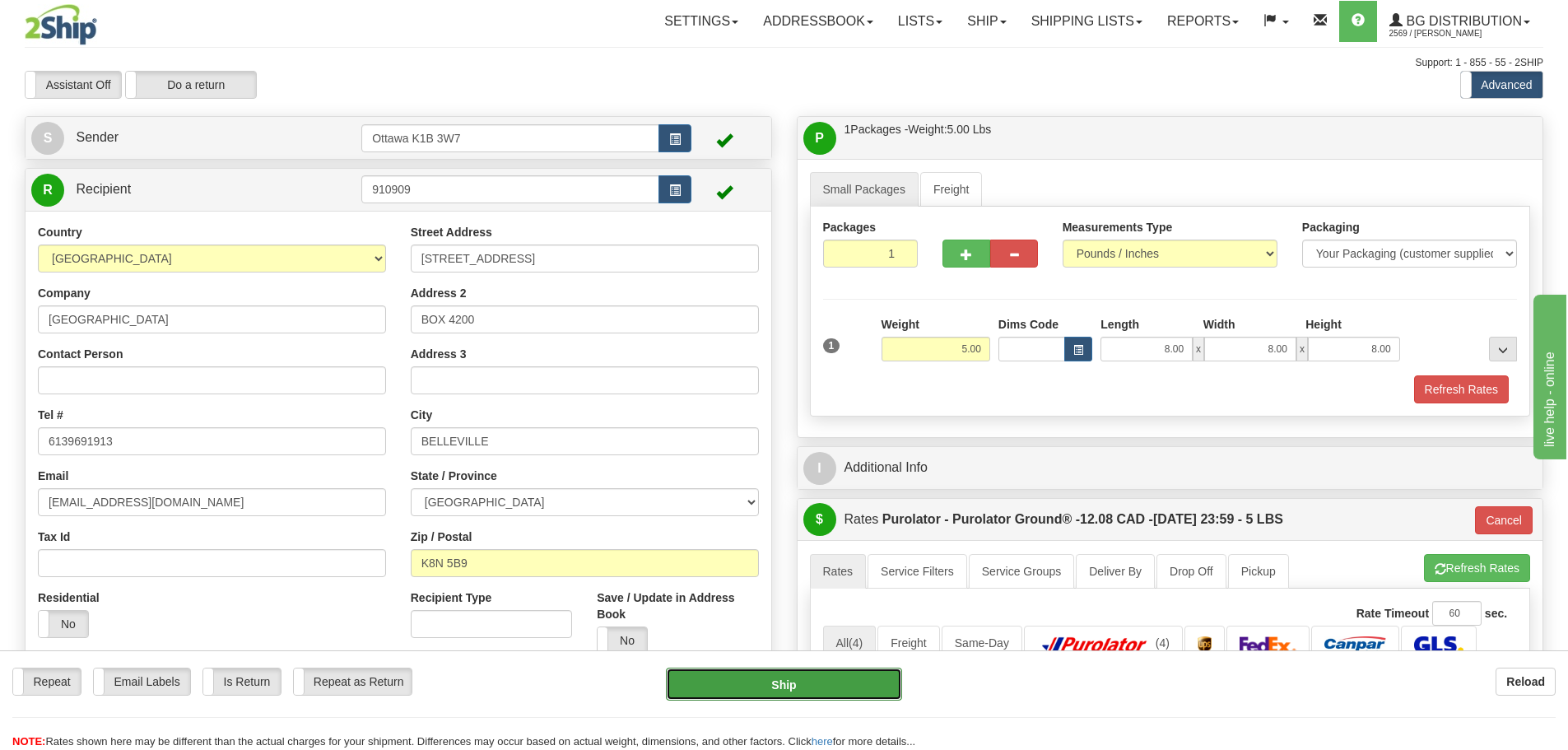
click at [788, 685] on button "Ship" at bounding box center [784, 684] width 236 height 33
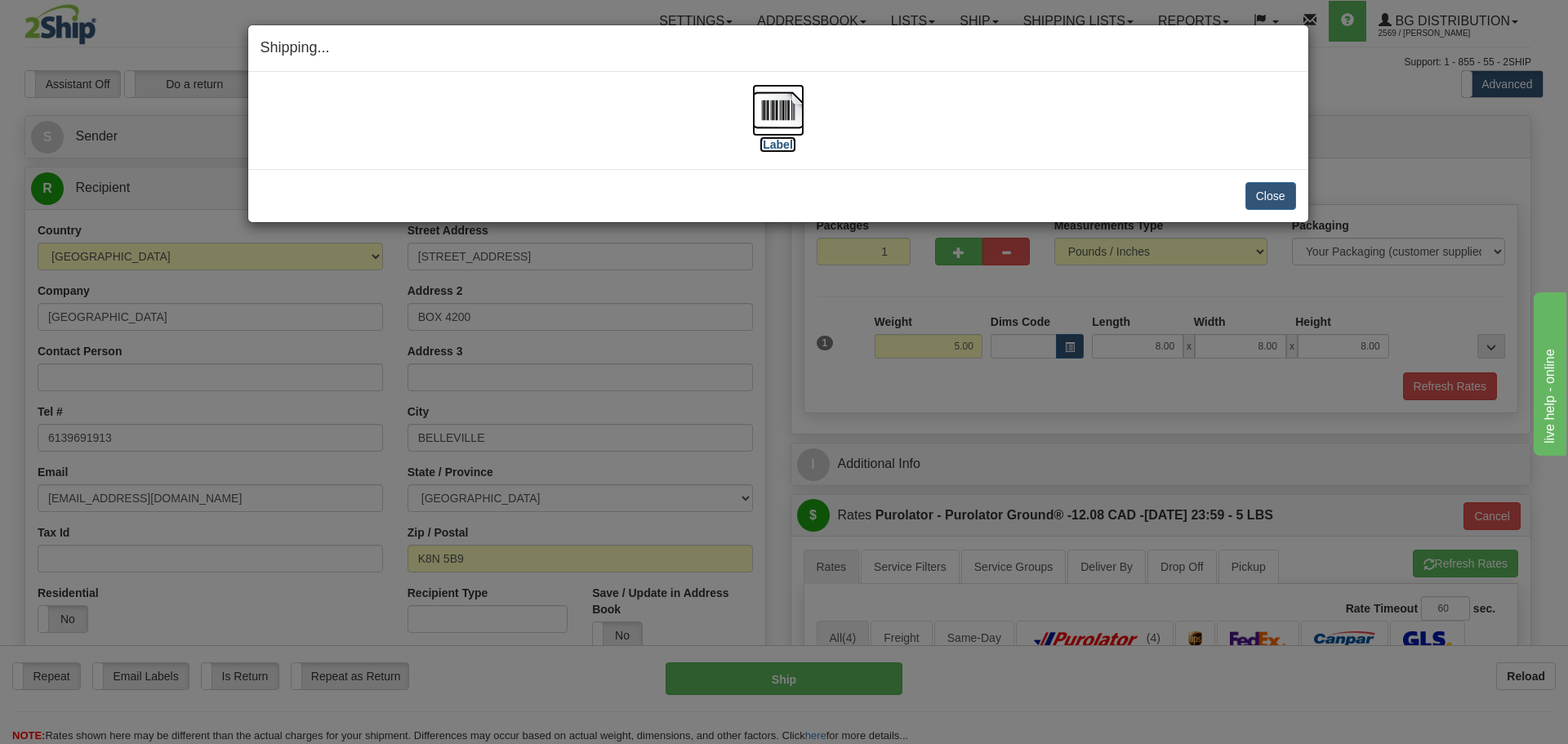
click at [781, 144] on label "[Label]" at bounding box center [778, 145] width 37 height 17
click at [1267, 193] on button "Close" at bounding box center [1271, 196] width 51 height 28
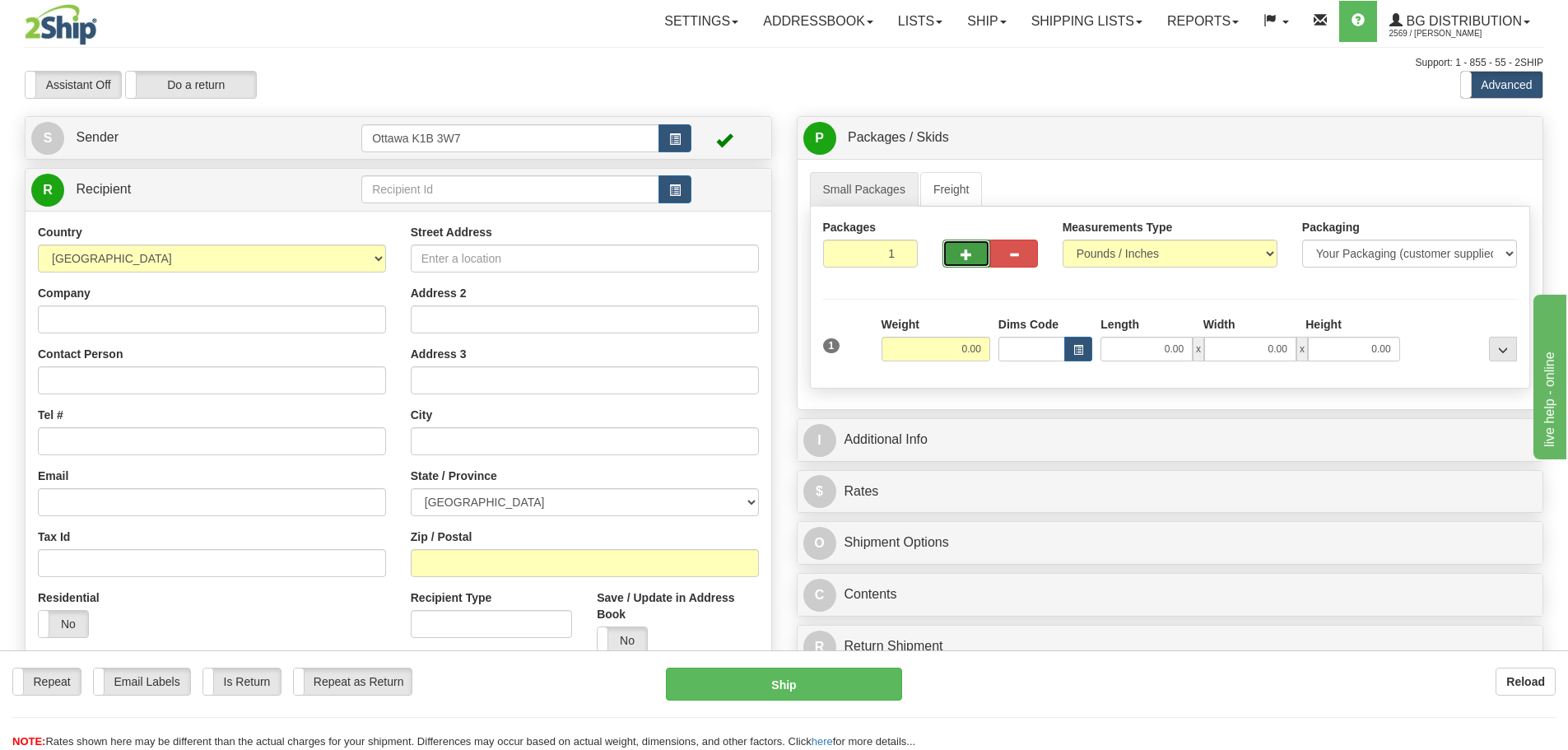
click at [954, 260] on button "button" at bounding box center [967, 254] width 47 height 28
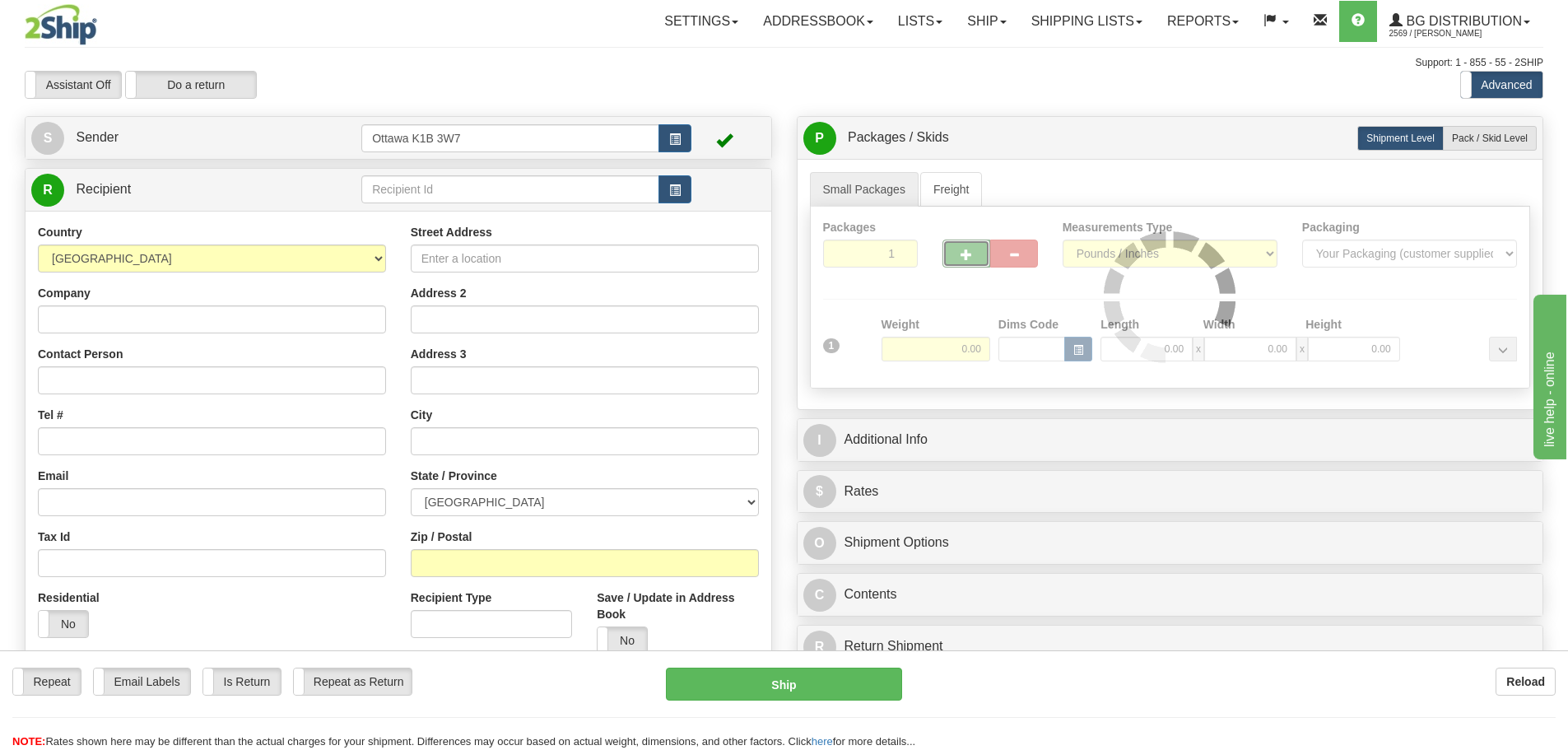
type input "2"
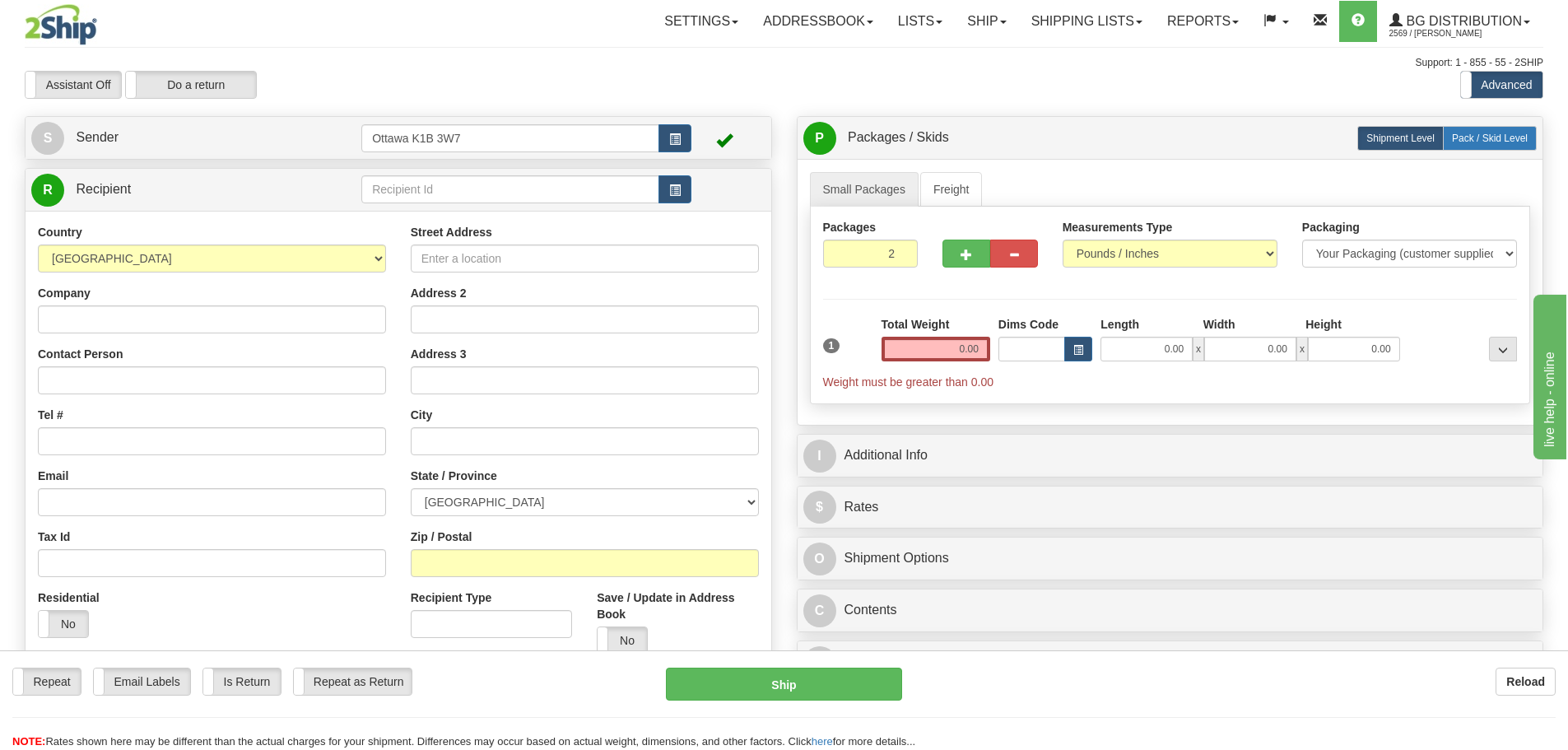
click at [1492, 137] on span "Pack / Skid Level" at bounding box center [1490, 138] width 76 height 11
radio input "true"
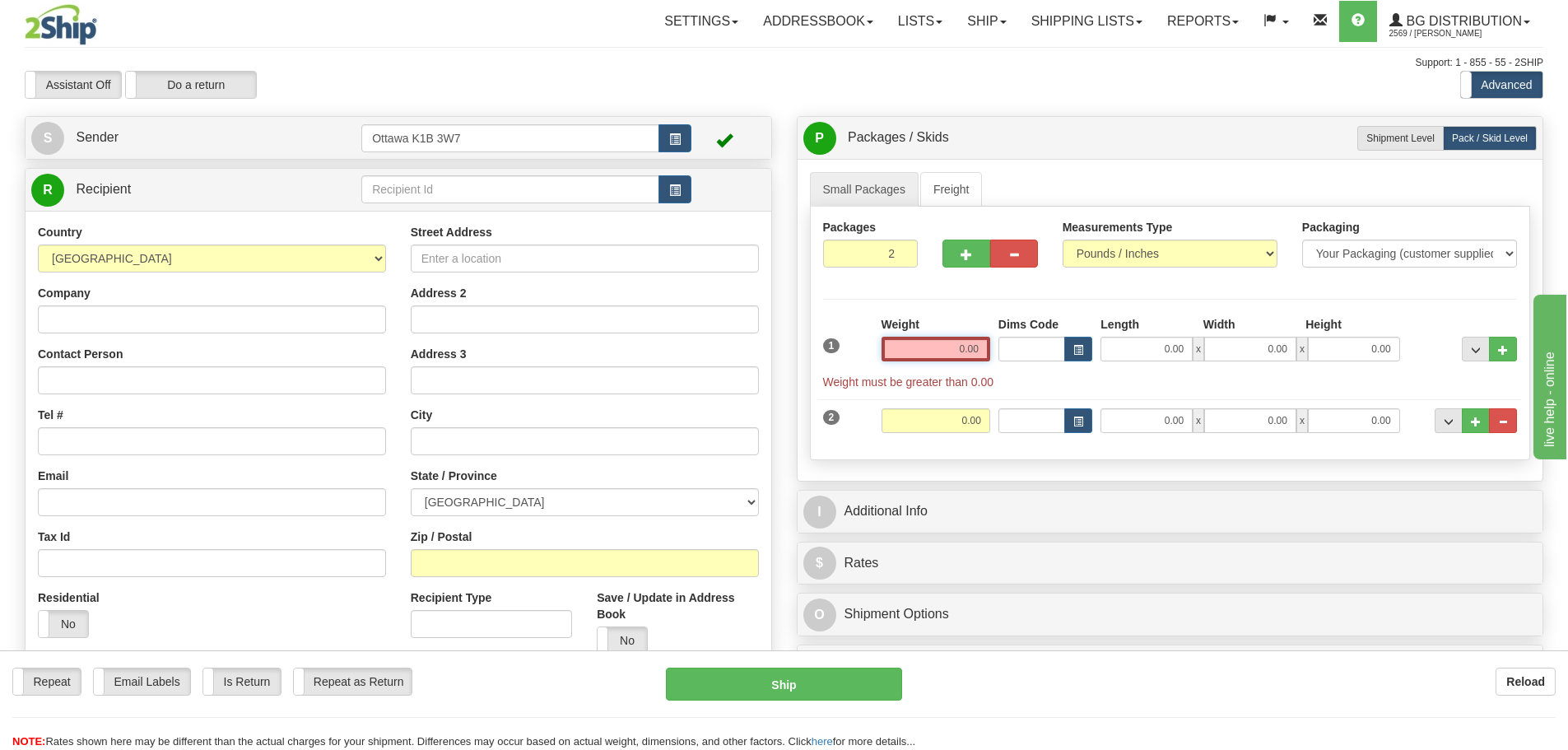
click at [976, 353] on input "0.00" at bounding box center [936, 350] width 109 height 25
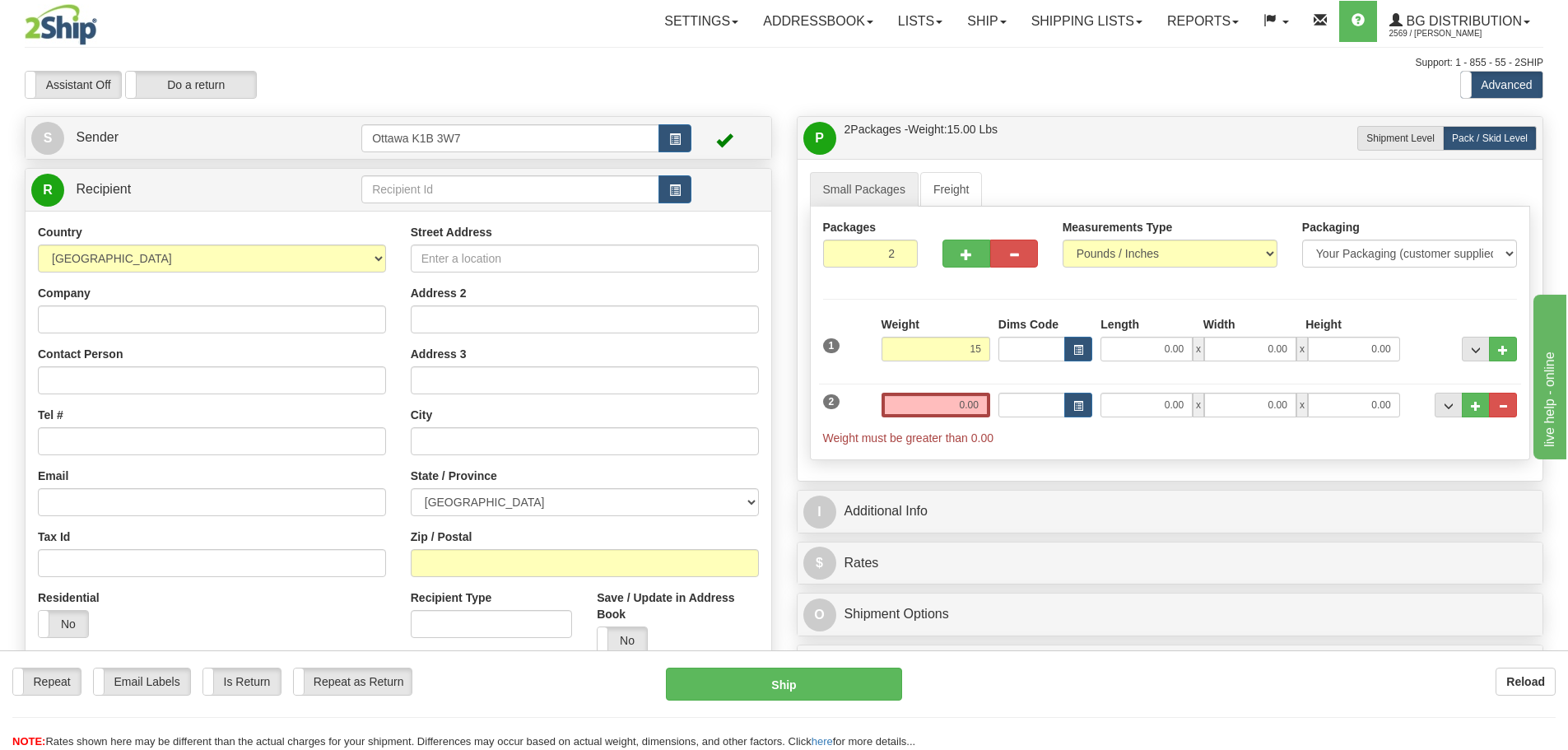
type input "15.00"
click at [1143, 330] on div "Length" at bounding box center [1147, 326] width 102 height 20
click at [1142, 350] on input "0.00" at bounding box center [1147, 350] width 92 height 25
type input "16.00"
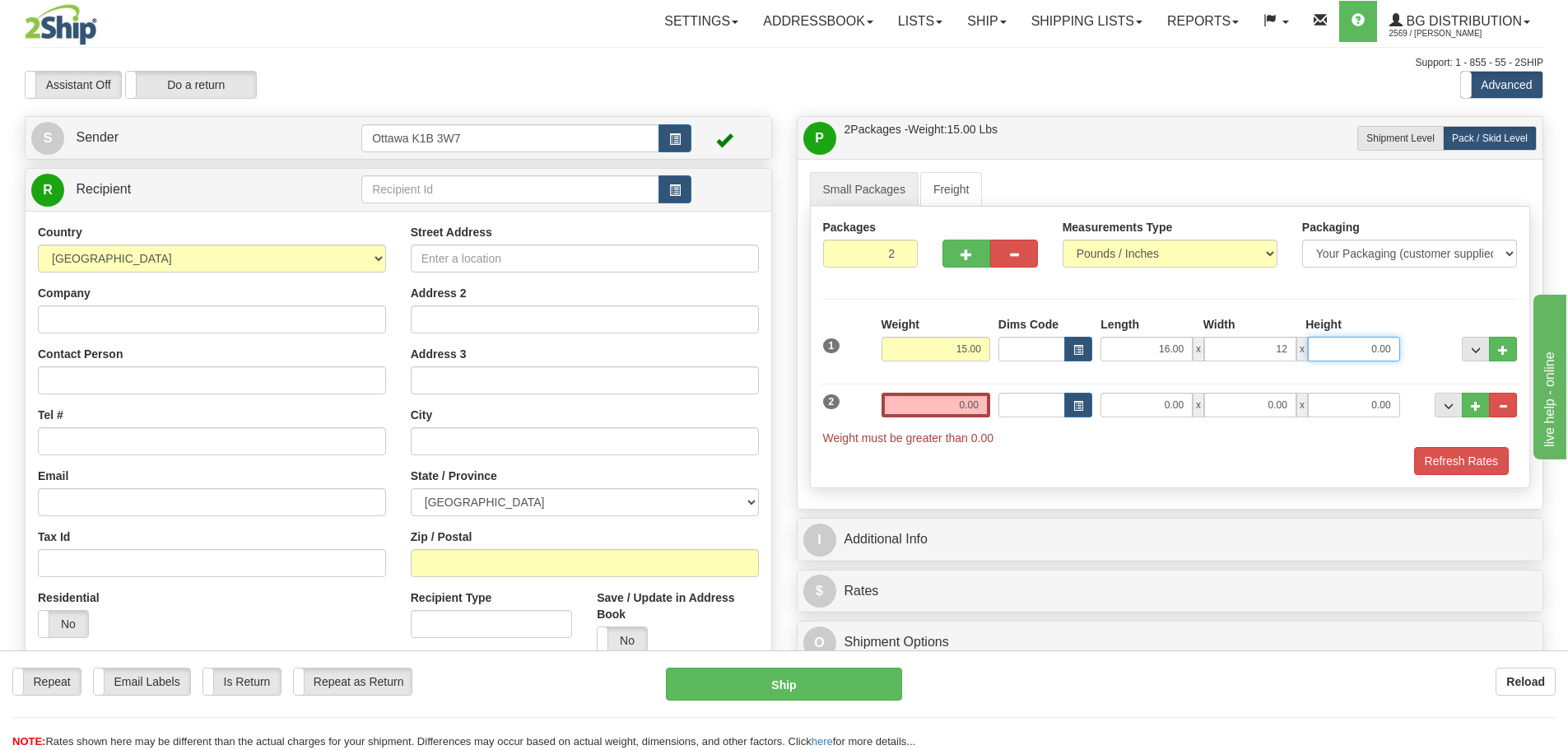
type input "12.00"
type input "8.00"
click at [1315, 299] on hr at bounding box center [1170, 299] width 694 height 1
click at [946, 403] on input "0.00" at bounding box center [936, 405] width 109 height 25
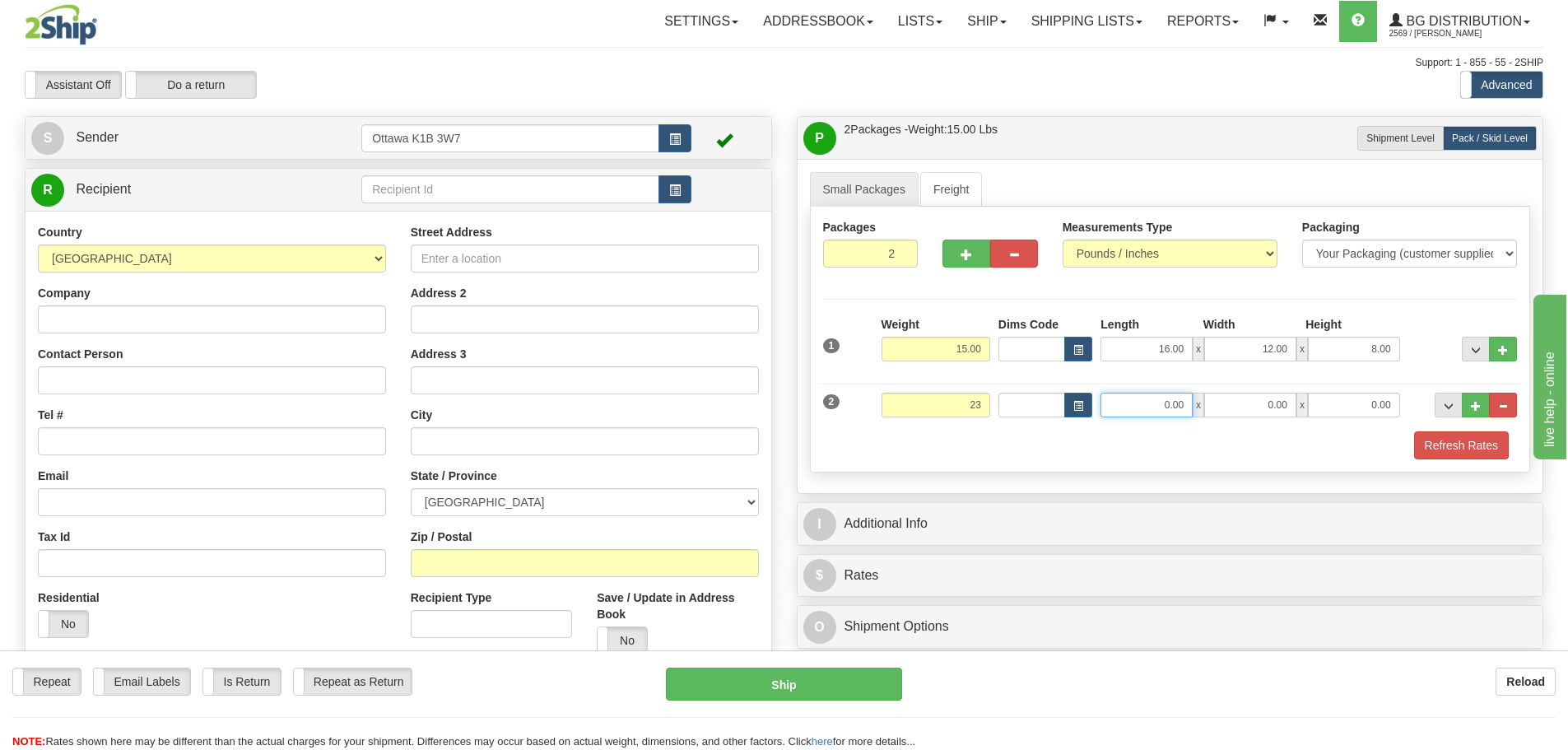
type input "23.00"
click at [1164, 407] on input "0.00" at bounding box center [1147, 405] width 92 height 25
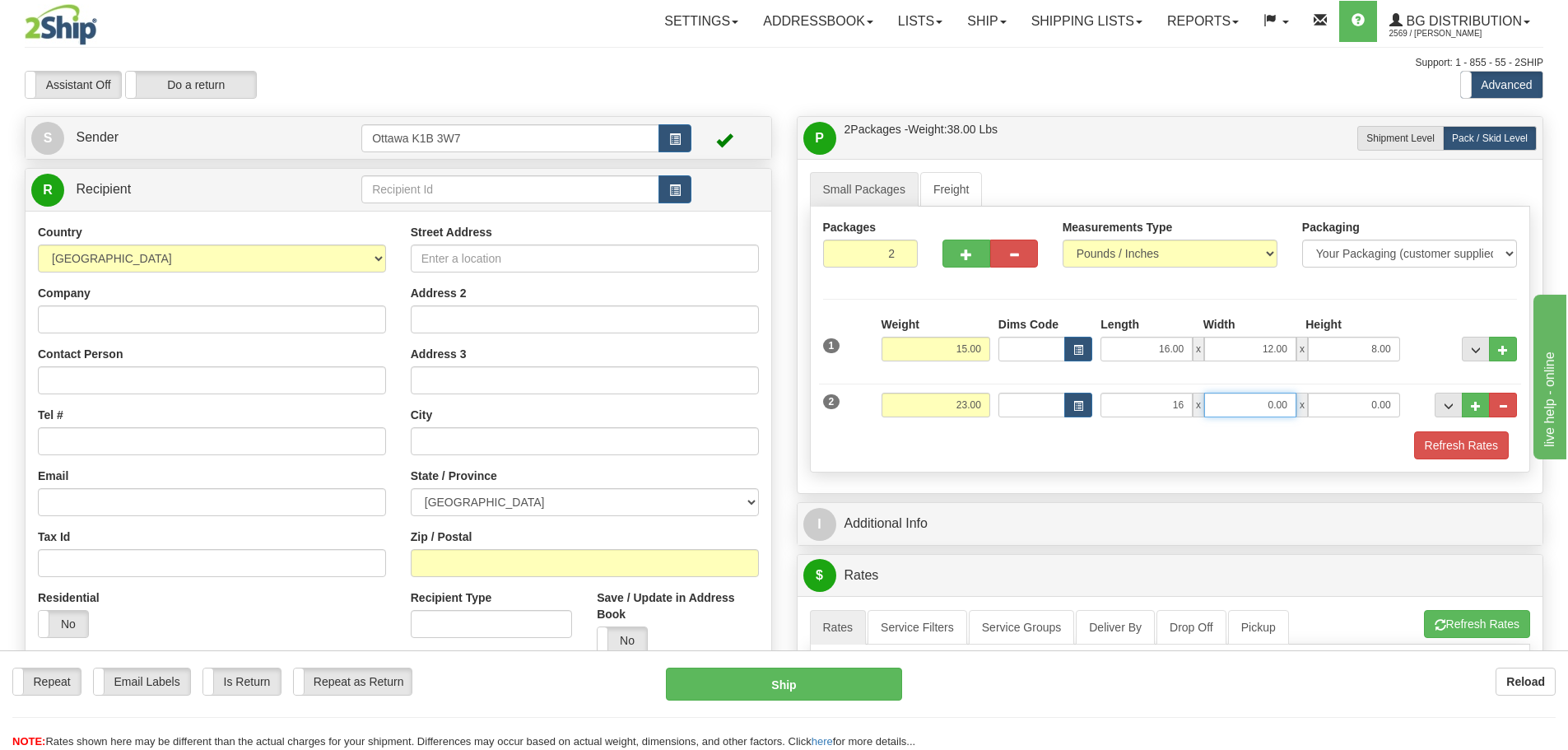
type input "16.00"
type input "12.00"
type input "13.00"
click at [1167, 447] on div "Refresh Rates" at bounding box center [1170, 445] width 703 height 28
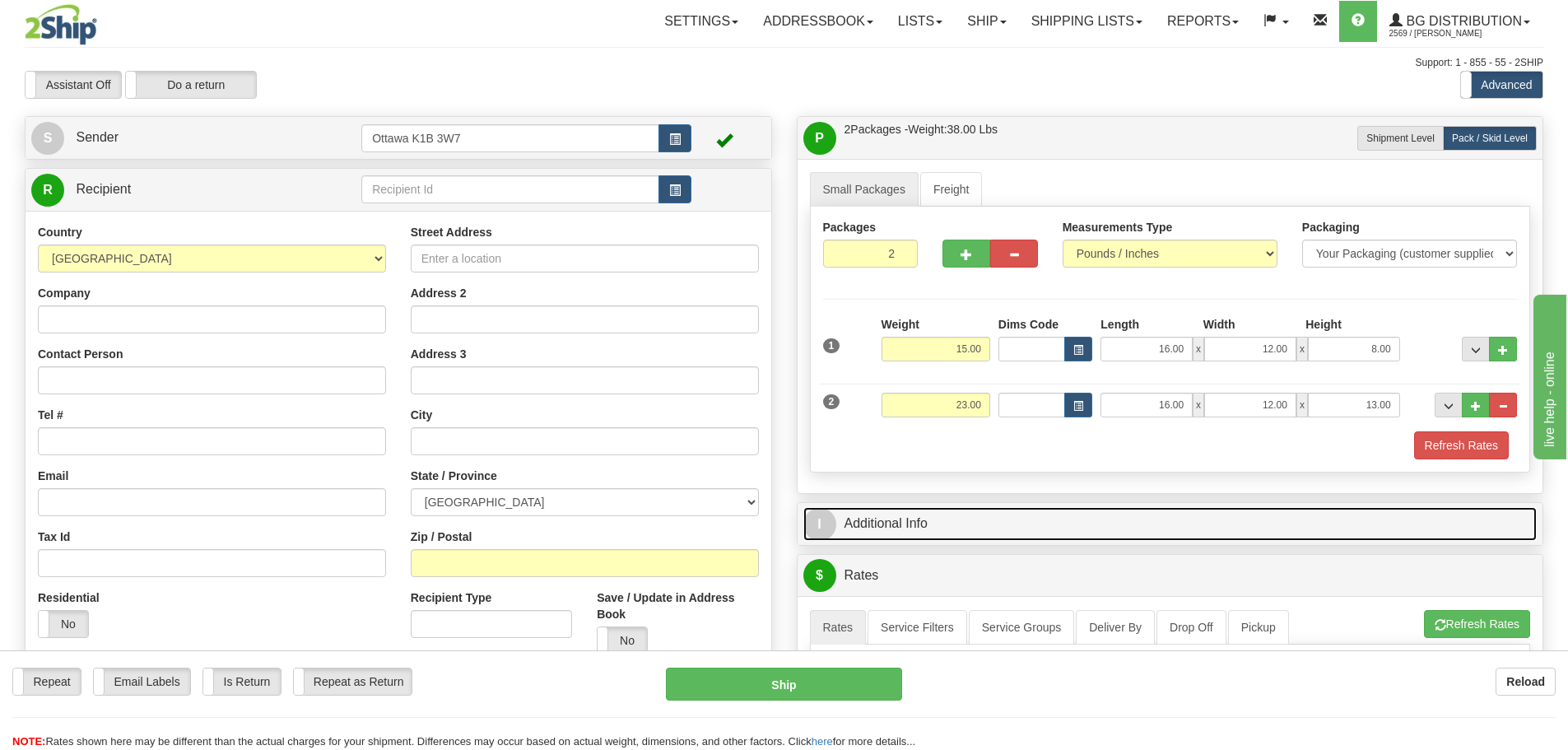
click at [1003, 518] on link "I Additional Info" at bounding box center [1170, 524] width 734 height 33
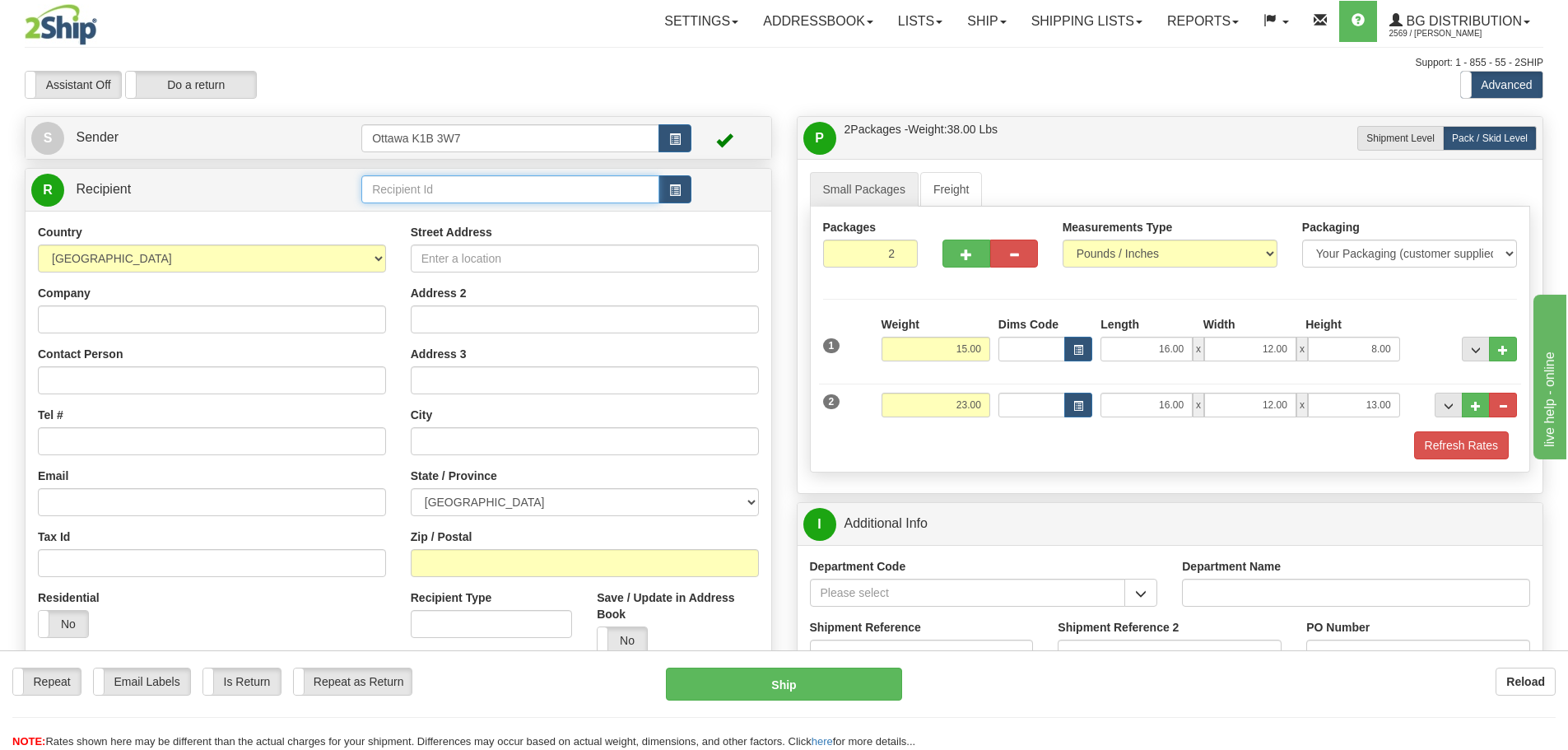
click at [423, 183] on input "text" at bounding box center [510, 190] width 298 height 28
type input "0"
type input "910588"
click button "Delete" at bounding box center [0, 0] width 0 height 0
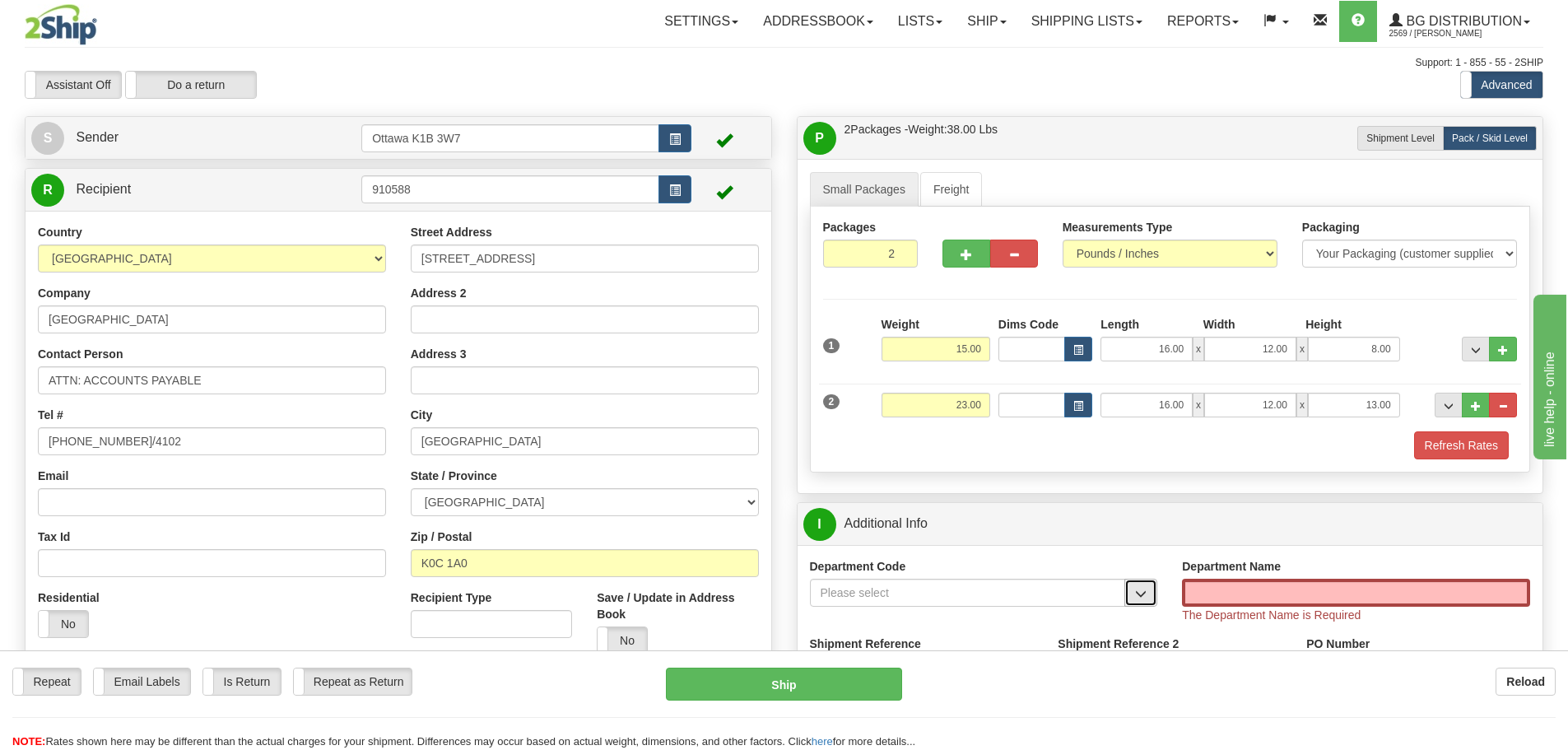
click at [1143, 600] on button "button" at bounding box center [1141, 593] width 33 height 28
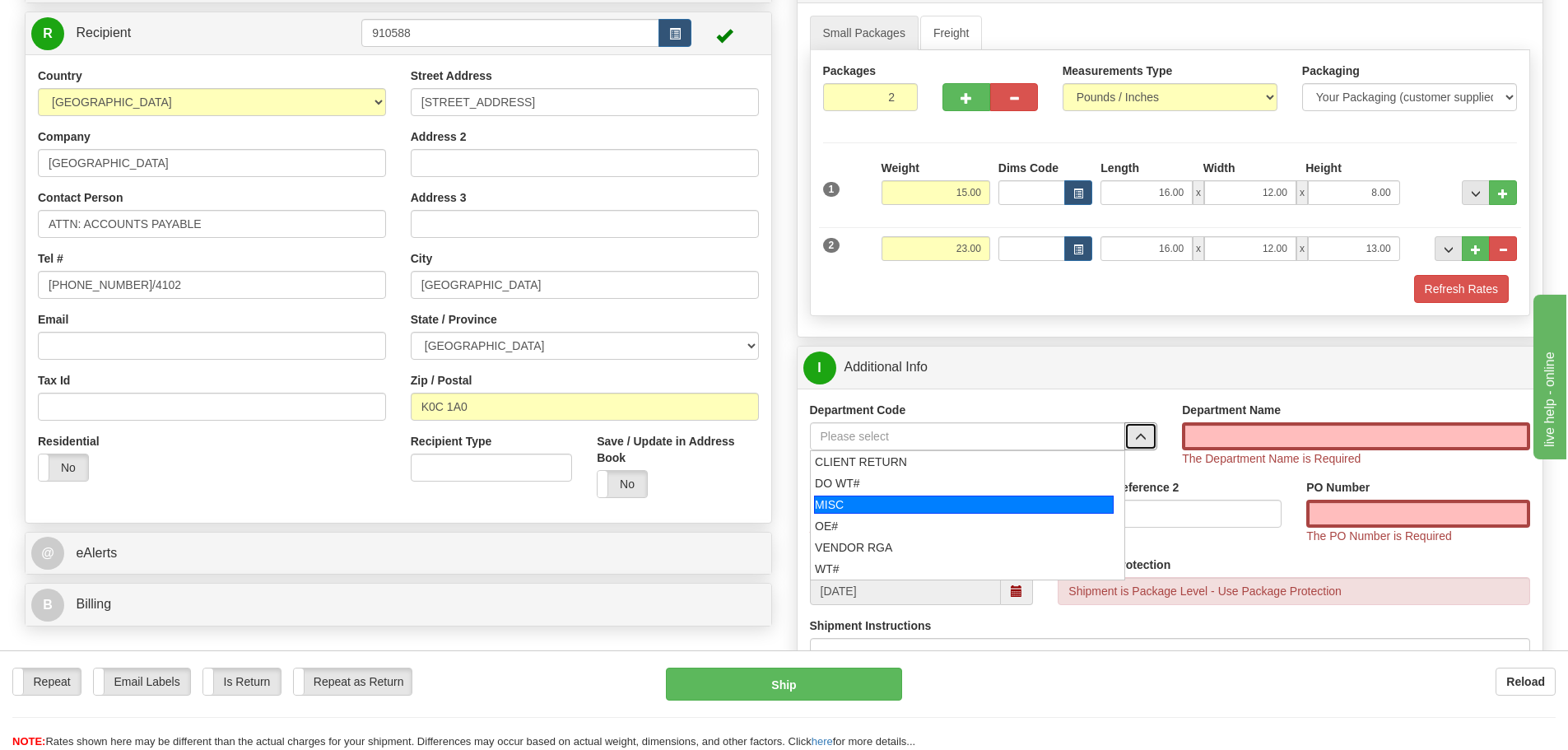
scroll to position [165, 0]
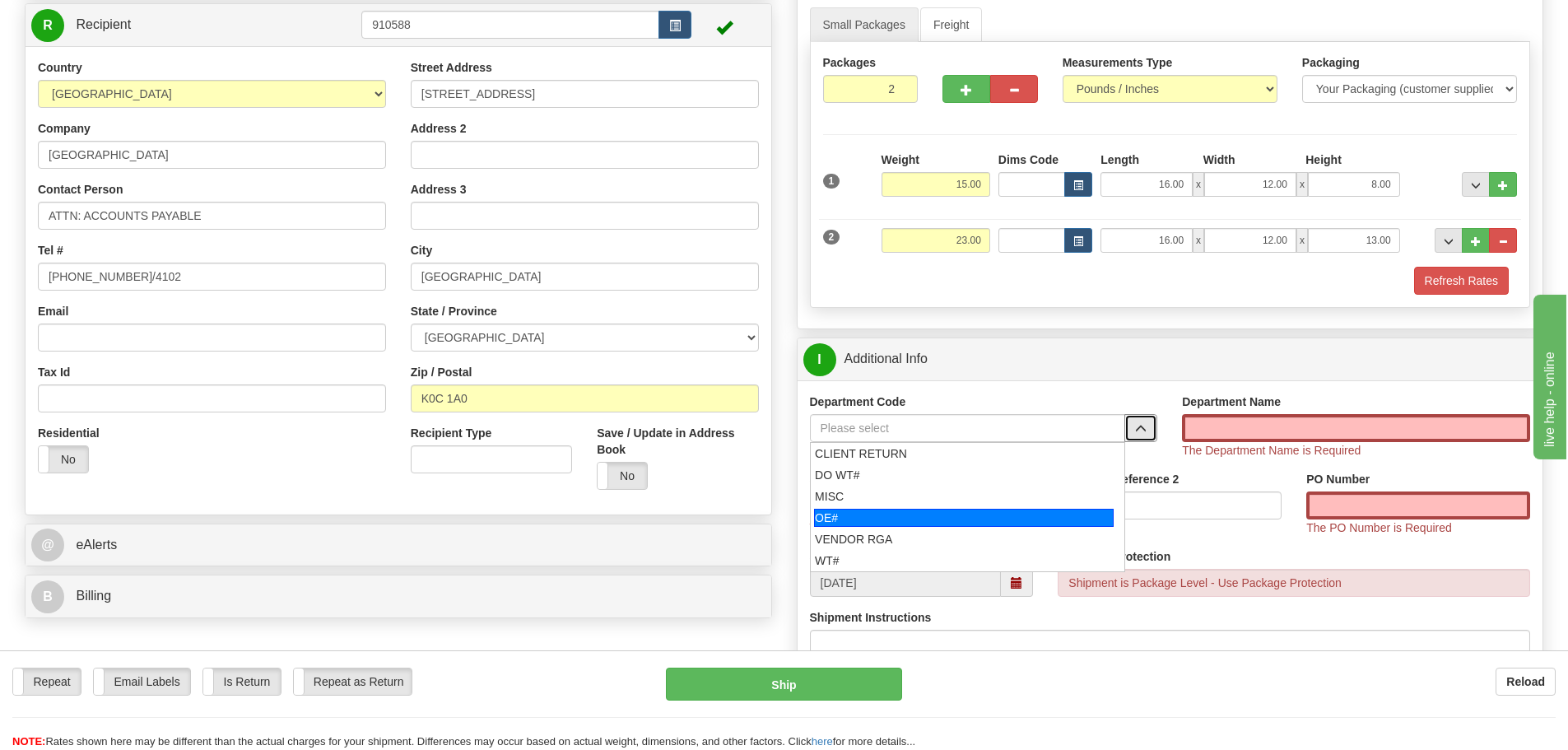
click at [917, 527] on li "OE#" at bounding box center [968, 518] width 314 height 21
type input "OE#"
type input "ORDERS"
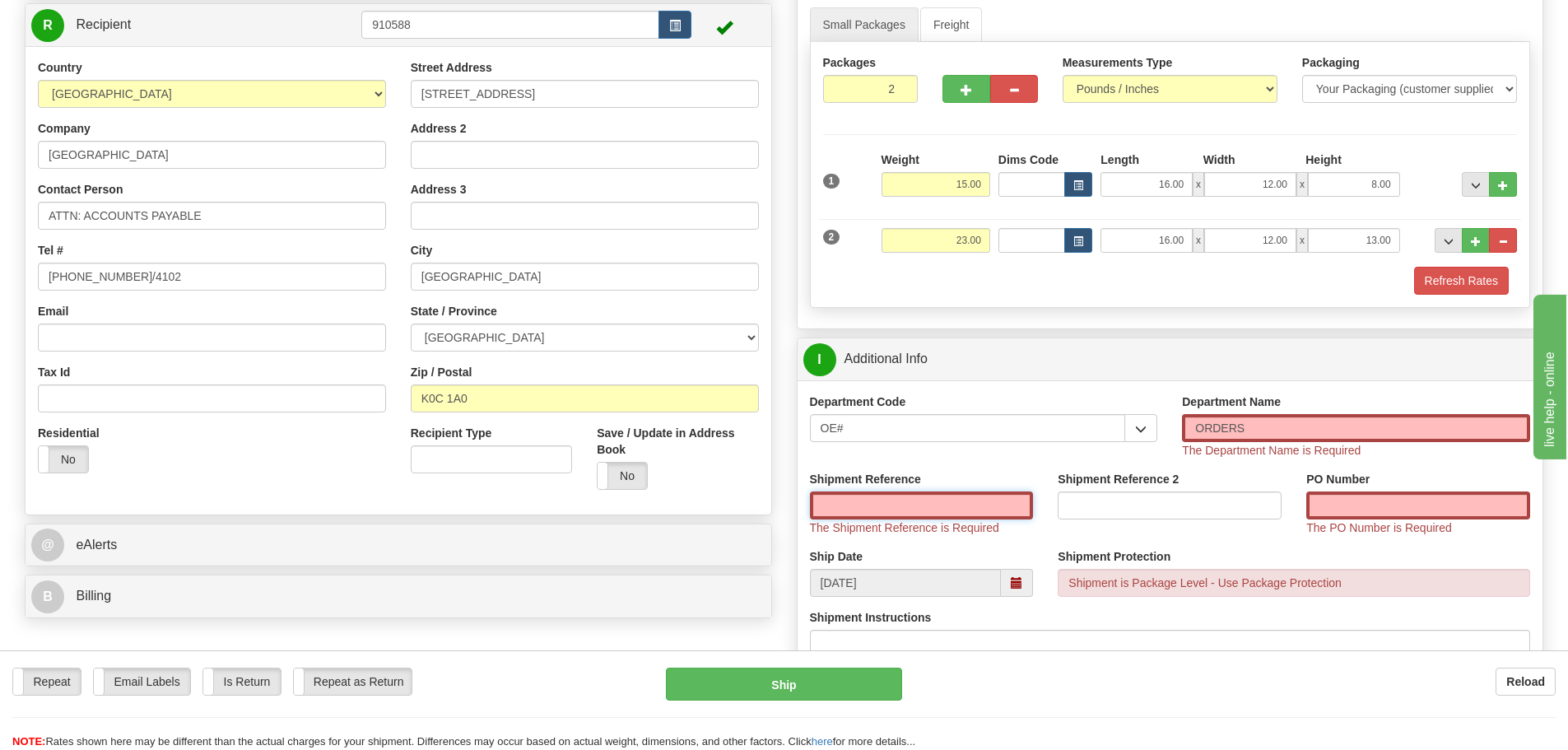
click at [933, 508] on input "Shipment Reference" at bounding box center [922, 506] width 224 height 28
type input "10203371-00"
click at [1418, 508] on input "PO Number" at bounding box center [1418, 506] width 224 height 28
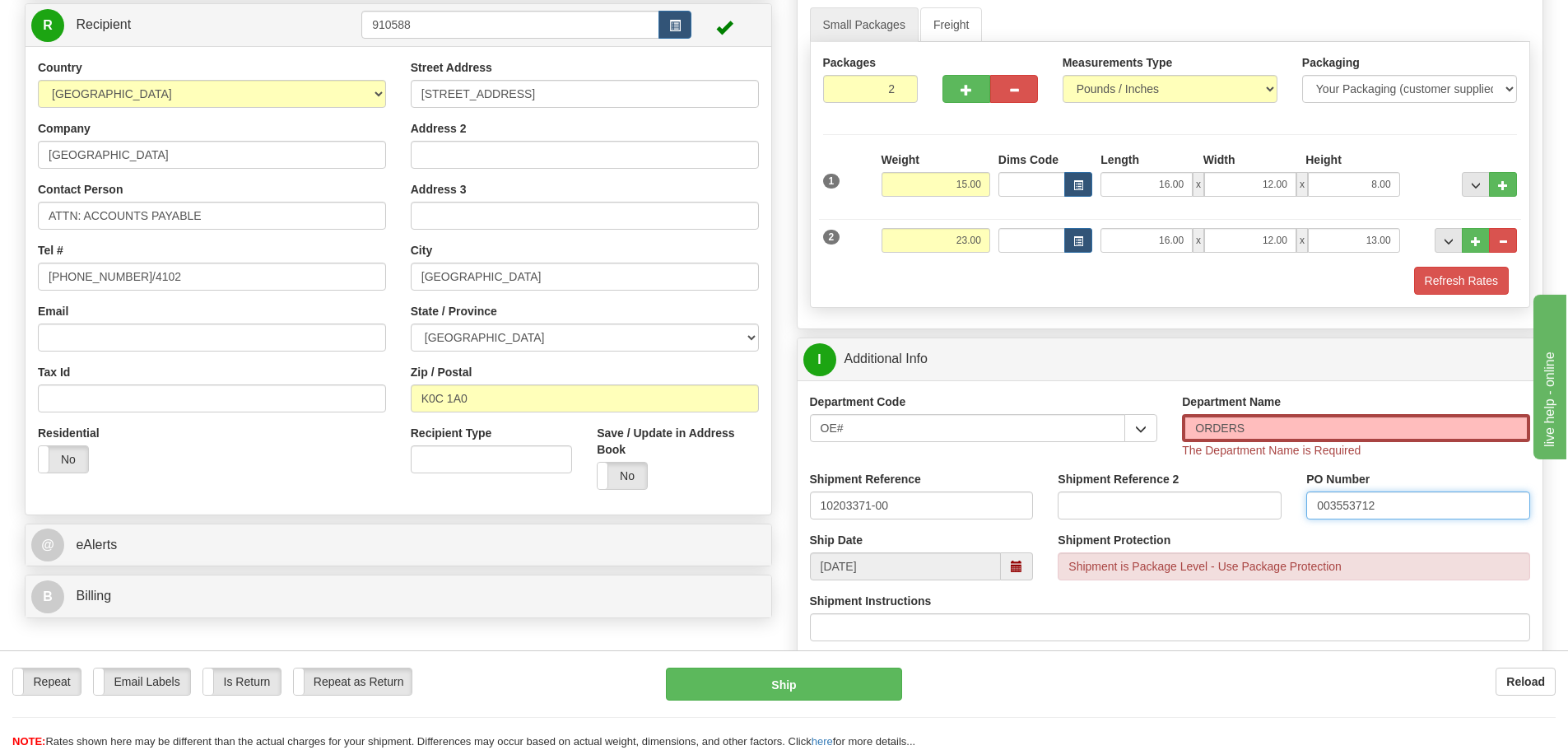
type input "003553712"
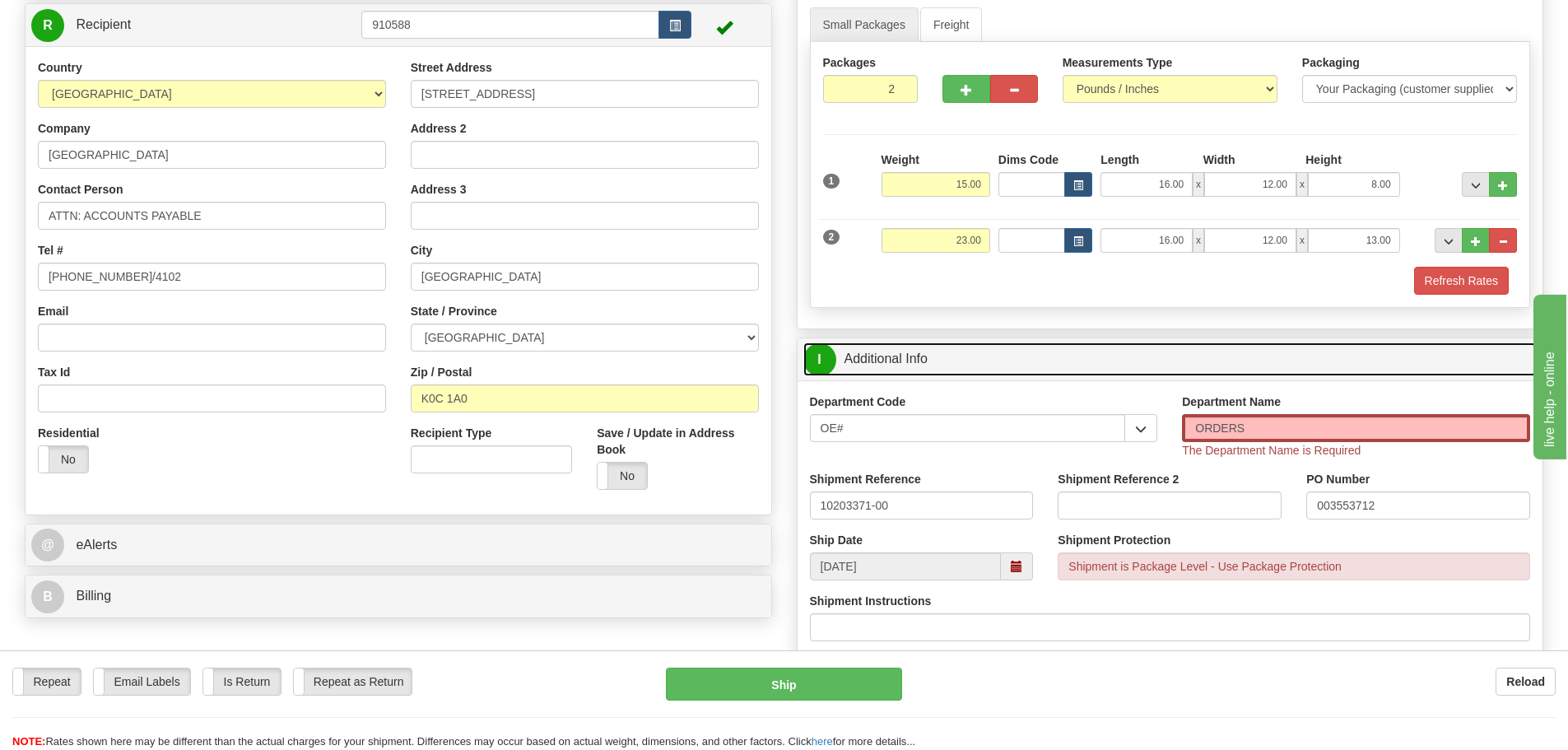
click at [1284, 364] on link "I Additional Info" at bounding box center [1170, 359] width 734 height 33
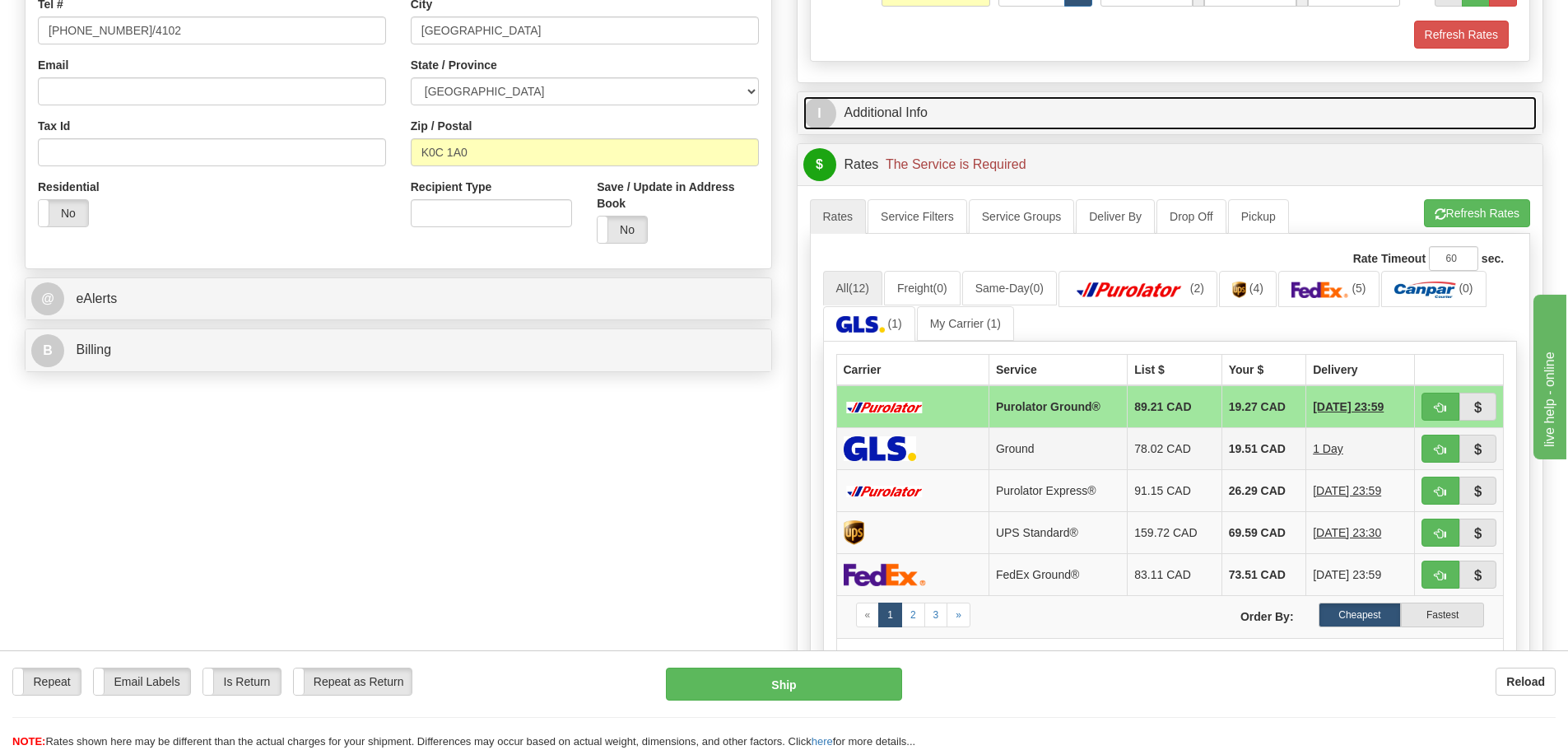
scroll to position [412, 0]
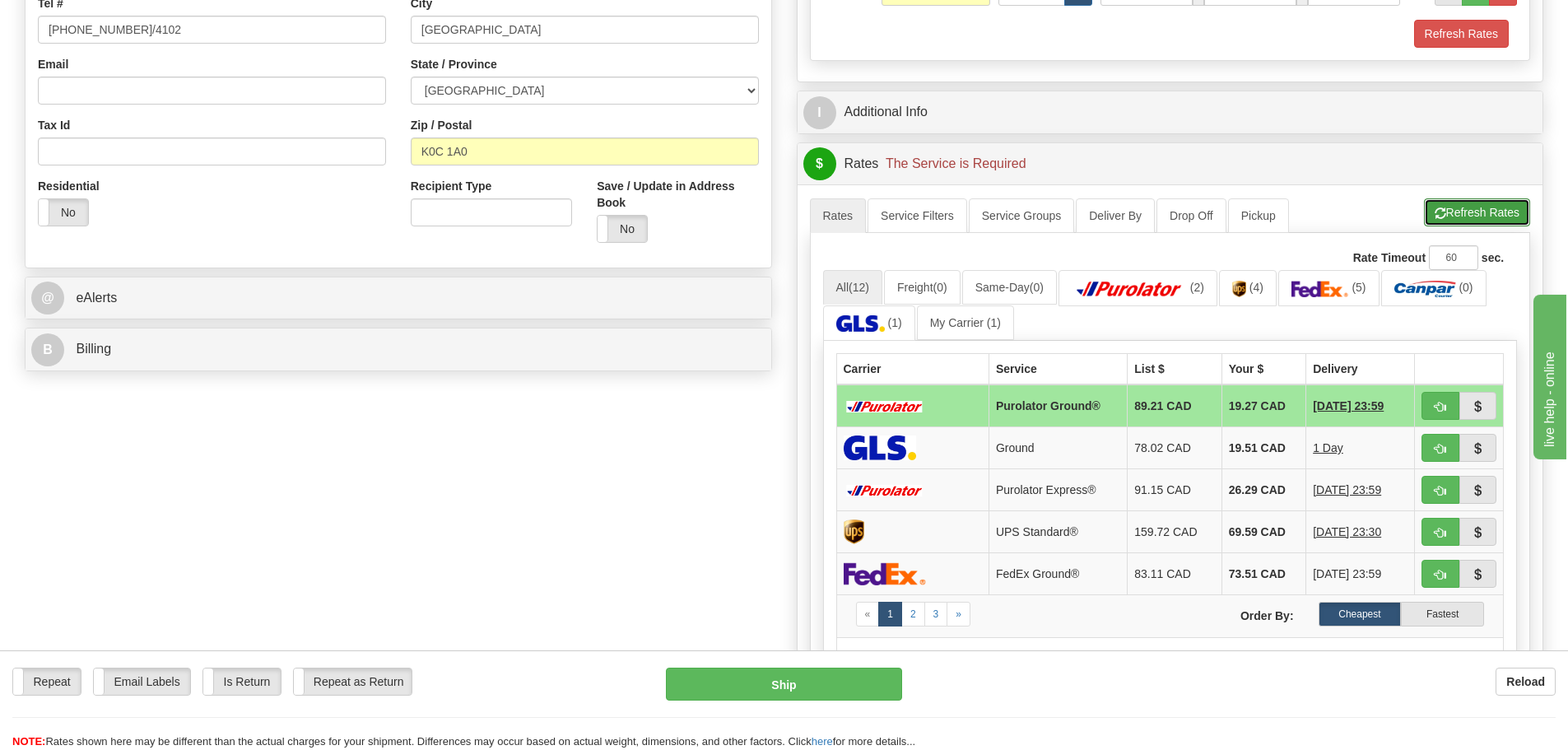
click at [1463, 214] on button "Refresh Rates" at bounding box center [1477, 213] width 106 height 28
click at [1446, 404] on span "button" at bounding box center [1440, 407] width 11 height 11
type input "260"
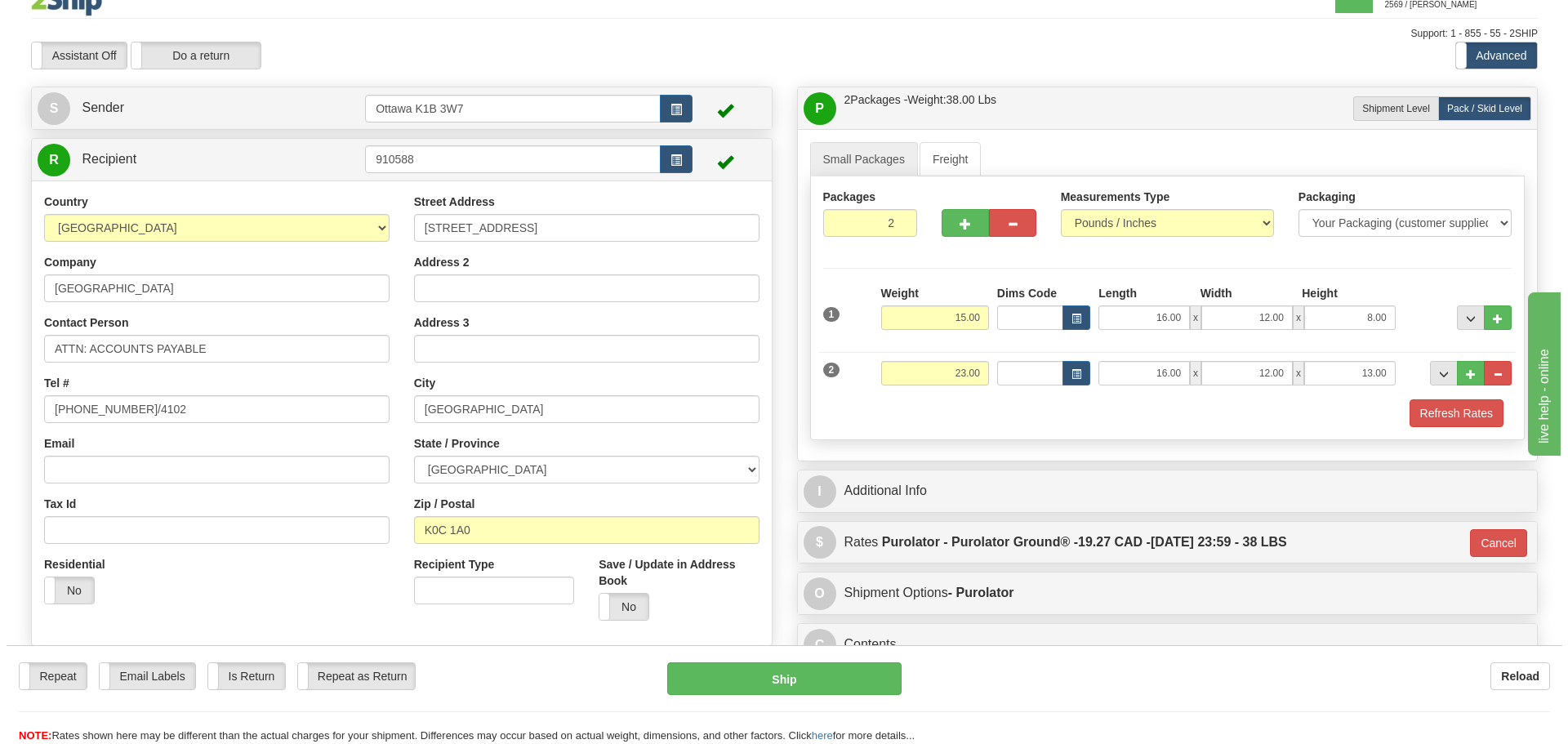
scroll to position [0, 0]
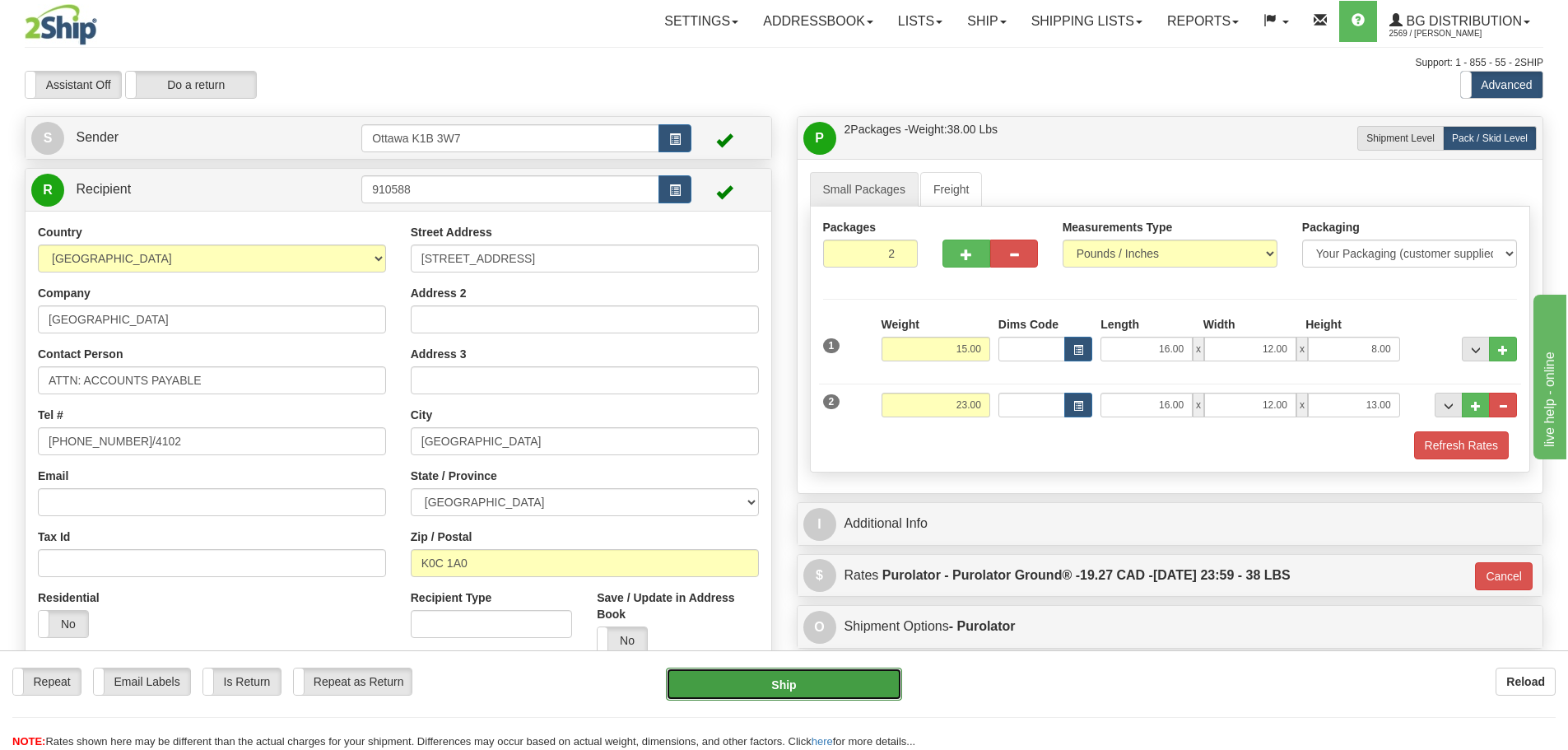
click at [809, 682] on button "Ship" at bounding box center [784, 684] width 236 height 33
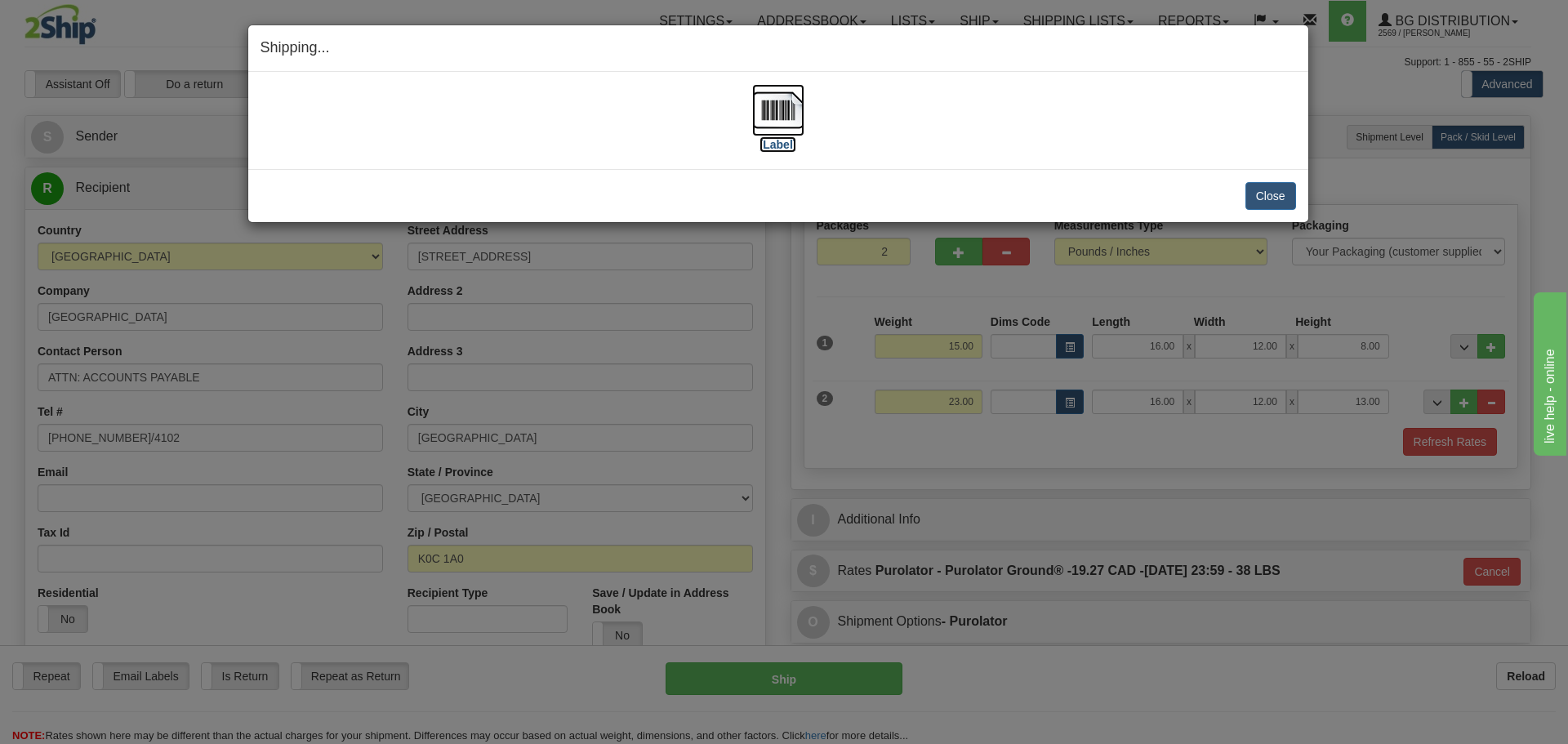
click at [778, 146] on label "[Label]" at bounding box center [778, 145] width 37 height 17
click at [1287, 199] on button "Close" at bounding box center [1271, 196] width 51 height 28
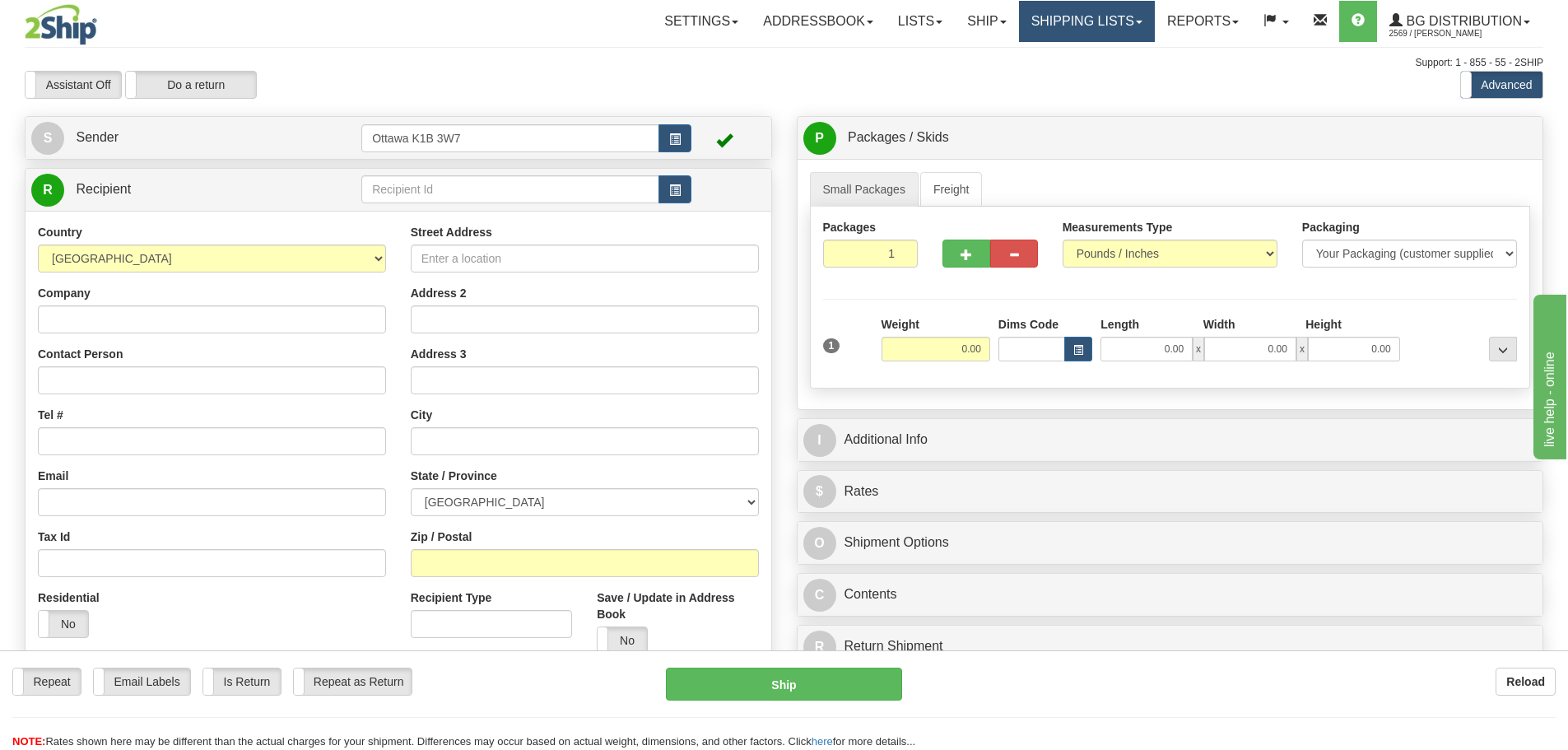
click at [1085, 20] on link "Shipping lists" at bounding box center [1087, 21] width 136 height 41
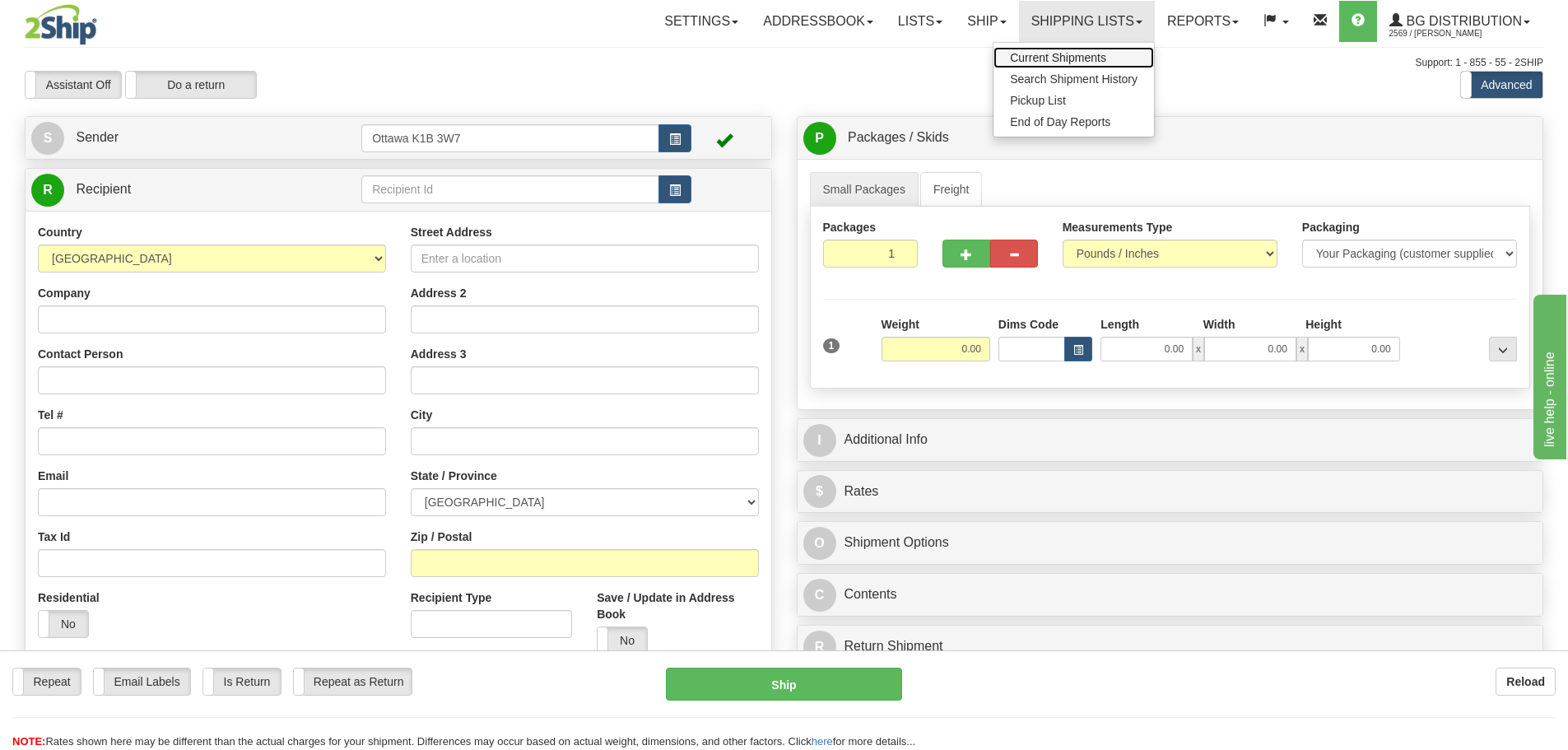
click at [1071, 57] on span "Current Shipments" at bounding box center [1059, 57] width 97 height 13
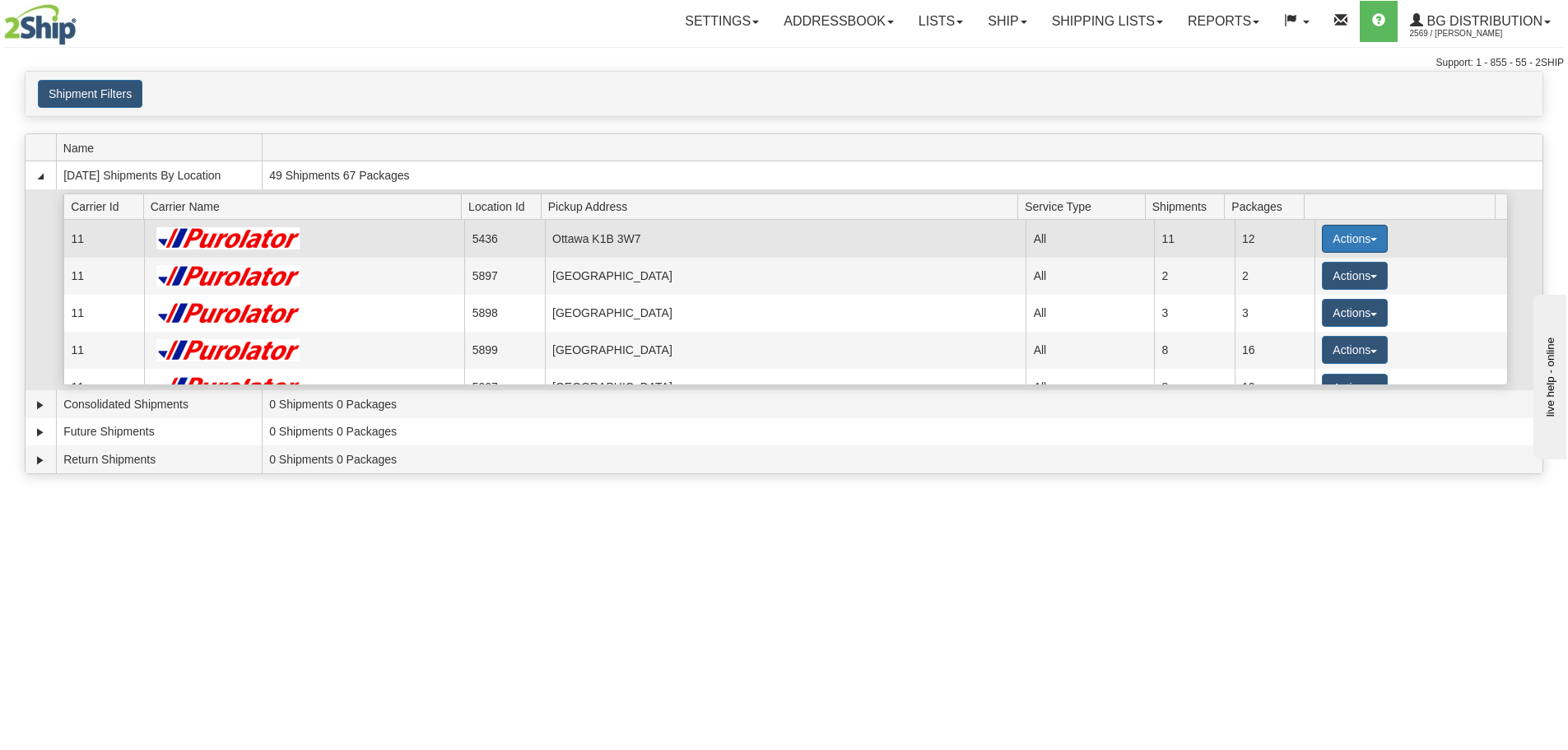
click at [1356, 235] on button "Actions" at bounding box center [1355, 239] width 66 height 28
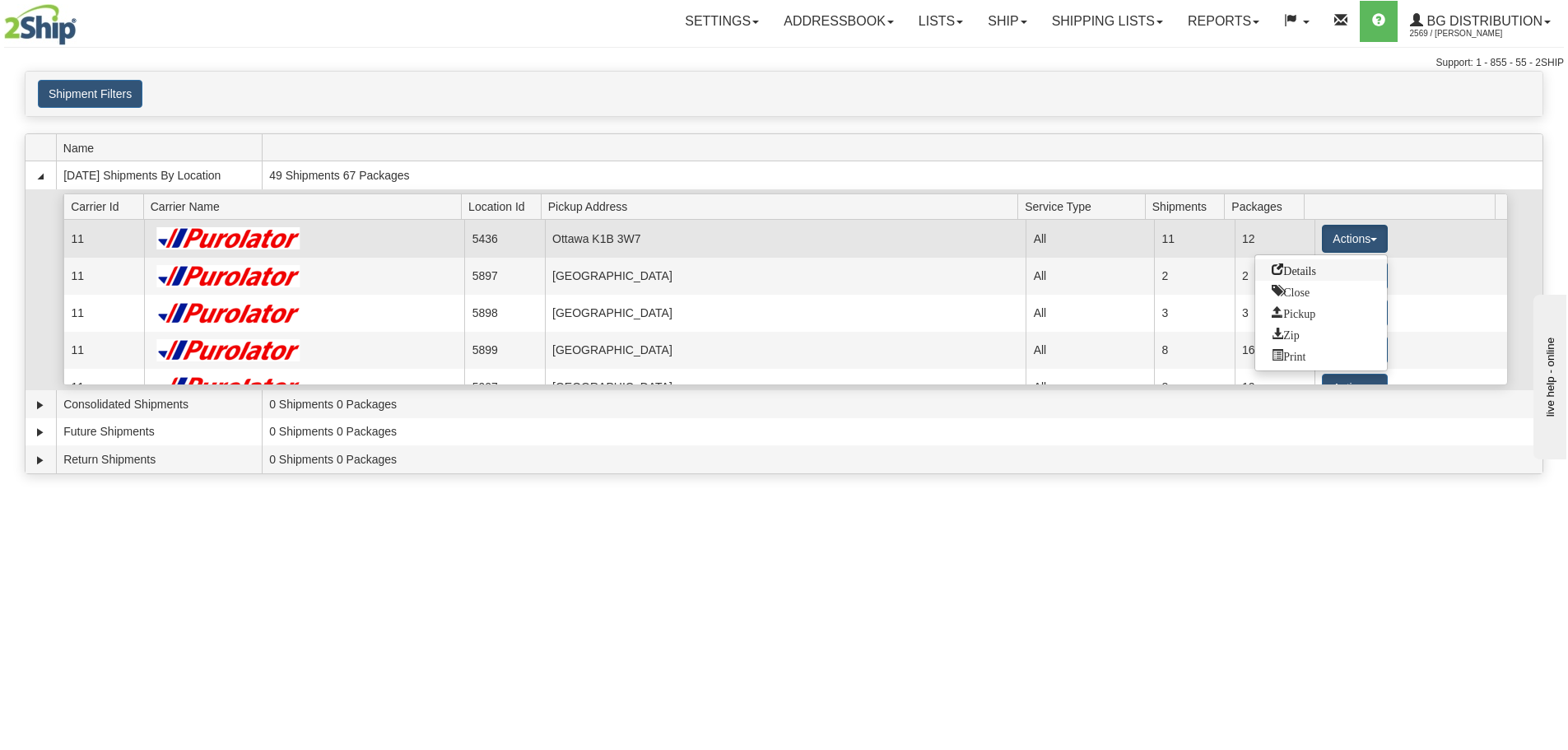
click at [1315, 269] on span "Details" at bounding box center [1294, 269] width 45 height 11
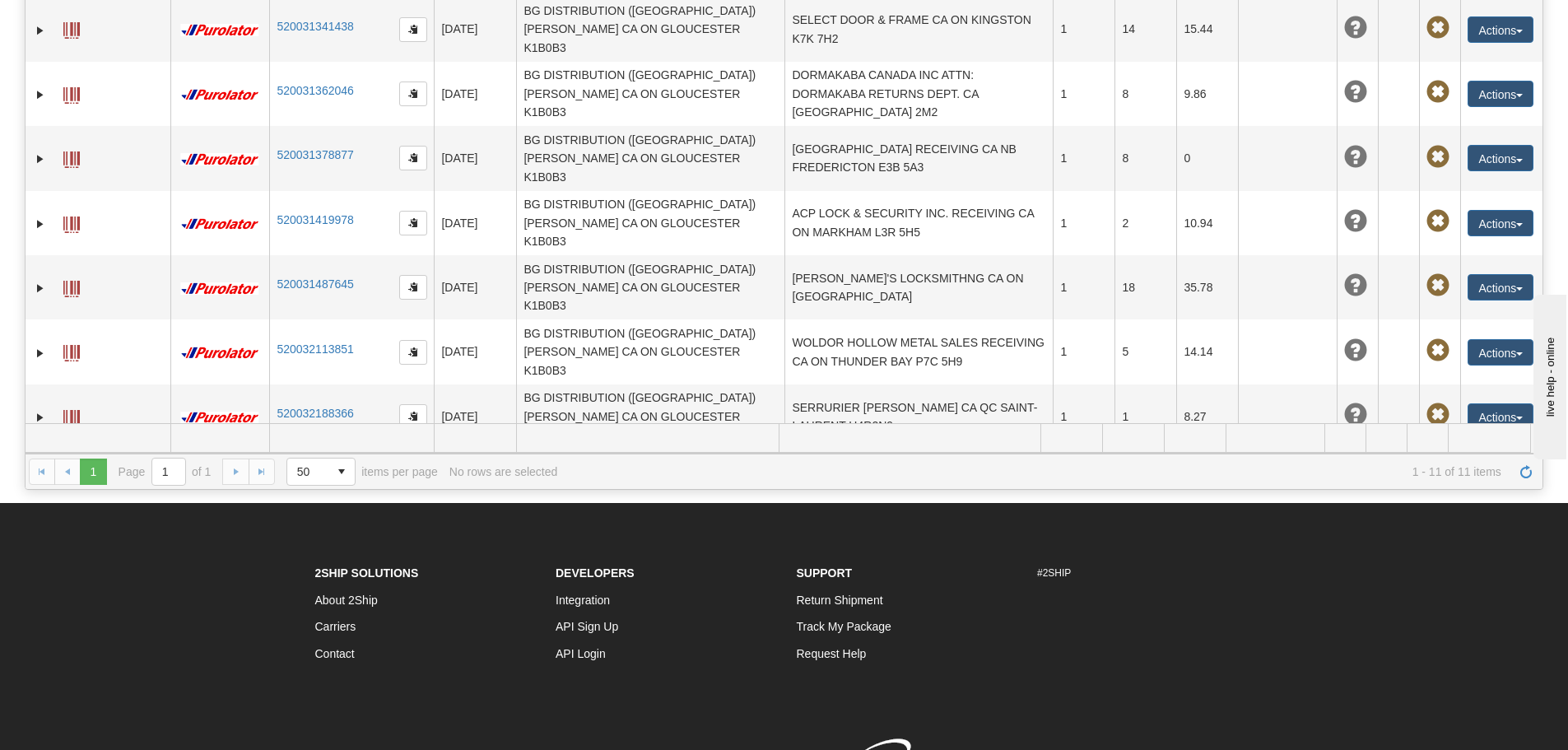
scroll to position [36, 0]
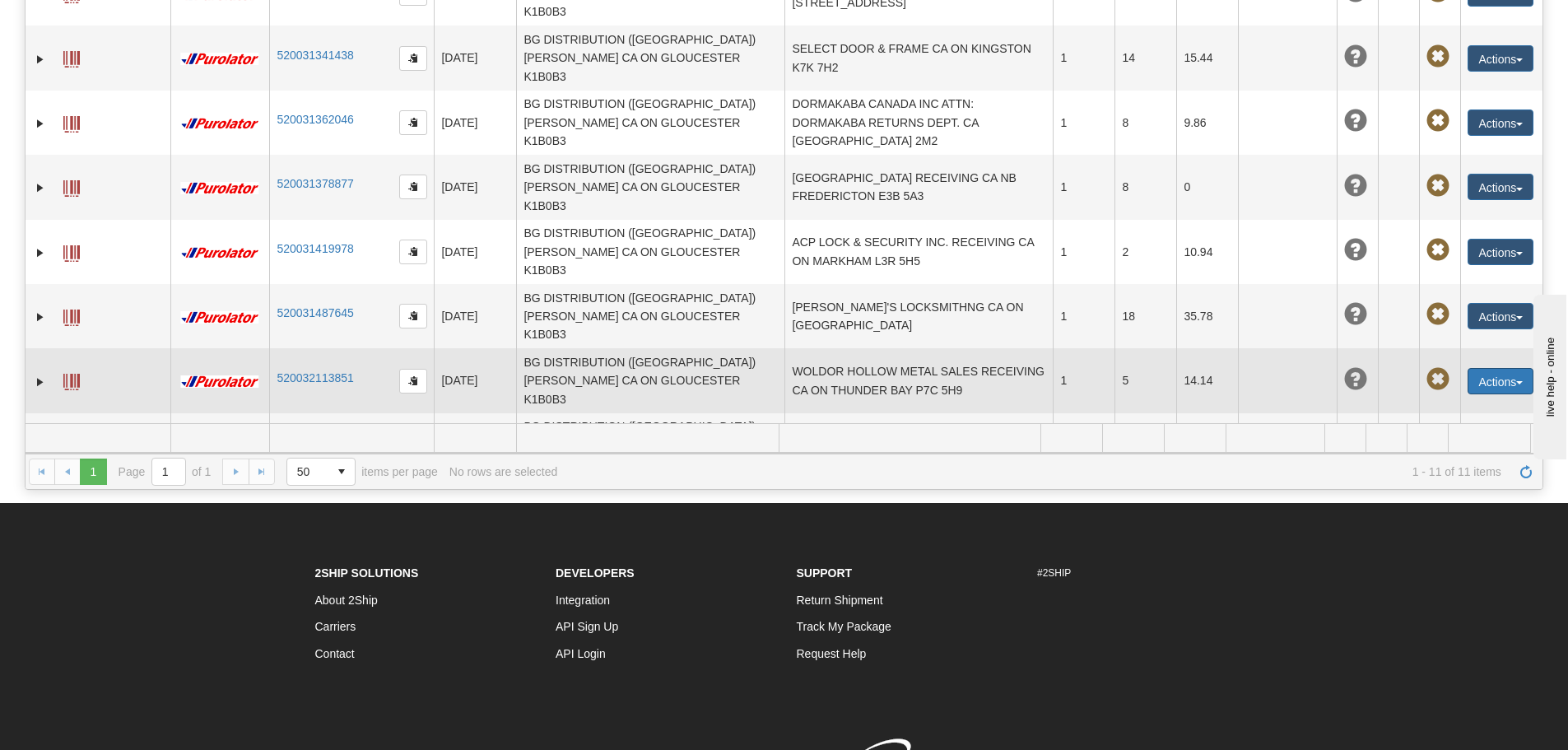
click at [1492, 368] on button "Actions" at bounding box center [1500, 381] width 66 height 26
click at [1447, 401] on link "Edit" at bounding box center [1467, 412] width 132 height 21
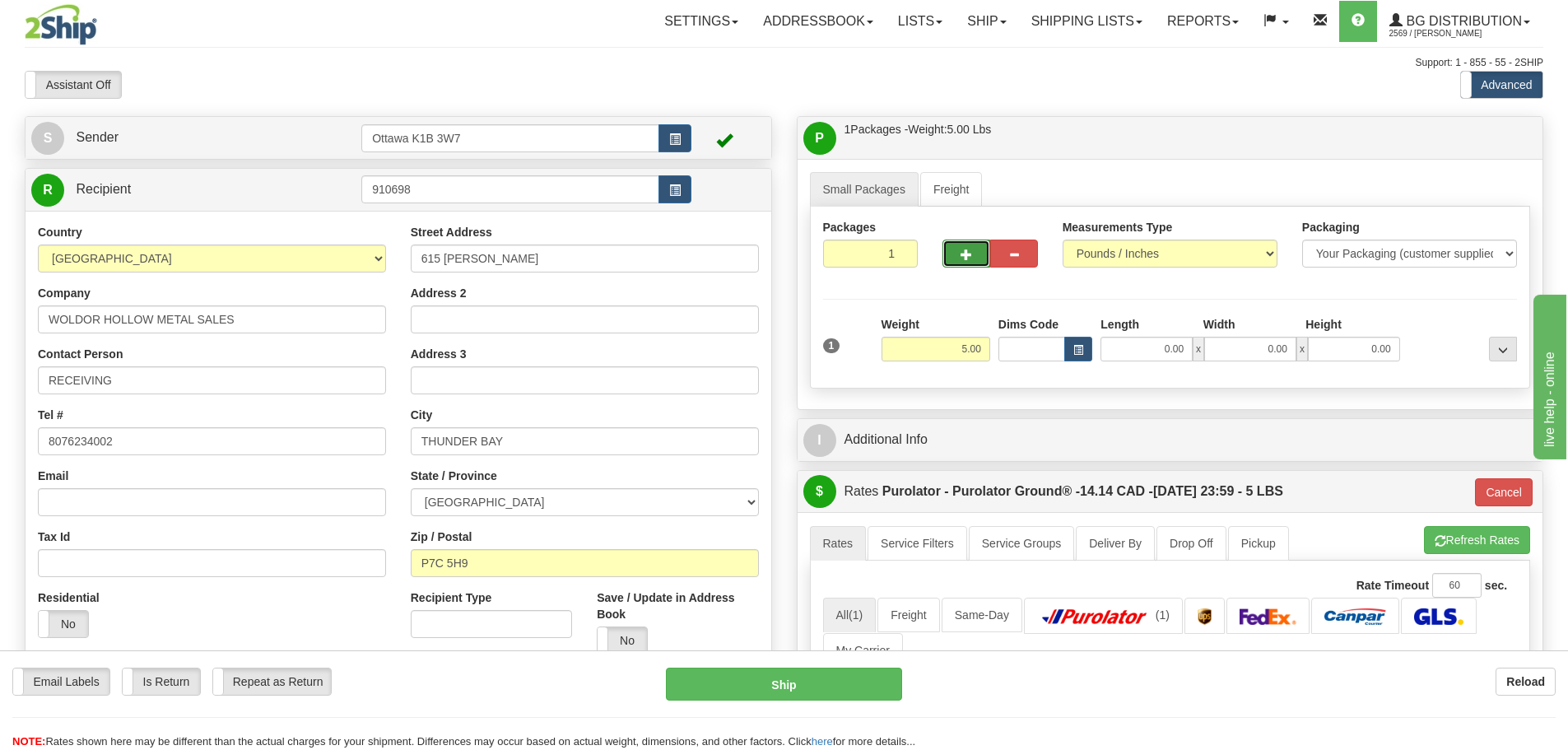
click at [961, 259] on span "button" at bounding box center [966, 255] width 11 height 11
type input "2"
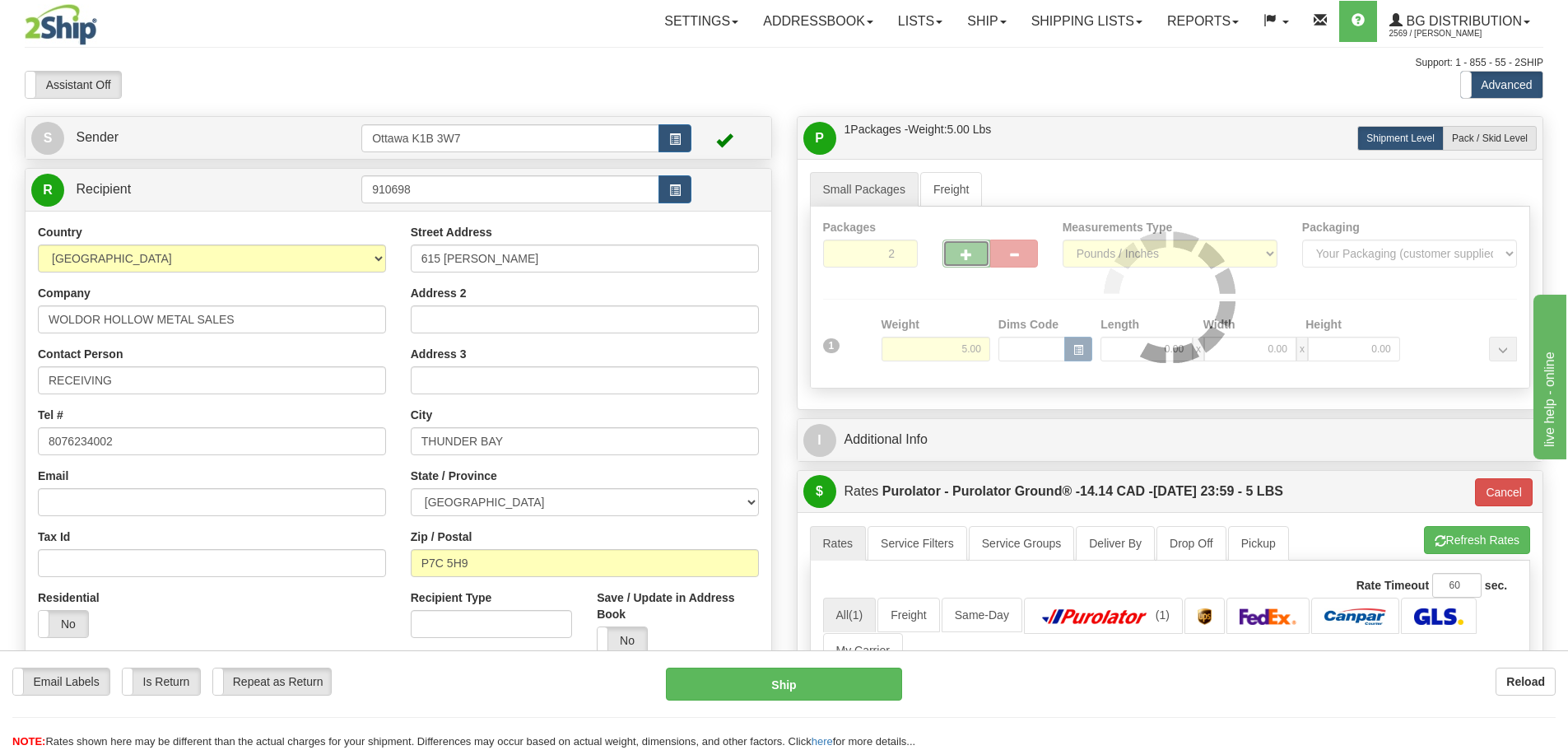
type input "260"
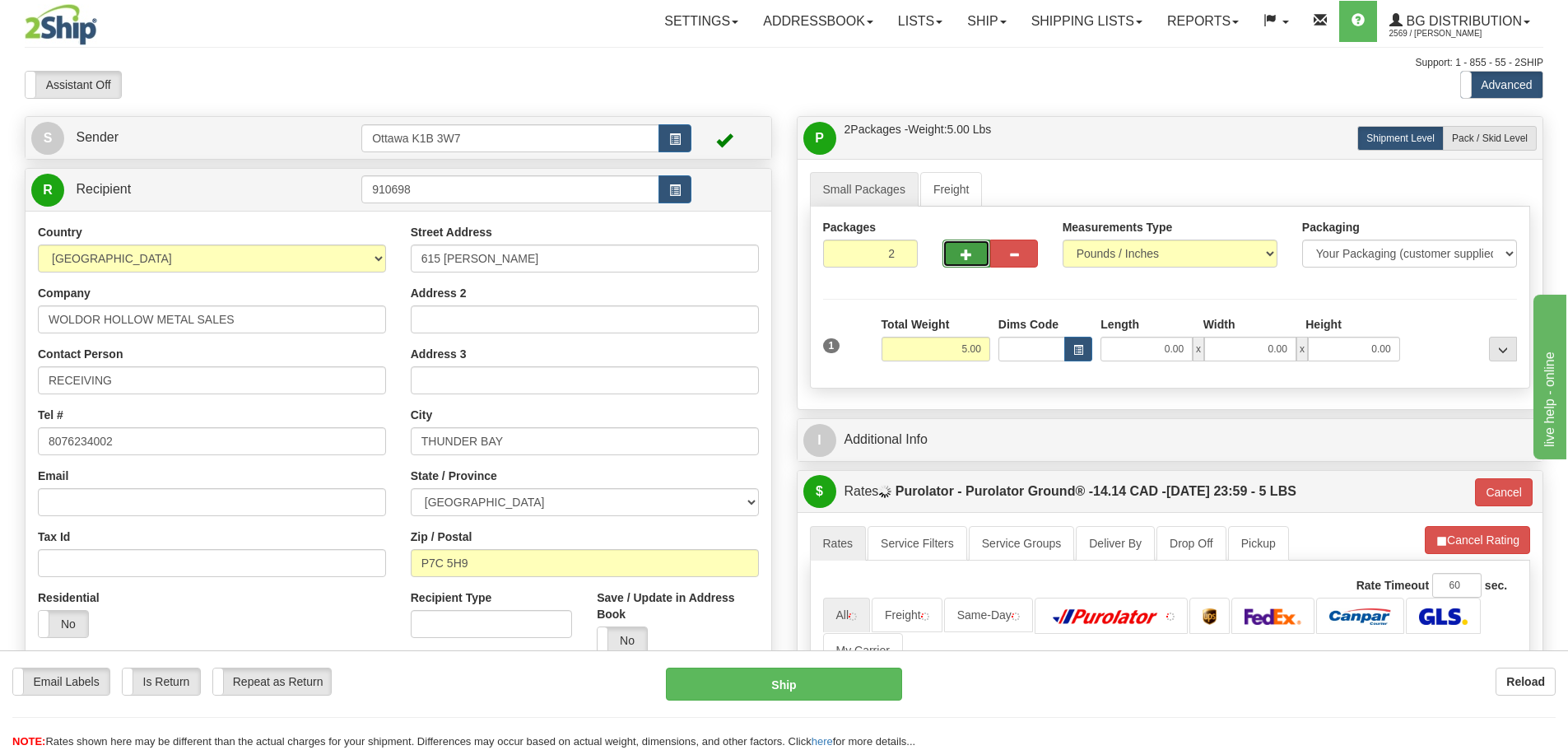
click at [961, 259] on span "button" at bounding box center [966, 255] width 11 height 11
type input "3"
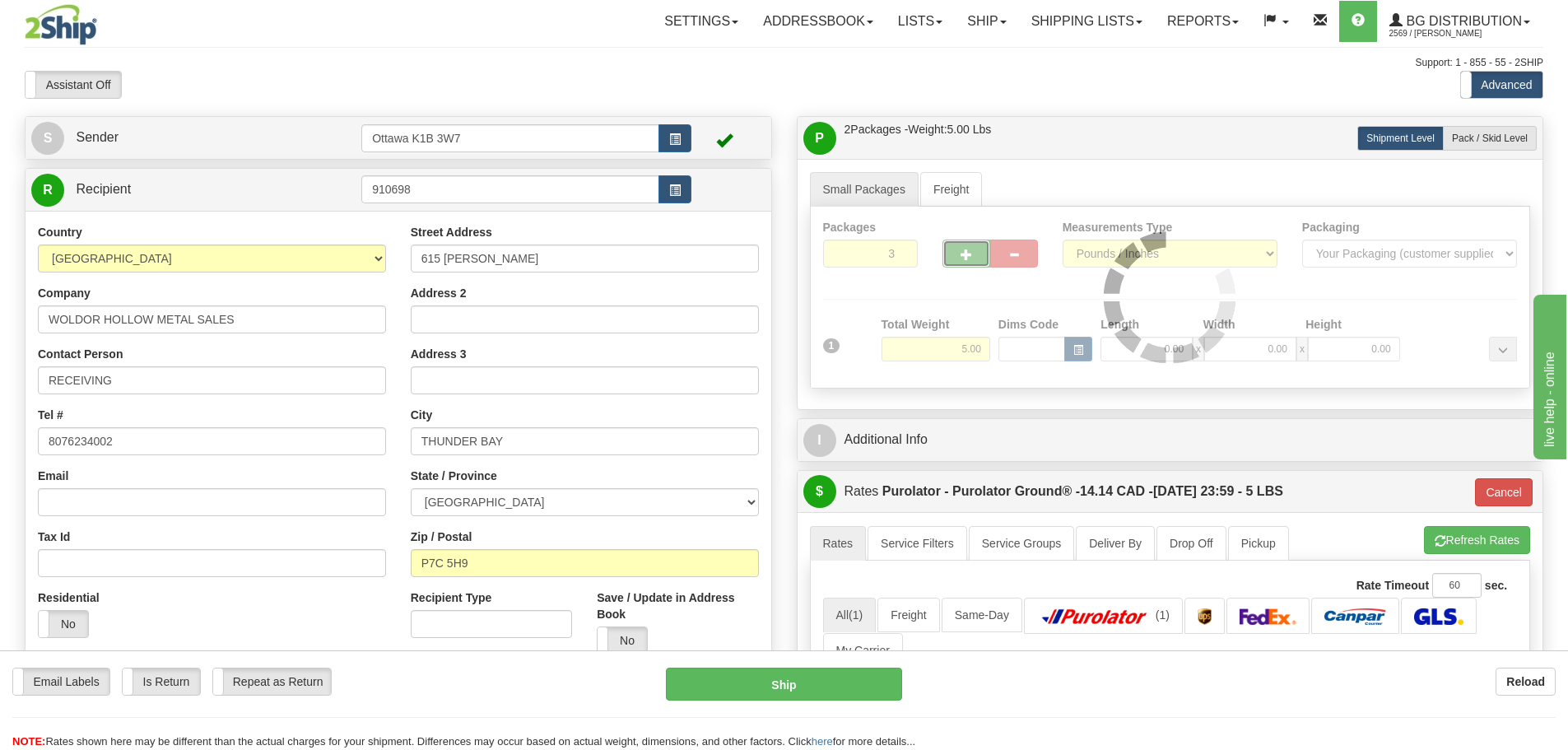
type input "260"
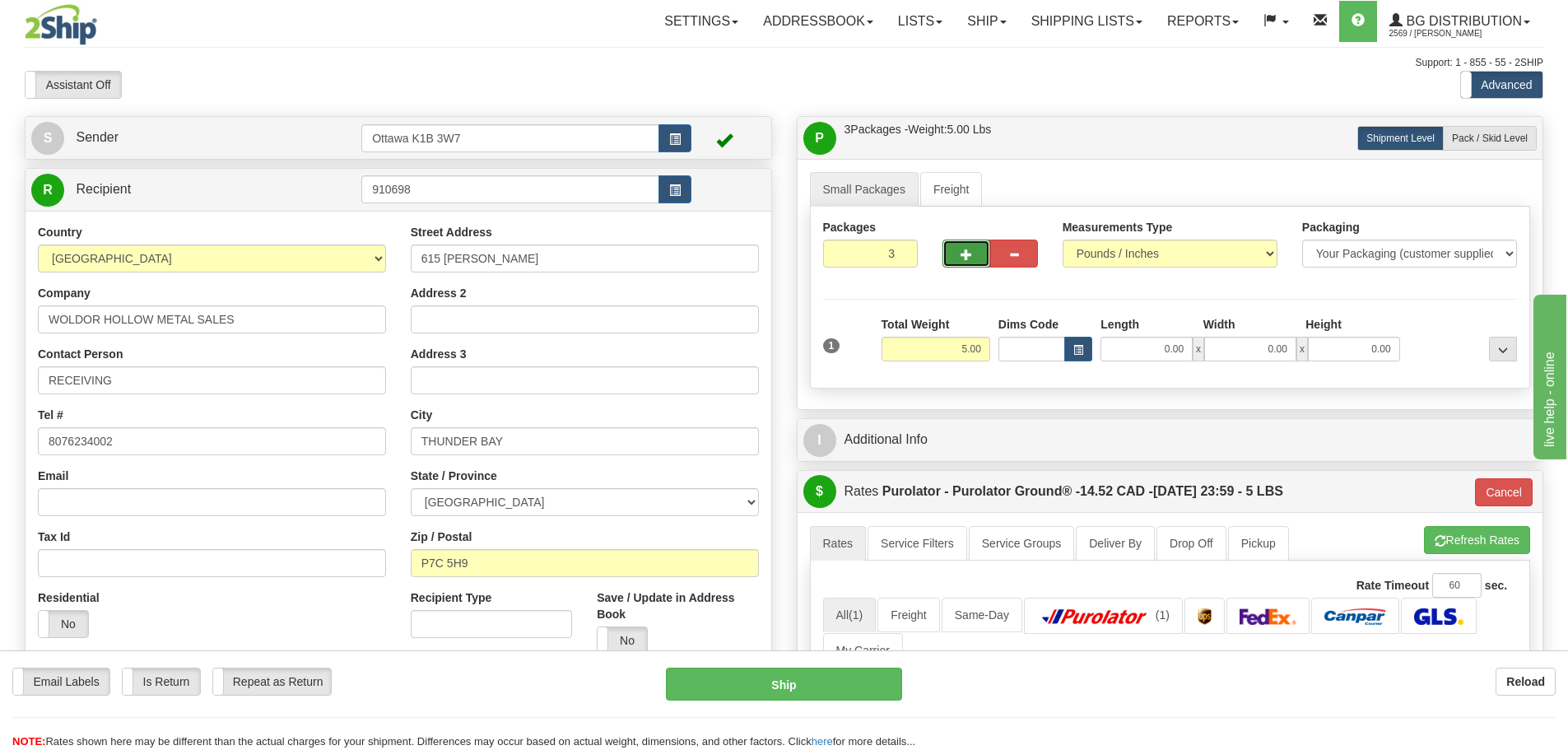
click at [961, 259] on span "button" at bounding box center [966, 255] width 11 height 11
type input "4"
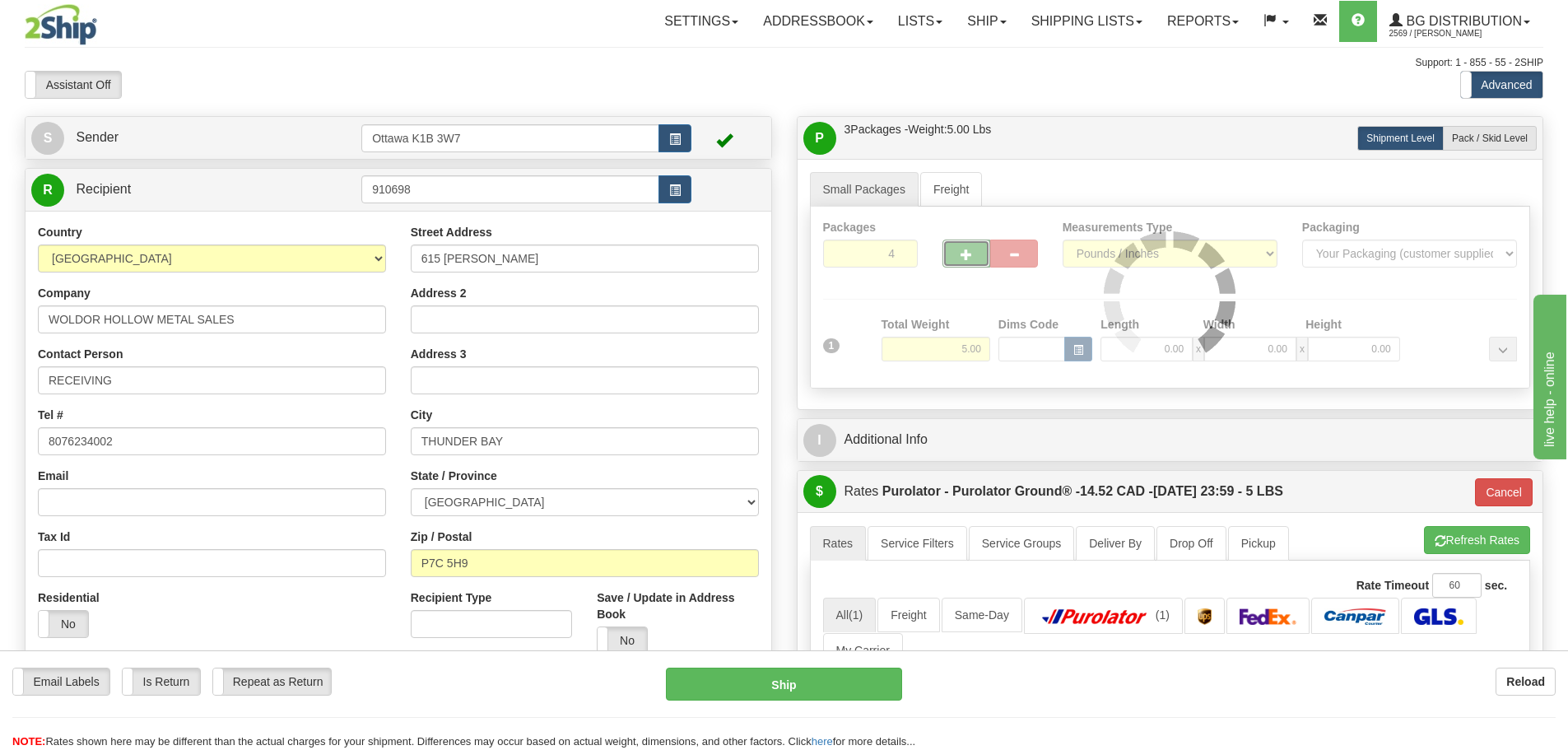
type input "260"
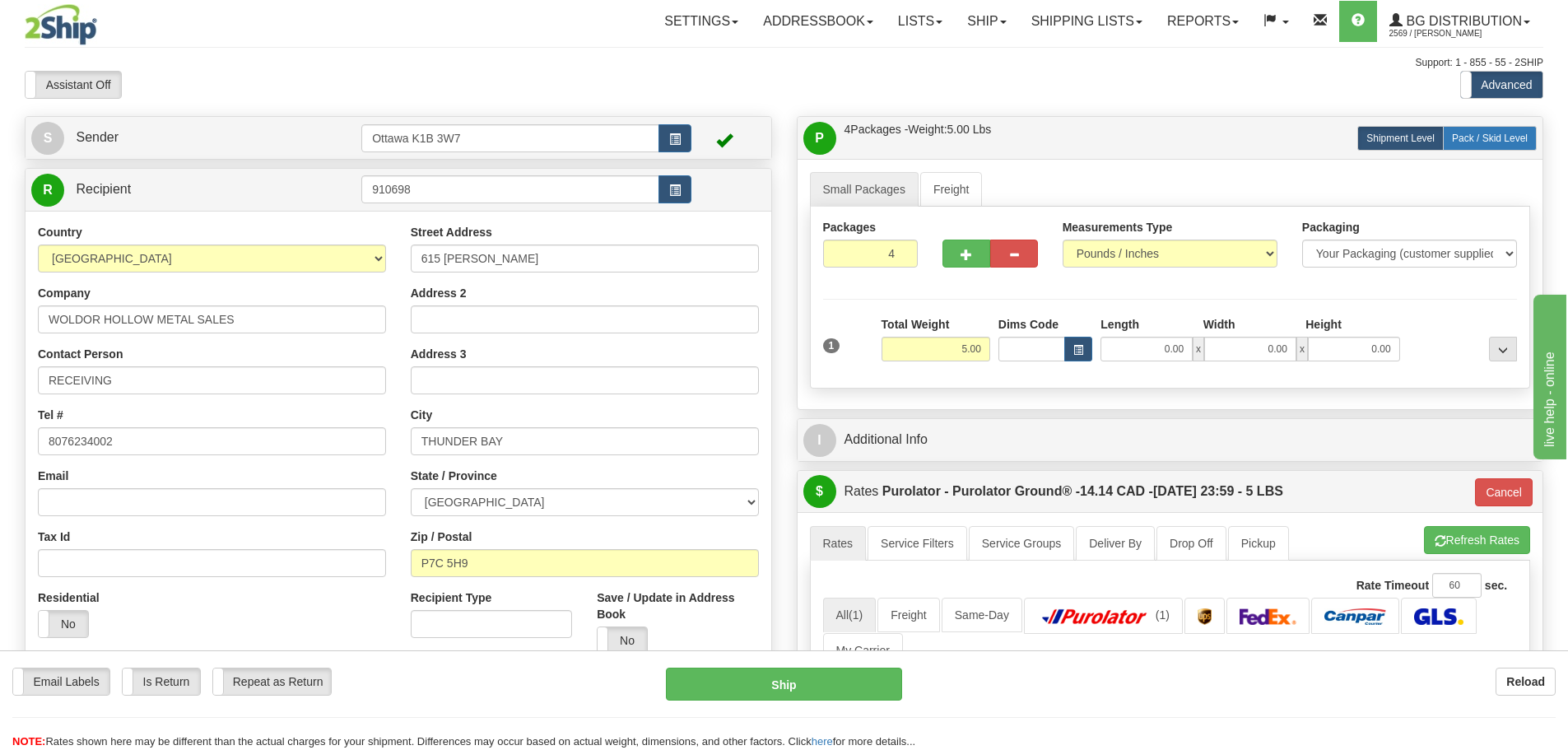
click at [1500, 131] on label "Pack / Skid Level Pack.." at bounding box center [1490, 138] width 94 height 25
radio input "true"
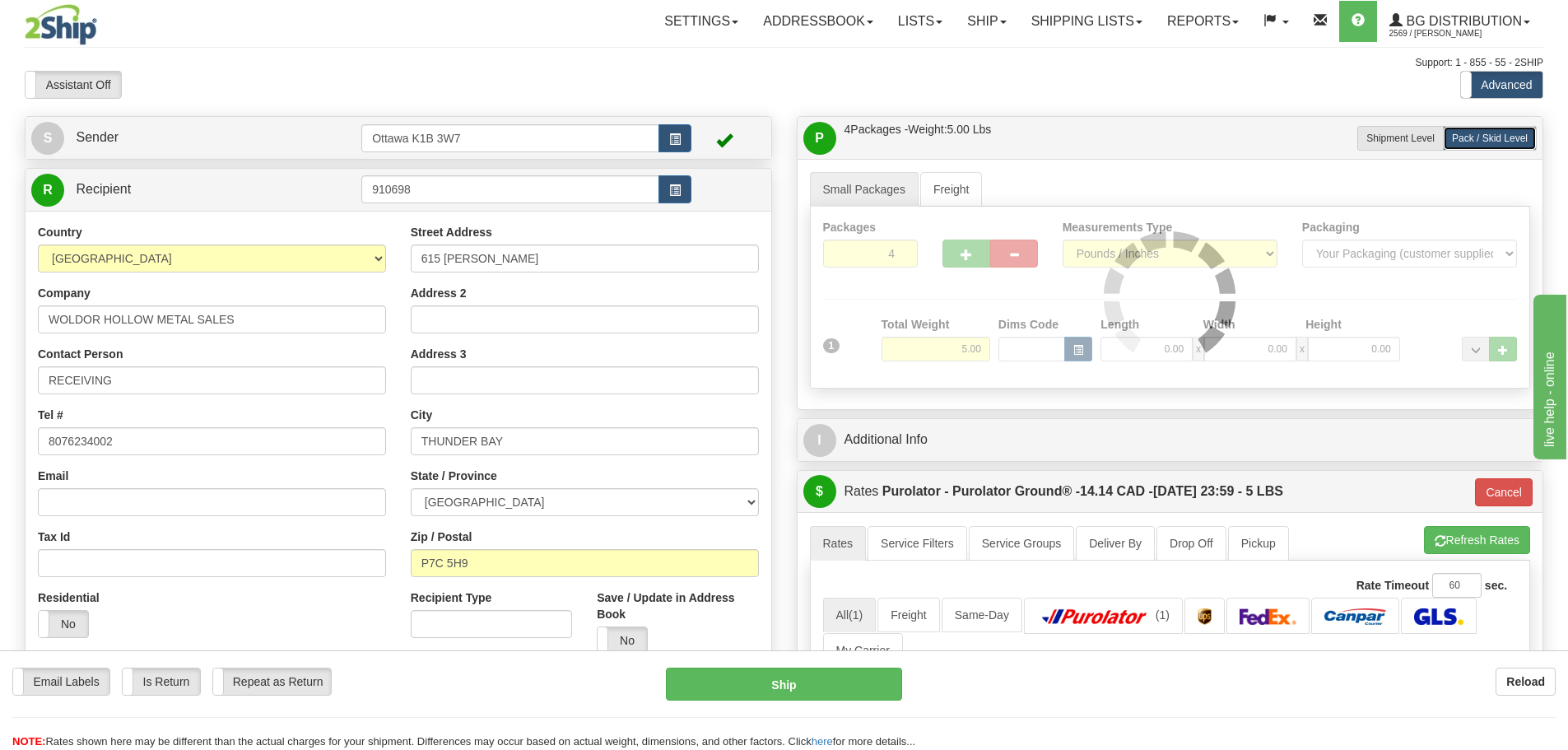
type input "260"
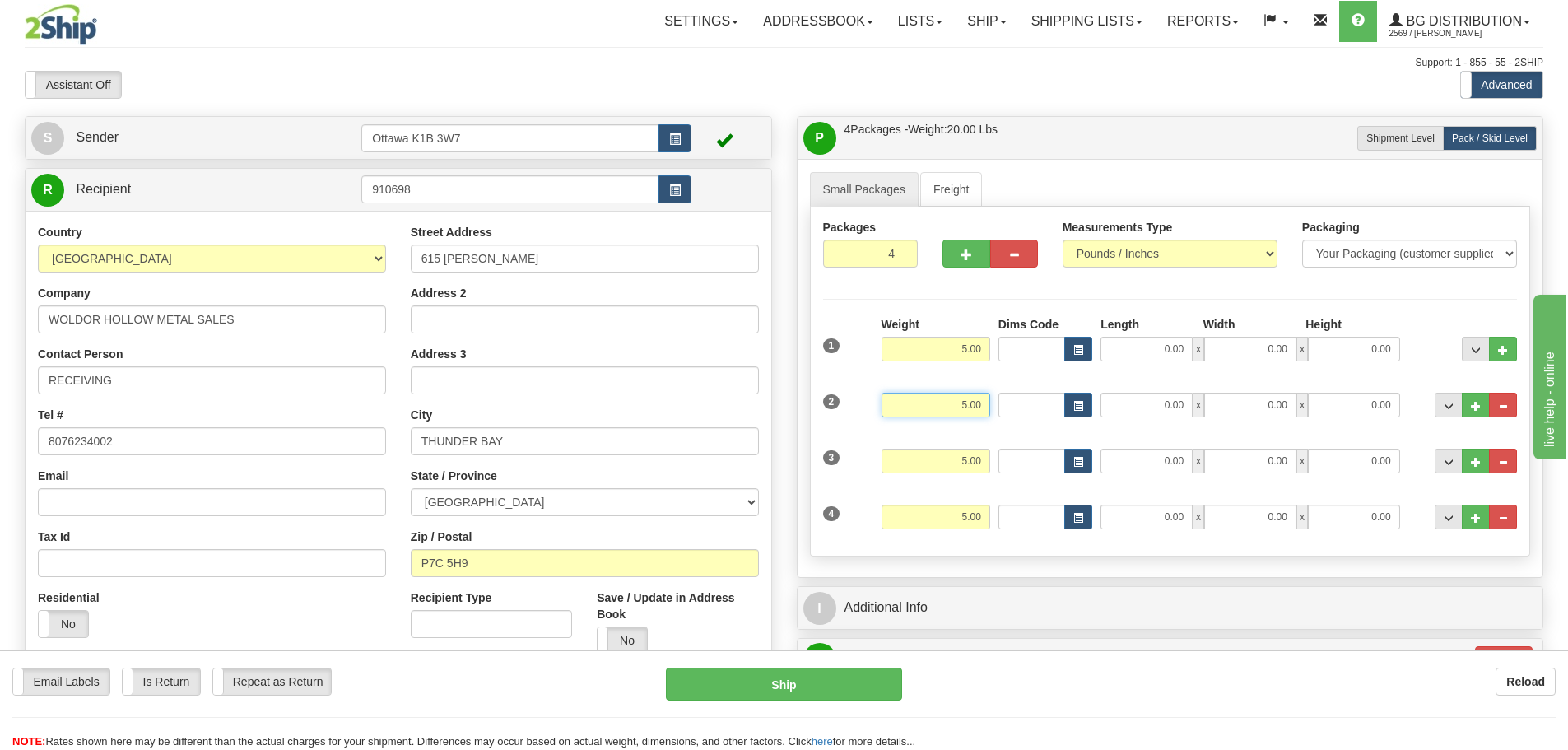
drag, startPoint x: 962, startPoint y: 411, endPoint x: 1033, endPoint y: 415, distance: 71.1
click at [1033, 415] on div "2 Weight 5.00 Dims Code Length Width Height" at bounding box center [1170, 403] width 703 height 55
type input "36"
type input "260"
type input "36.00"
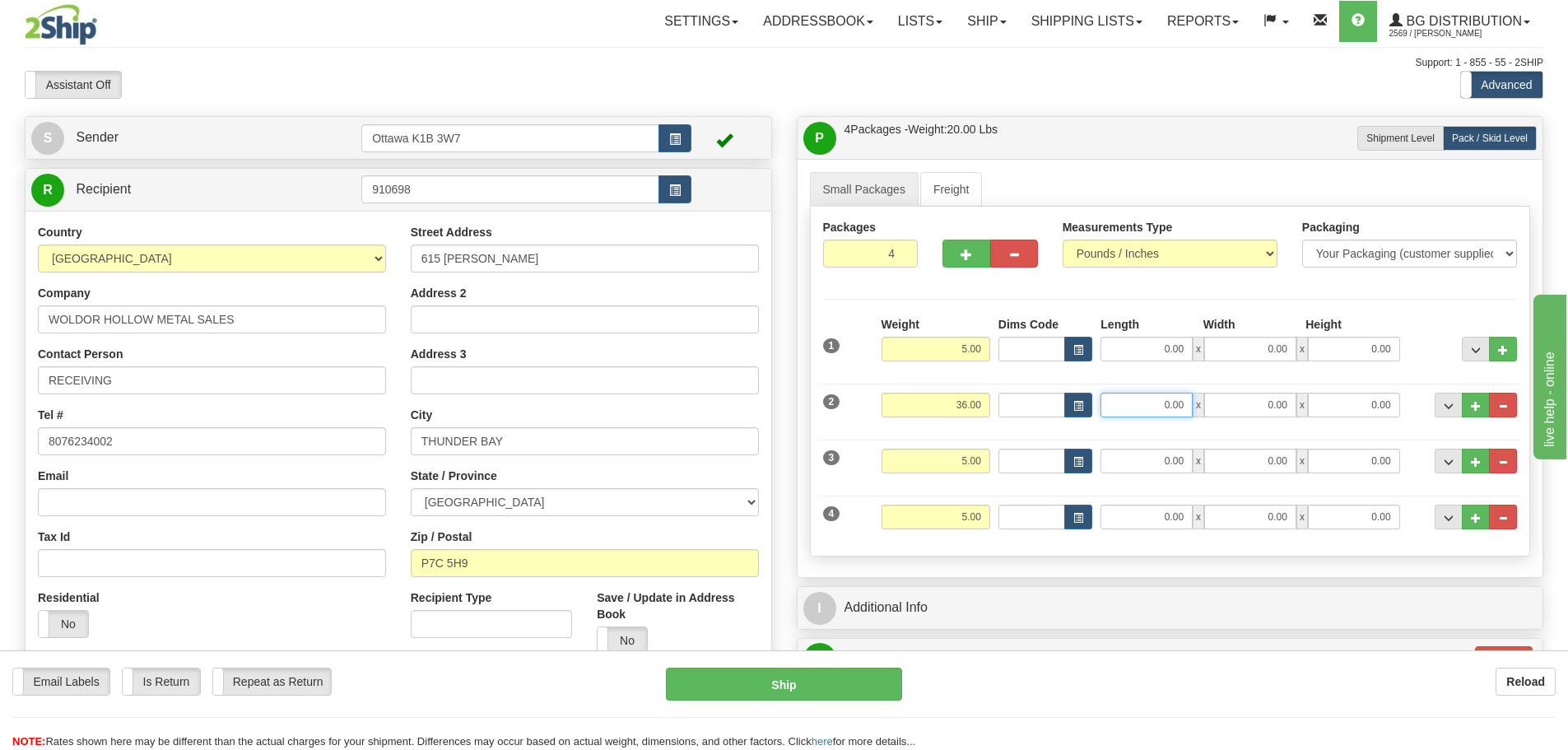
click at [1166, 405] on input "0.00" at bounding box center [1147, 405] width 92 height 25
type input "20.00"
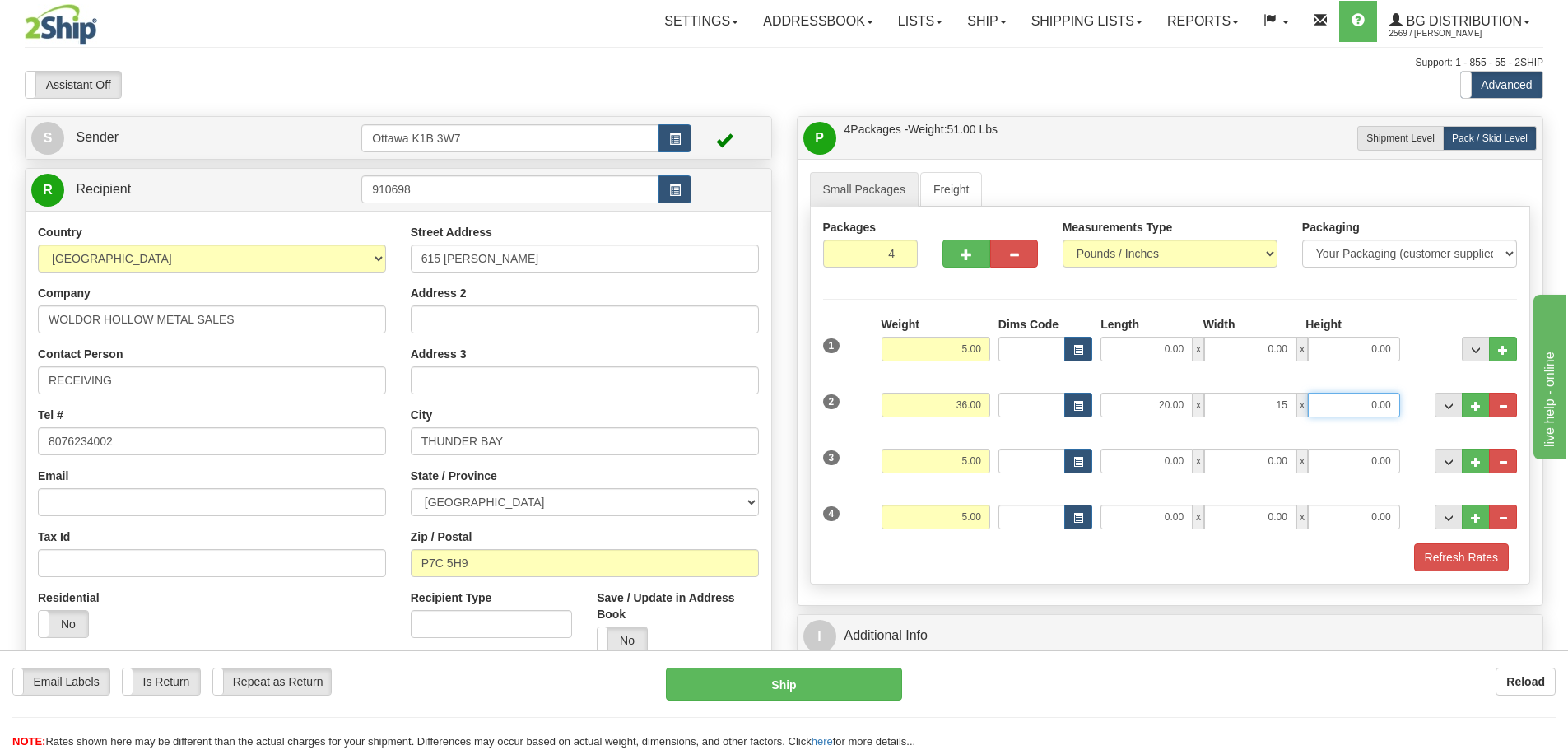
type input "15.00"
type input "9.00"
click at [1165, 458] on input "0.00" at bounding box center [1147, 461] width 92 height 25
type input "0.00"
drag, startPoint x: 931, startPoint y: 453, endPoint x: 1053, endPoint y: 458, distance: 122.1
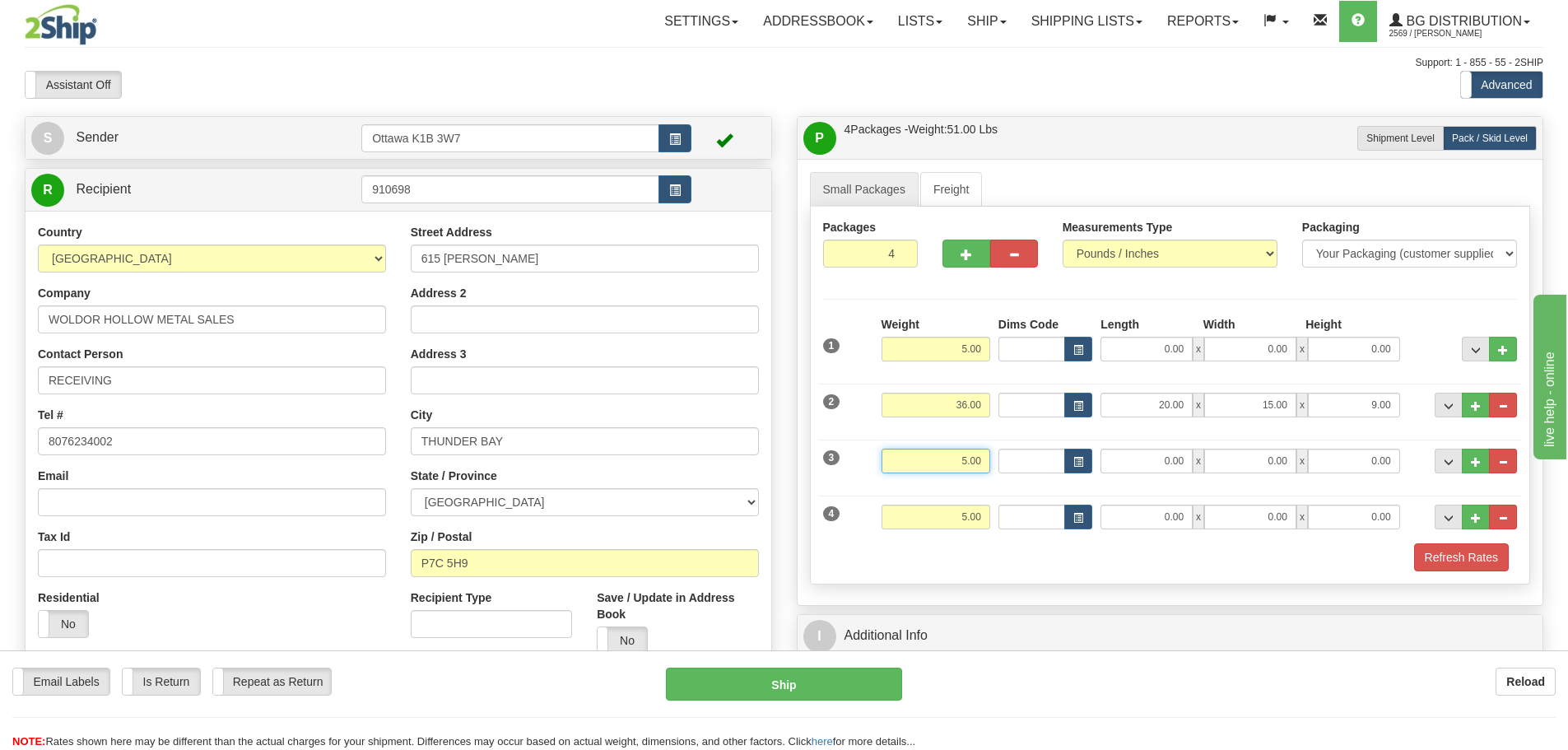
click at [1050, 463] on div "3 Weight 5.00 Dims Code Length Width Height" at bounding box center [1170, 458] width 703 height 55
type input "36"
type input "260"
type input "36.00"
type input "20.00"
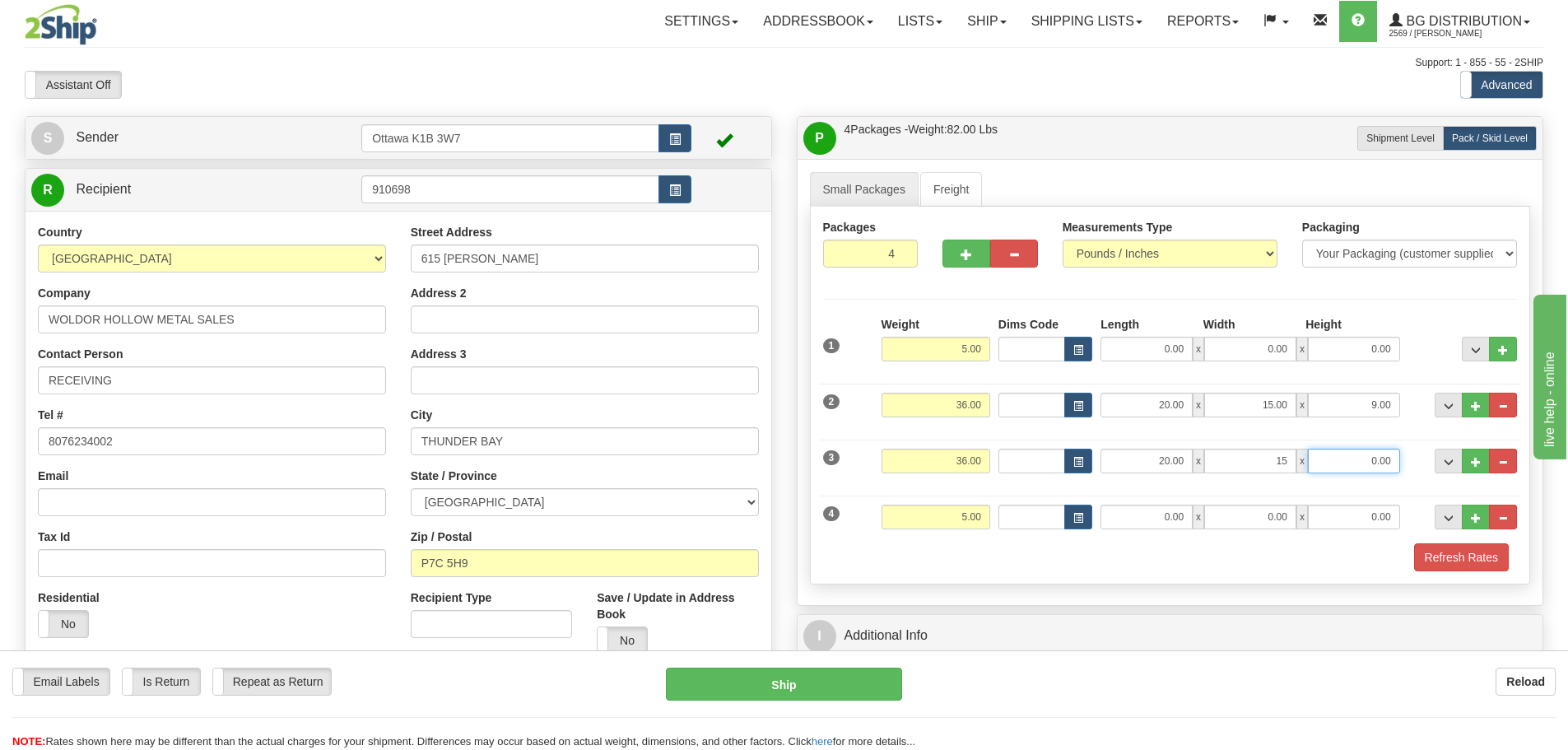
type input "15.00"
type input "9.00"
drag, startPoint x: 946, startPoint y: 518, endPoint x: 1038, endPoint y: 516, distance: 92.0
click at [1037, 516] on div "4 Weight 5.00 Dims Code Length Width Height" at bounding box center [1170, 515] width 703 height 55
type input "36"
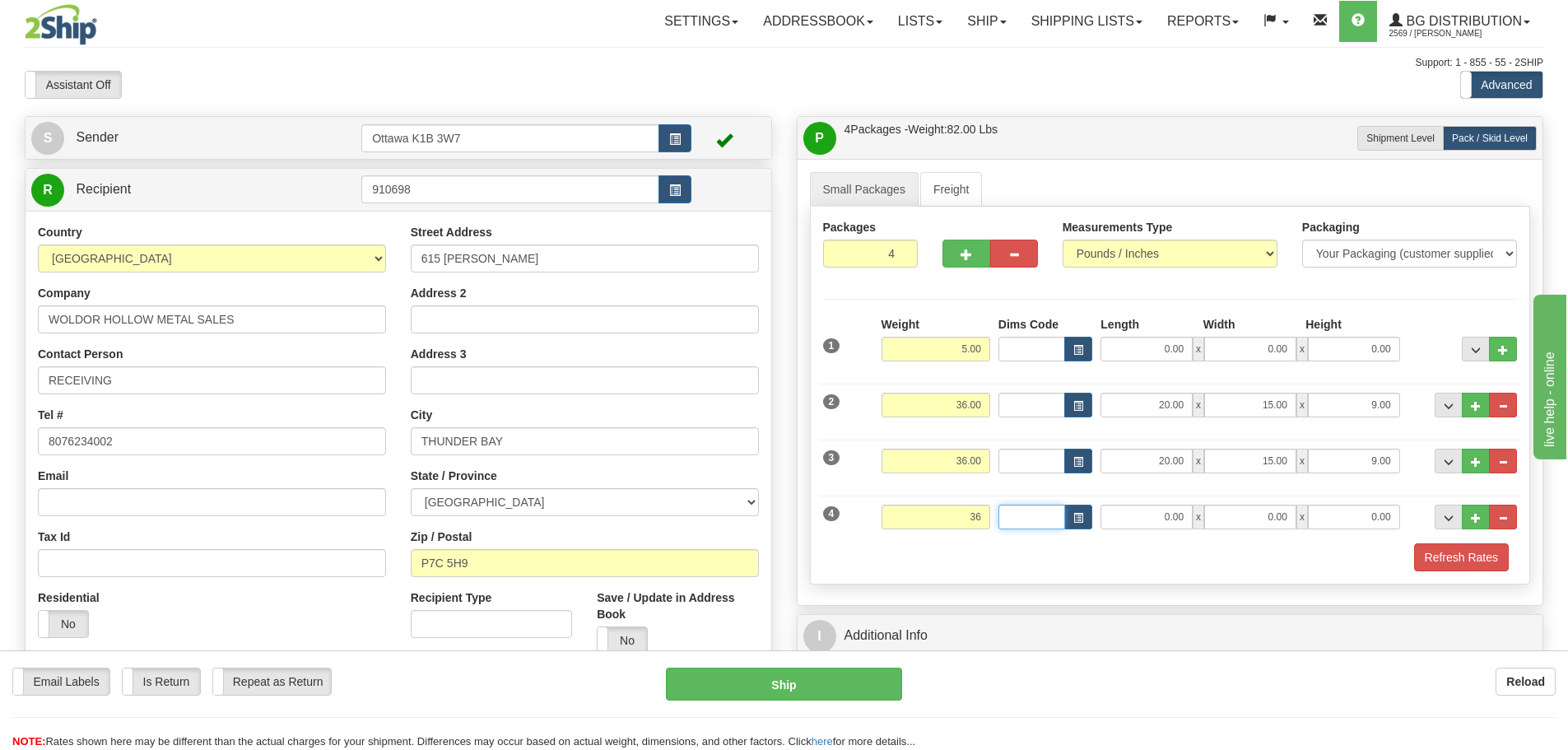
type input "260"
type input "36.00"
type input "20.00"
type input "15.00"
type input "9.00"
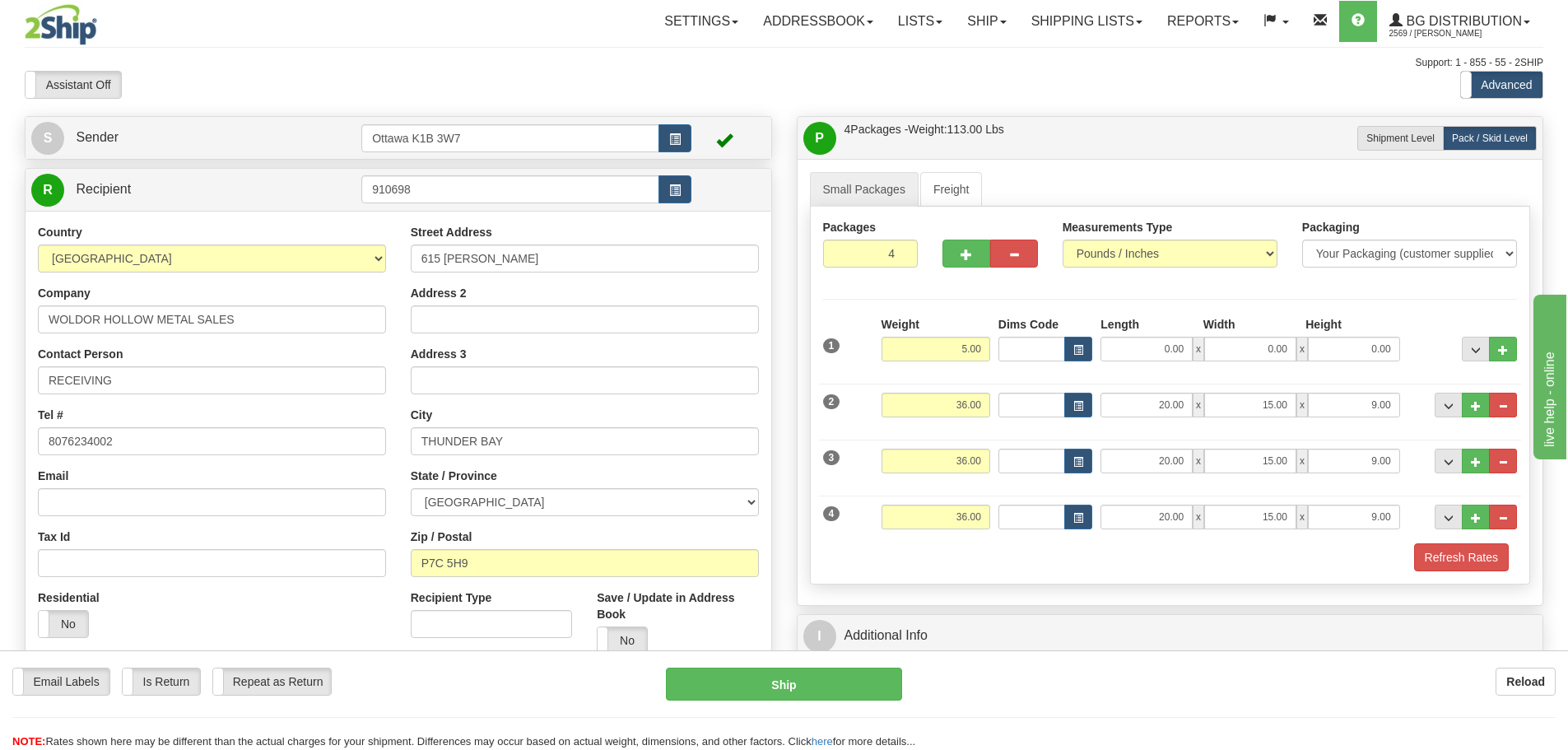
click at [1104, 553] on div "Refresh Rates" at bounding box center [1170, 558] width 703 height 28
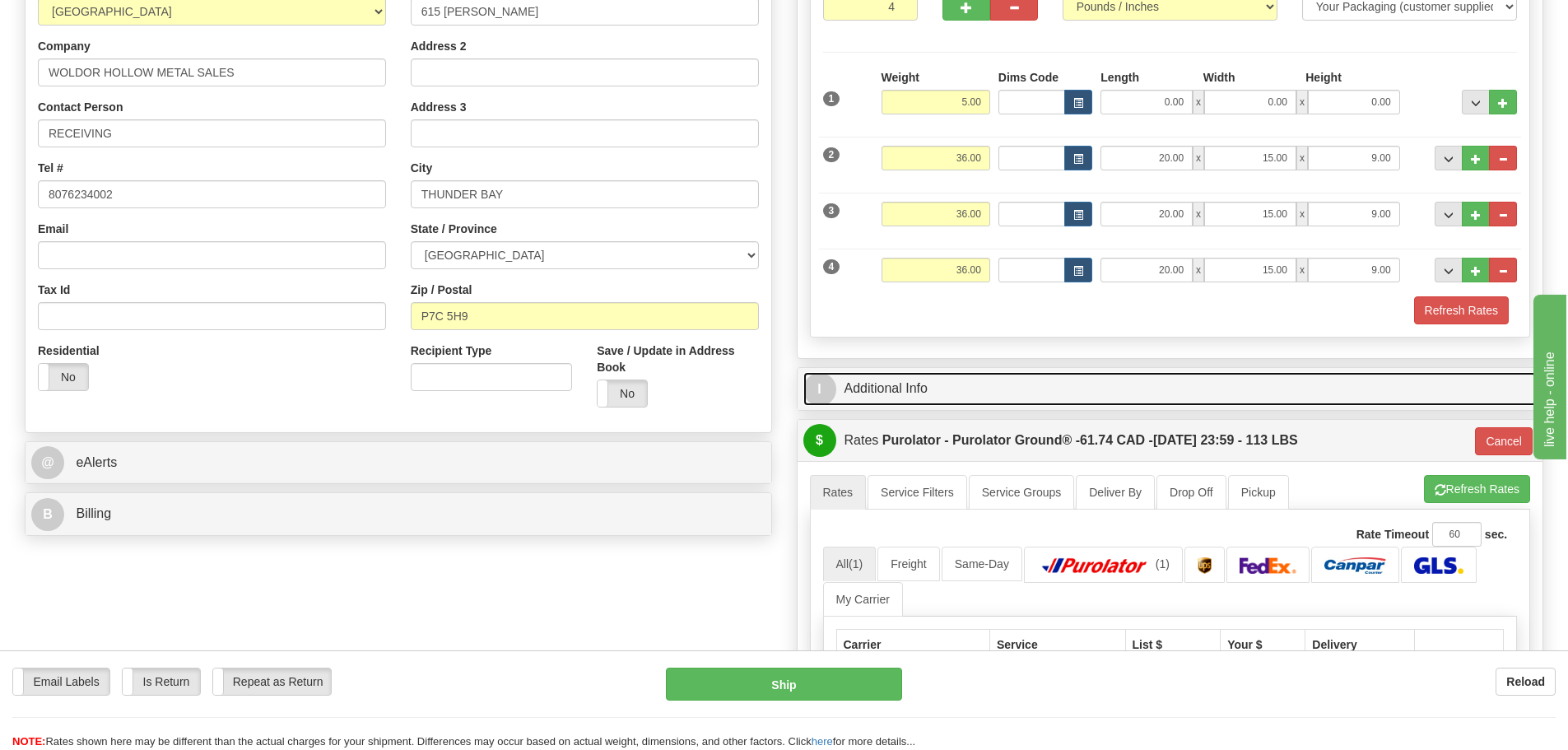
click at [883, 383] on link "I Additional Info" at bounding box center [1170, 389] width 734 height 33
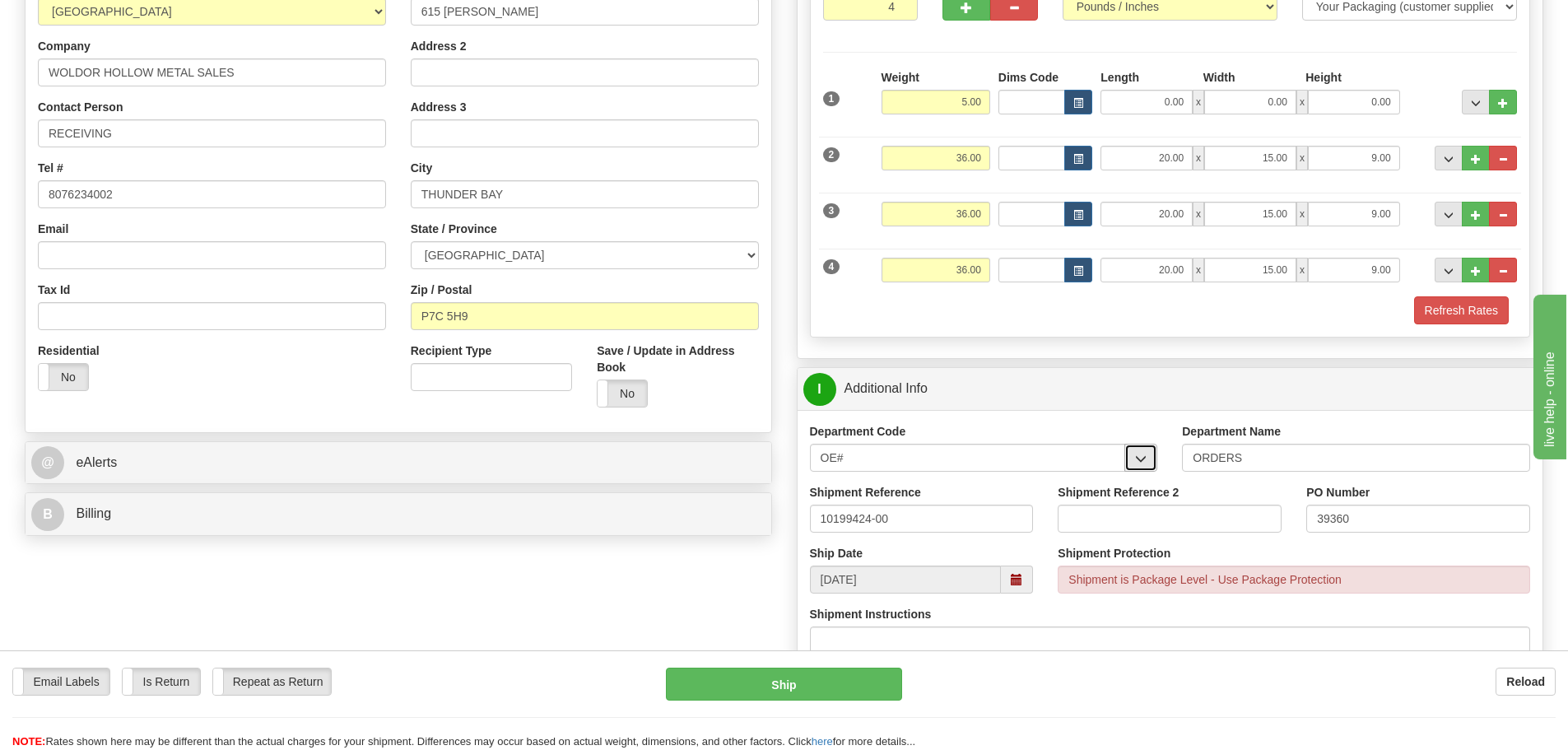
click at [1136, 459] on span "button" at bounding box center [1140, 459] width 11 height 11
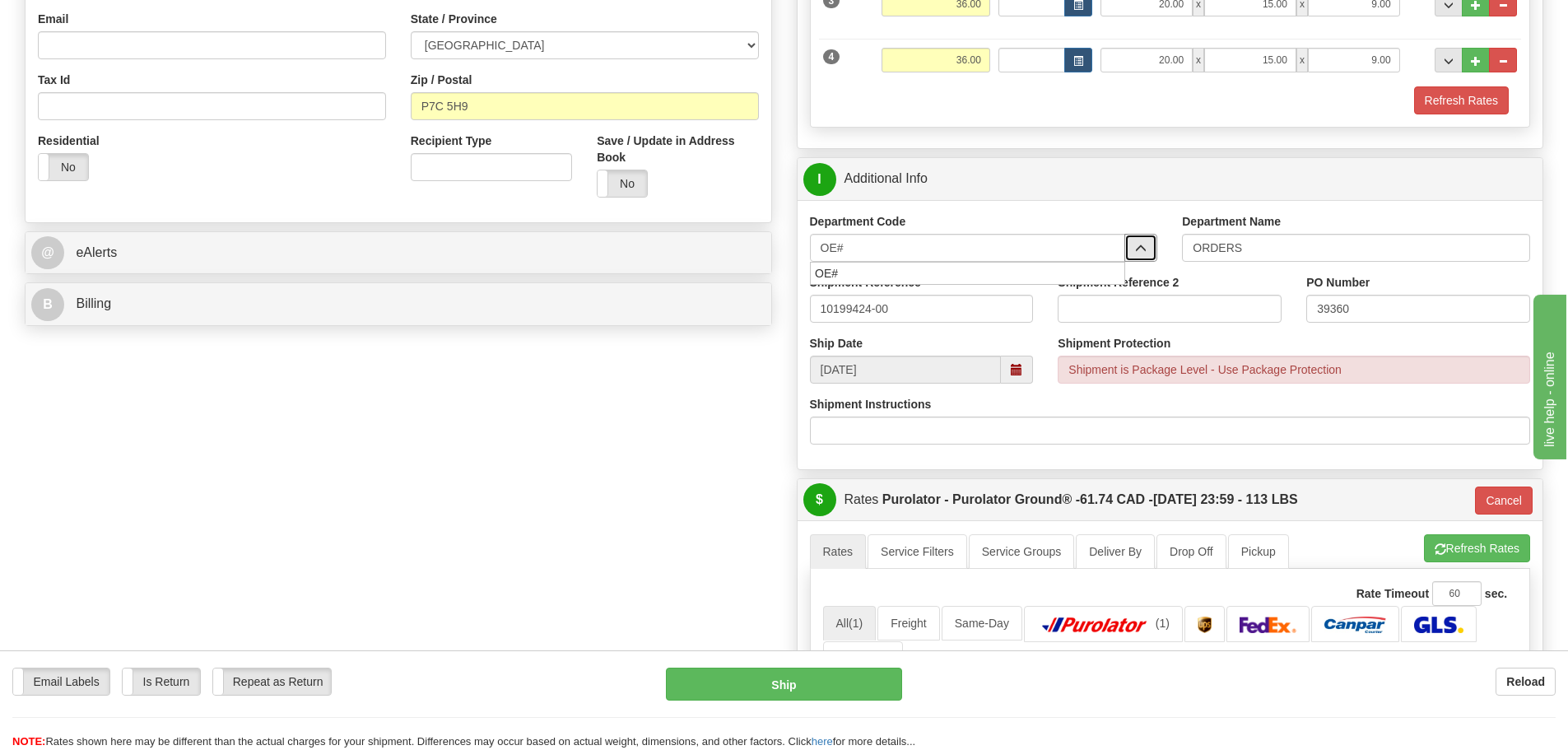
scroll to position [494, 0]
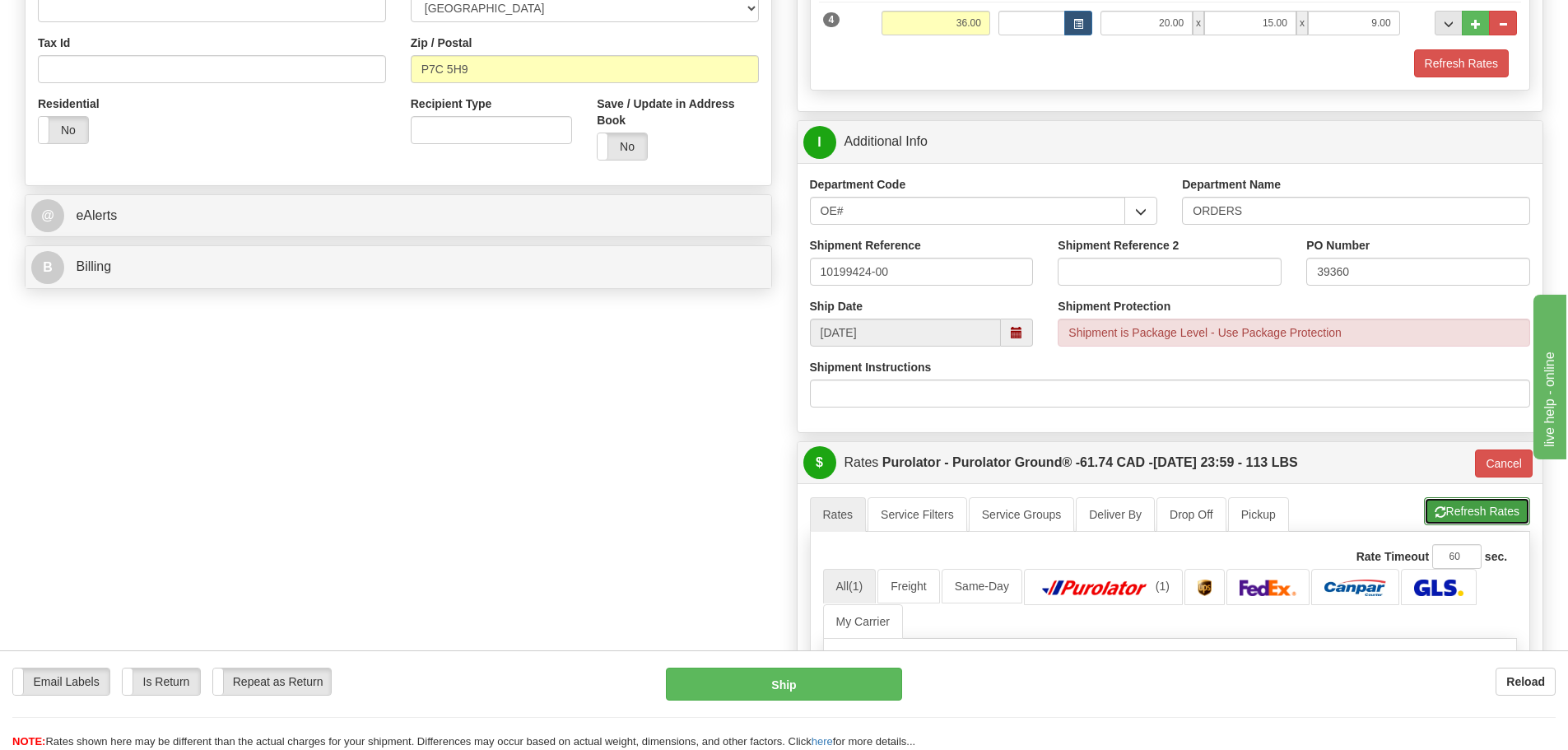
click at [1512, 508] on button "Refresh Rates" at bounding box center [1477, 511] width 106 height 28
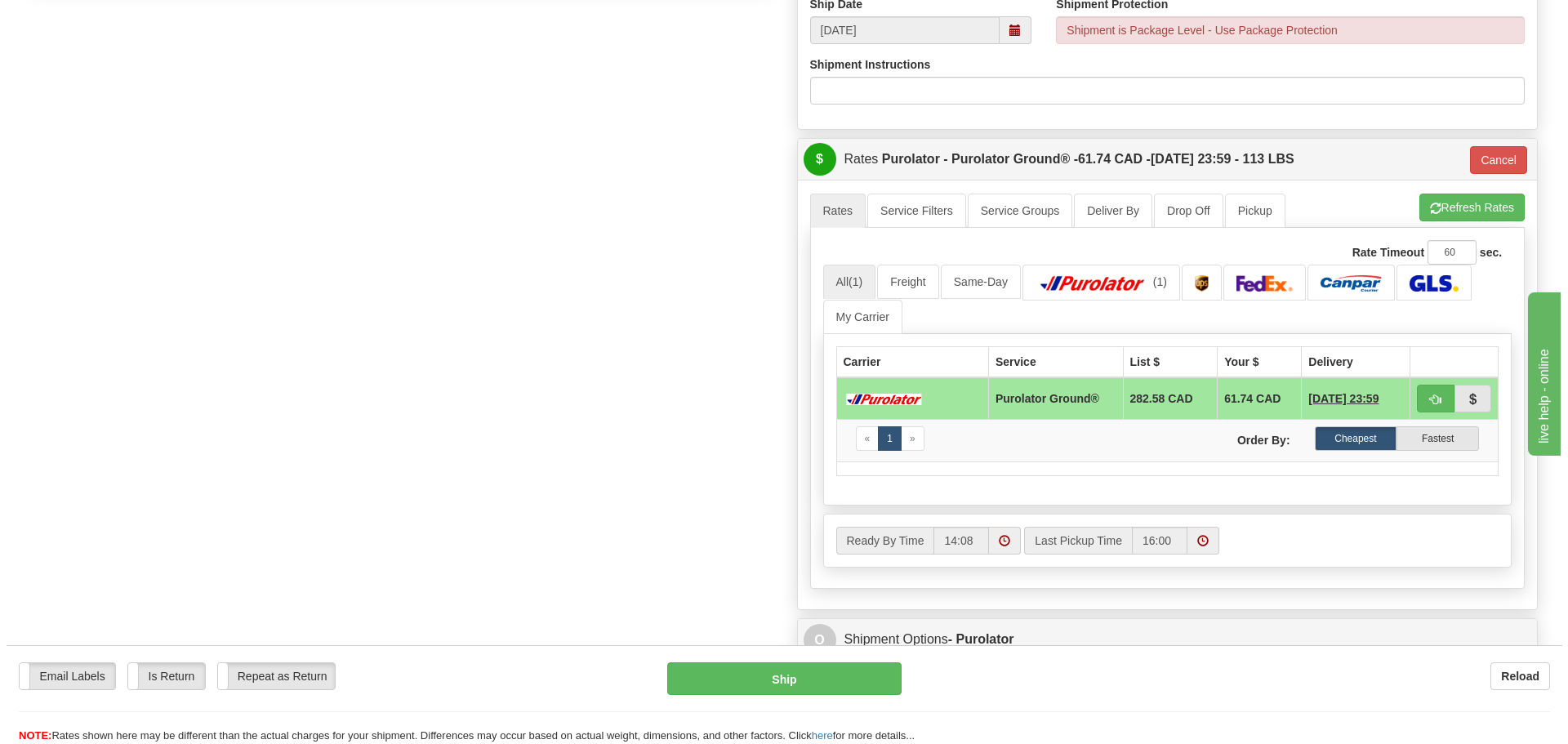
scroll to position [898, 0]
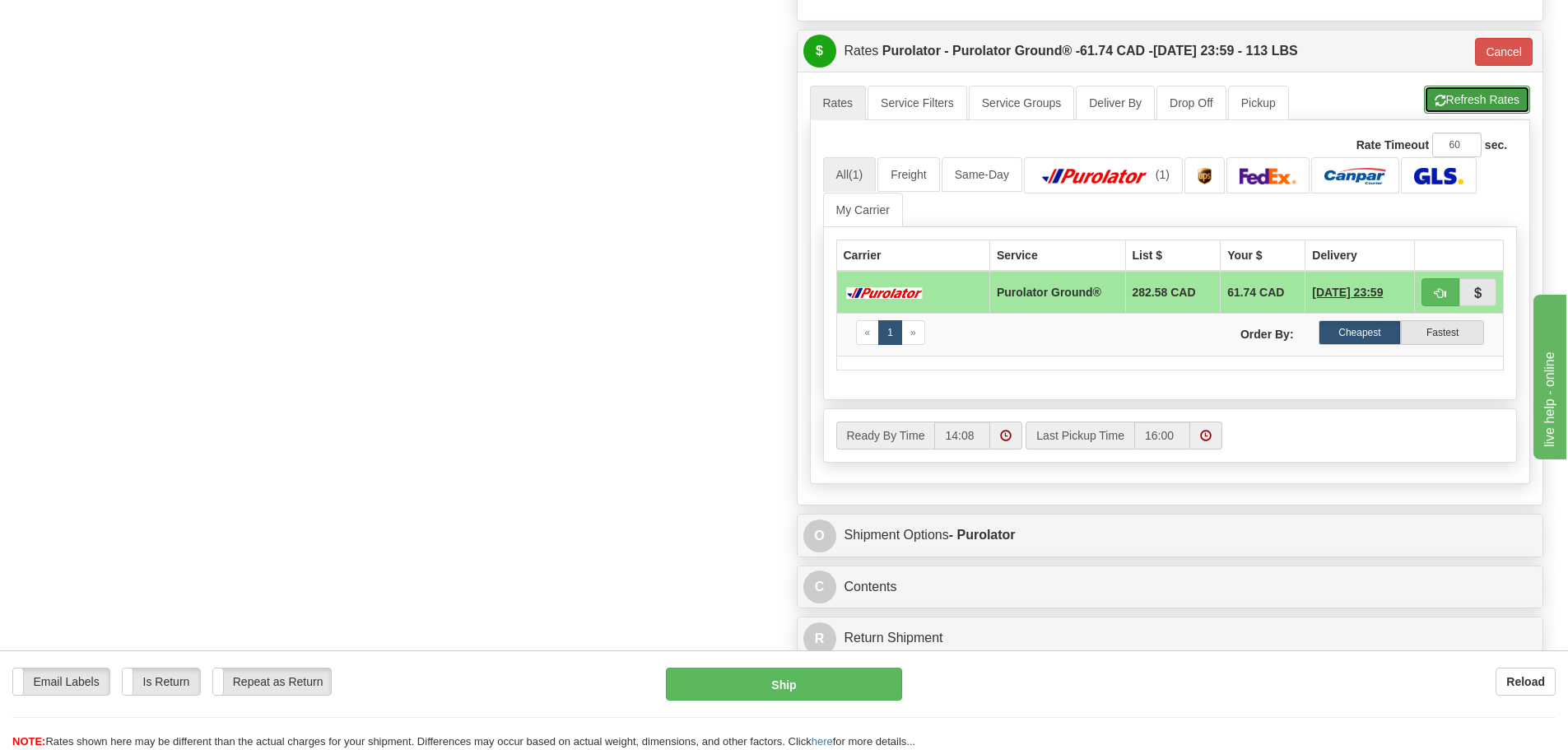
click at [1477, 101] on button "Refresh Rates" at bounding box center [1477, 100] width 106 height 28
type input "260"
click at [807, 688] on button "Ship" at bounding box center [784, 684] width 236 height 33
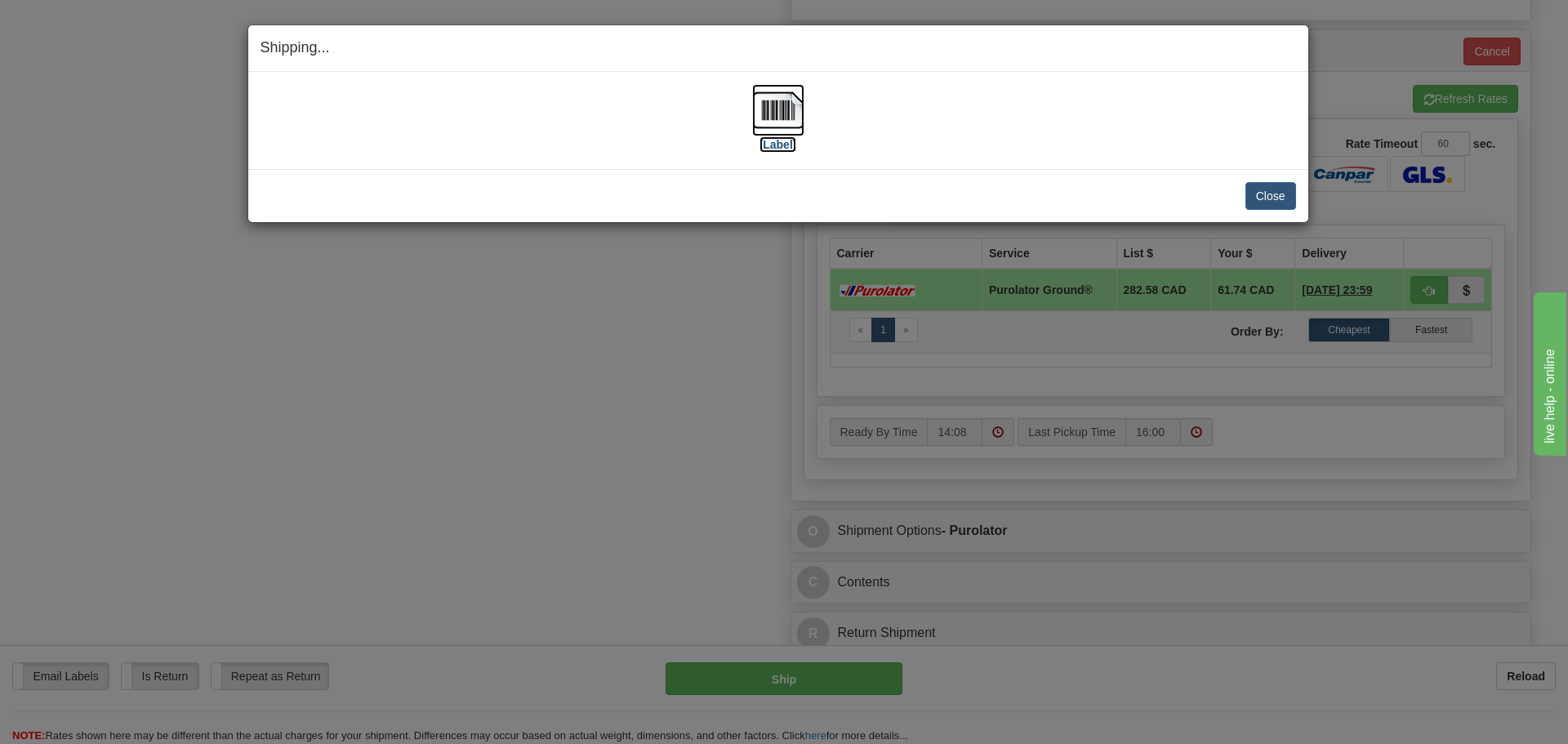
click at [781, 141] on label "[Label]" at bounding box center [778, 145] width 37 height 17
click at [1280, 194] on button "Close" at bounding box center [1271, 196] width 51 height 28
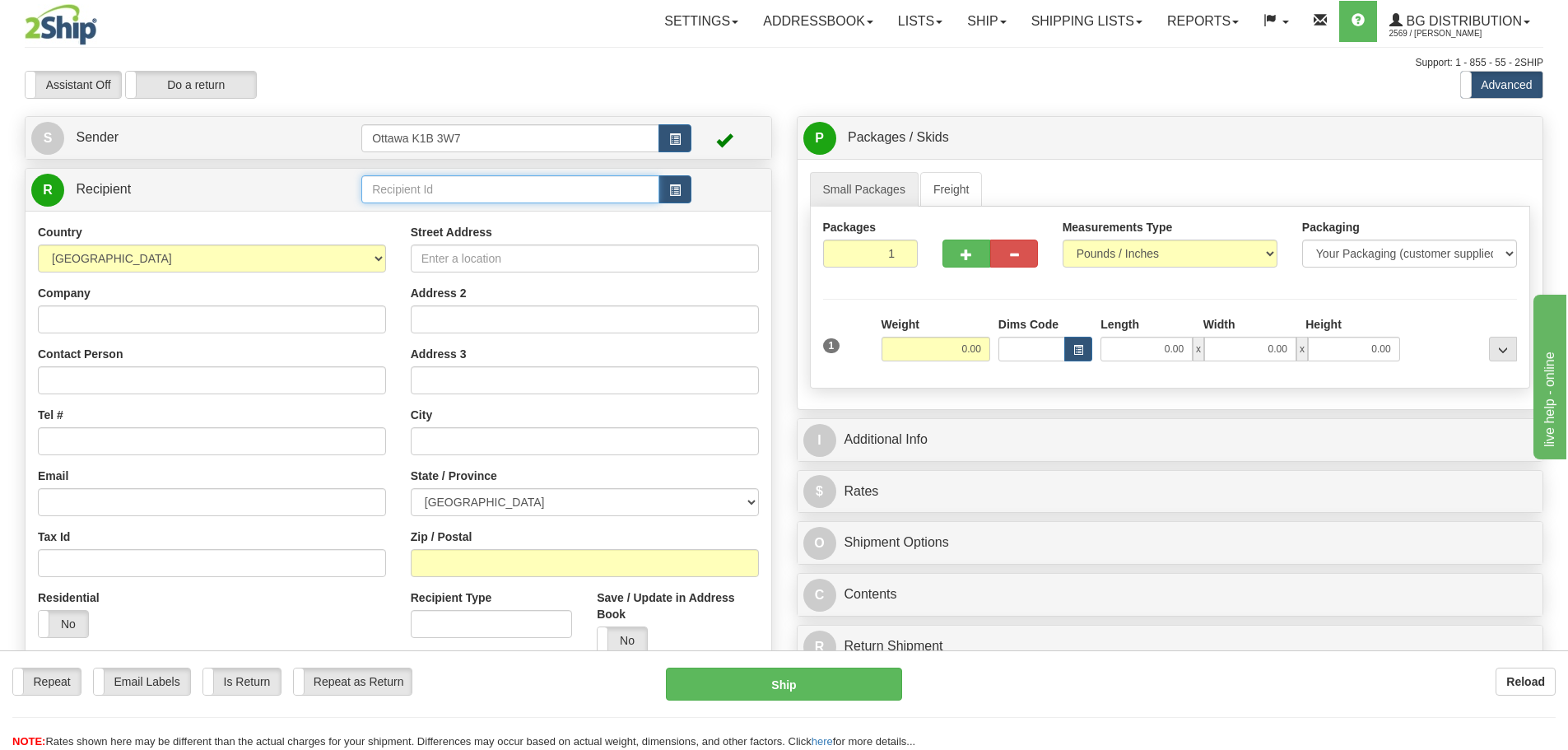
drag, startPoint x: 542, startPoint y: 191, endPoint x: 549, endPoint y: 184, distance: 9.9
click at [542, 189] on input "text" at bounding box center [510, 190] width 298 height 28
click at [494, 218] on div "910665" at bounding box center [507, 214] width 283 height 18
type input "910665"
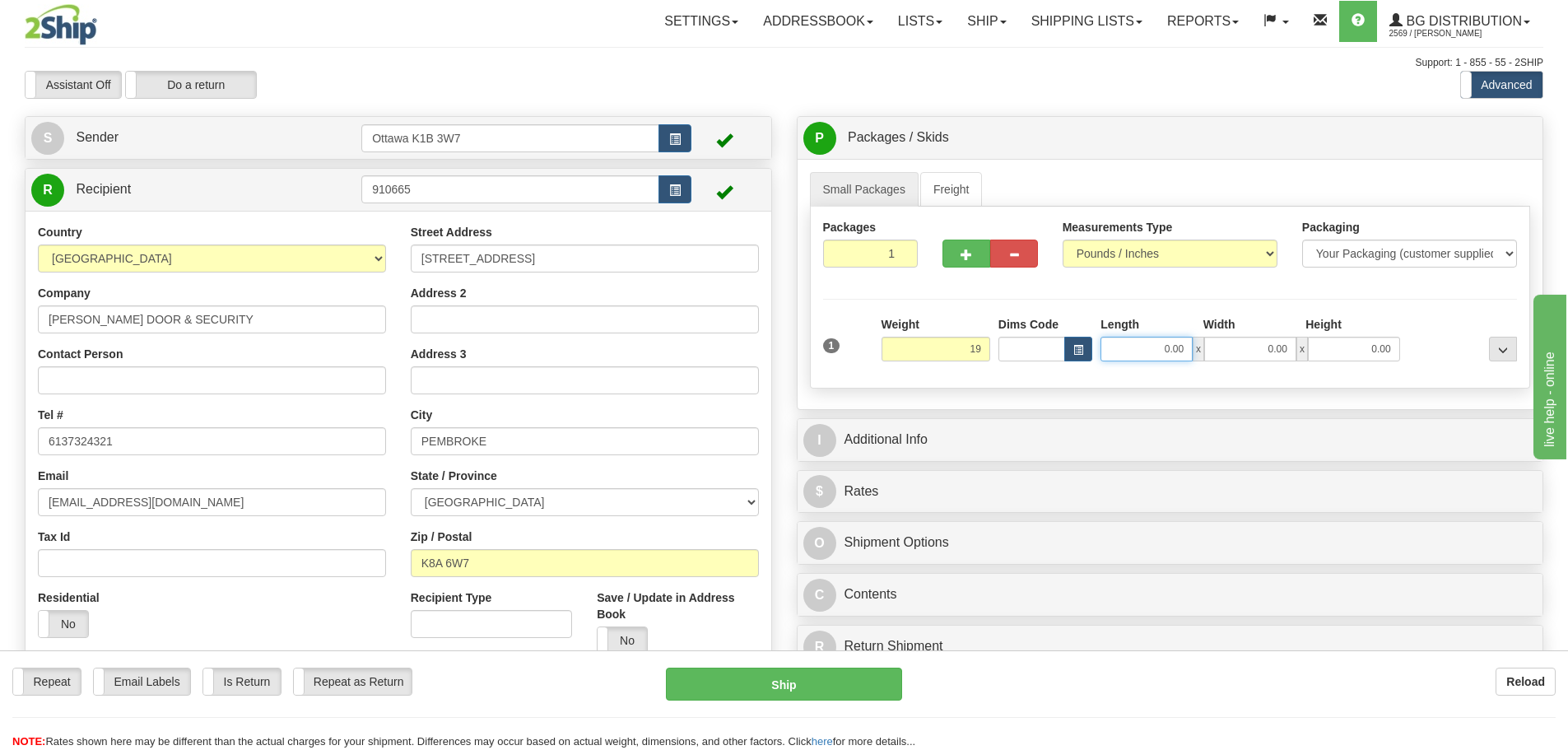
type input "19.00"
click at [1141, 343] on input "0.00" at bounding box center [1147, 350] width 92 height 25
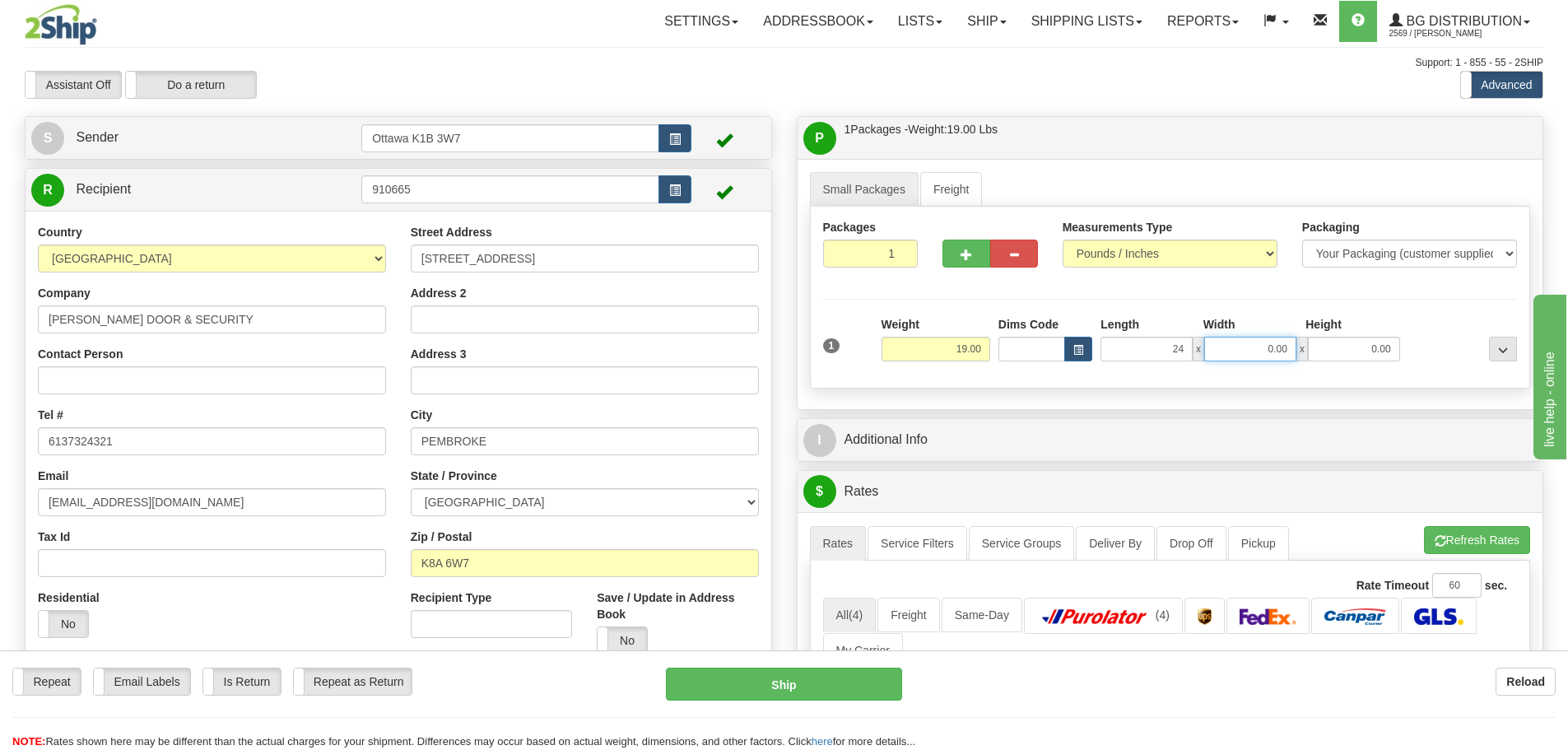
type input "24.00"
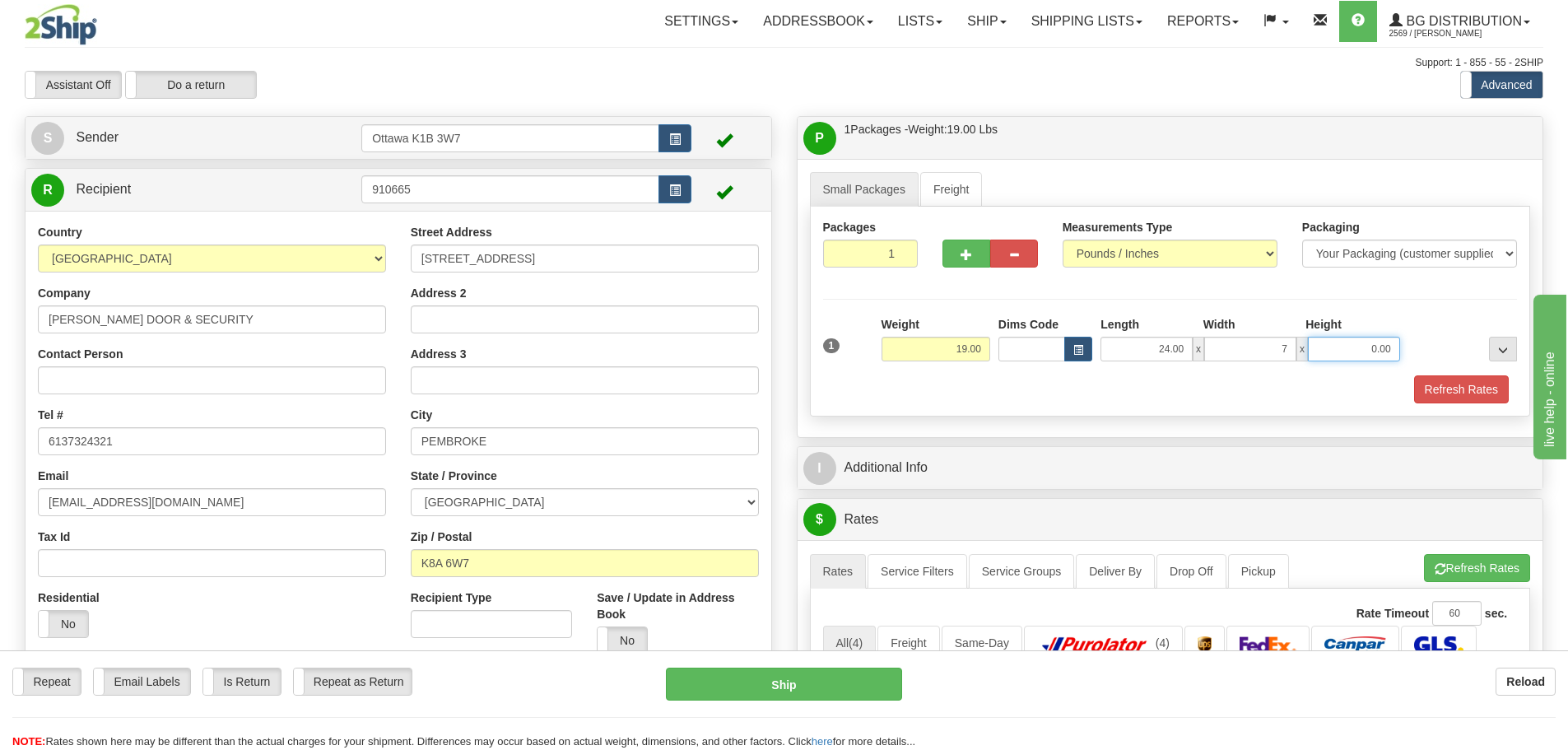
type input "7.00"
type input "8.00"
click at [958, 388] on div "Refresh Rates" at bounding box center [1170, 390] width 703 height 28
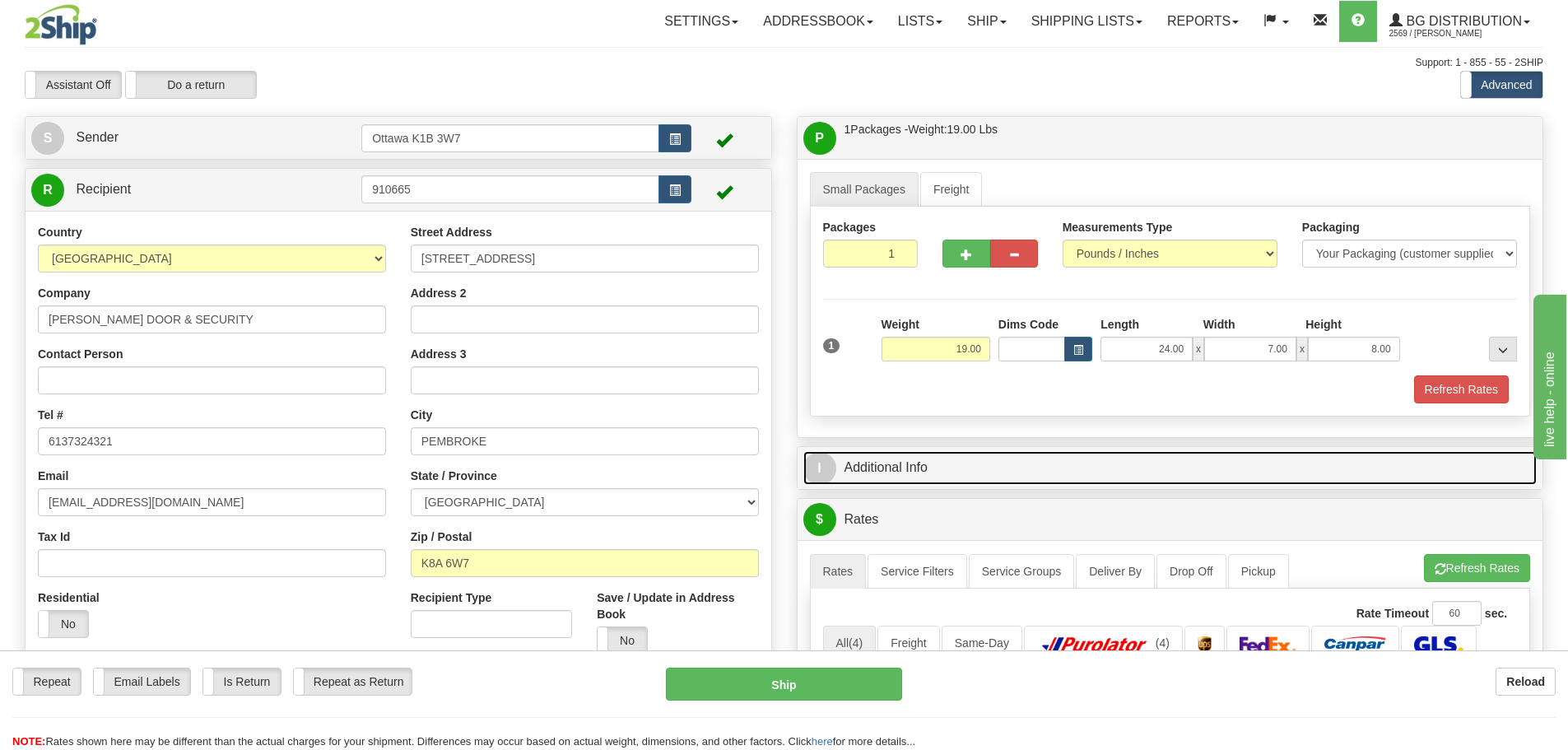
click at [906, 465] on link "I Additional Info" at bounding box center [1170, 468] width 734 height 33
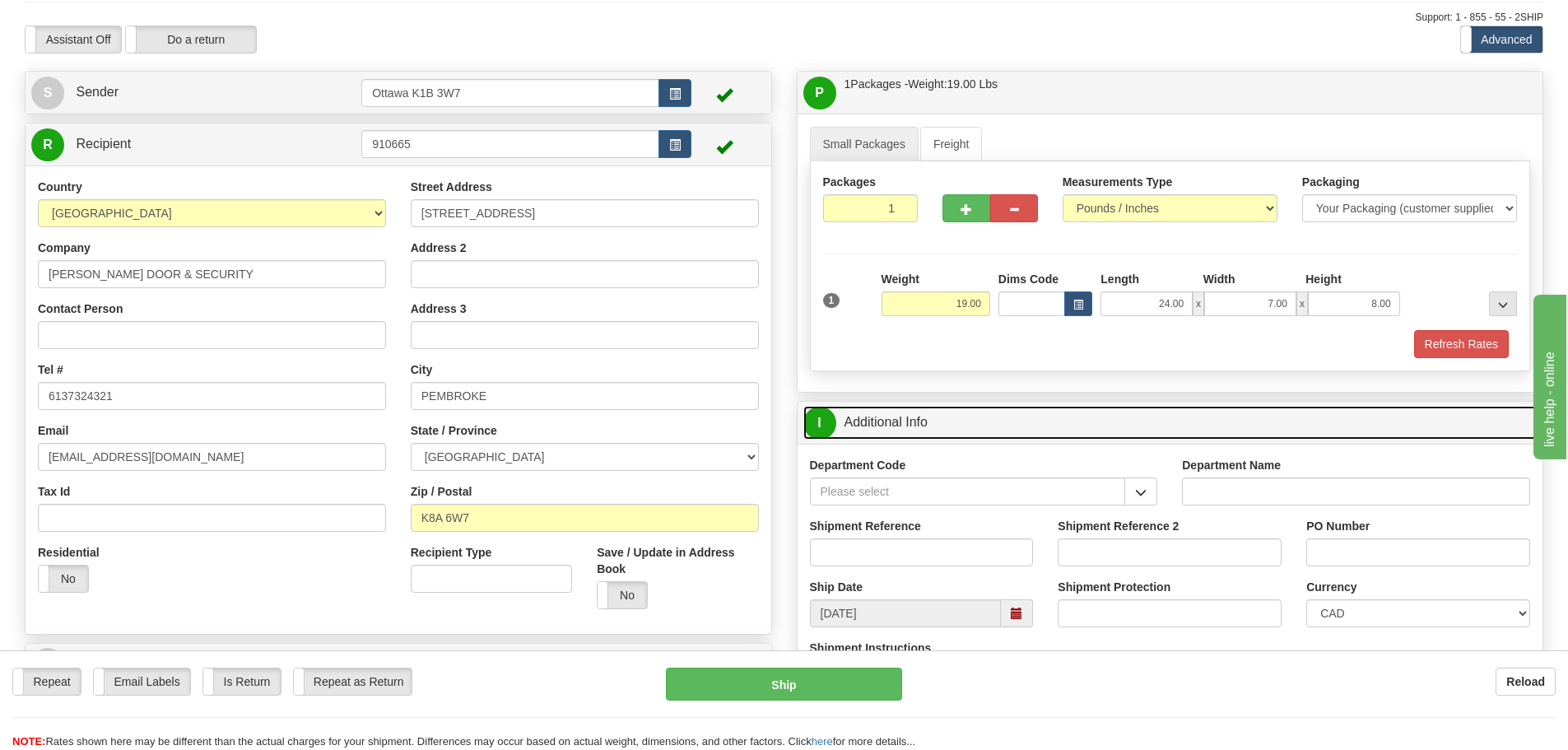
scroll to position [83, 0]
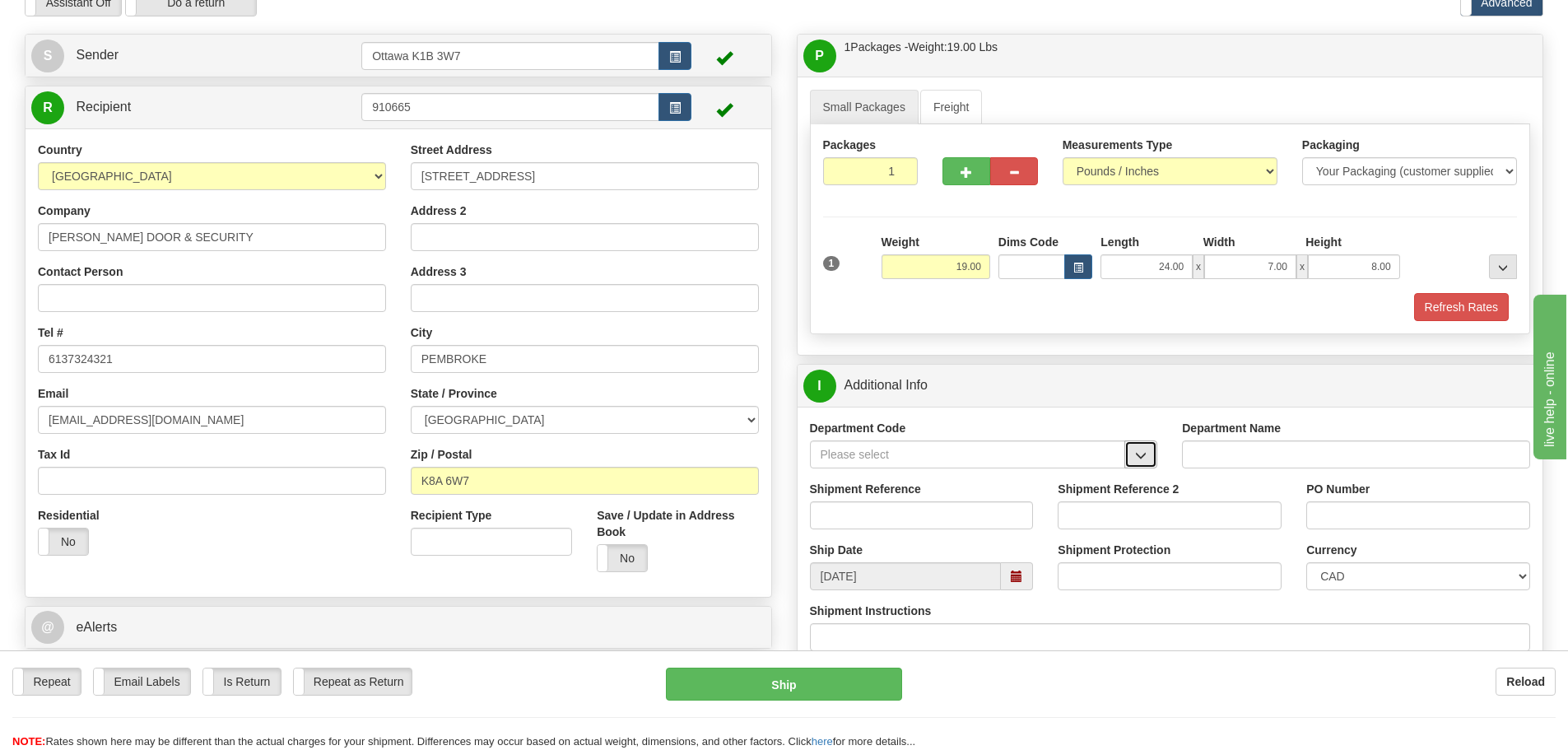
click at [1143, 459] on span "button" at bounding box center [1140, 456] width 11 height 11
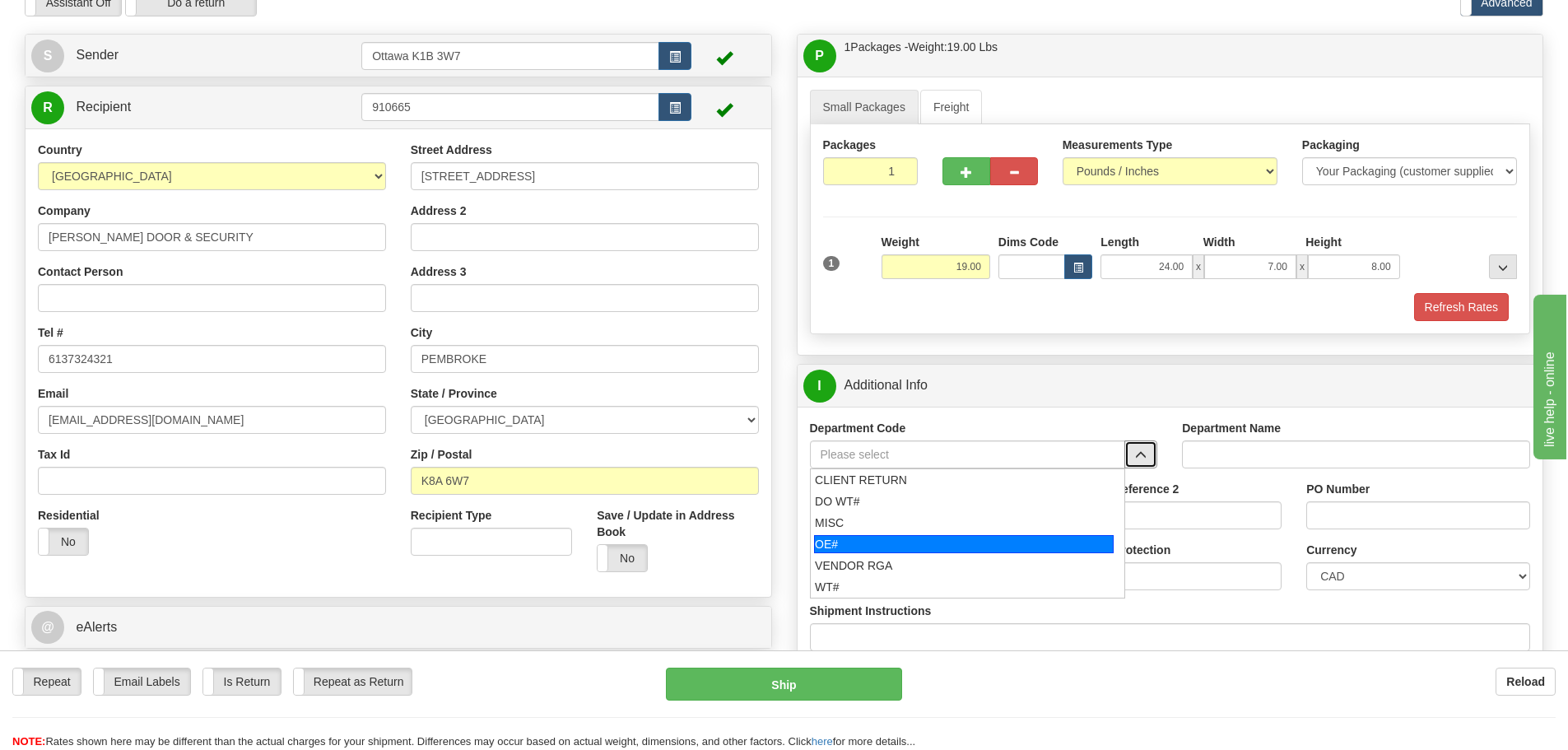
click at [881, 540] on div "OE#" at bounding box center [963, 544] width 299 height 18
type input "OE#"
type input "ORDERS"
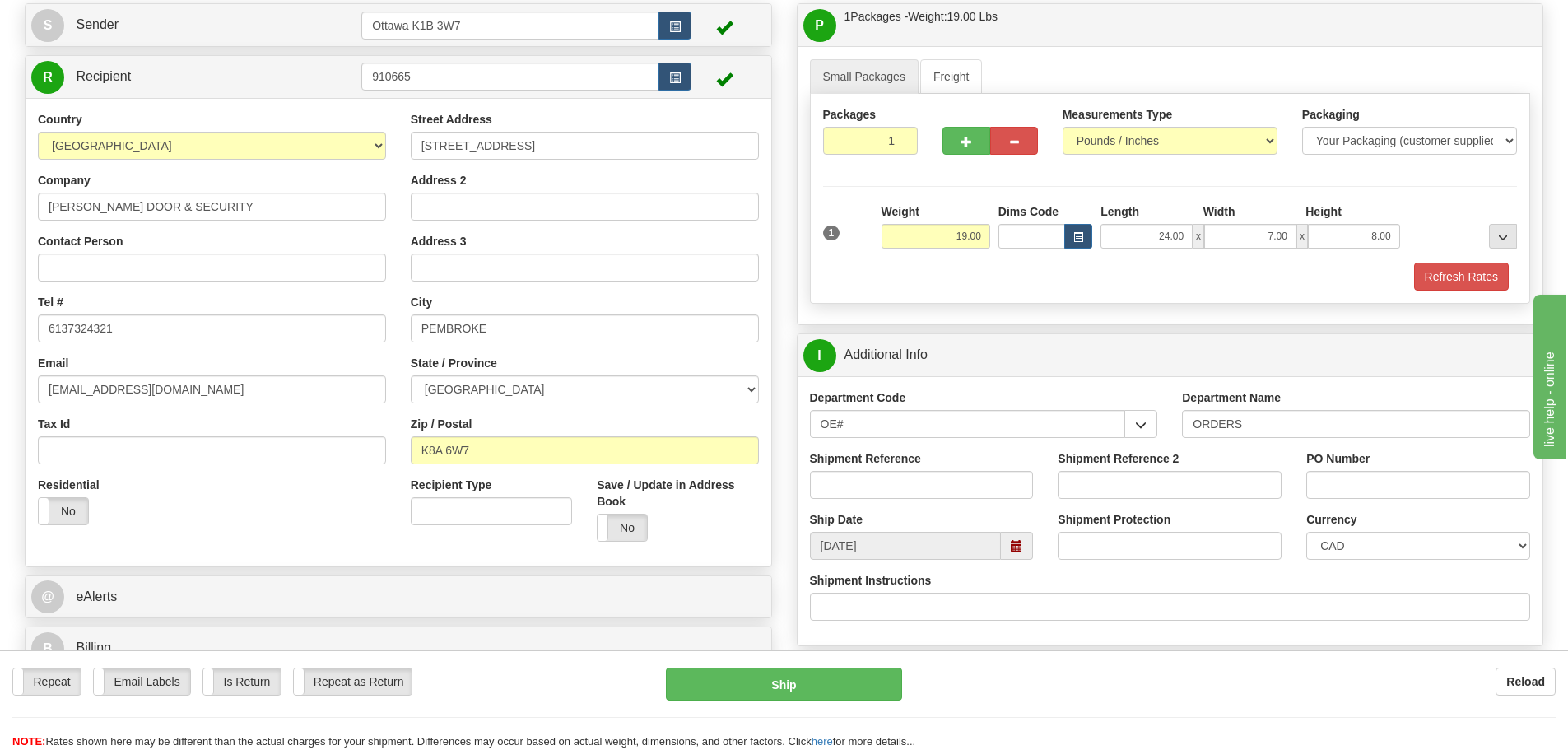
scroll to position [165, 0]
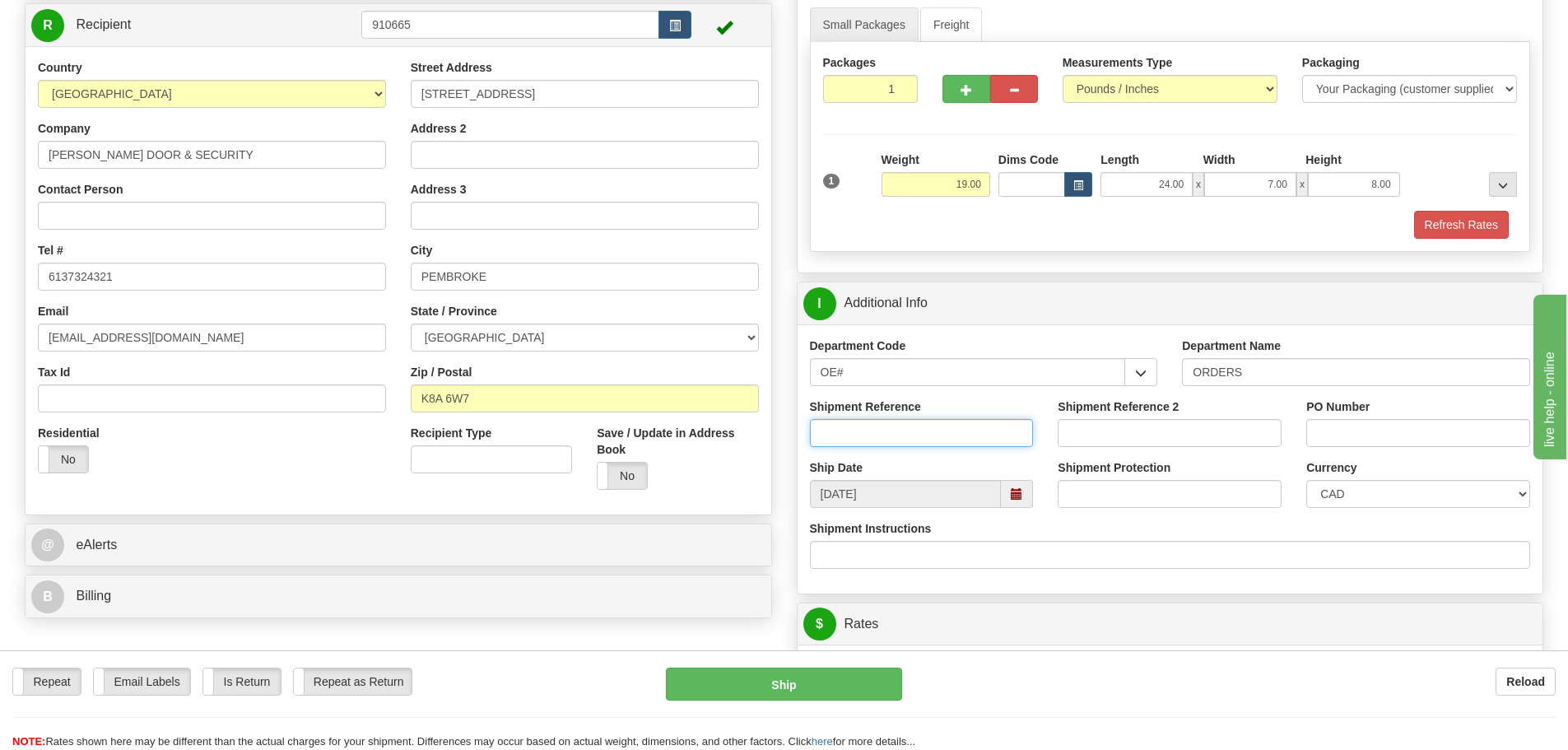
click at [861, 429] on input "Shipment Reference" at bounding box center [922, 433] width 224 height 28
type input "10203274-00"
click at [1468, 440] on input "PO Number" at bounding box center [1418, 433] width 224 height 28
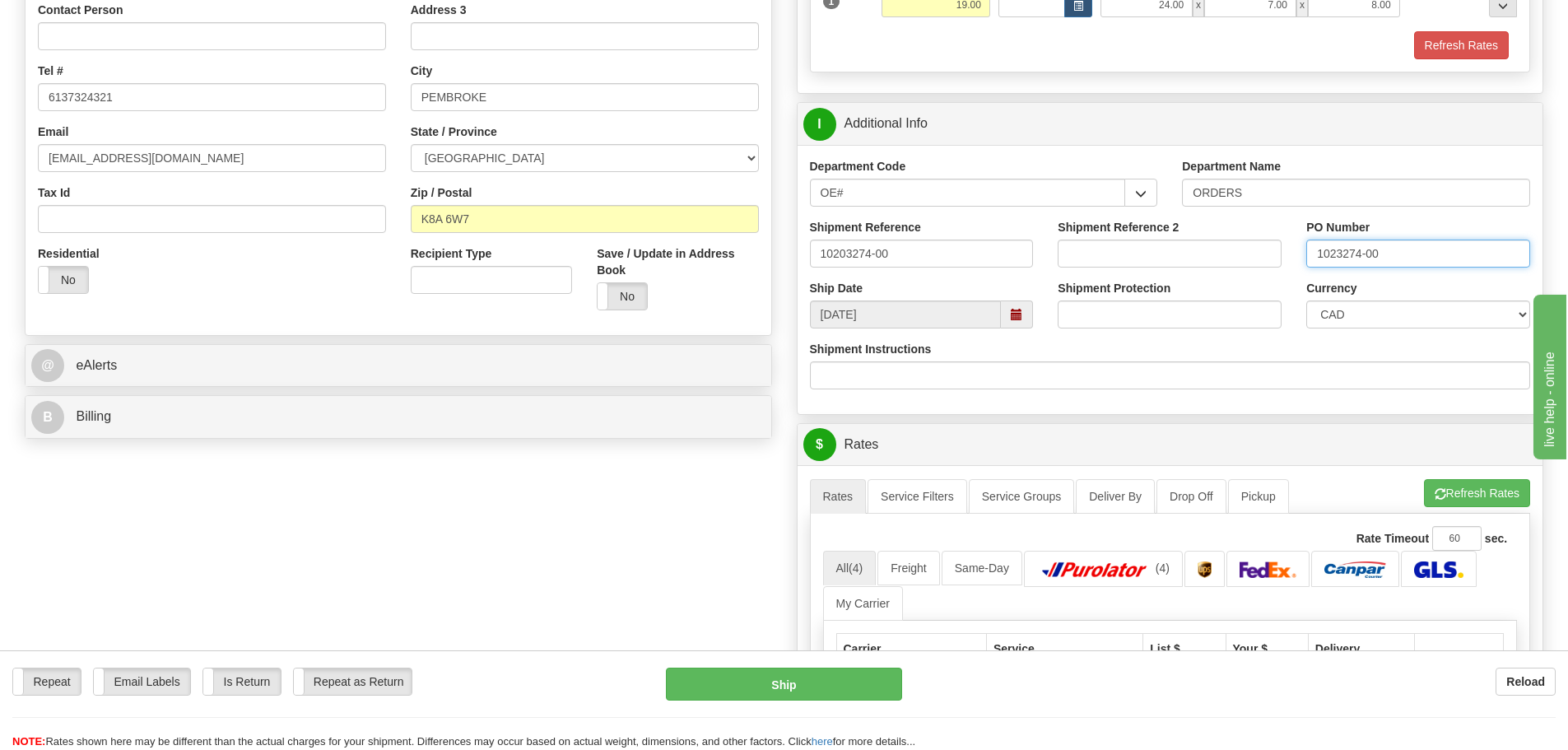
scroll to position [412, 0]
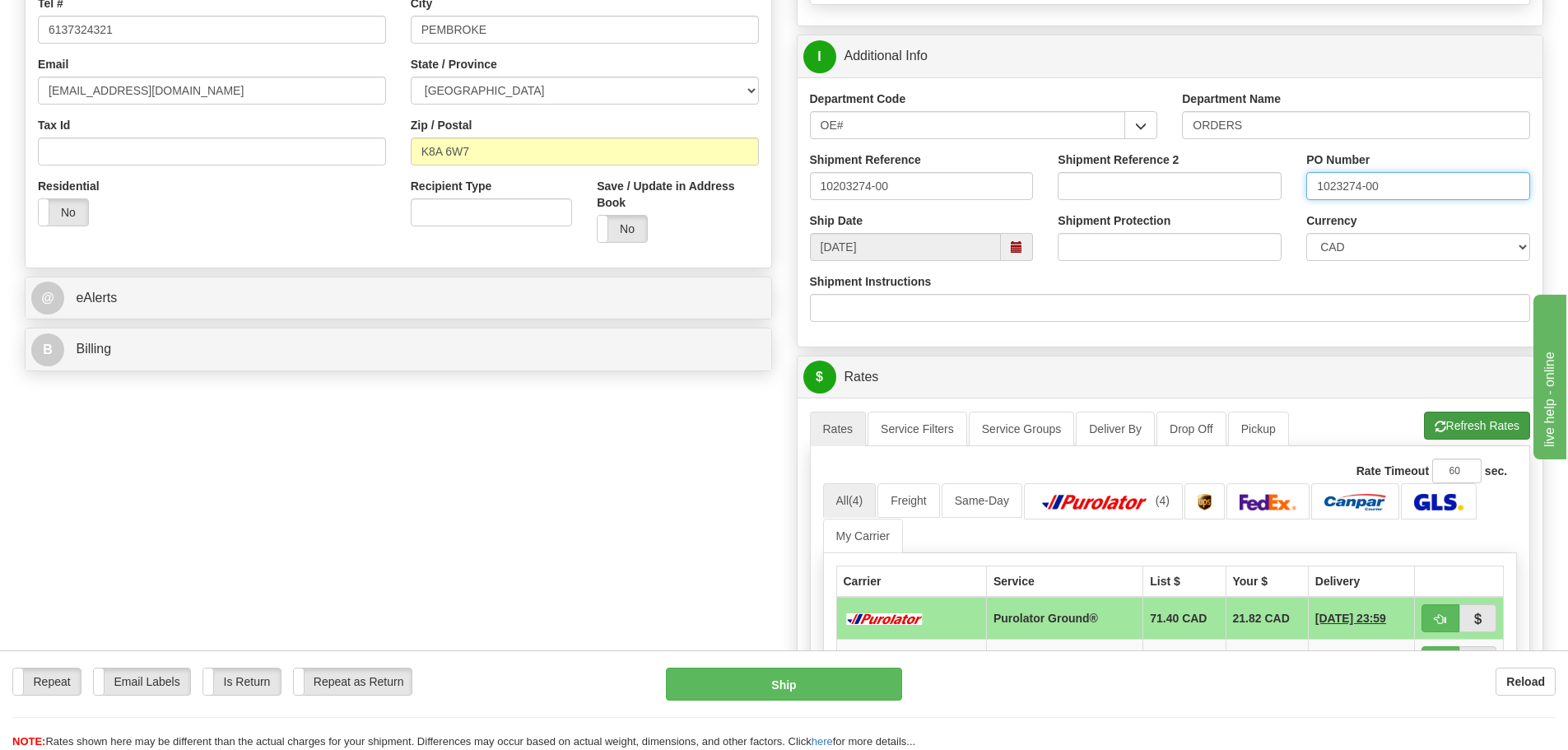
type input "1023274-00"
click at [1486, 426] on button "Refresh Rates" at bounding box center [1477, 426] width 106 height 28
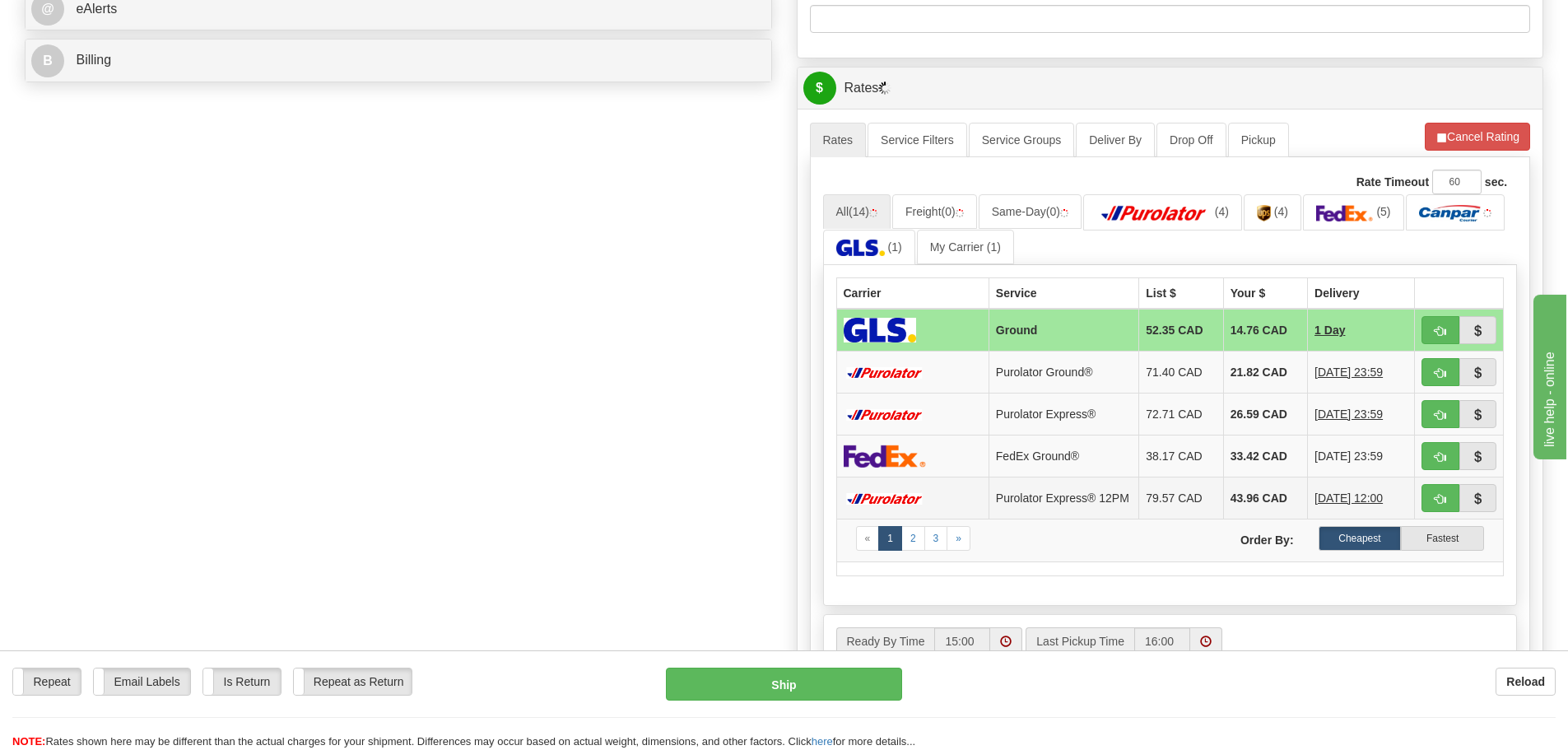
scroll to position [741, 0]
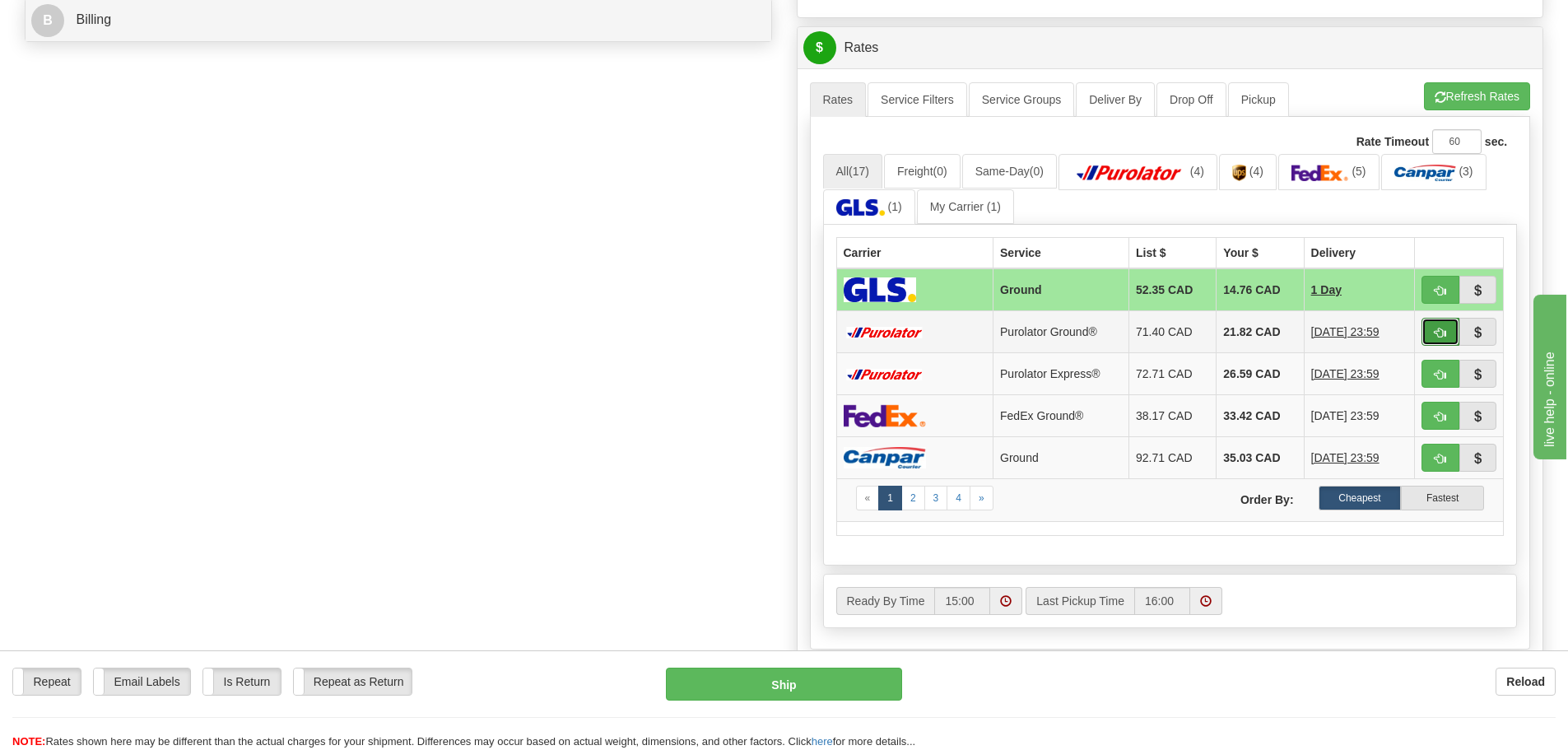
click at [1442, 337] on span "button" at bounding box center [1440, 333] width 11 height 11
type input "260"
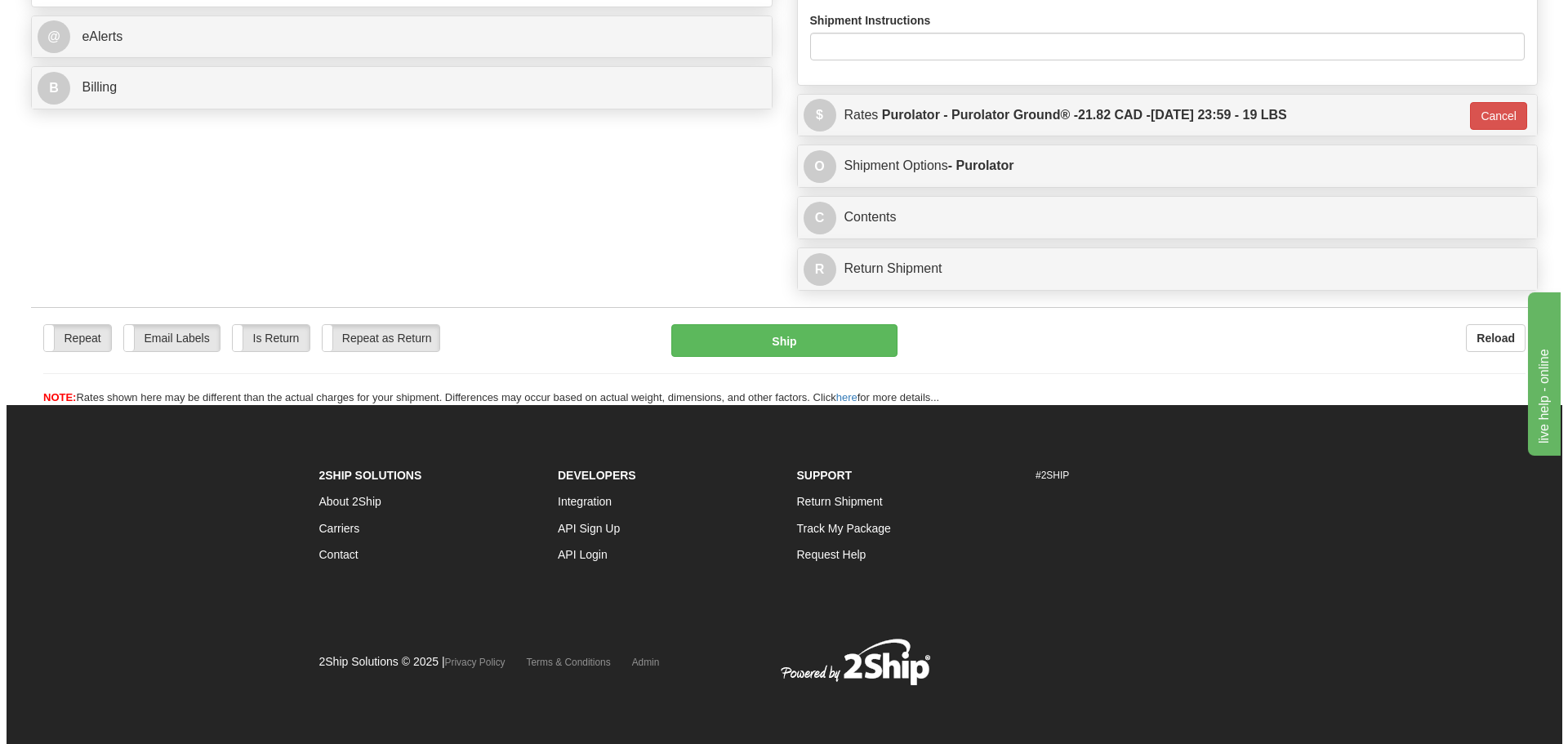
scroll to position [667, 0]
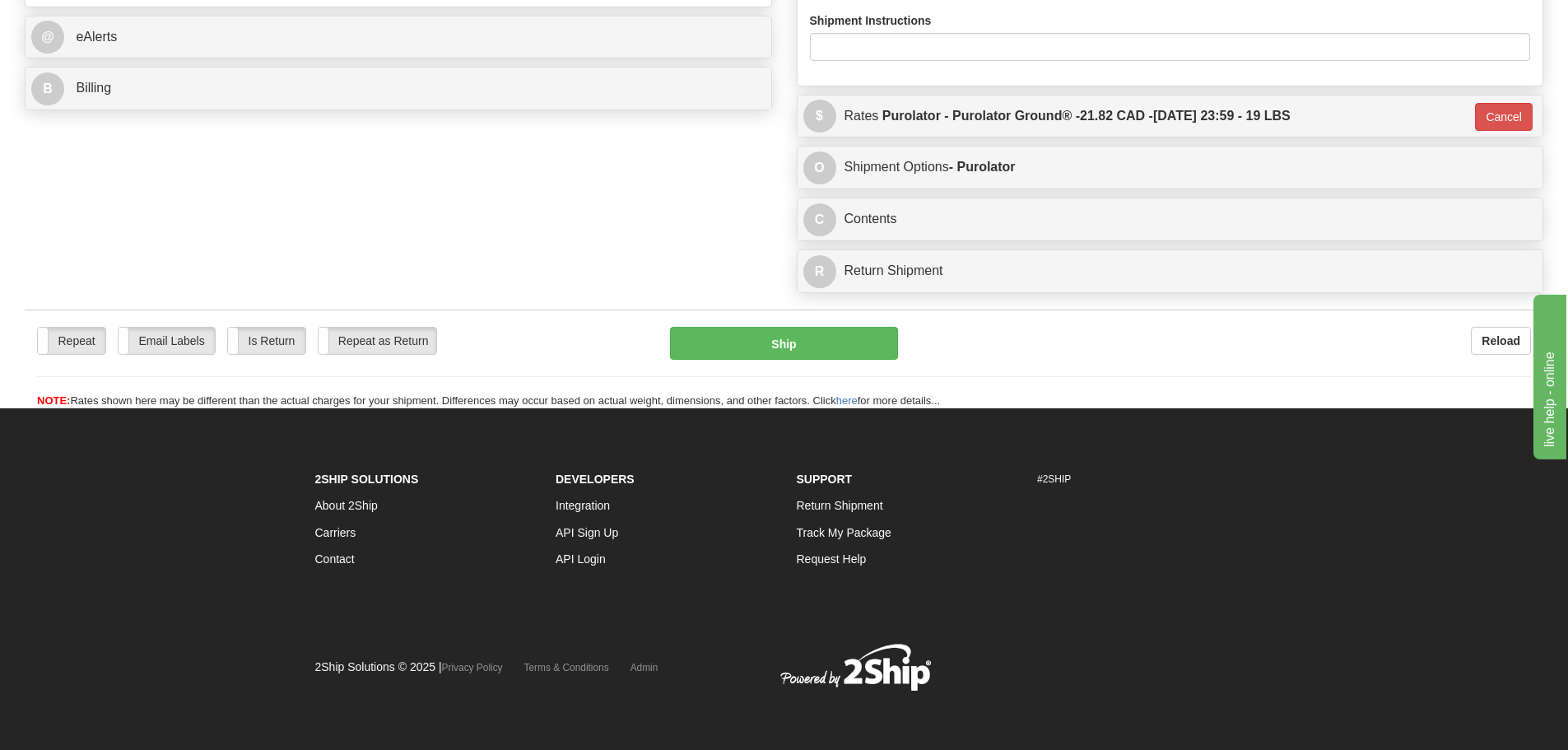
click at [763, 371] on div "Repeat Repeat Email Labels Email Labels Edit Is Return Is Return Repeat as Retu…" at bounding box center [784, 368] width 1519 height 83
click at [766, 343] on button "Ship" at bounding box center [784, 343] width 228 height 33
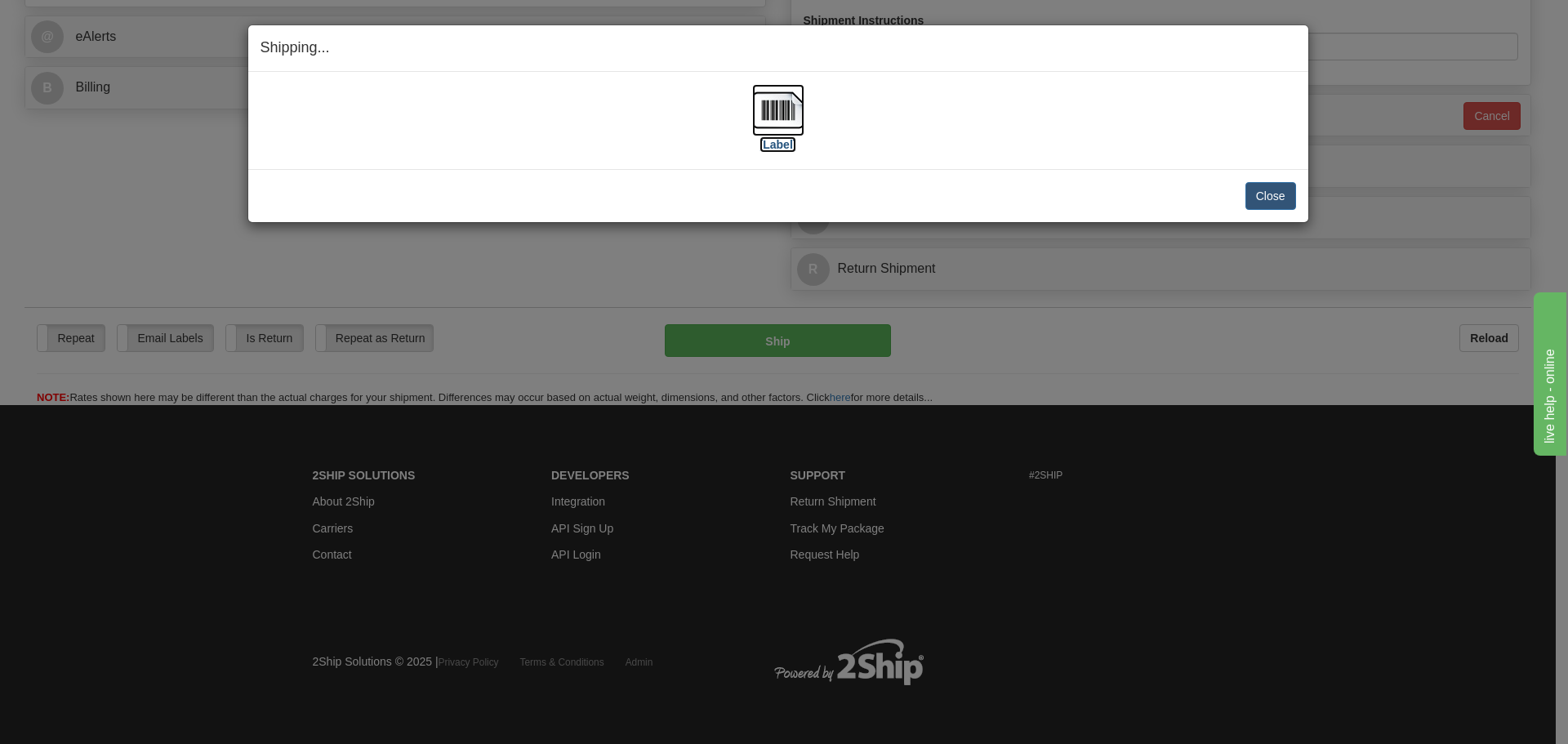
click at [789, 138] on label "[Label]" at bounding box center [778, 145] width 37 height 17
click at [1272, 196] on button "Close" at bounding box center [1271, 196] width 51 height 28
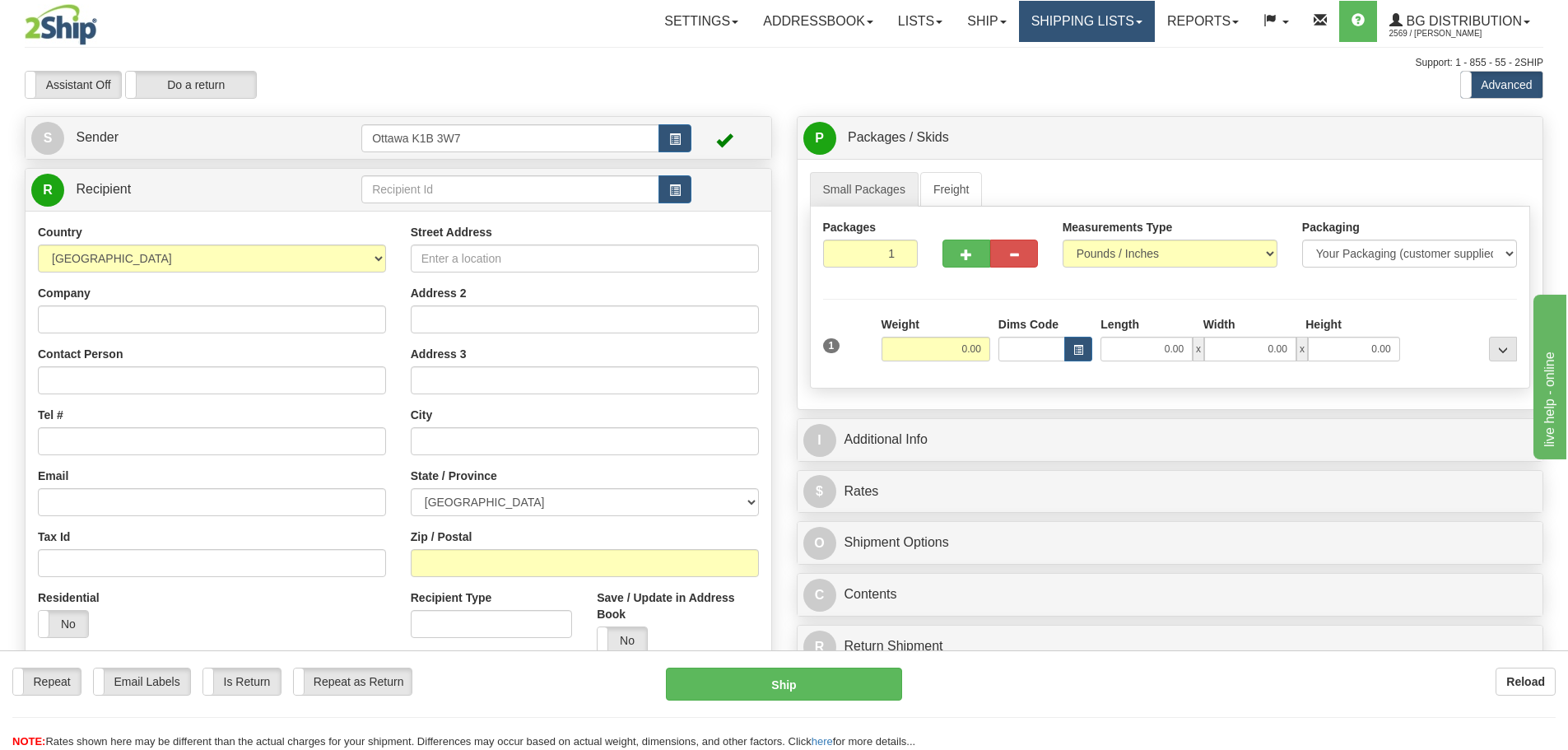
click at [1068, 27] on link "Shipping lists" at bounding box center [1087, 21] width 136 height 41
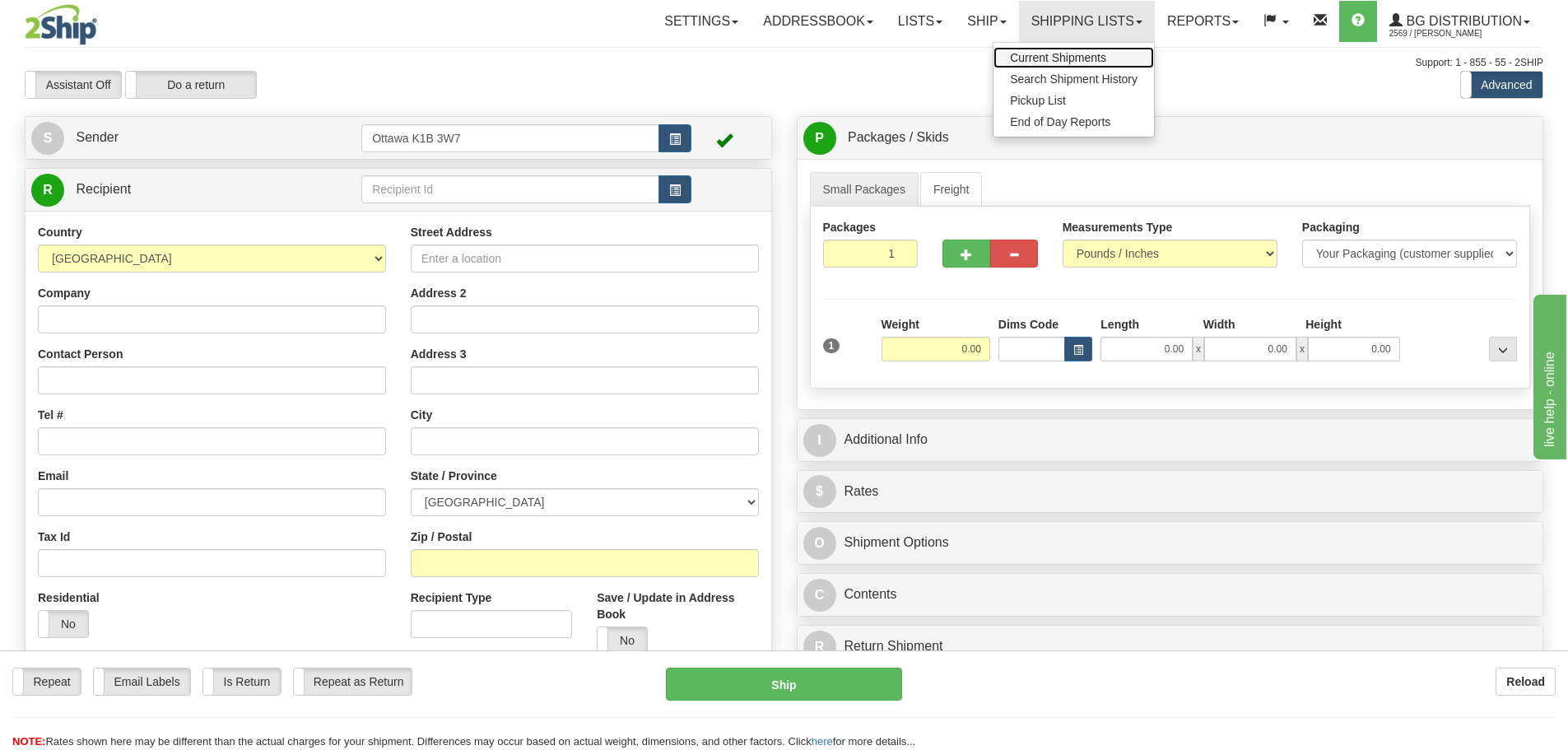
click at [1061, 60] on span "Current Shipments" at bounding box center [1059, 57] width 97 height 13
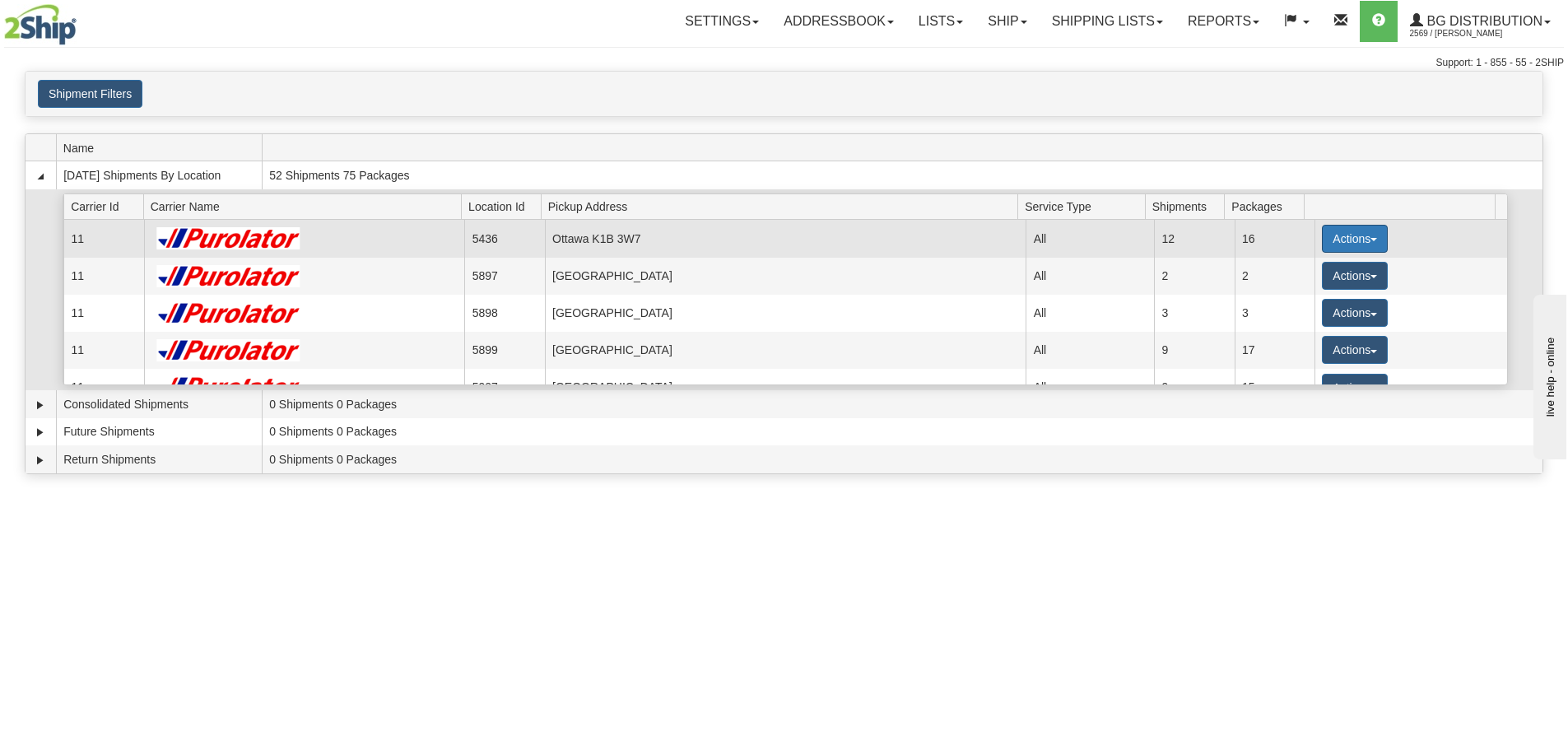
click at [1360, 236] on button "Actions" at bounding box center [1355, 239] width 66 height 28
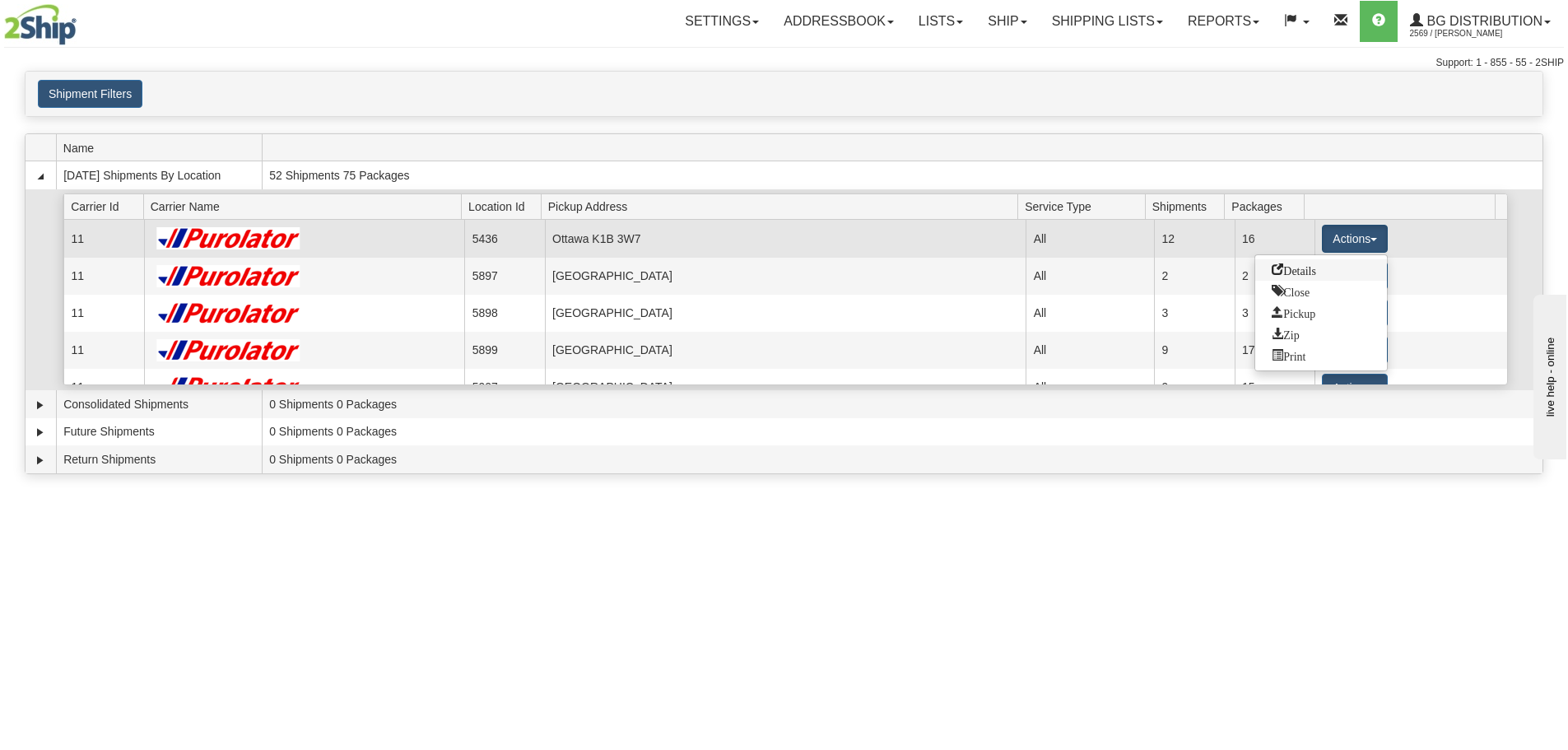
click at [1302, 268] on span "Details" at bounding box center [1294, 269] width 45 height 11
